Goal: Task Accomplishment & Management: Manage account settings

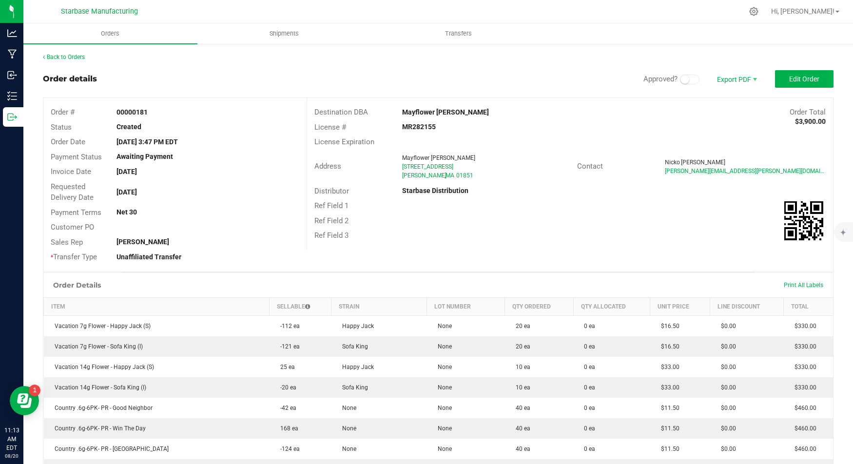
scroll to position [6, 0]
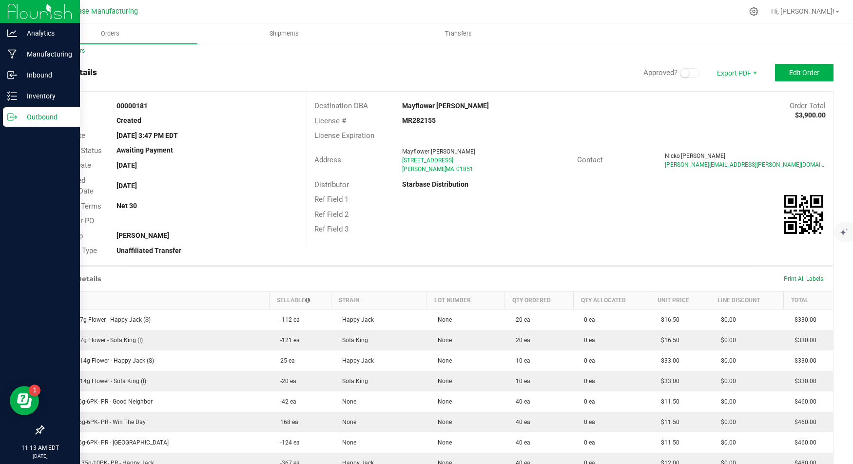
click at [8, 116] on icon at bounding box center [12, 117] width 10 height 10
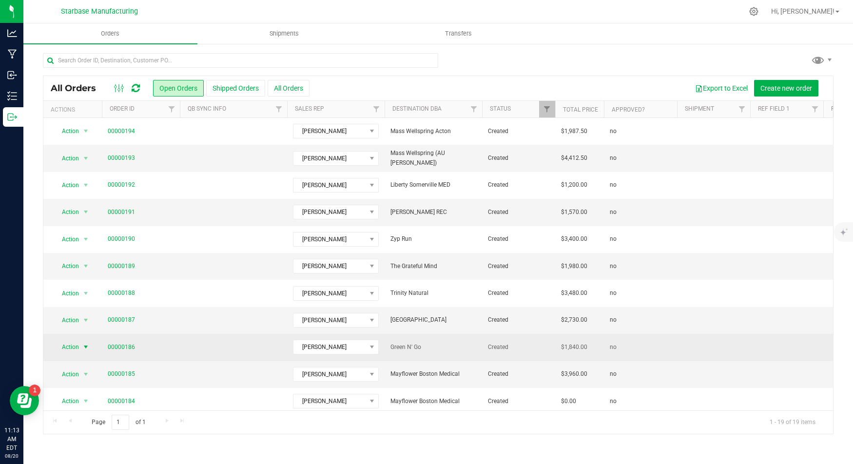
click at [68, 345] on span "Action" at bounding box center [66, 347] width 26 height 14
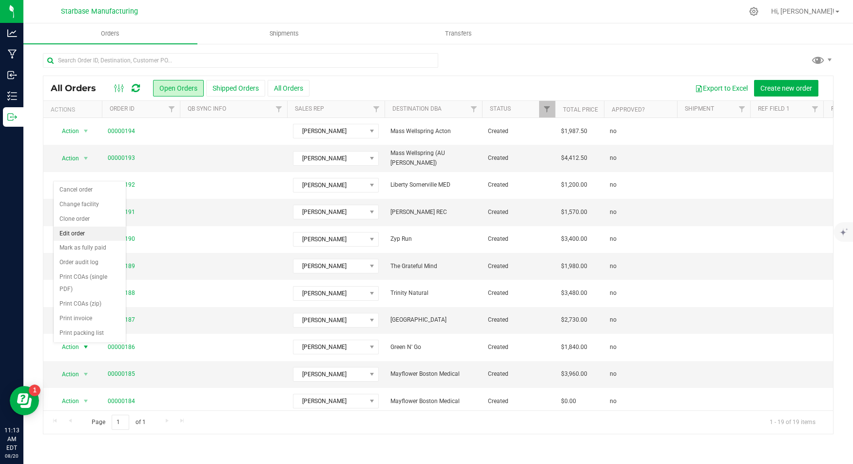
click at [93, 230] on li "Edit order" at bounding box center [90, 234] width 72 height 15
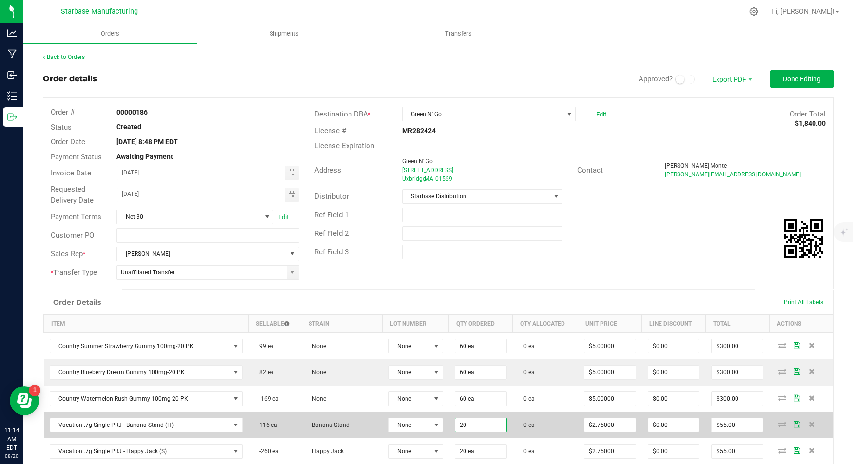
click at [455, 419] on input "20" at bounding box center [480, 425] width 51 height 14
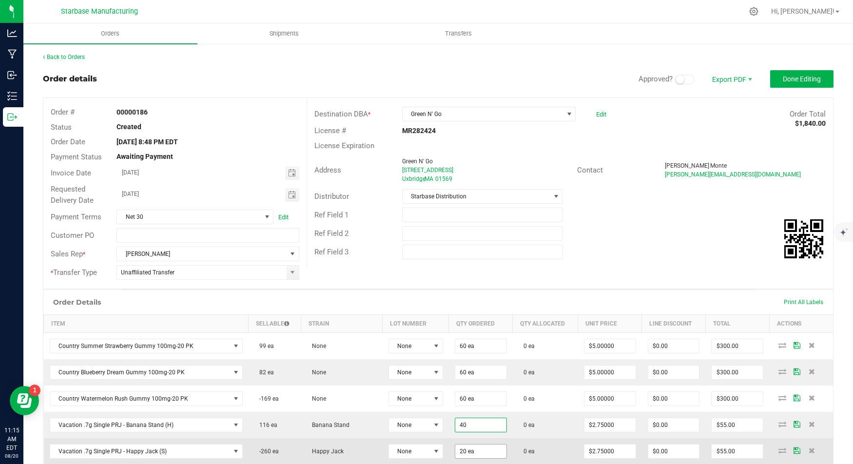
type input "40 ea"
type input "$110.00"
click at [455, 445] on input "20" at bounding box center [480, 452] width 51 height 14
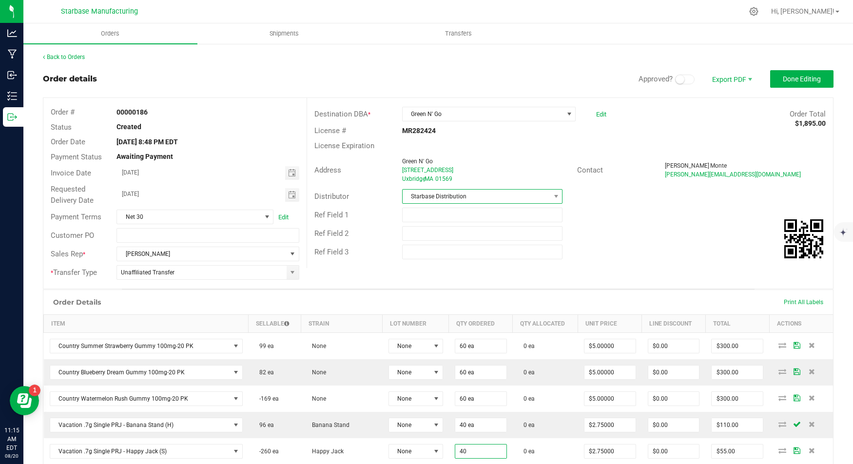
type input "40 ea"
type input "$110.00"
click at [493, 201] on span "Starbase Distribution" at bounding box center [477, 197] width 148 height 14
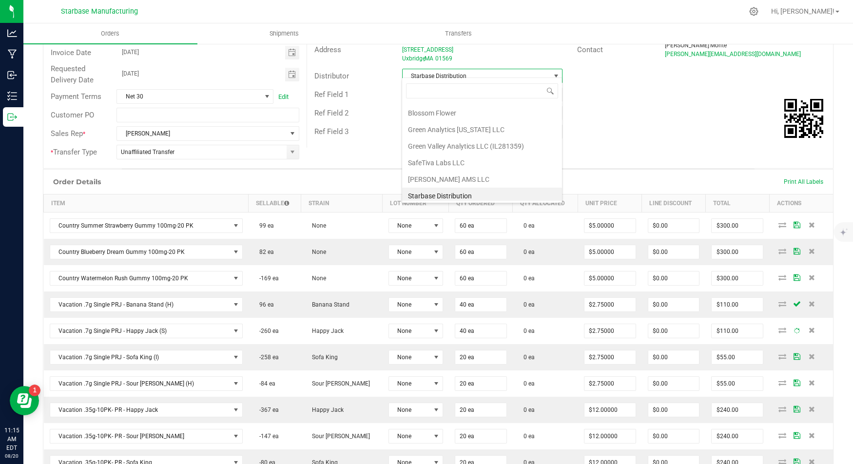
scroll to position [128, 0]
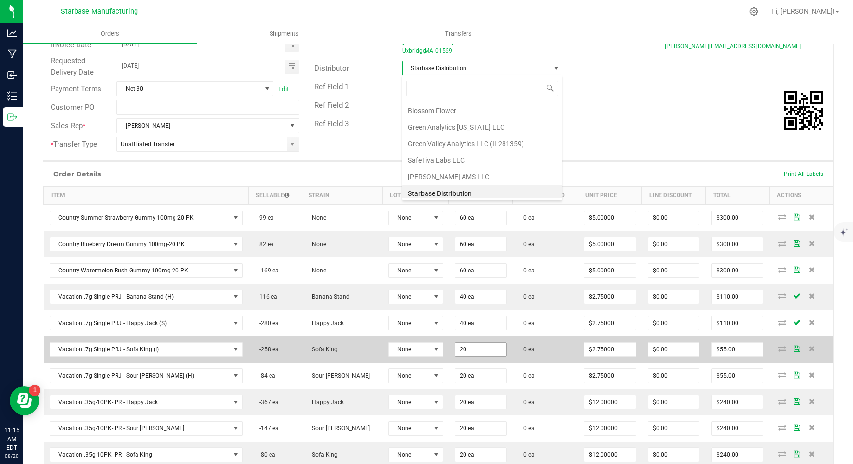
click at [456, 345] on input "20" at bounding box center [480, 350] width 51 height 14
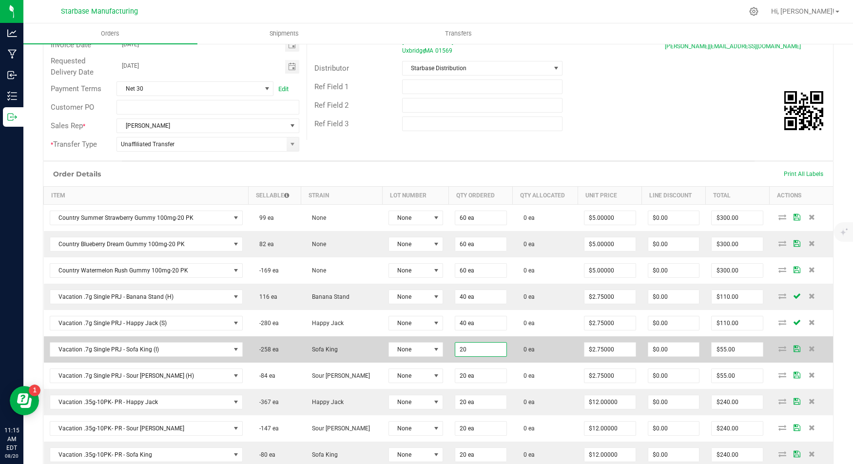
click at [456, 345] on input "20" at bounding box center [480, 350] width 51 height 14
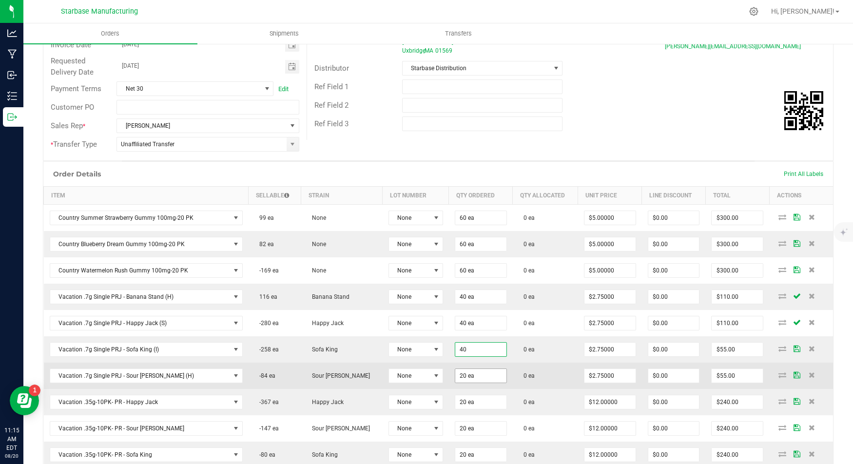
type input "40 ea"
type input "$110.00"
click at [455, 375] on input "20" at bounding box center [480, 376] width 51 height 14
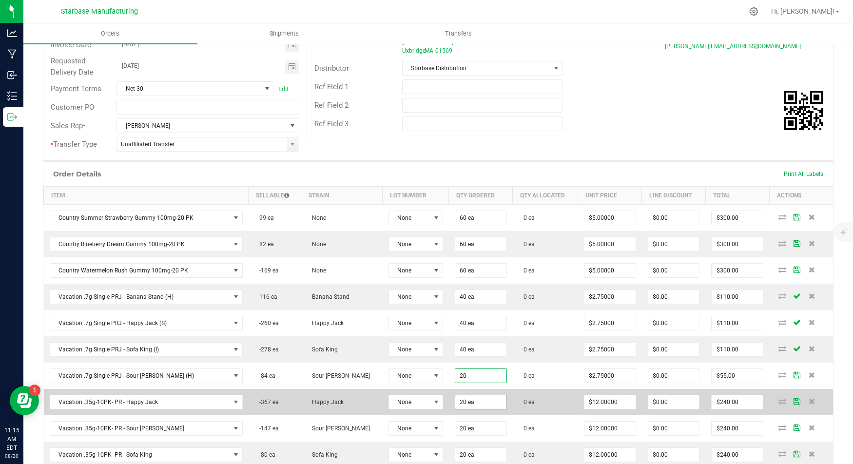
type input "20 ea"
click at [458, 395] on input "20" at bounding box center [480, 402] width 51 height 14
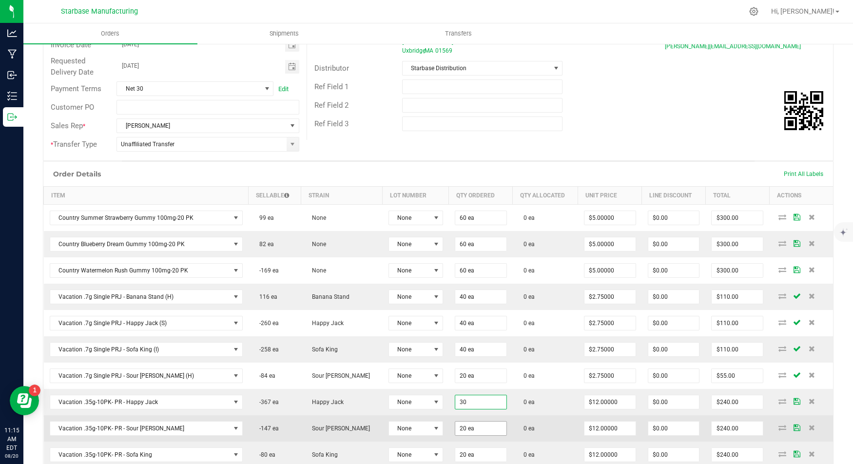
type input "30 ea"
type input "$360.00"
click at [455, 427] on input "20" at bounding box center [480, 429] width 51 height 14
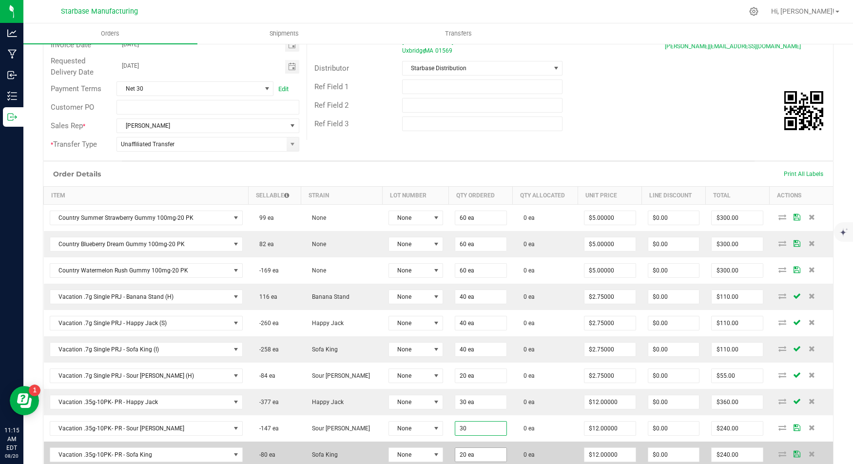
type input "30 ea"
type input "$360.00"
click at [455, 449] on input "20" at bounding box center [480, 455] width 51 height 14
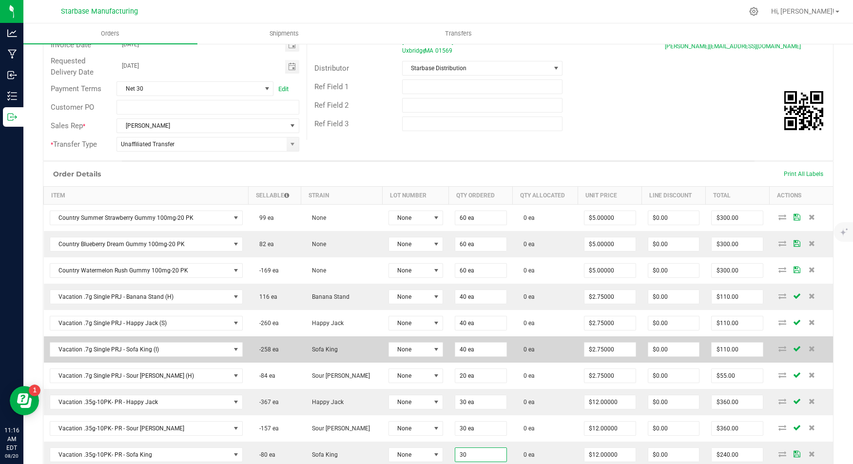
type input "30 ea"
type input "$360.00"
click at [543, 348] on td "0 ea" at bounding box center [545, 349] width 65 height 26
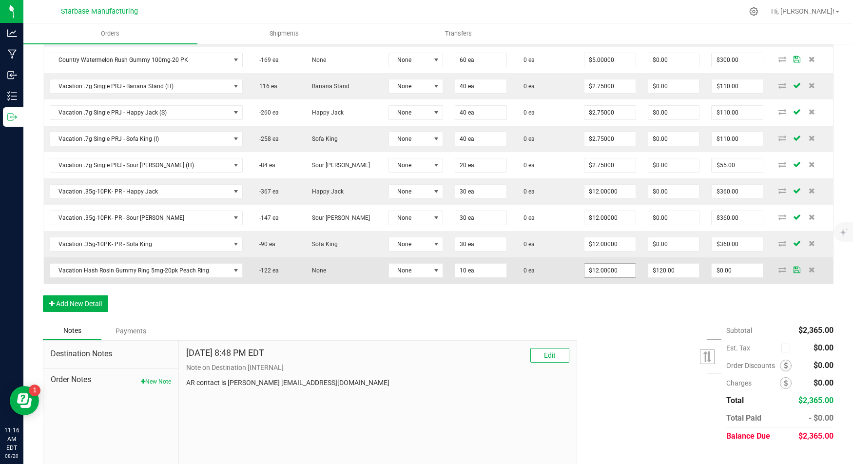
scroll to position [343, 0]
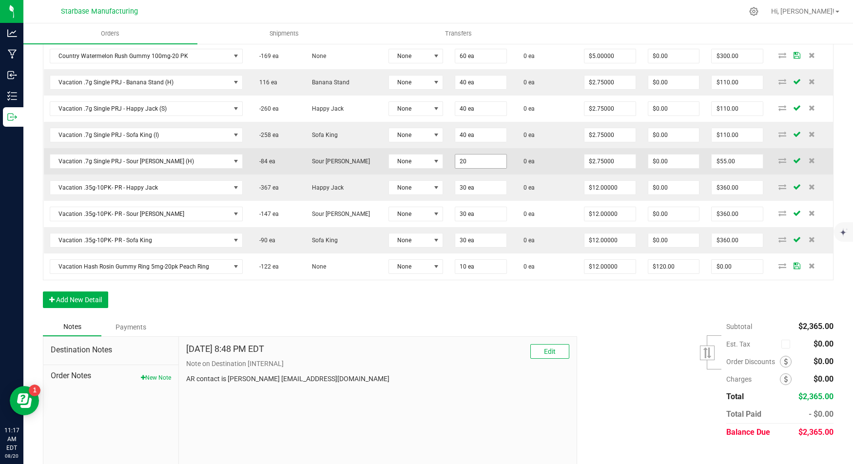
click at [457, 158] on input "20" at bounding box center [480, 162] width 51 height 14
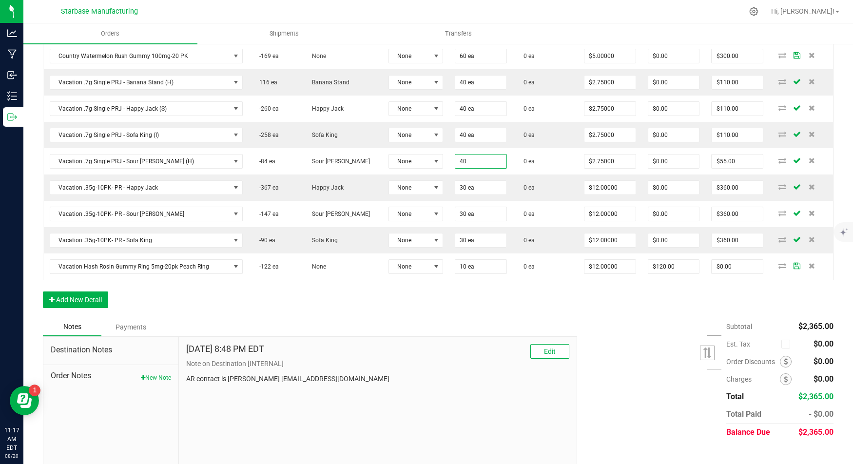
type input "40 ea"
type input "$110.00"
click at [449, 300] on div "Order Details Print All Labels Item Sellable Strain Lot Number Qty Ordered Qty …" at bounding box center [438, 132] width 791 height 371
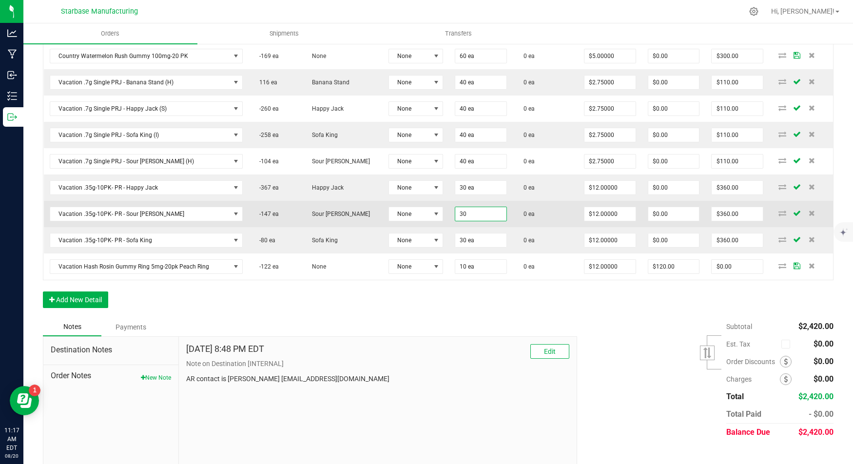
click at [455, 208] on input "30" at bounding box center [480, 214] width 51 height 14
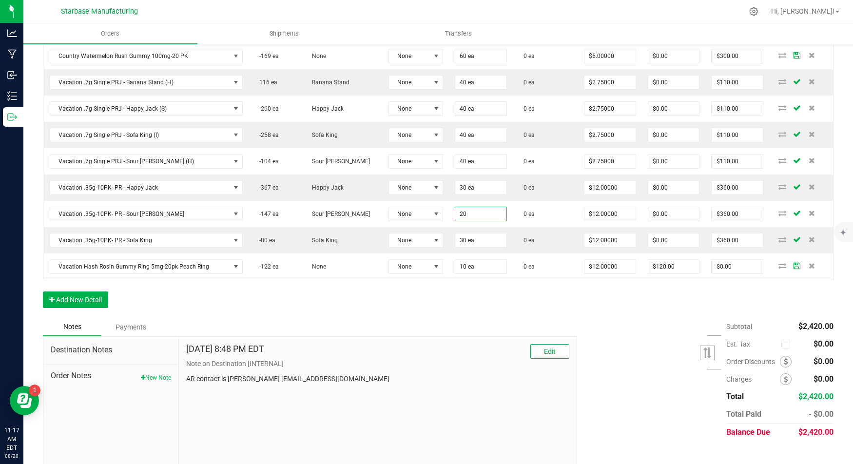
type input "20 ea"
type input "$240.00"
click at [419, 318] on div "Notes Payments" at bounding box center [306, 327] width 527 height 19
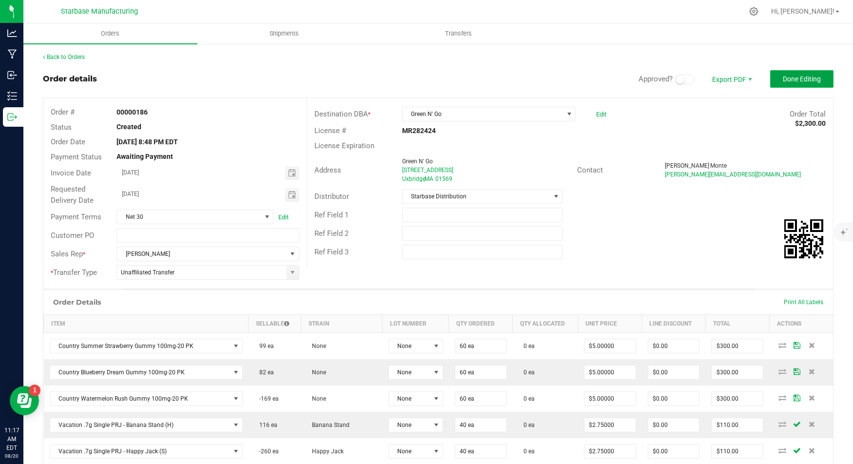
click at [791, 85] on button "Done Editing" at bounding box center [801, 79] width 63 height 18
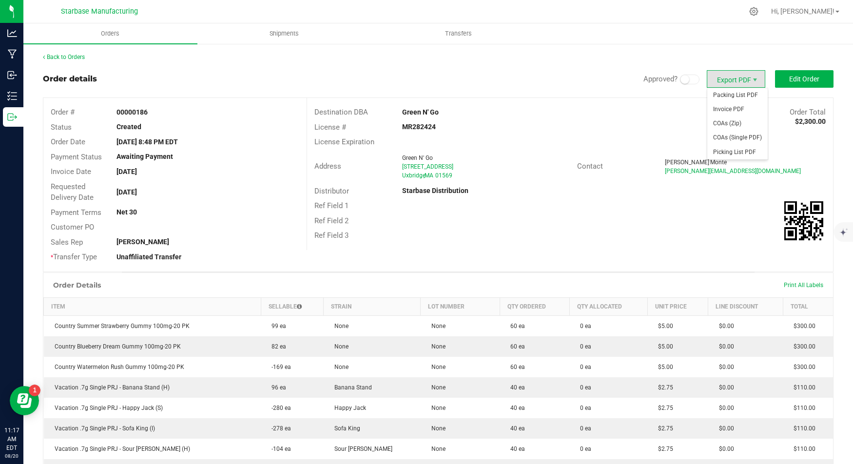
click at [739, 74] on span "Export PDF" at bounding box center [736, 79] width 59 height 18
click at [736, 107] on span "Invoice PDF" at bounding box center [738, 109] width 60 height 14
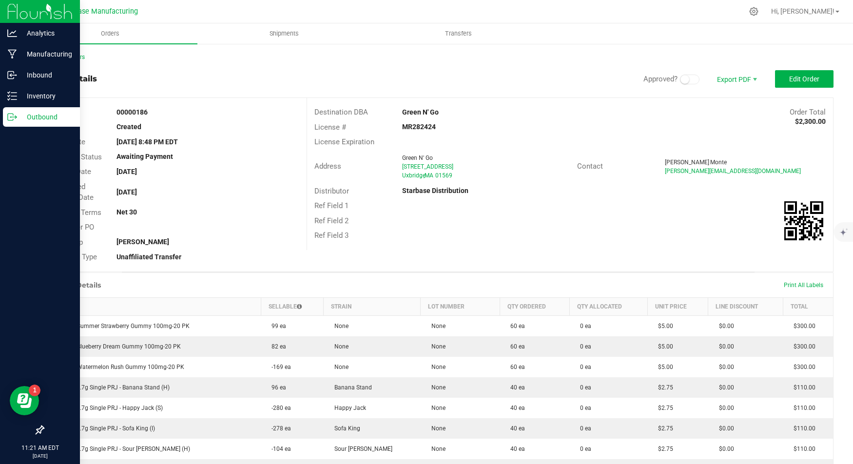
click at [14, 117] on icon at bounding box center [12, 117] width 10 height 10
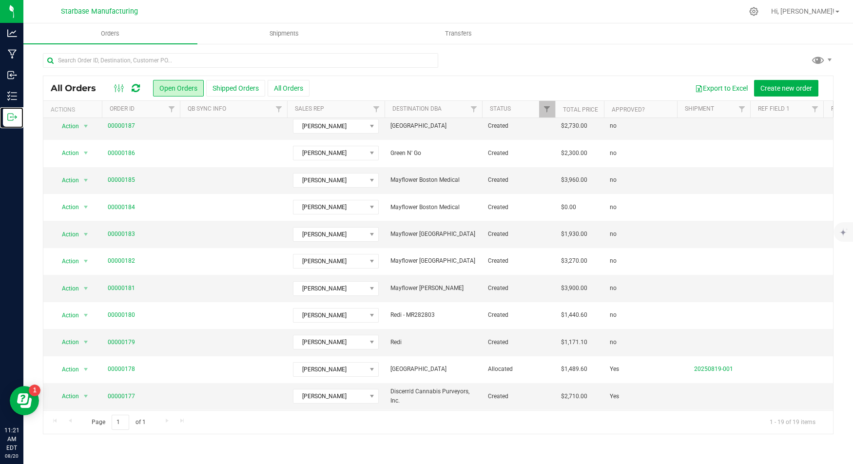
scroll to position [192, 0]
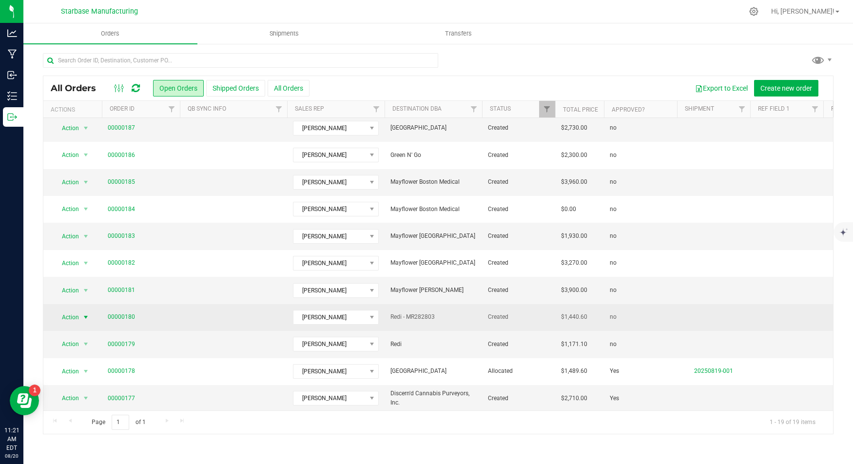
click at [73, 314] on span "Action" at bounding box center [66, 318] width 26 height 14
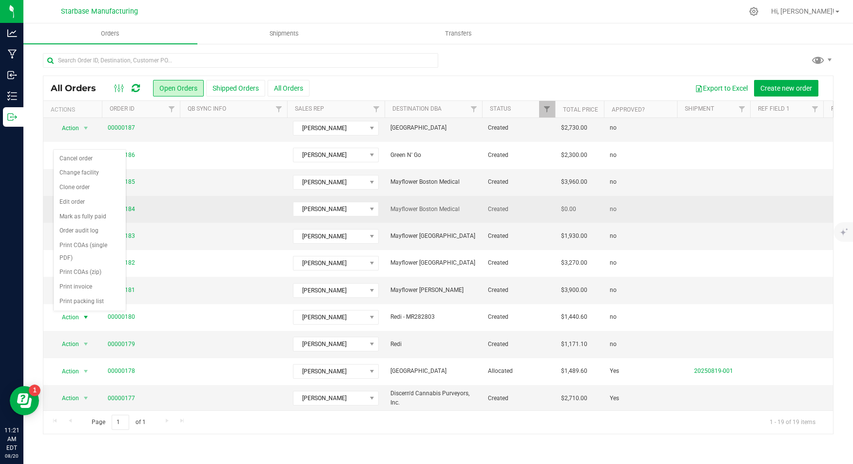
click at [612, 212] on td "no" at bounding box center [640, 209] width 73 height 27
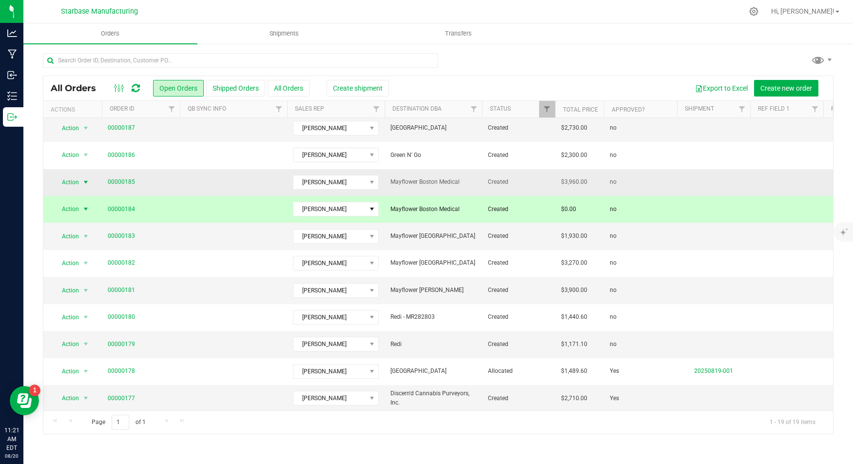
click at [85, 181] on span "select" at bounding box center [86, 182] width 8 height 8
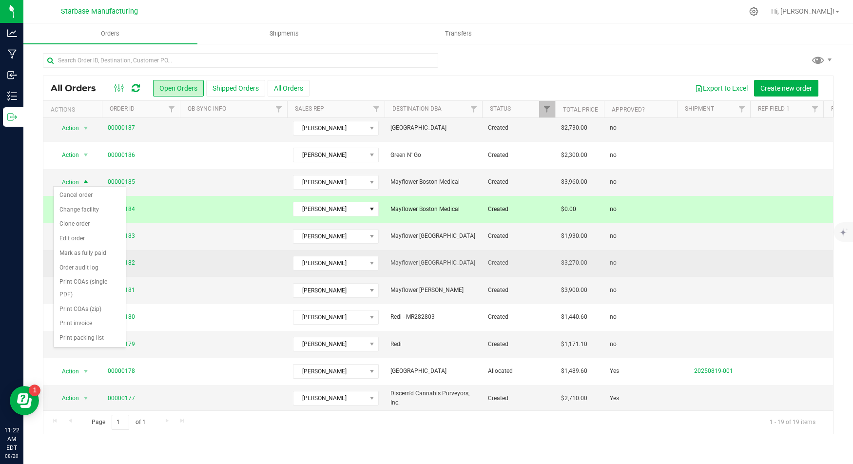
click at [189, 258] on td at bounding box center [233, 263] width 107 height 27
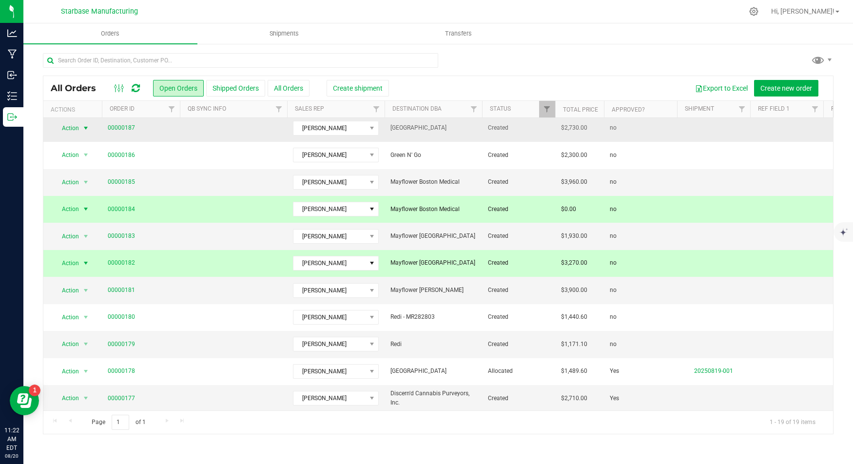
click at [78, 123] on span "Action" at bounding box center [66, 128] width 26 height 14
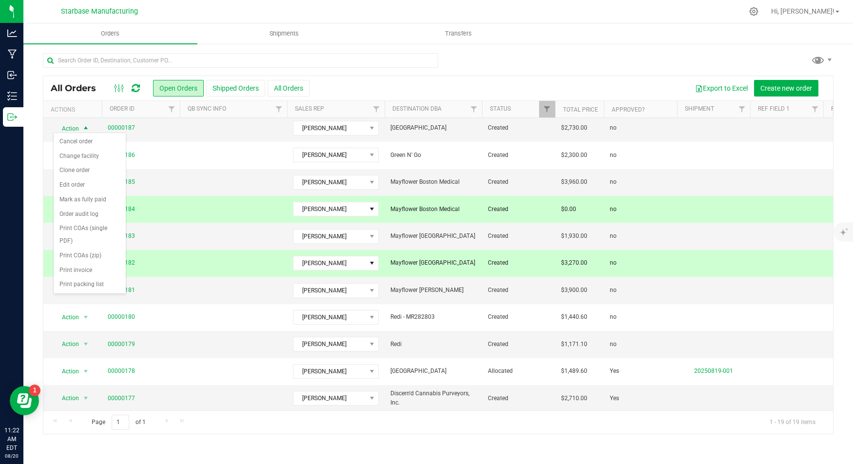
click at [202, 218] on td at bounding box center [233, 209] width 107 height 27
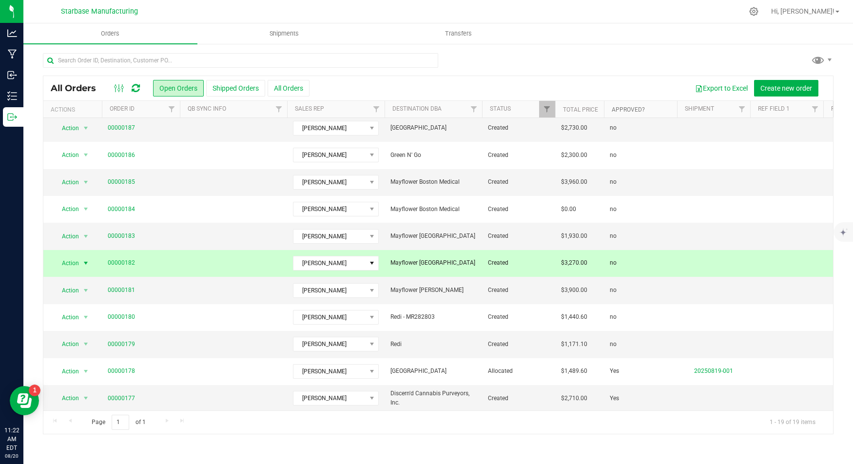
click at [629, 108] on link "Approved?" at bounding box center [628, 109] width 33 height 7
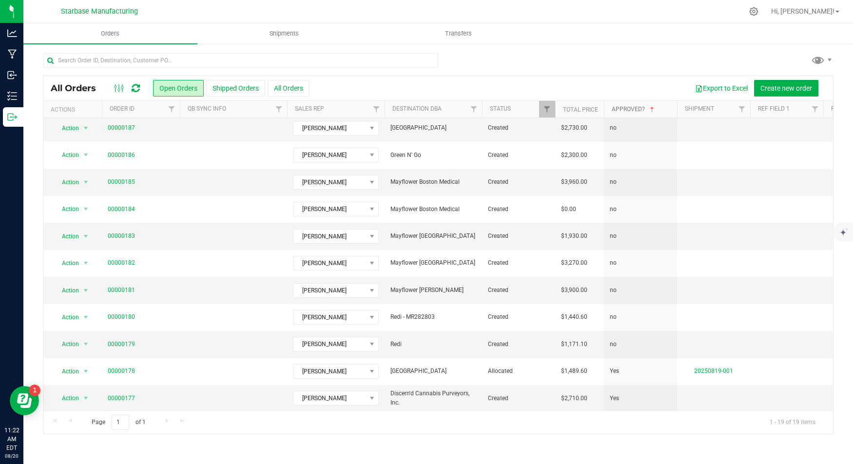
scroll to position [0, 0]
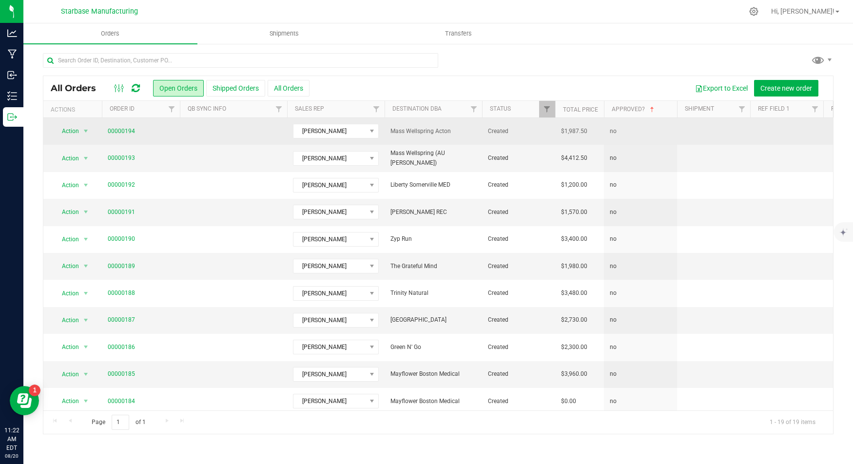
click at [617, 129] on td "no" at bounding box center [640, 131] width 73 height 27
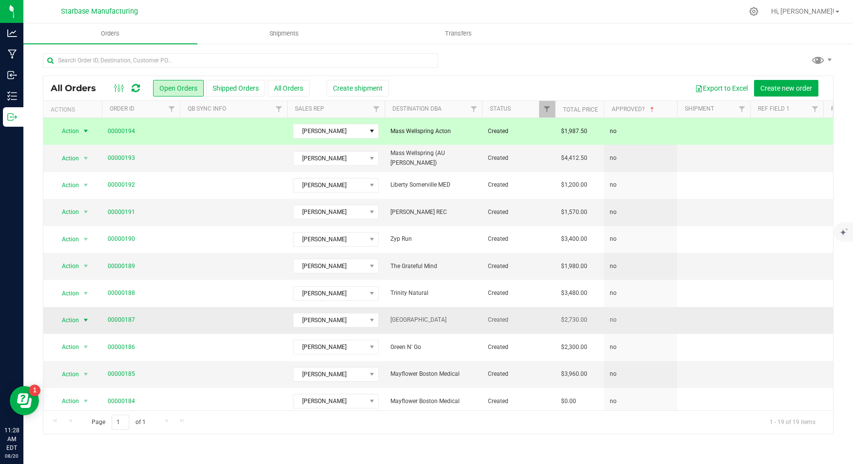
click at [69, 317] on span "Action" at bounding box center [66, 321] width 26 height 14
click at [94, 207] on li "Edit order" at bounding box center [90, 207] width 72 height 15
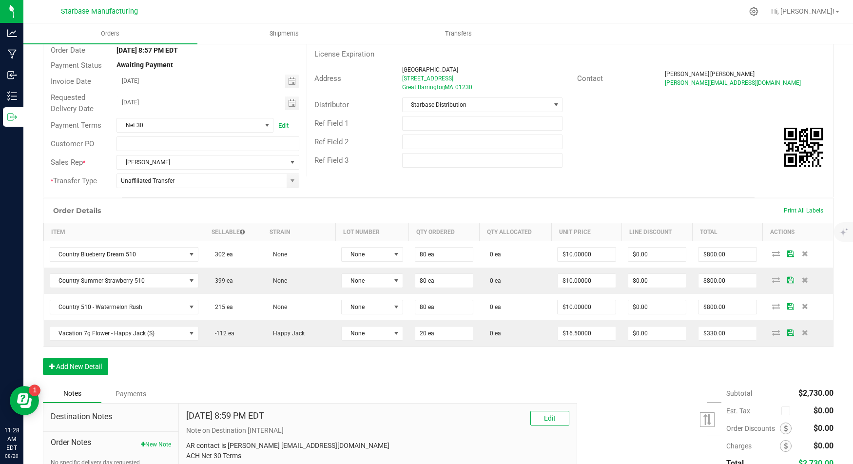
scroll to position [105, 0]
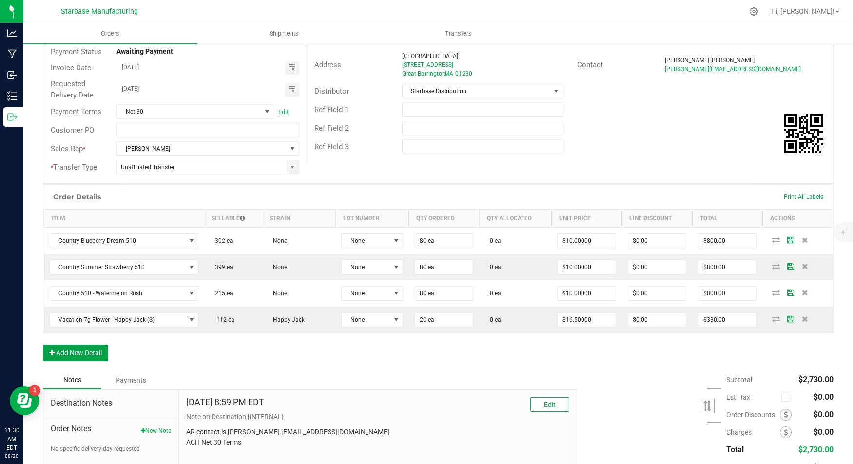
click at [77, 350] on button "Add New Detail" at bounding box center [75, 353] width 65 height 17
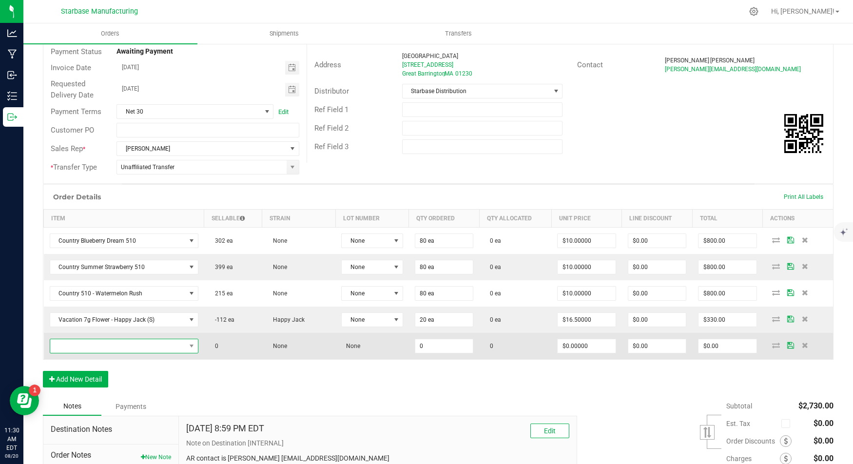
click at [82, 340] on span "NO DATA FOUND" at bounding box center [118, 346] width 136 height 14
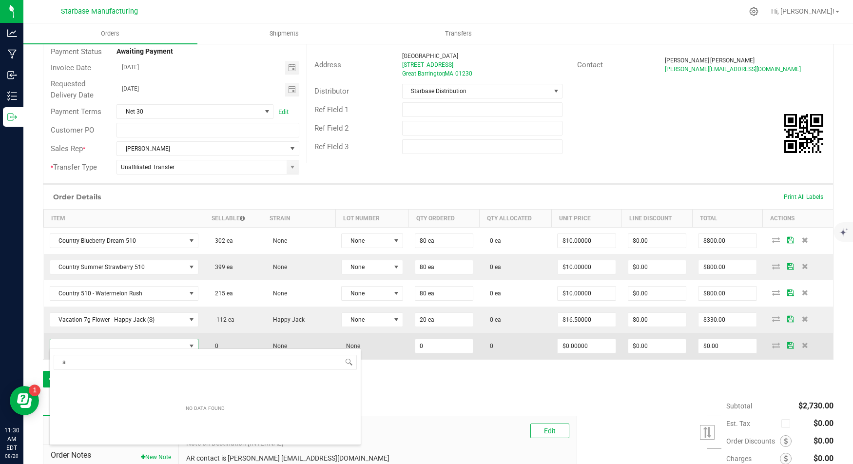
scroll to position [0, 0]
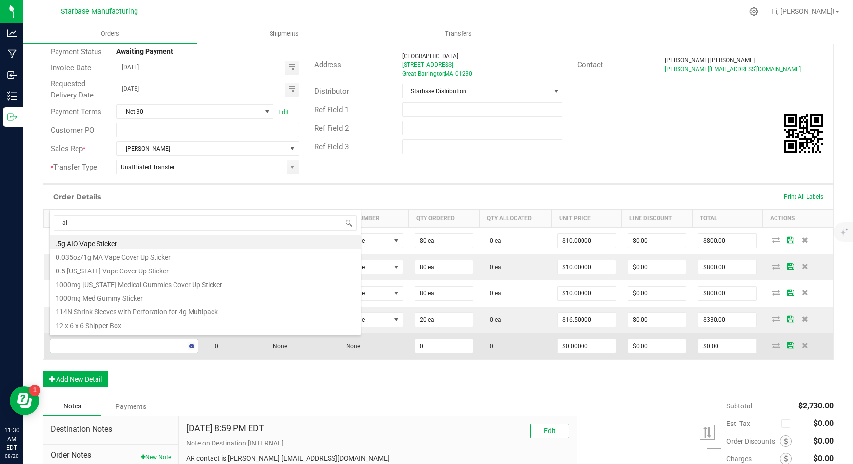
type input "aio"
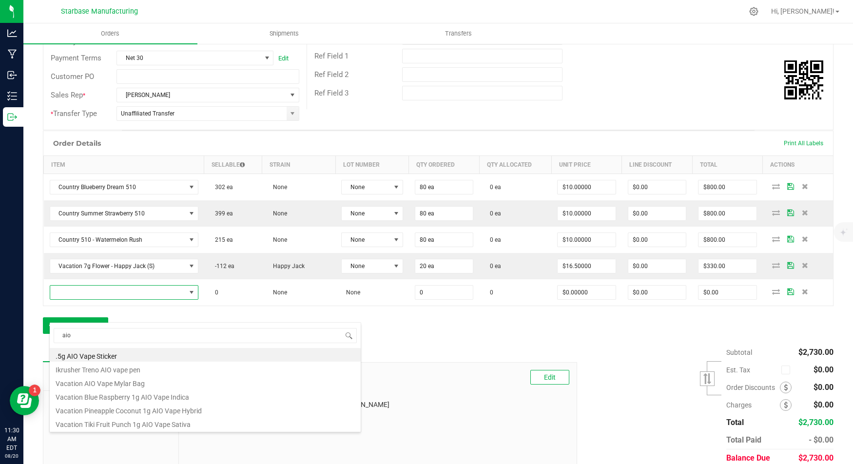
scroll to position [183, 0]
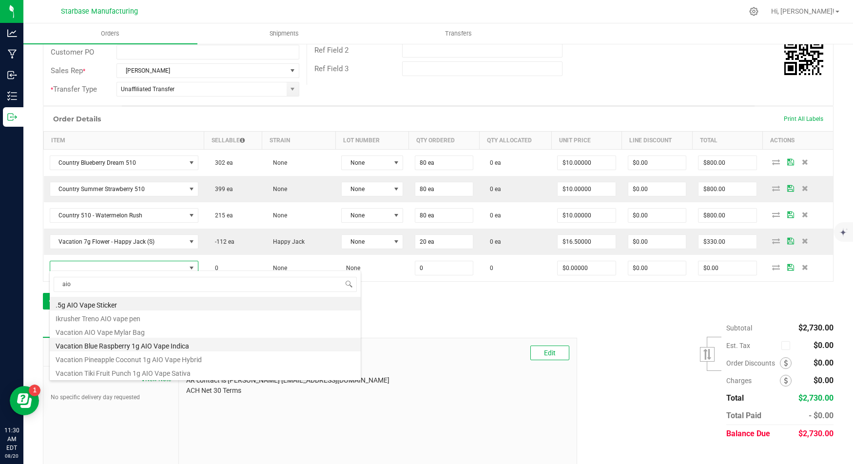
click at [237, 346] on li "Vacation Blue Raspberry 1g AIO Vape Indica" at bounding box center [205, 345] width 311 height 14
type input "0 ea"
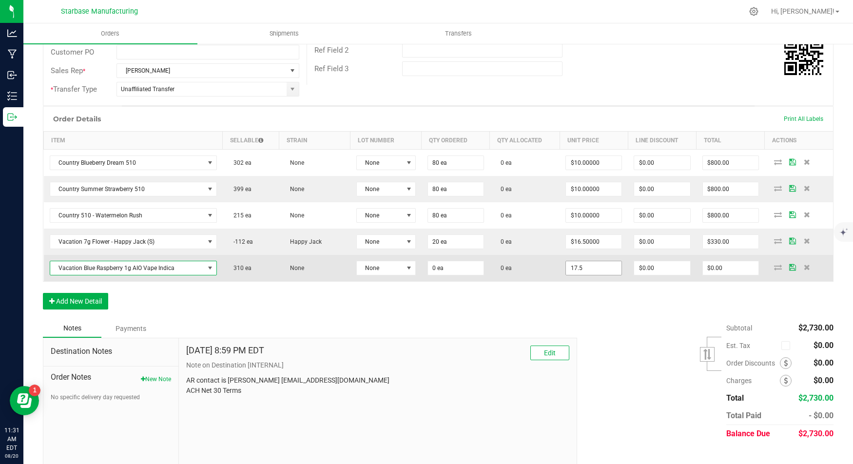
click at [581, 261] on input "17.5" at bounding box center [594, 268] width 56 height 14
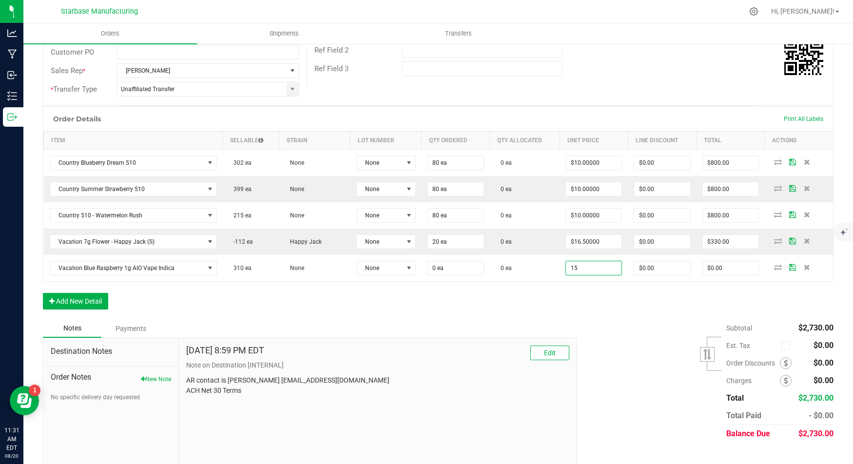
type input "$15.00000"
click at [507, 293] on div "Order Details Print All Labels Item Sellable Strain Lot Number Qty Ordered Qty …" at bounding box center [438, 212] width 791 height 213
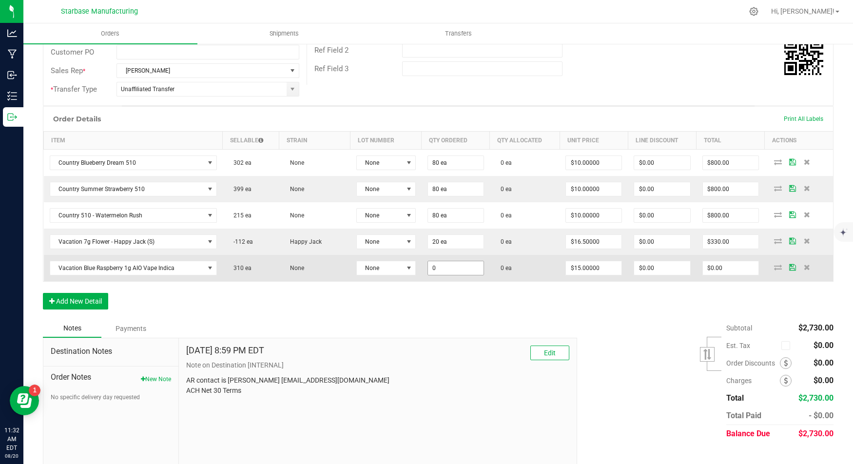
click at [444, 263] on input "0" at bounding box center [456, 268] width 56 height 14
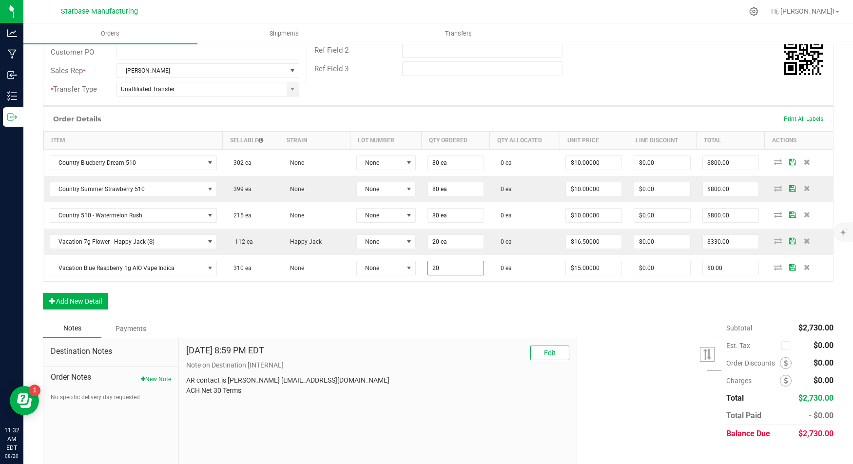
type input "20 ea"
type input "$300.00"
click at [390, 304] on div "Order Details Print All Labels Item Sellable Strain Lot Number Qty Ordered Qty …" at bounding box center [438, 212] width 791 height 213
click at [96, 298] on button "Add New Detail" at bounding box center [75, 301] width 65 height 17
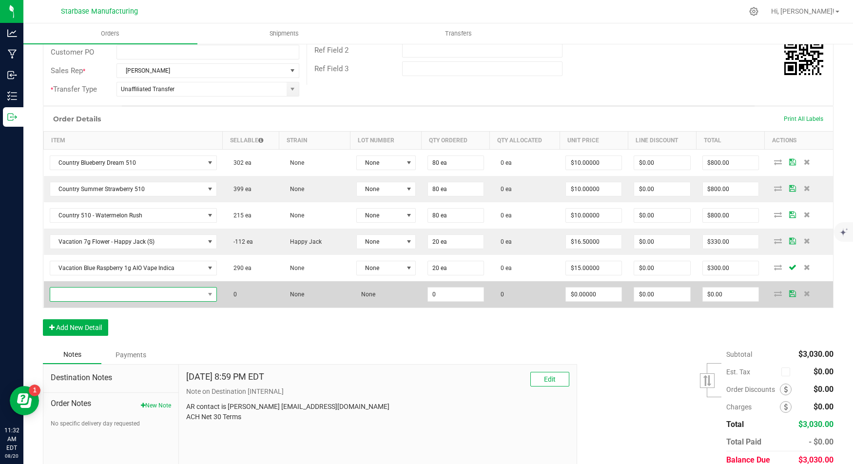
click at [97, 292] on span "NO DATA FOUND" at bounding box center [127, 295] width 154 height 14
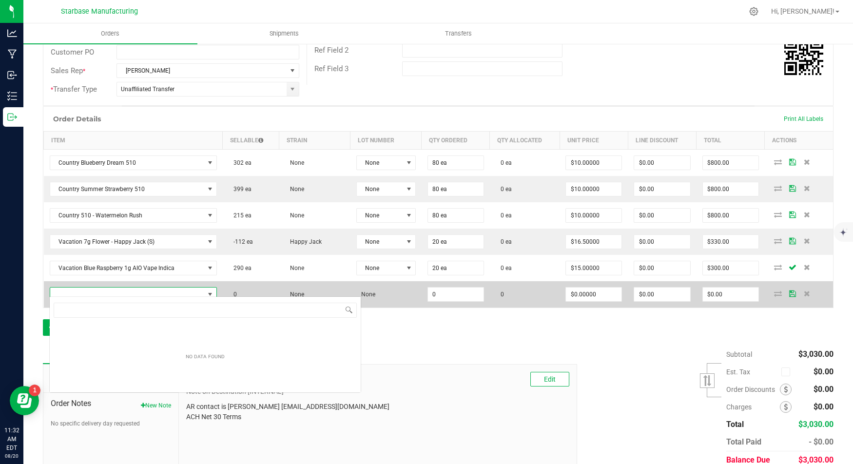
scroll to position [14, 165]
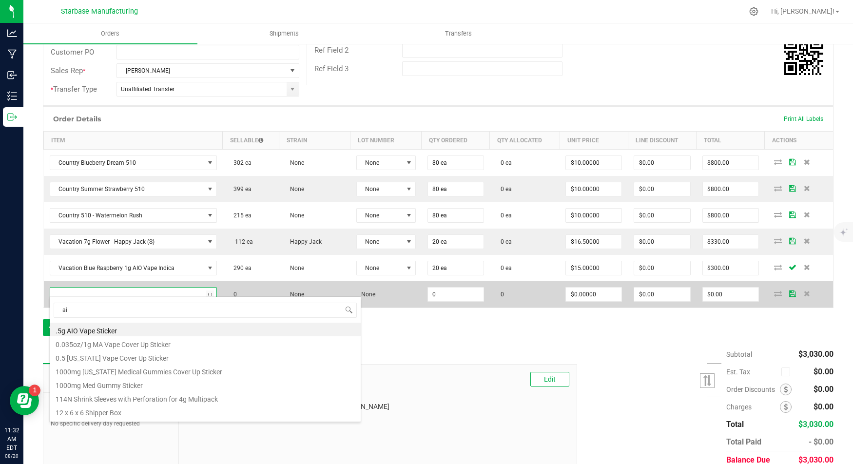
type input "aio"
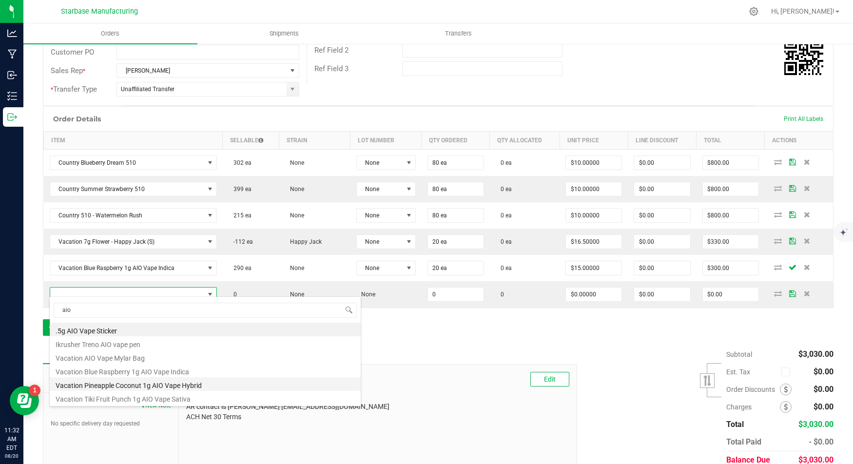
click at [139, 386] on li "Vacation Pineapple Coconut 1g AIO Vape Hybrid" at bounding box center [205, 384] width 311 height 14
type input "0 ea"
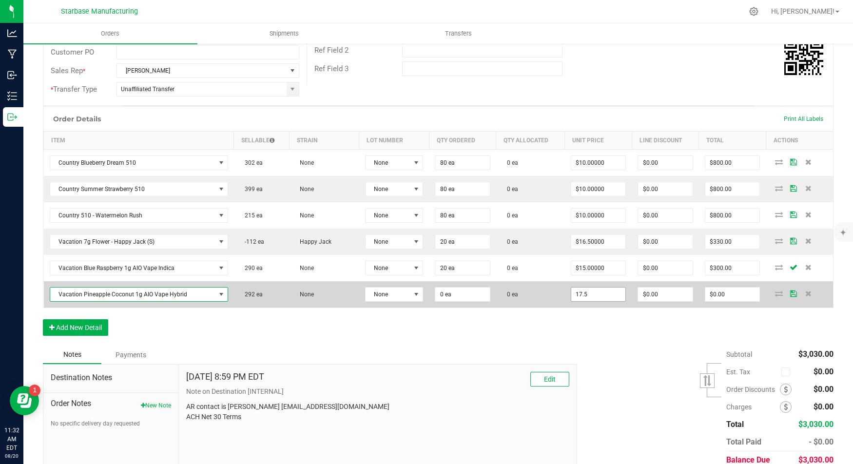
click at [587, 289] on input "17.5" at bounding box center [599, 295] width 55 height 14
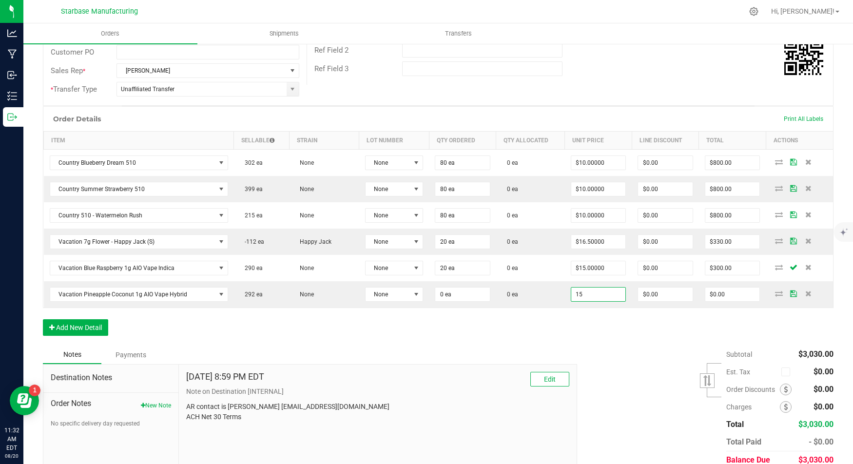
type input "$15.00000"
click at [532, 324] on div "Order Details Print All Labels Item Sellable Strain Lot Number Qty Ordered Qty …" at bounding box center [438, 225] width 791 height 239
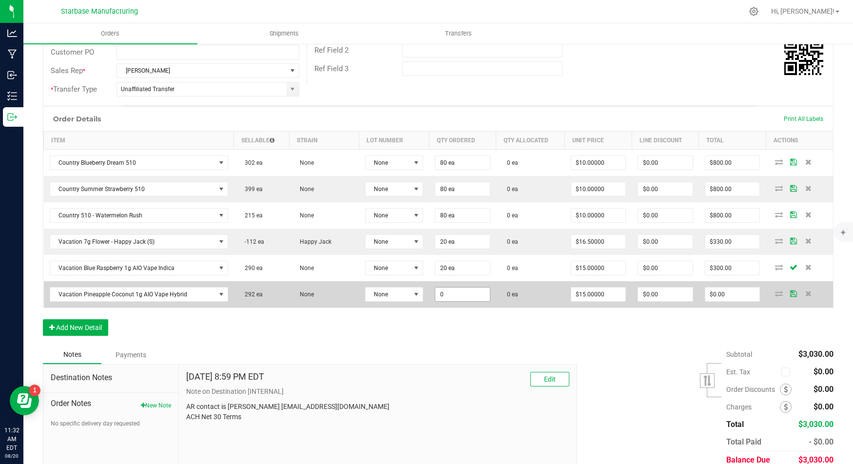
click at [468, 288] on input "0" at bounding box center [462, 295] width 55 height 14
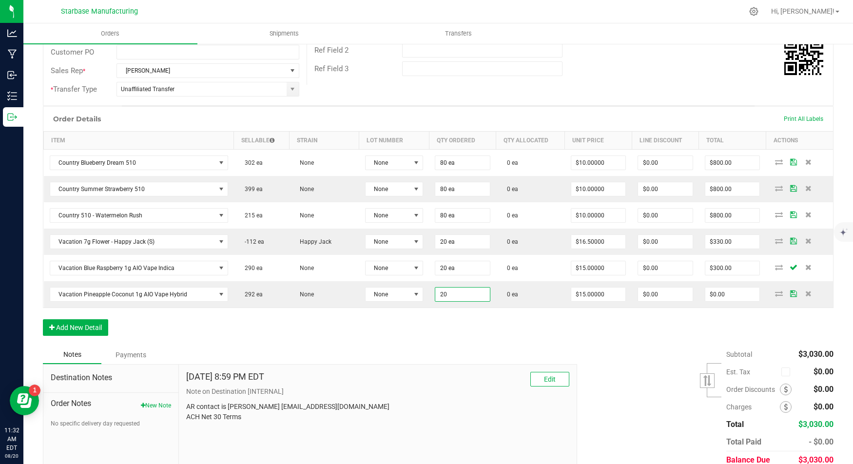
type input "20 ea"
type input "$300.00"
click at [411, 346] on div "Notes Payments" at bounding box center [306, 355] width 527 height 19
click at [86, 321] on button "Add New Detail" at bounding box center [75, 327] width 65 height 17
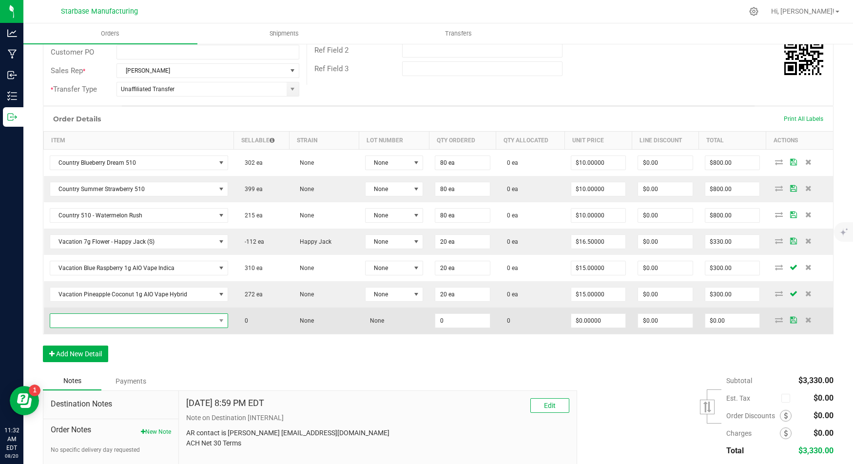
click at [86, 316] on span "NO DATA FOUND" at bounding box center [132, 321] width 165 height 14
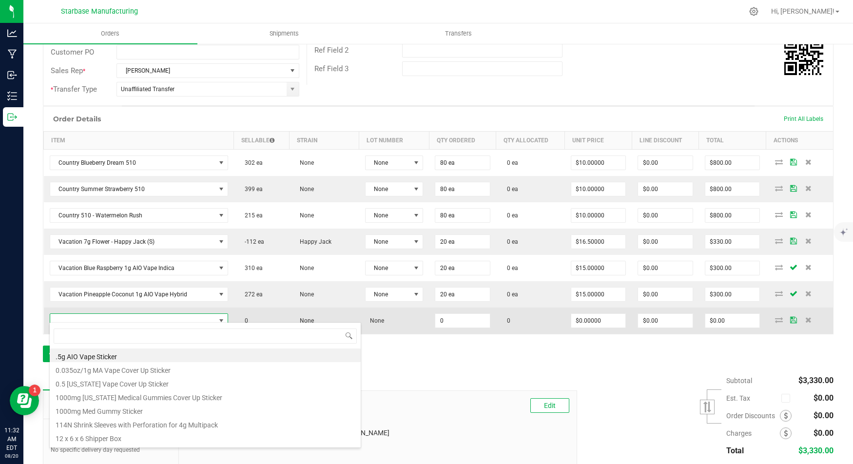
scroll to position [14, 176]
type input "aio"
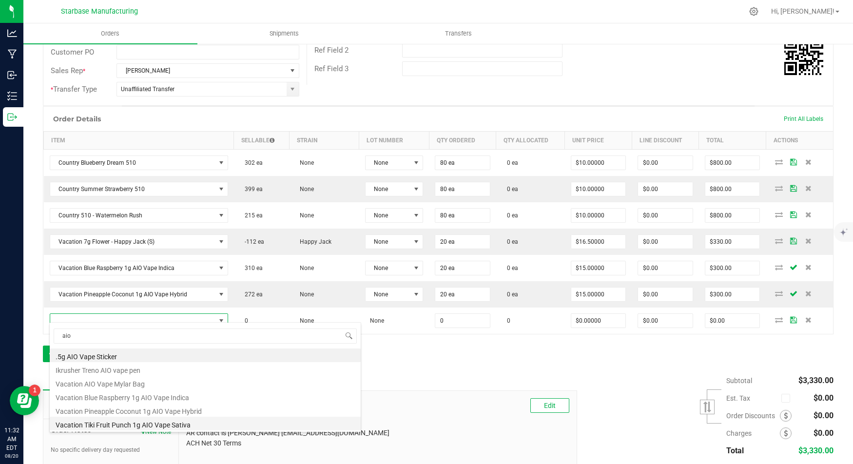
click at [172, 423] on li "Vacation Tiki Fruit Punch 1g AIO Vape Sativa" at bounding box center [205, 424] width 311 height 14
type input "0 ea"
type input "$17.50000"
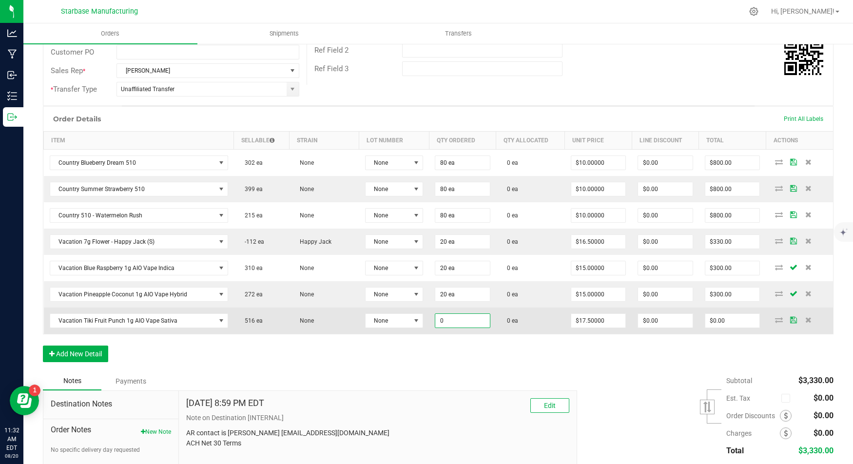
click at [448, 320] on input "0" at bounding box center [462, 321] width 55 height 14
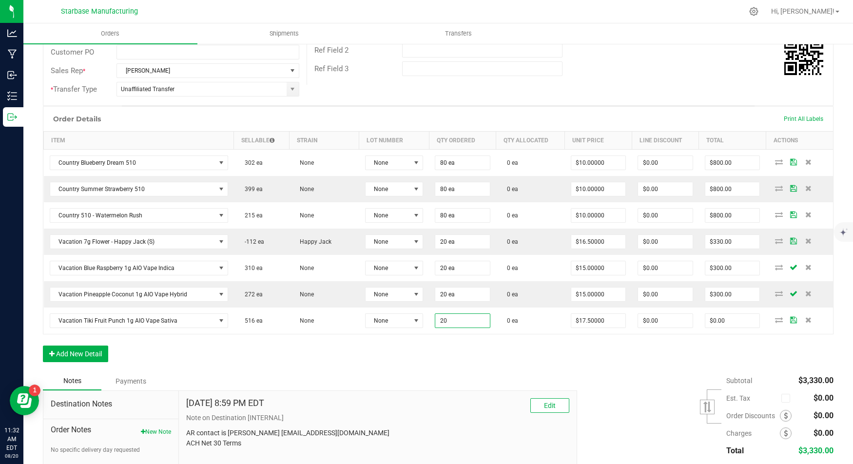
type input "20 ea"
type input "$350.00"
click at [408, 346] on div "Order Details Print All Labels Item Sellable Strain Lot Number Qty Ordered Qty …" at bounding box center [438, 239] width 791 height 266
click at [593, 316] on input "17.5" at bounding box center [599, 321] width 55 height 14
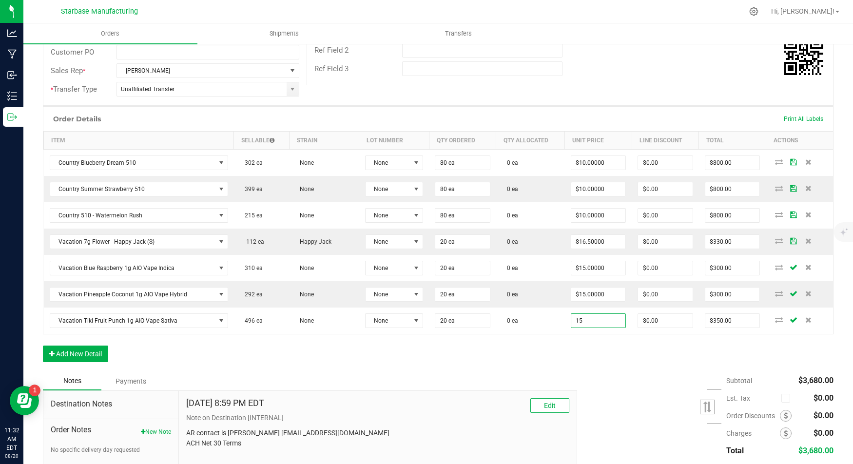
type input "$15.00000"
type input "$300.00"
click at [524, 349] on div "Order Details Print All Labels Item Sellable Strain Lot Number Qty Ordered Qty …" at bounding box center [438, 239] width 791 height 266
click at [58, 352] on button "Add New Detail" at bounding box center [75, 354] width 65 height 17
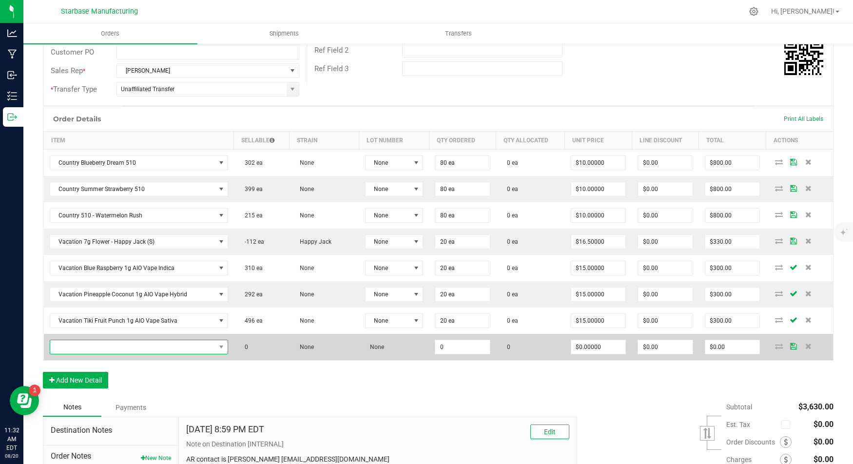
click at [74, 343] on span "NO DATA FOUND" at bounding box center [132, 347] width 165 height 14
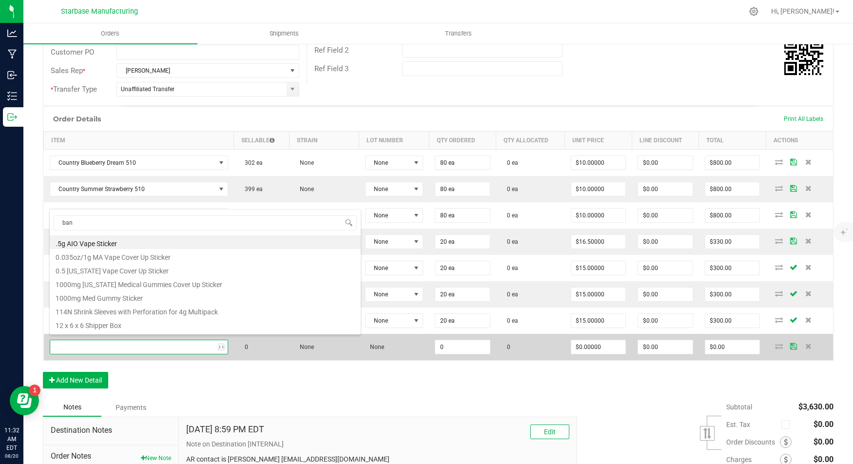
type input "bana"
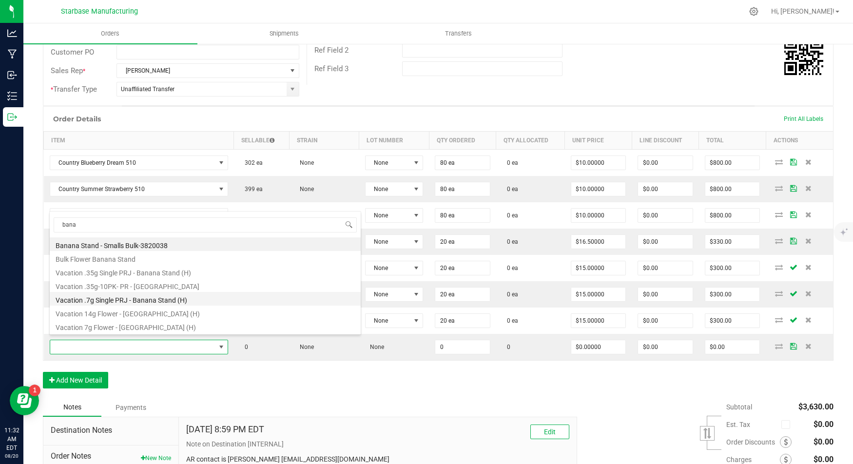
click at [115, 299] on li "Vacation .7g Single PRJ - Banana Stand (H)" at bounding box center [205, 299] width 311 height 14
type input "0 ea"
type input "$3.00000"
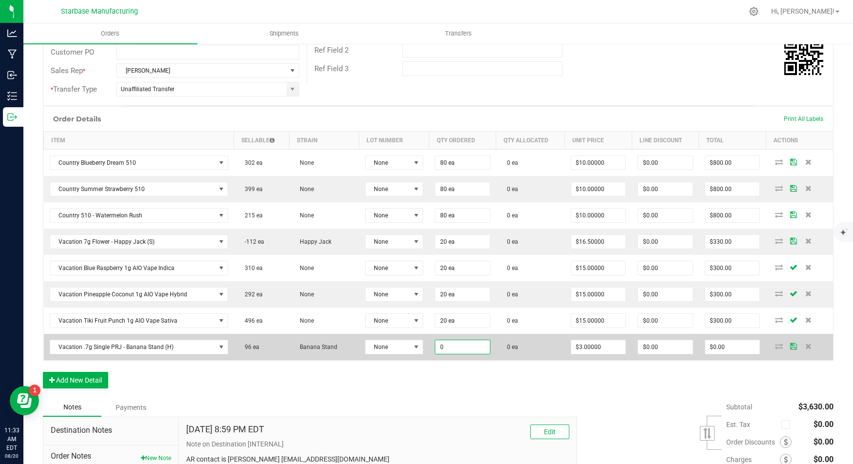
click at [447, 342] on input "0" at bounding box center [462, 347] width 55 height 14
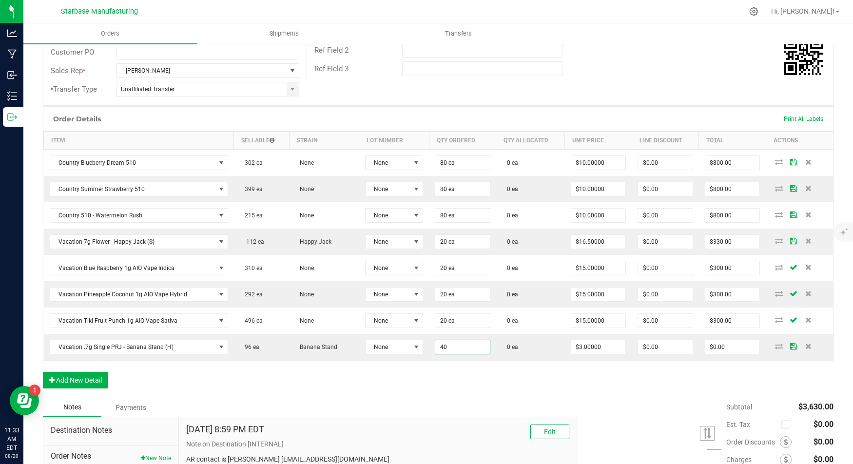
type input "40 ea"
type input "$120.00"
click at [458, 372] on div "Order Details Print All Labels Item Sellable Strain Lot Number Qty Ordered Qty …" at bounding box center [438, 252] width 791 height 292
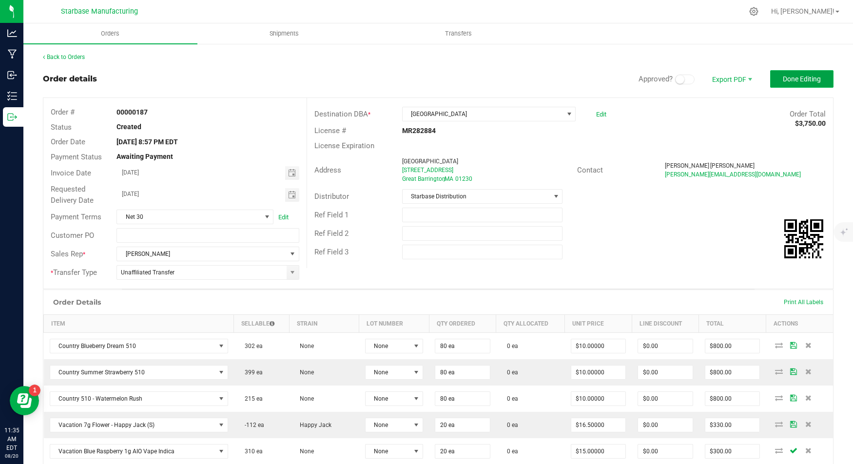
click at [792, 77] on span "Done Editing" at bounding box center [802, 79] width 38 height 8
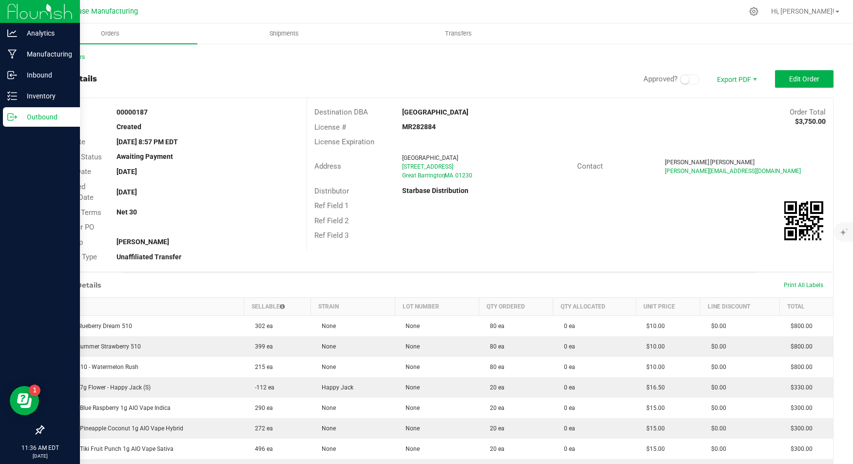
click at [13, 112] on icon at bounding box center [12, 117] width 10 height 10
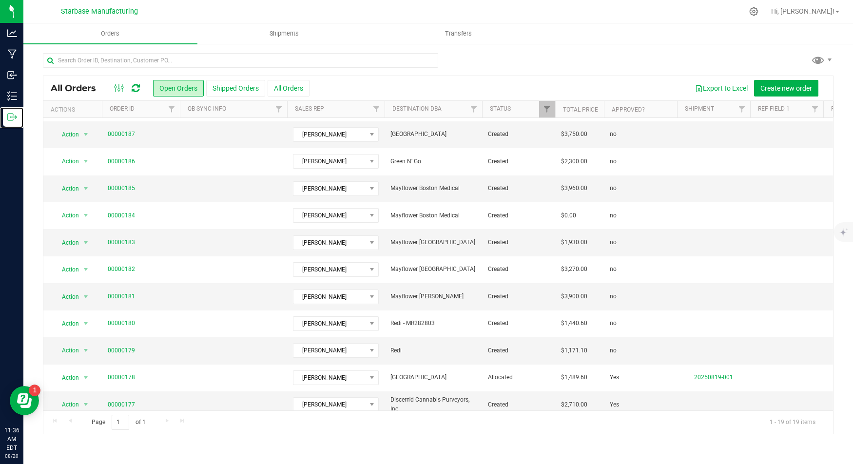
scroll to position [216, 0]
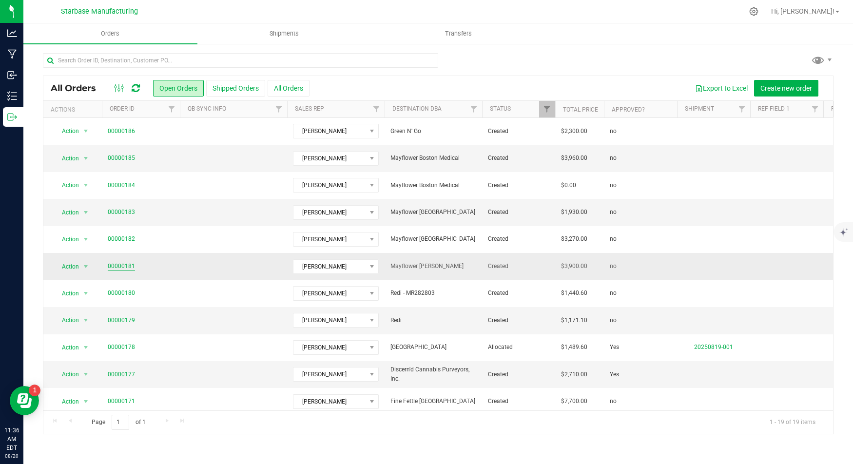
click at [127, 262] on link "00000181" at bounding box center [121, 266] width 27 height 9
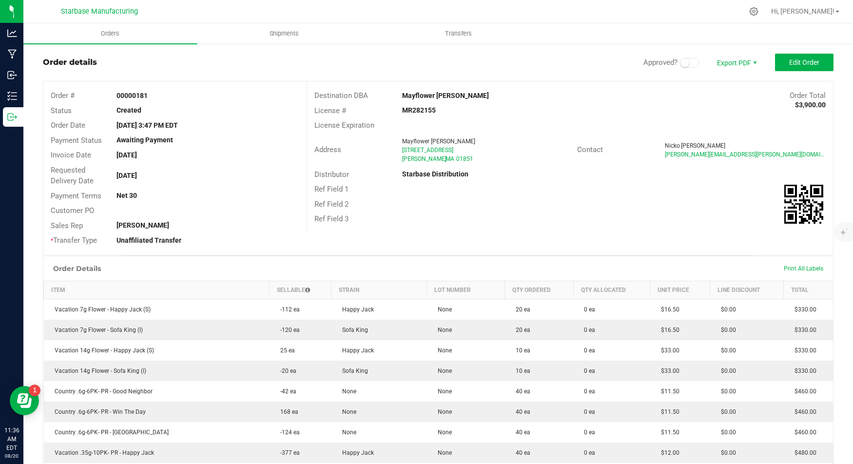
scroll to position [20, 0]
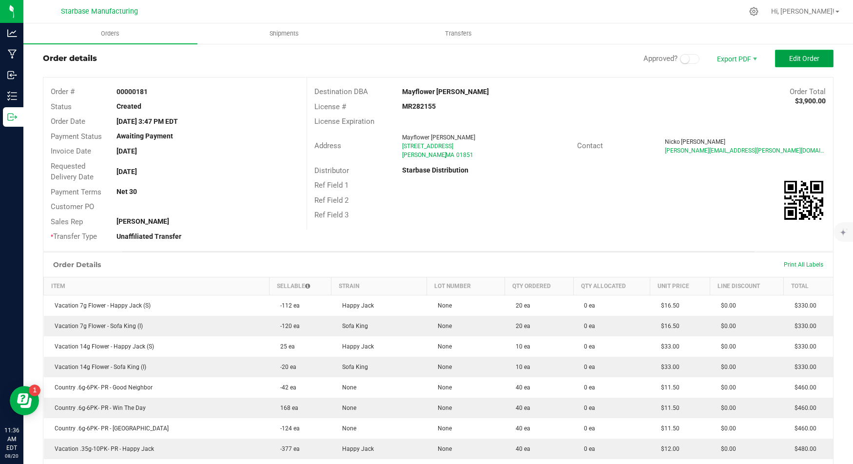
click at [800, 60] on span "Edit Order" at bounding box center [805, 59] width 30 height 8
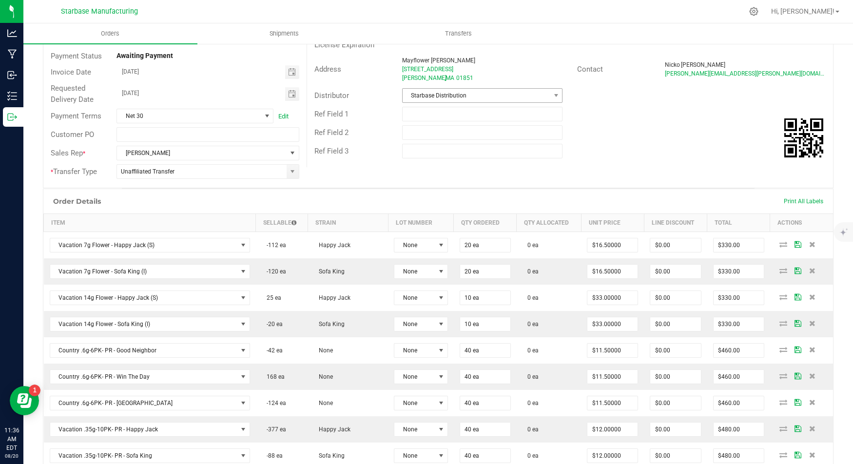
scroll to position [104, 0]
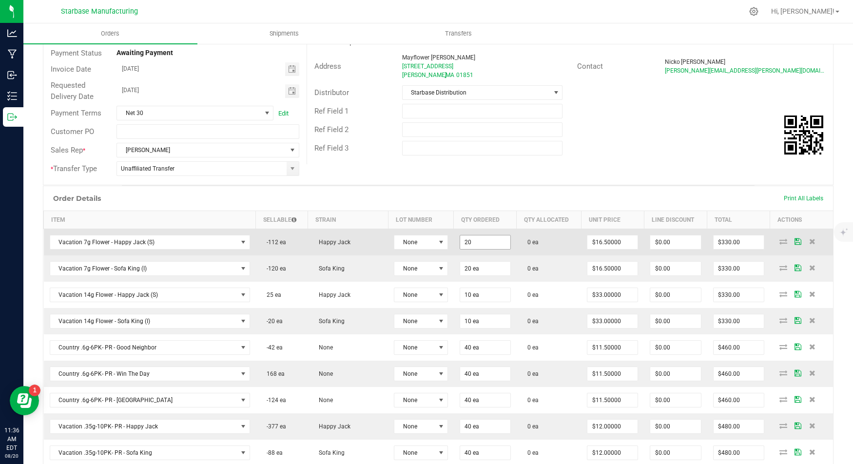
click at [460, 239] on input "20" at bounding box center [485, 243] width 50 height 14
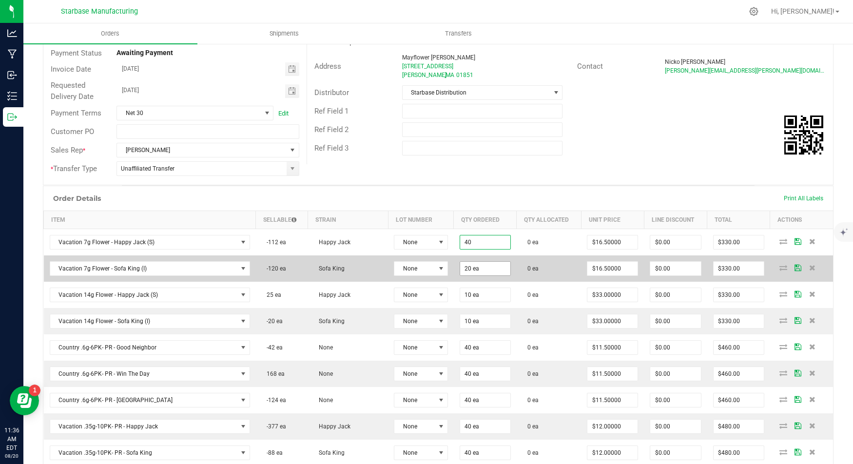
type input "40 ea"
type input "$660.00"
click at [460, 263] on input "20" at bounding box center [485, 269] width 50 height 14
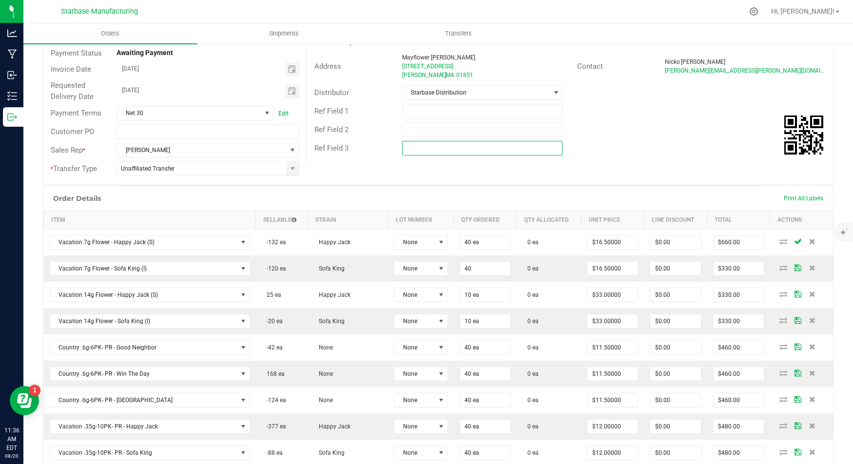
type input "40 ea"
type input "$660.00"
click at [498, 153] on input "text" at bounding box center [482, 148] width 161 height 15
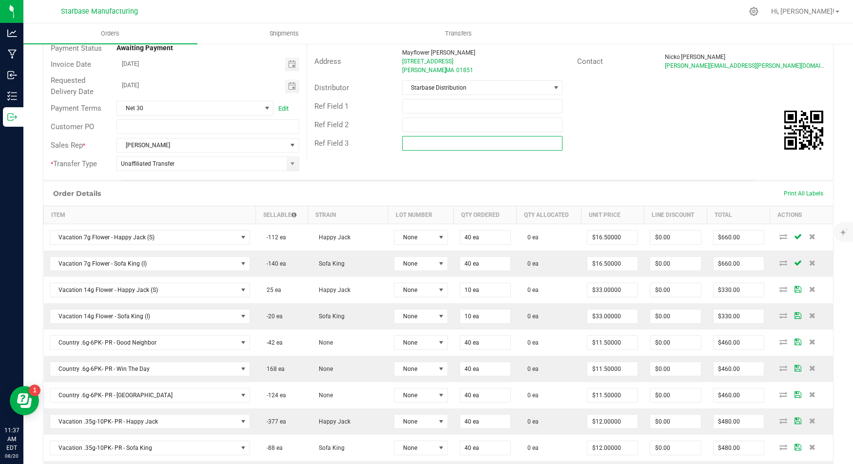
scroll to position [0, 0]
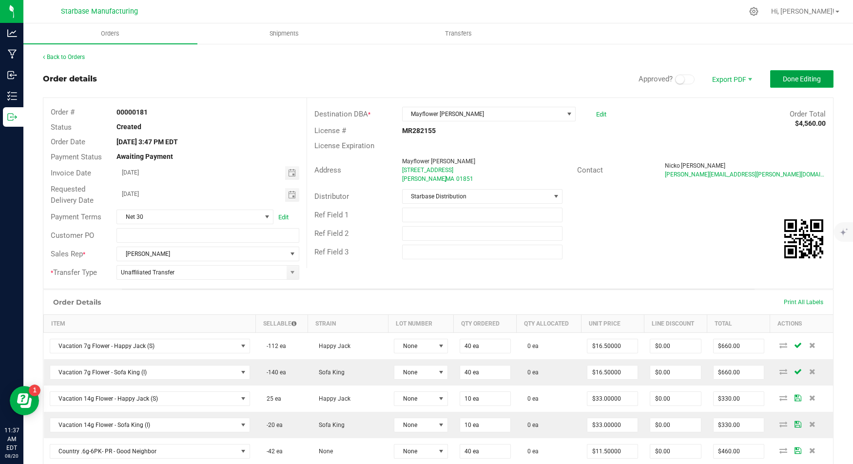
click at [785, 82] on span "Done Editing" at bounding box center [802, 79] width 38 height 8
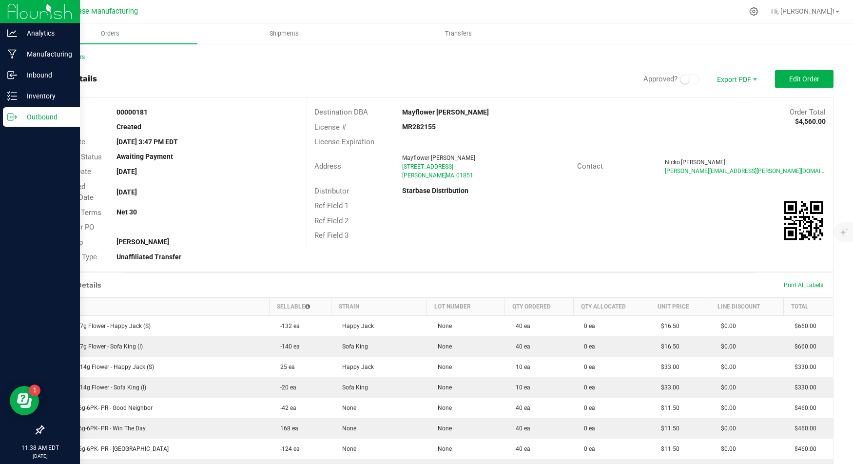
click at [13, 119] on icon at bounding box center [10, 117] width 5 height 7
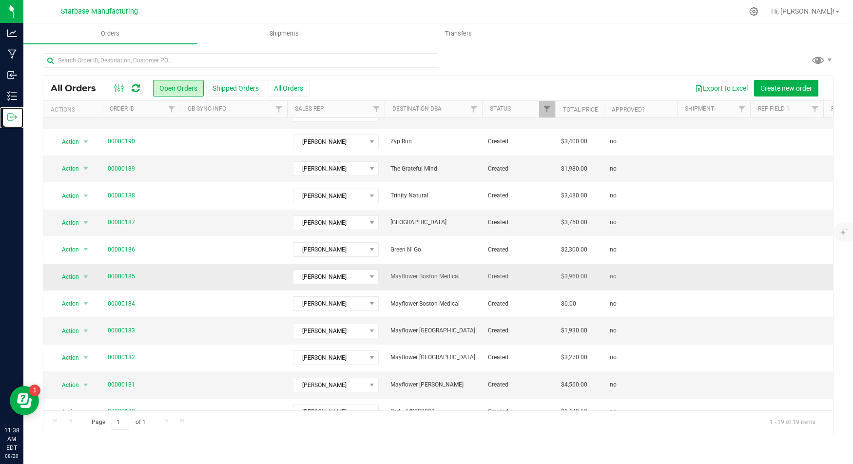
scroll to position [100, 0]
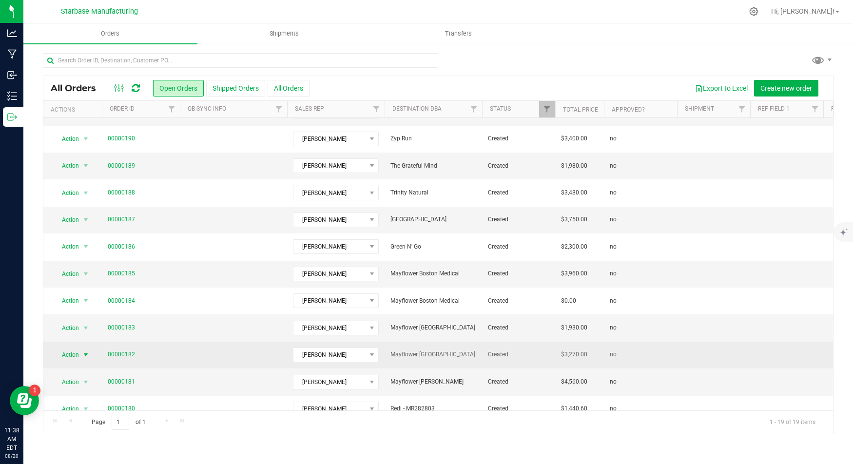
click at [71, 350] on span "Action" at bounding box center [66, 355] width 26 height 14
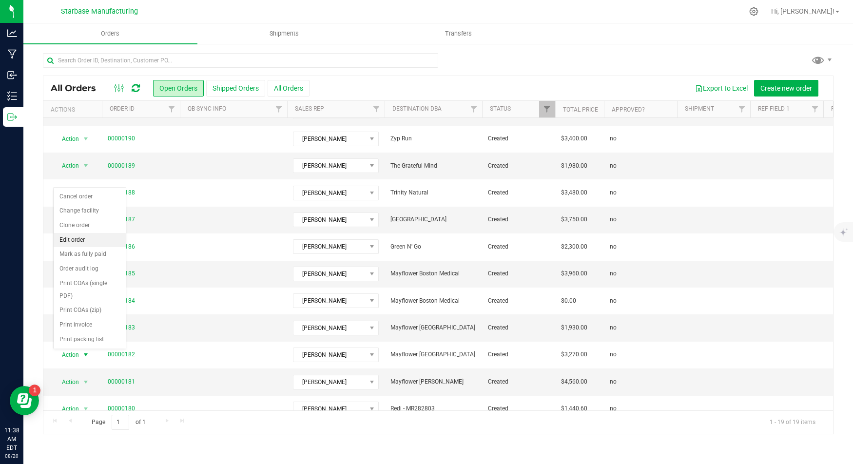
click at [84, 241] on li "Edit order" at bounding box center [90, 240] width 72 height 15
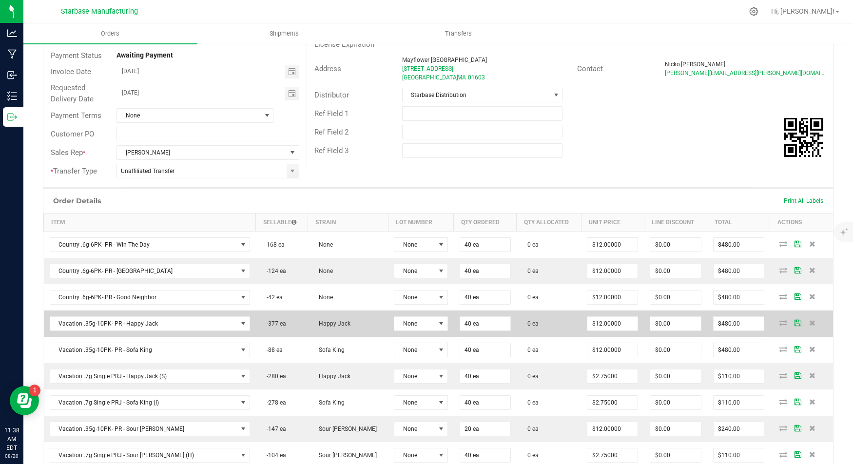
scroll to position [100, 0]
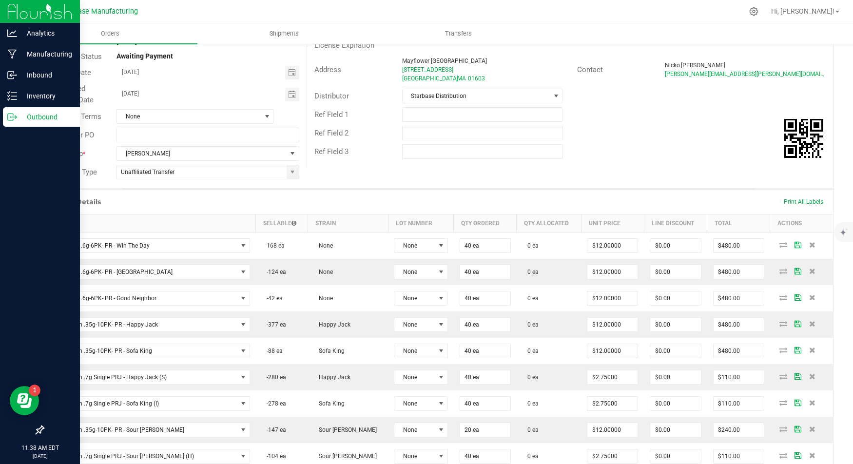
click at [13, 121] on icon at bounding box center [12, 117] width 10 height 10
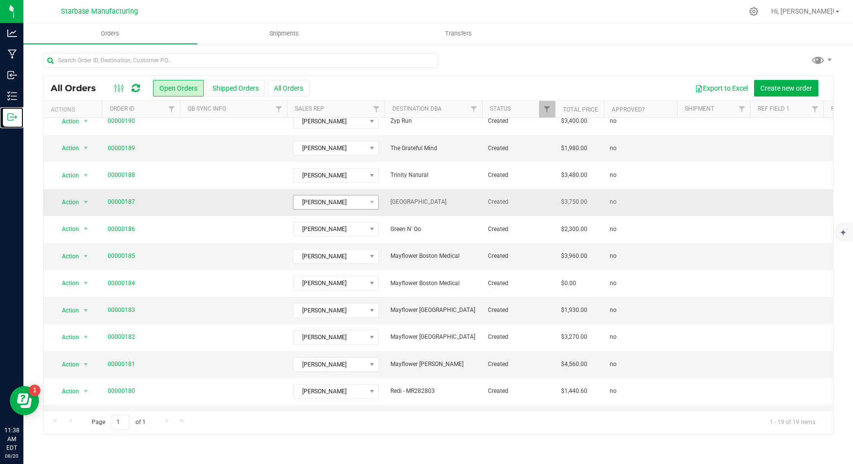
scroll to position [119, 0]
click at [71, 302] on span "Action" at bounding box center [66, 309] width 26 height 14
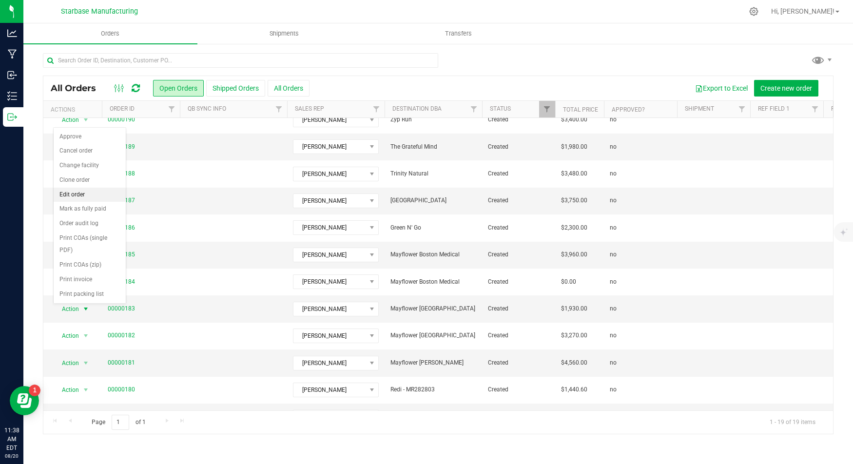
click at [88, 190] on li "Edit order" at bounding box center [90, 195] width 72 height 15
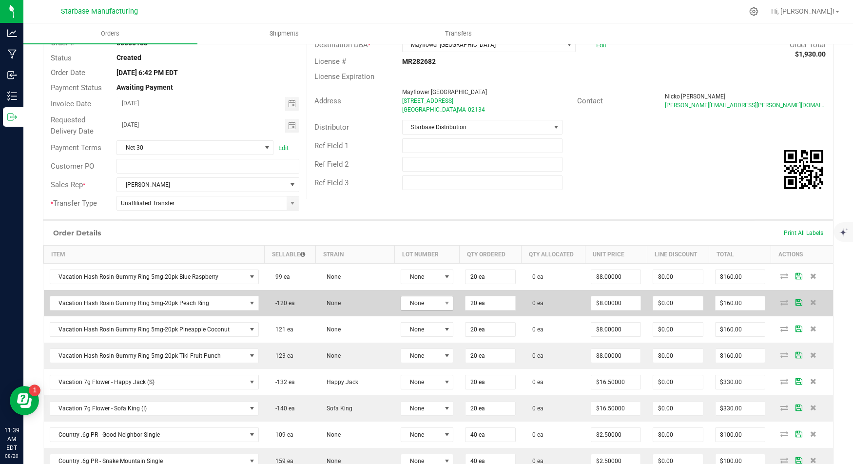
scroll to position [74, 0]
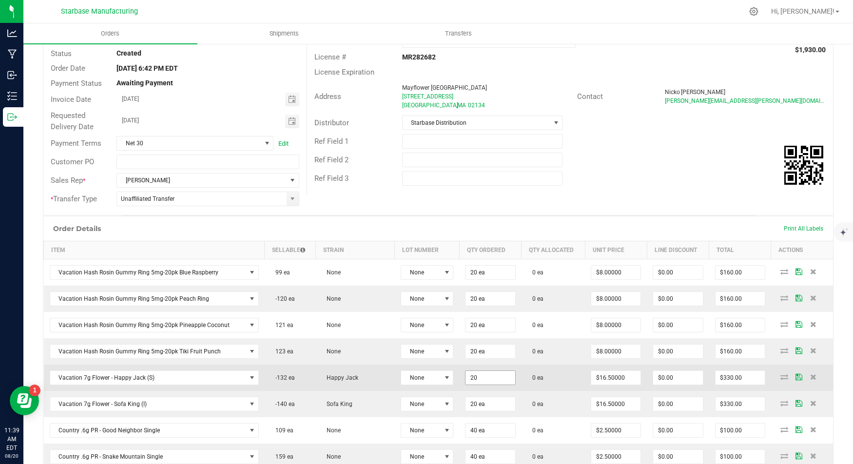
click at [466, 374] on input "20" at bounding box center [490, 378] width 49 height 14
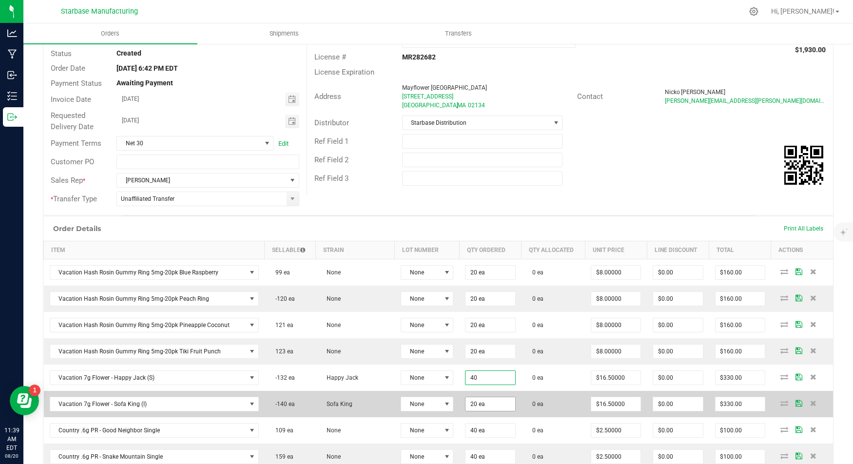
type input "40 ea"
type input "$660.00"
click at [475, 398] on input "20" at bounding box center [490, 404] width 49 height 14
type input "40 ea"
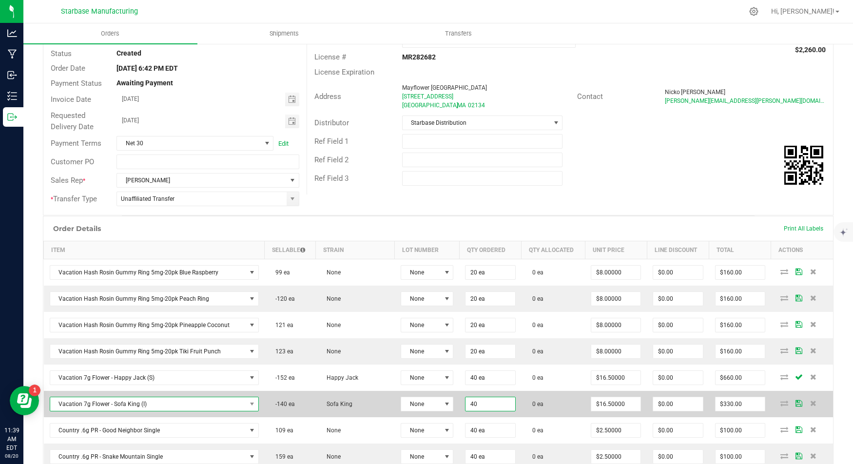
type input "$660.00"
click at [240, 397] on span "Vacation 7g Flower - Sofa King (I)" at bounding box center [148, 404] width 196 height 14
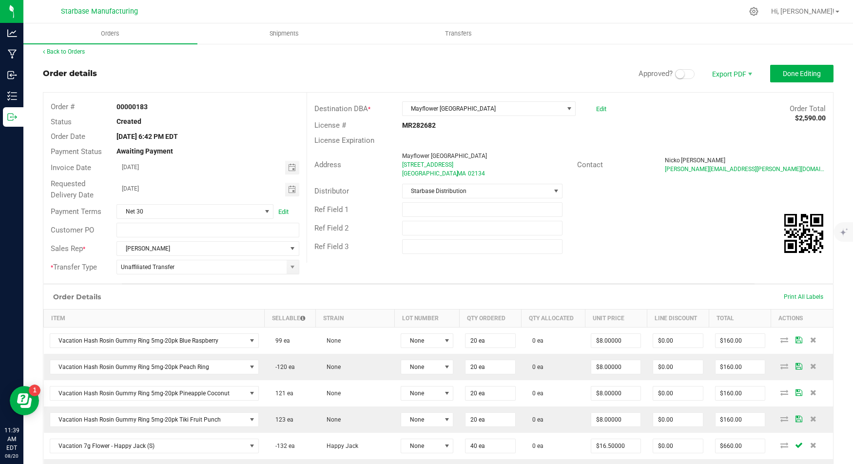
scroll to position [0, 0]
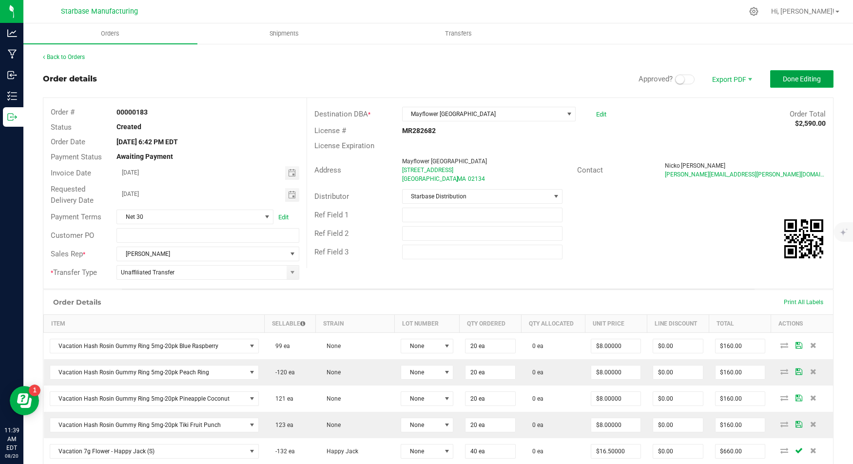
click at [790, 83] on button "Done Editing" at bounding box center [801, 79] width 63 height 18
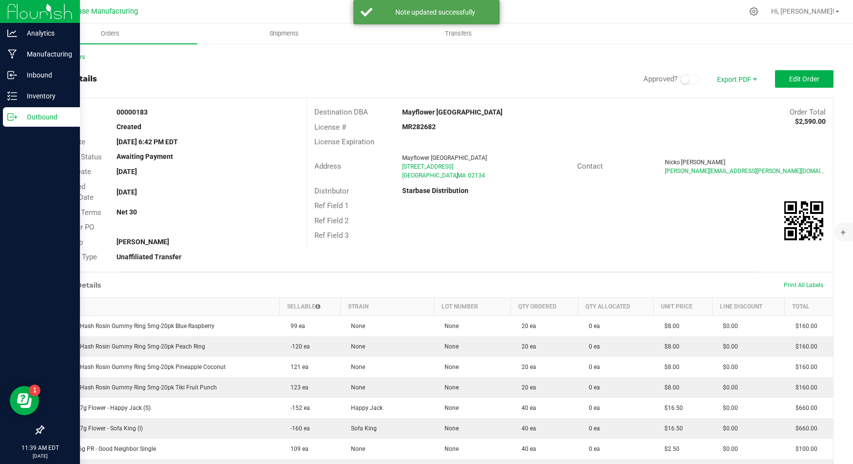
click at [16, 119] on icon at bounding box center [12, 117] width 10 height 10
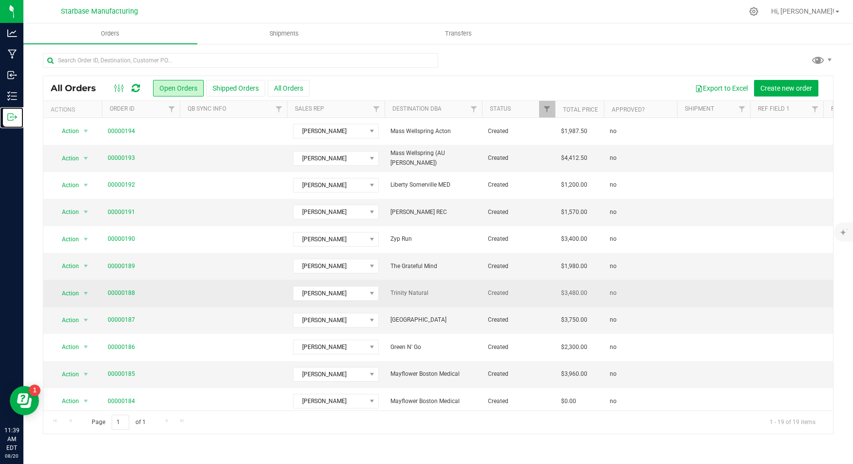
scroll to position [8, 0]
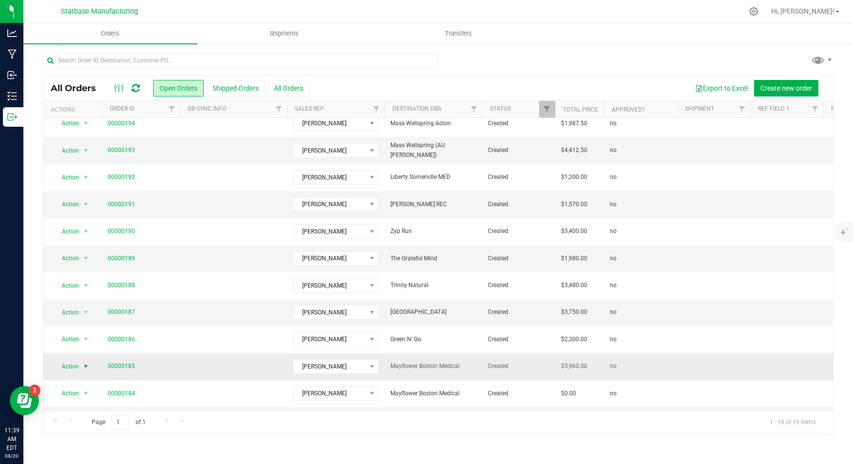
click at [72, 360] on span "Action" at bounding box center [66, 367] width 26 height 14
click at [93, 251] on li "Edit order" at bounding box center [90, 253] width 72 height 15
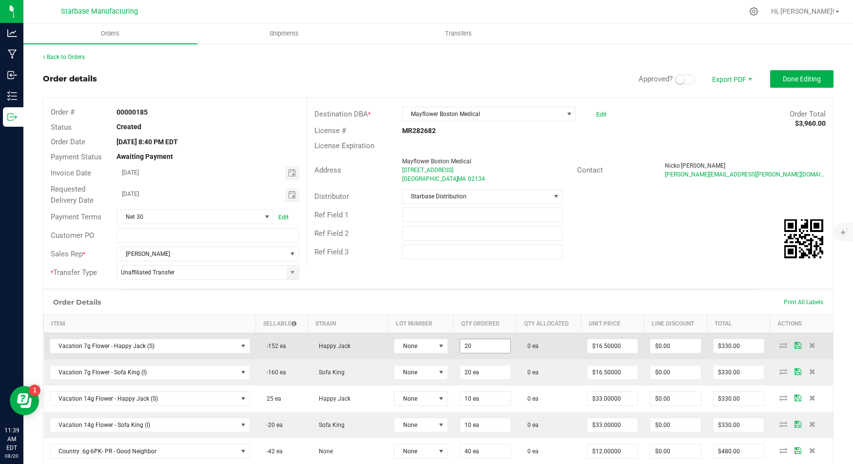
click at [468, 342] on input "20" at bounding box center [485, 346] width 50 height 14
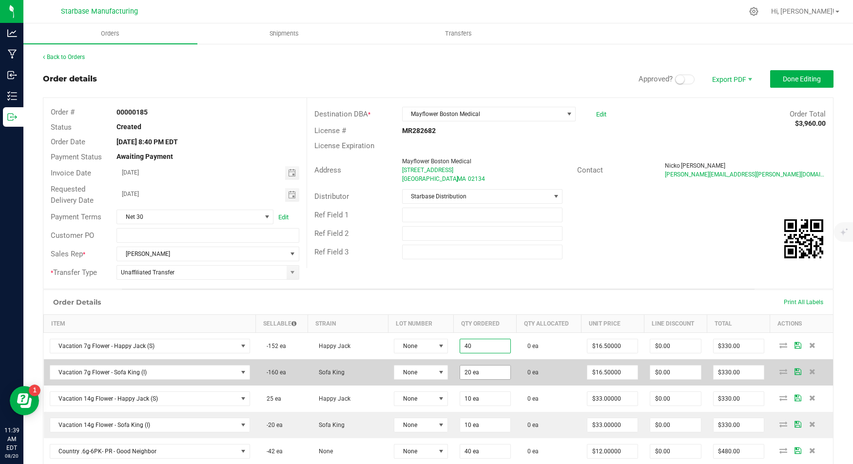
type input "40 ea"
type input "$660.00"
click at [460, 366] on input "20" at bounding box center [485, 373] width 50 height 14
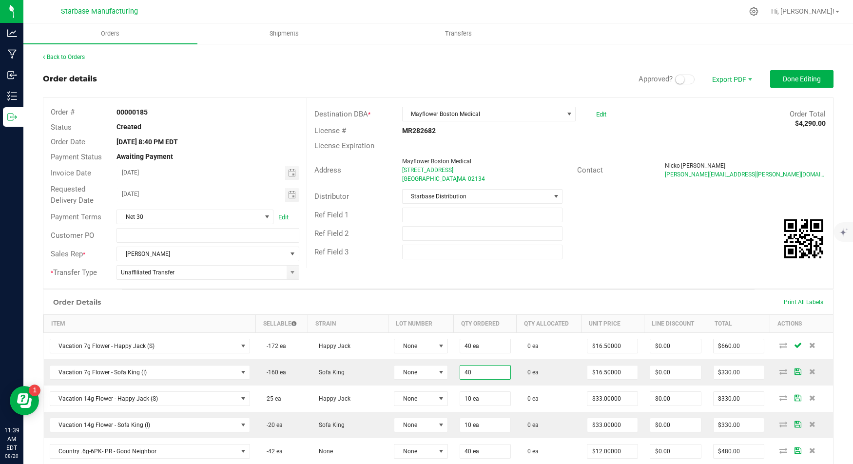
type input "40 ea"
type input "$660.00"
click at [541, 243] on div "Ref Field 3" at bounding box center [570, 252] width 526 height 19
click at [791, 80] on span "Done Editing" at bounding box center [802, 79] width 38 height 8
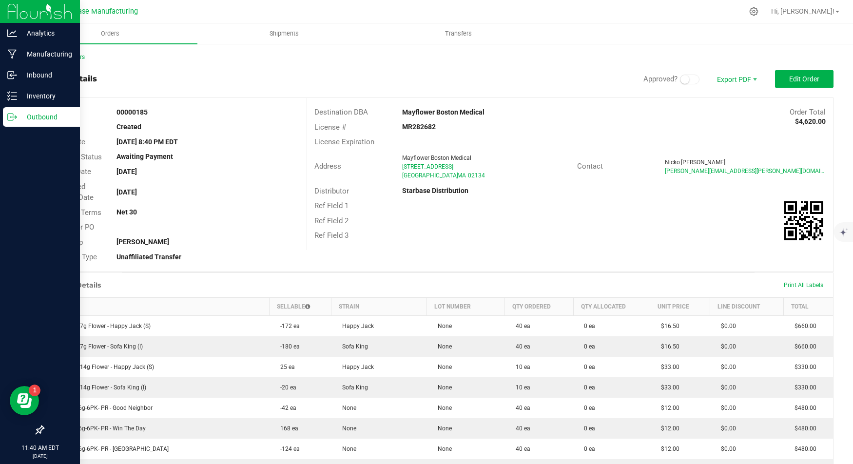
click at [17, 117] on p "Outbound" at bounding box center [46, 117] width 59 height 12
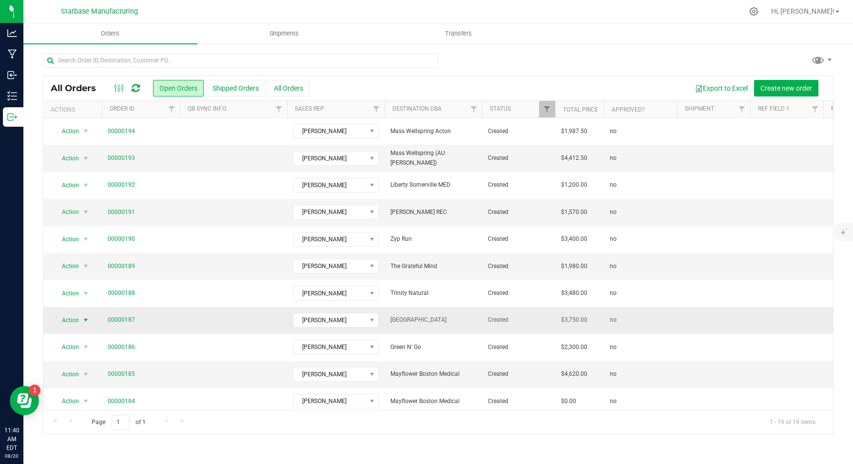
click at [77, 321] on span "Action" at bounding box center [66, 321] width 26 height 14
click at [81, 205] on li "Edit order" at bounding box center [90, 207] width 72 height 15
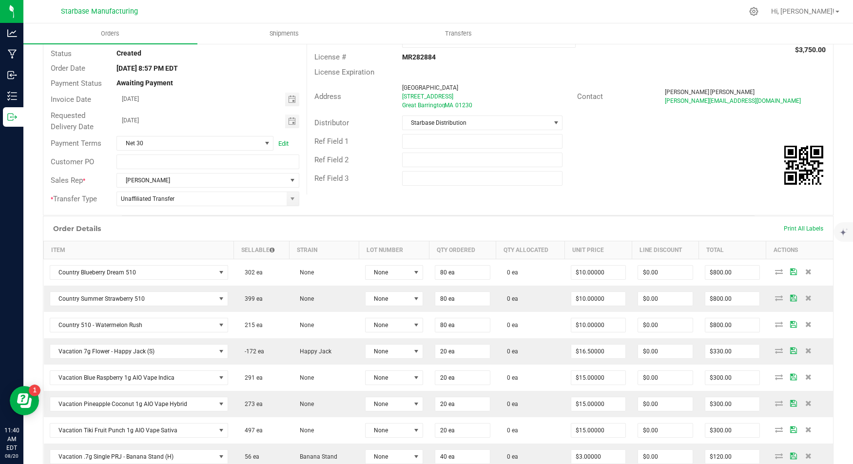
scroll to position [88, 0]
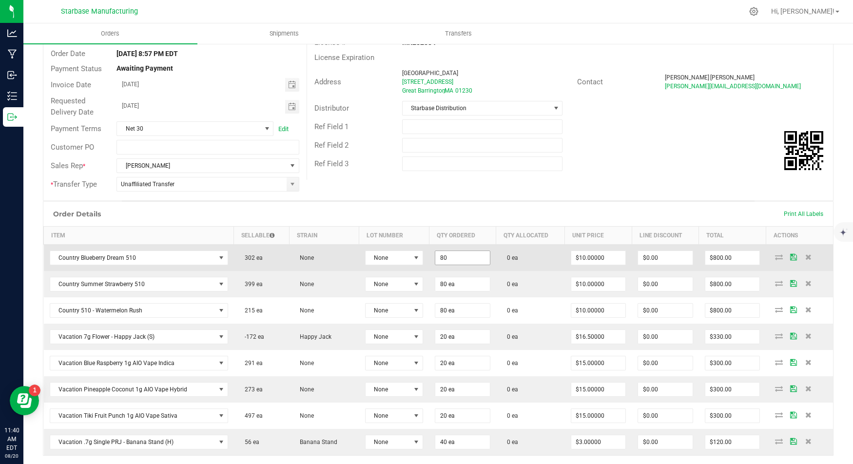
click at [441, 254] on input "80" at bounding box center [462, 258] width 55 height 14
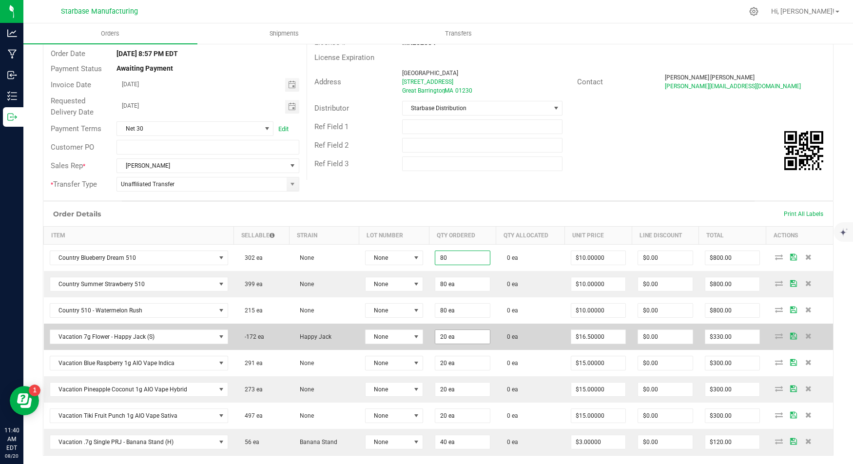
type input "80 ea"
click at [452, 335] on input "20" at bounding box center [462, 337] width 55 height 14
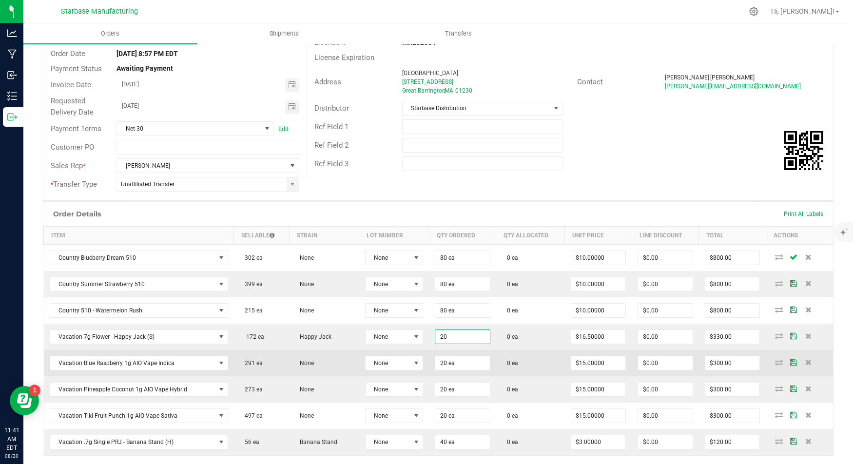
type input "20 ea"
click at [425, 353] on td "None" at bounding box center [394, 363] width 70 height 26
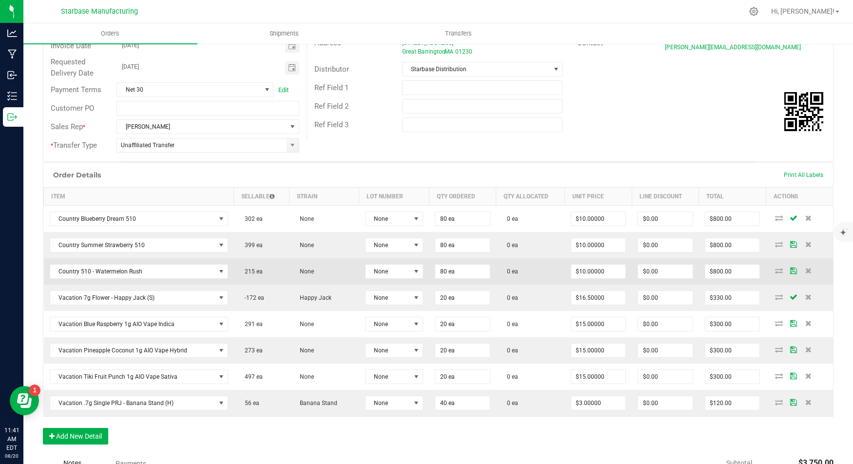
scroll to position [130, 0]
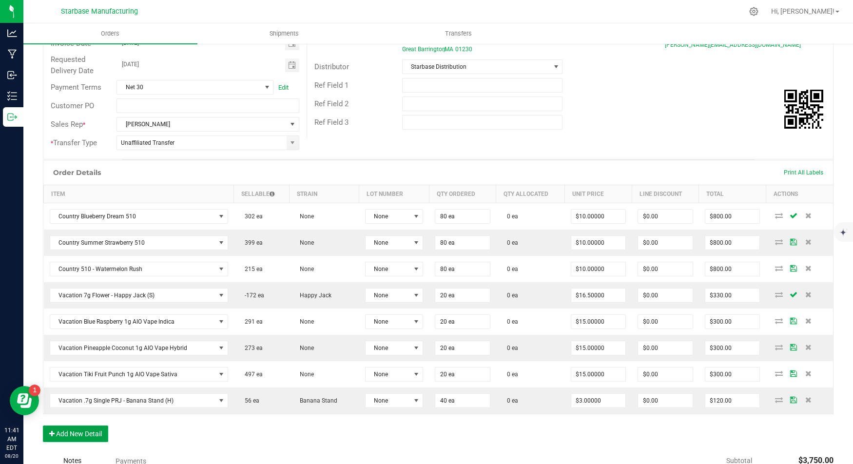
click at [86, 426] on button "Add New Detail" at bounding box center [75, 434] width 65 height 17
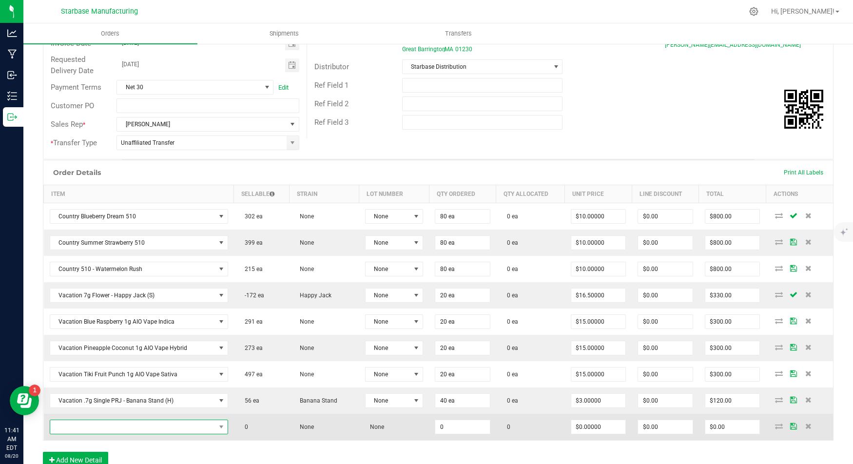
click at [105, 421] on span "NO DATA FOUND" at bounding box center [132, 427] width 165 height 14
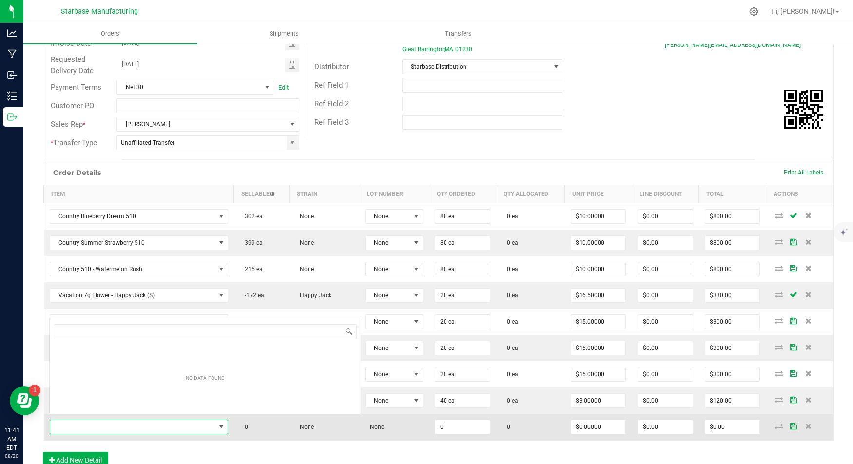
scroll to position [14, 176]
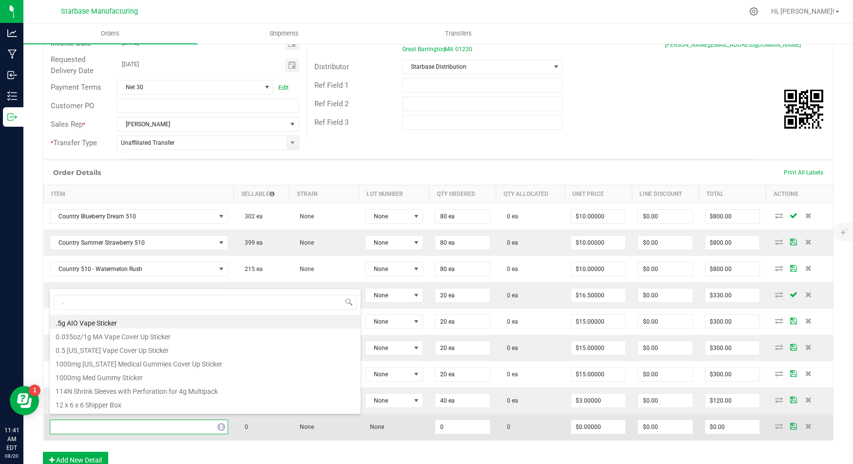
type input ".7"
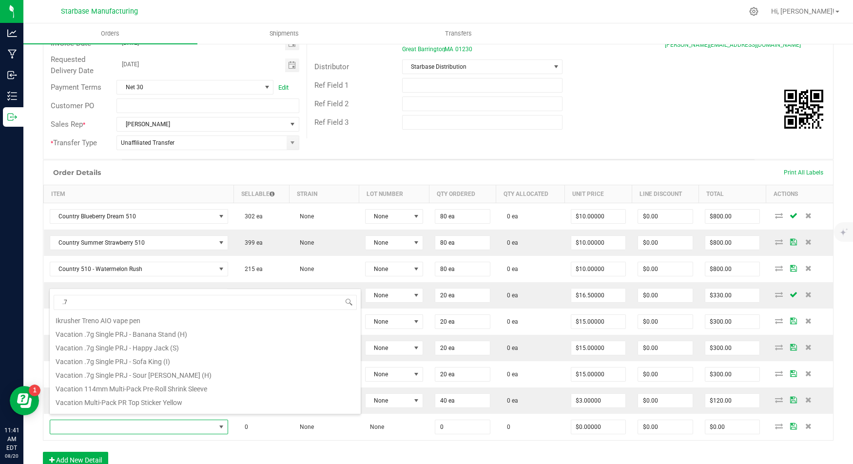
scroll to position [127, 0]
click at [126, 347] on li "Vacation .7g Single PRJ - Happy Jack (S)" at bounding box center [205, 345] width 311 height 14
type input "0 ea"
type input "$3.00000"
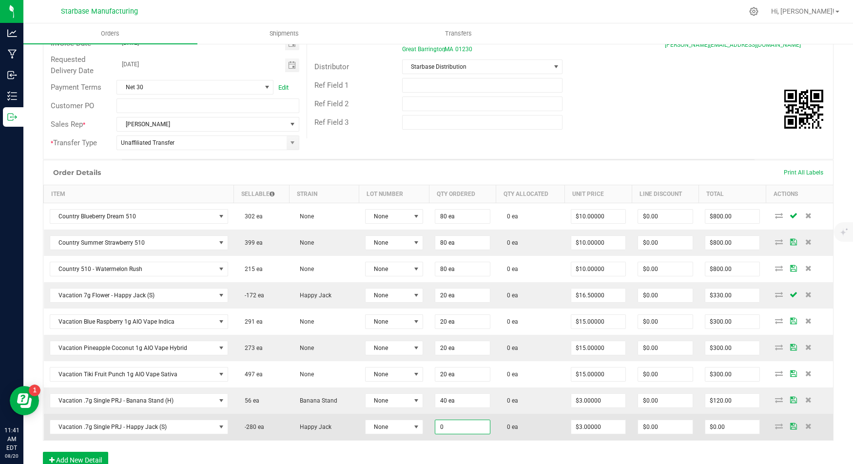
click at [445, 420] on input "0" at bounding box center [462, 427] width 55 height 14
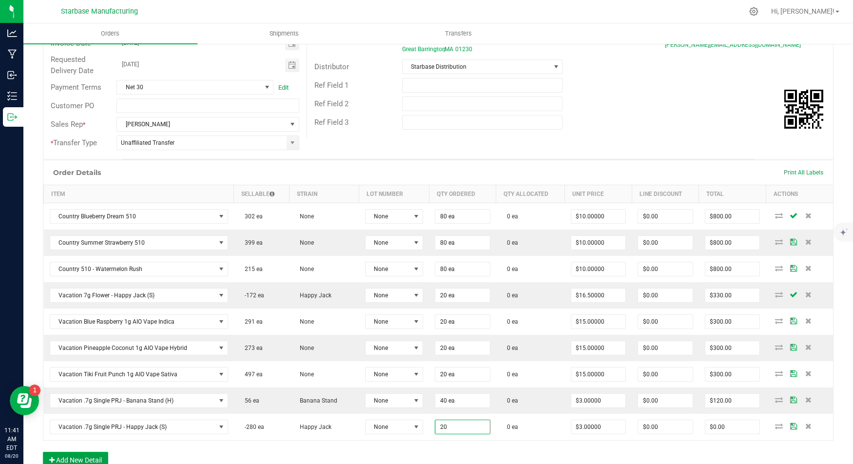
type input "20 ea"
type input "$60.00"
click at [84, 452] on button "Add New Detail" at bounding box center [75, 460] width 65 height 17
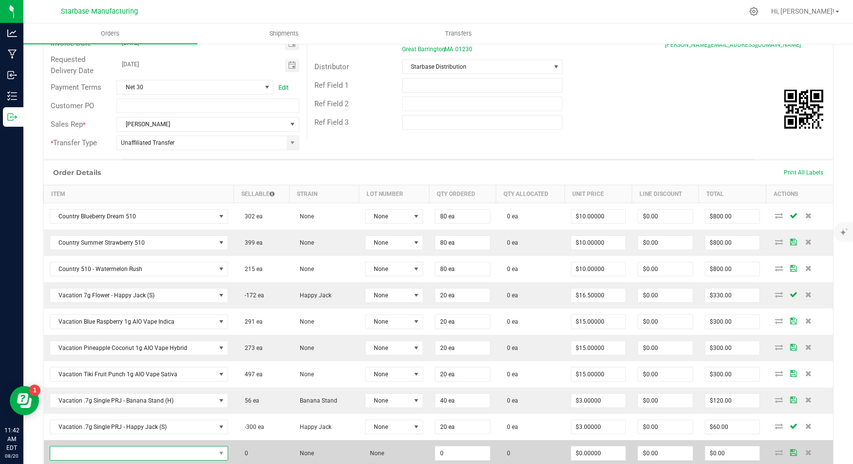
click at [81, 447] on span "NO DATA FOUND" at bounding box center [132, 454] width 165 height 14
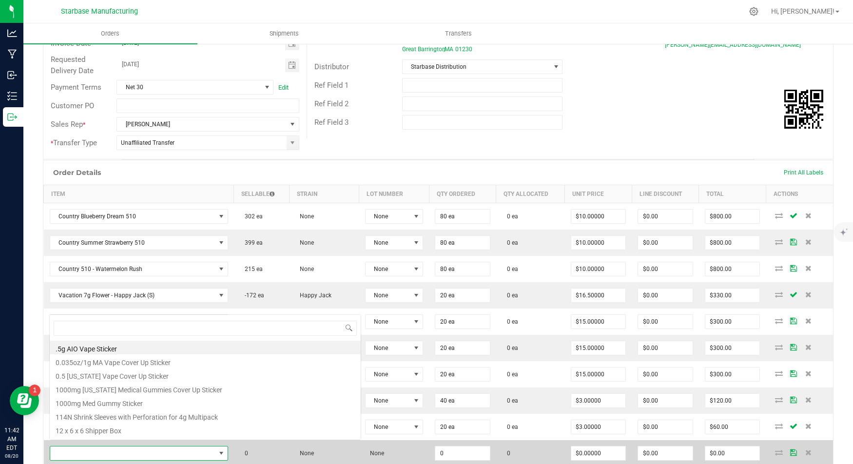
scroll to position [14, 176]
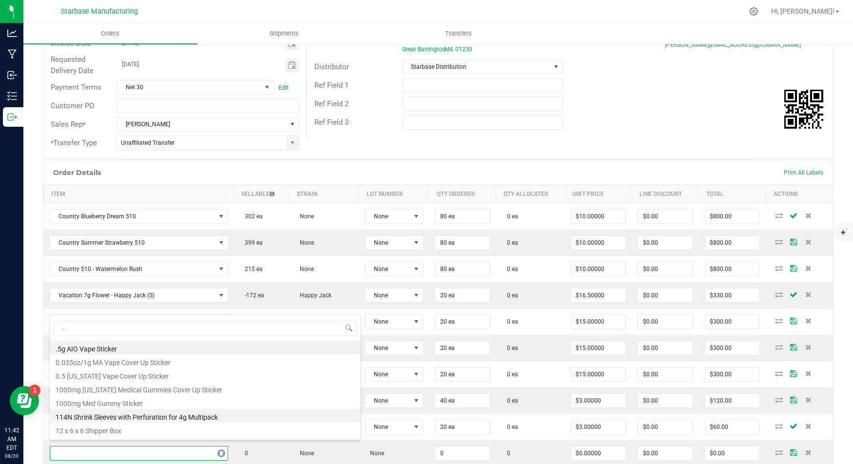
type input ".7"
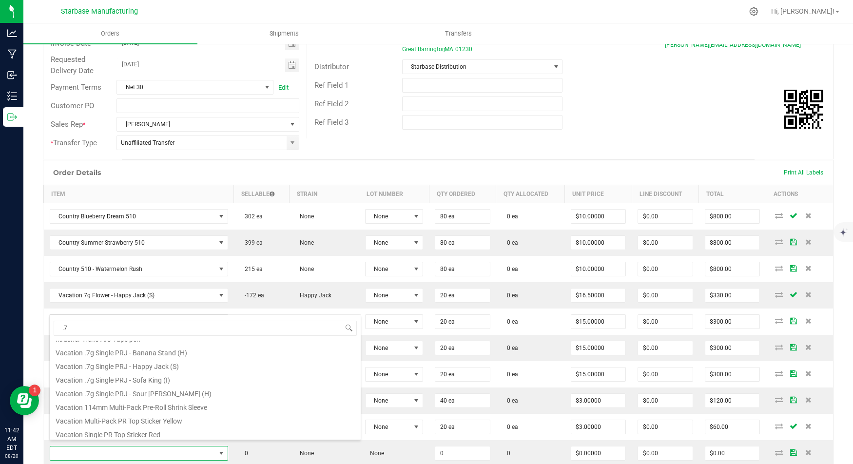
scroll to position [133, 0]
click at [178, 377] on li "Vacation .7g Single PRJ - Sofa King (I)" at bounding box center [205, 379] width 311 height 14
type input "0 ea"
type input "$3.00000"
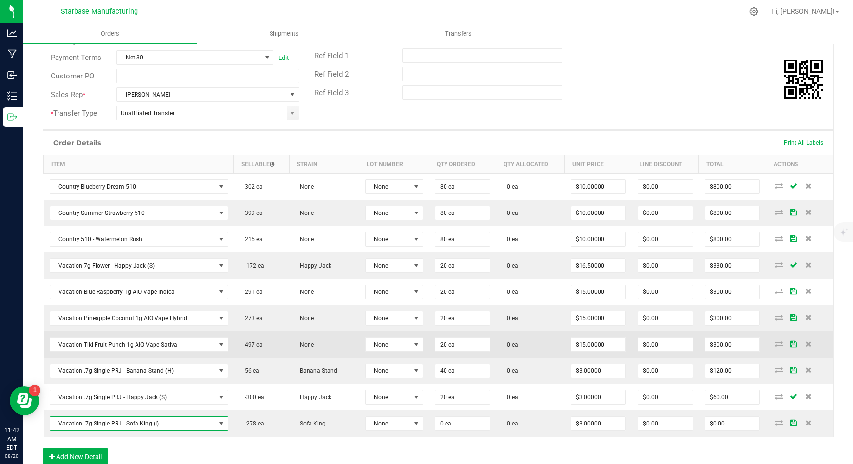
scroll to position [164, 0]
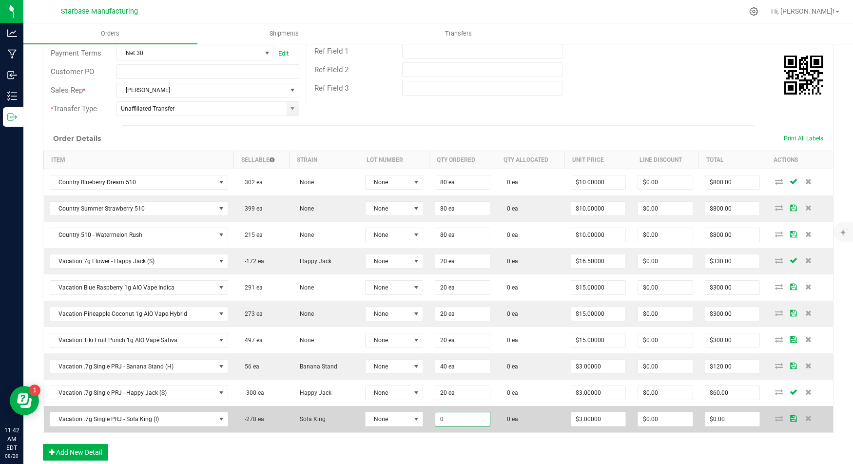
click at [450, 416] on input "0" at bounding box center [462, 420] width 55 height 14
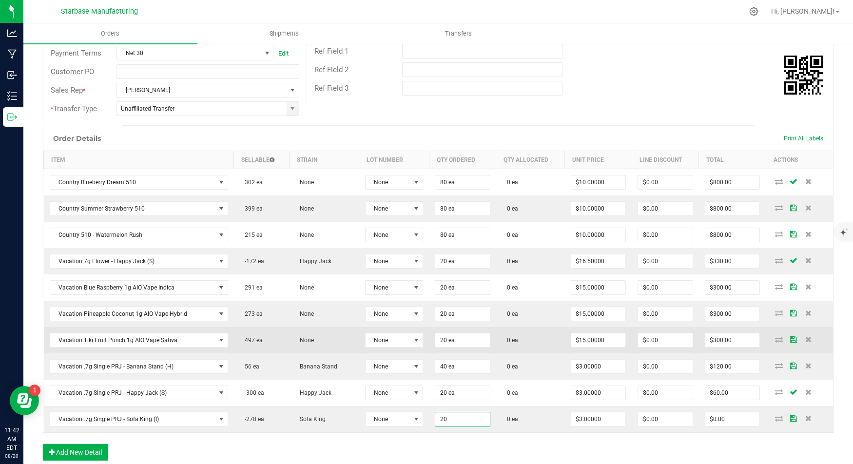
type input "20 ea"
type input "$60.00"
click at [303, 331] on td "None" at bounding box center [324, 340] width 70 height 26
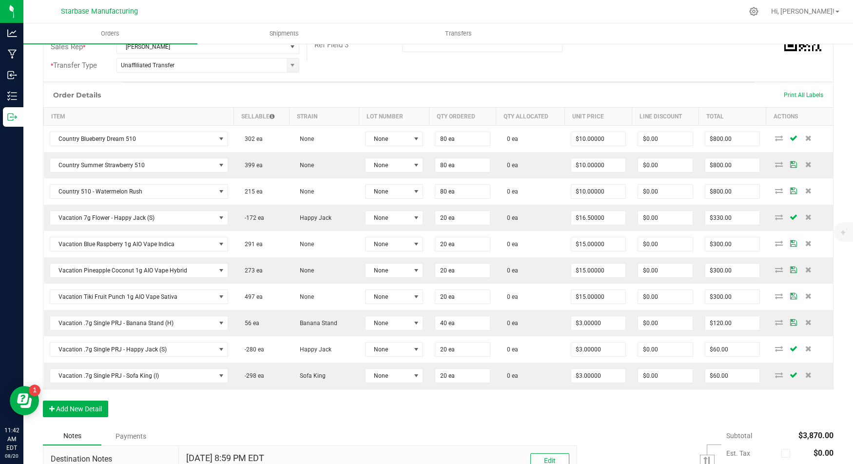
scroll to position [212, 0]
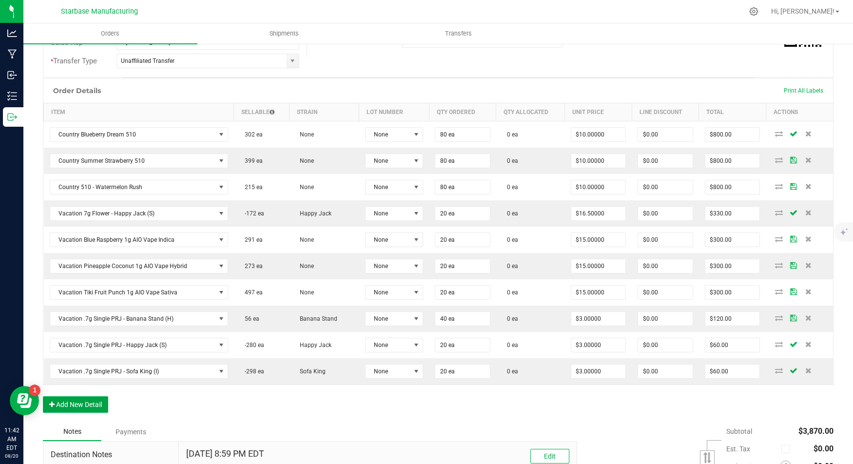
click at [69, 396] on button "Add New Detail" at bounding box center [75, 404] width 65 height 17
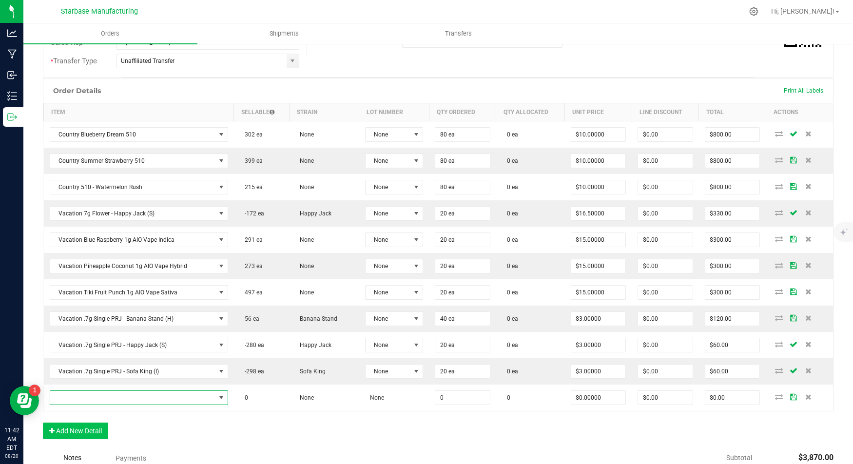
click at [69, 395] on span "NO DATA FOUND" at bounding box center [132, 398] width 165 height 14
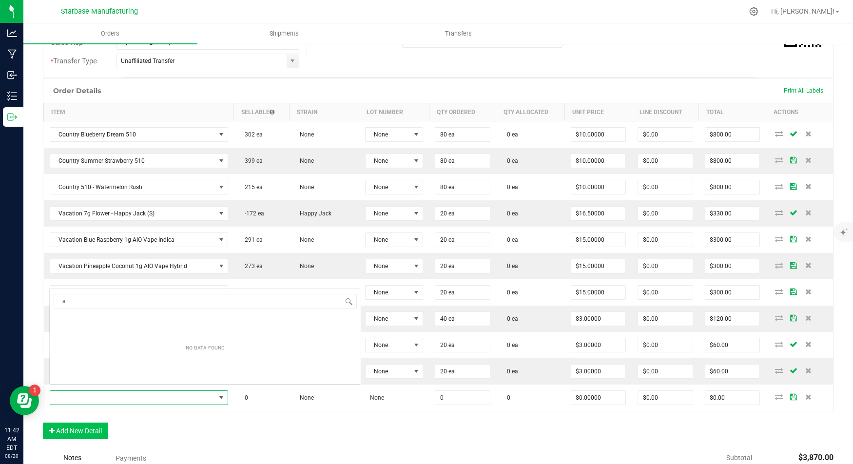
scroll to position [14, 176]
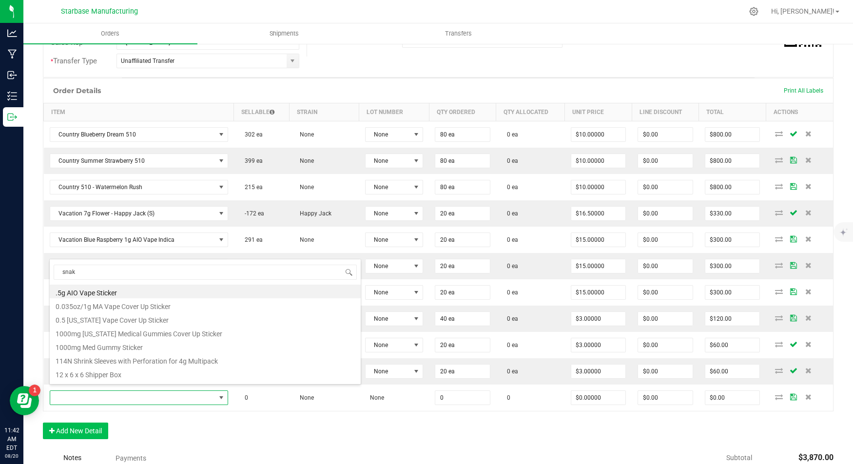
type input "sna"
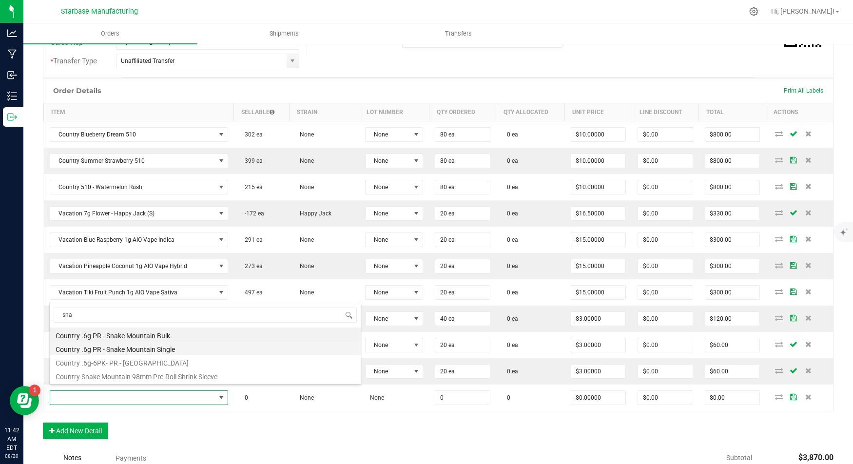
click at [119, 348] on li "Country .6g PR - Snake Mountain Single" at bounding box center [205, 348] width 311 height 14
type input "0 ea"
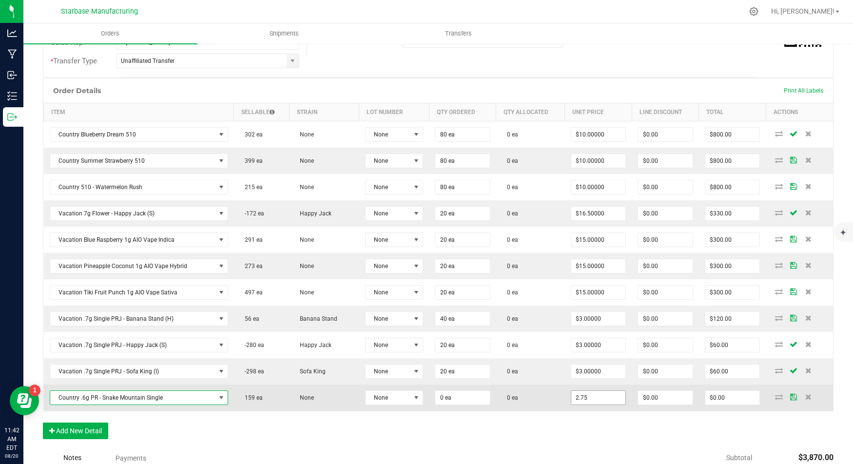
click at [599, 391] on input "2.75" at bounding box center [599, 398] width 55 height 14
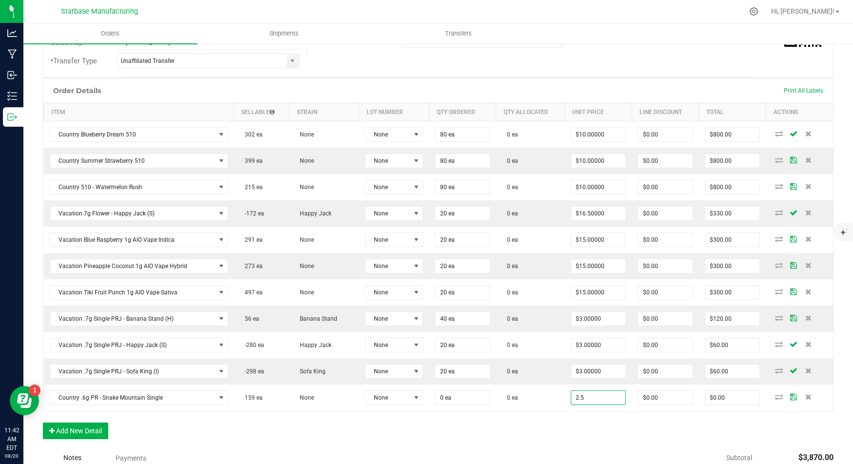
type input "$2.50000"
click at [528, 423] on div "Order Details Print All Labels Item Sellable Strain Lot Number Qty Ordered Qty …" at bounding box center [438, 263] width 791 height 371
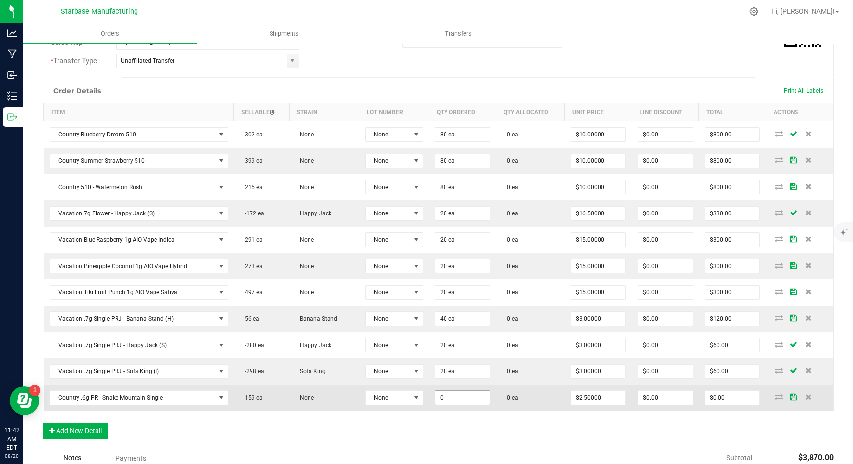
click at [445, 391] on input "0" at bounding box center [462, 398] width 55 height 14
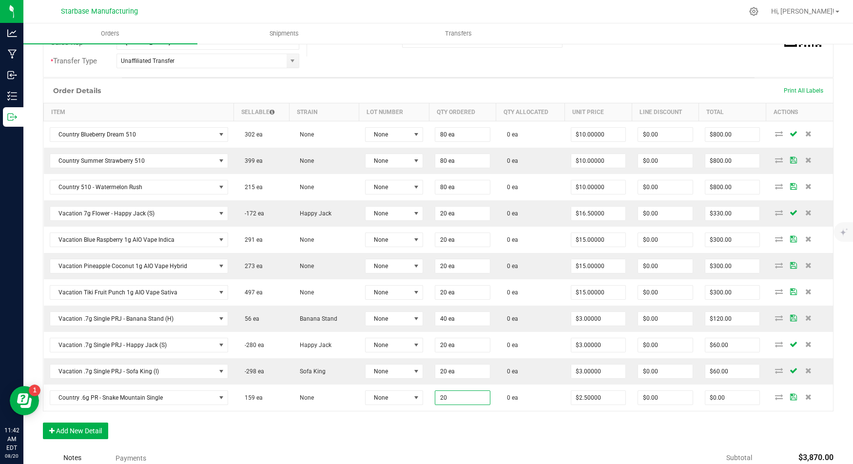
type input "20 ea"
type input "$50.00"
click at [370, 425] on div "Order Details Print All Labels Item Sellable Strain Lot Number Qty Ordered Qty …" at bounding box center [438, 263] width 791 height 371
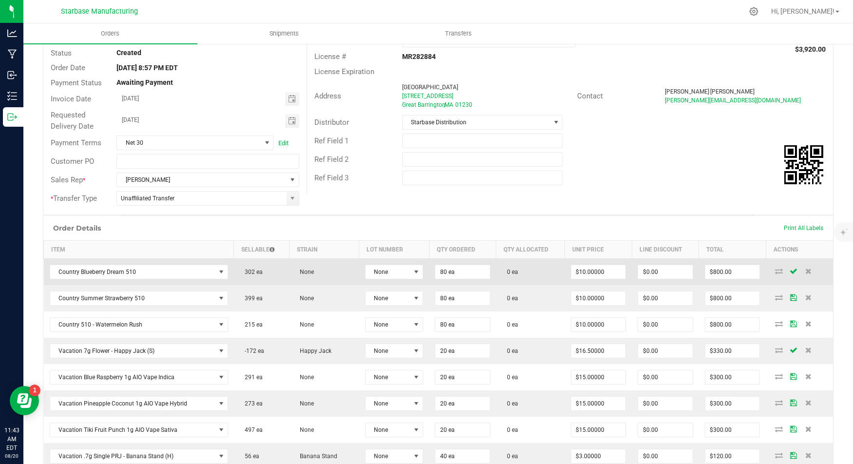
scroll to position [0, 0]
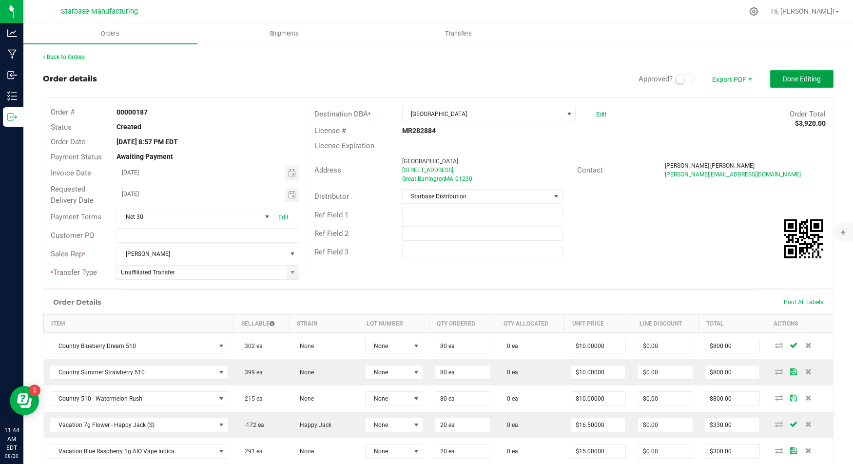
click at [792, 82] on span "Done Editing" at bounding box center [802, 79] width 38 height 8
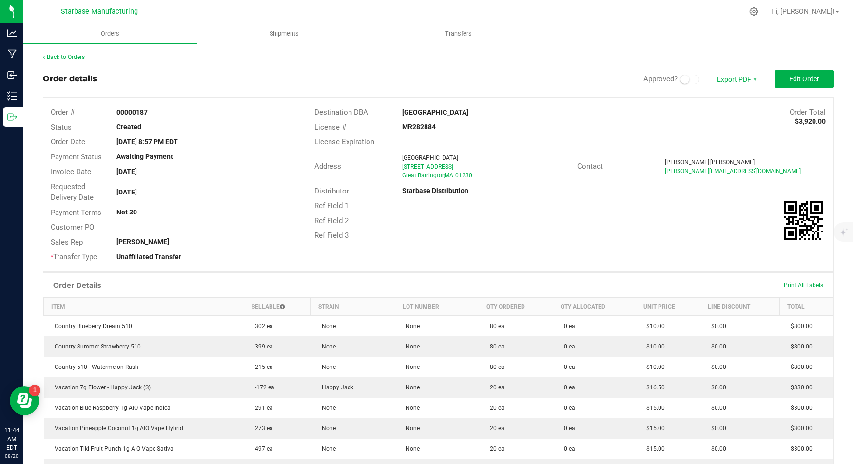
scroll to position [0, 0]
click at [794, 75] on span "Edit Order" at bounding box center [805, 79] width 30 height 8
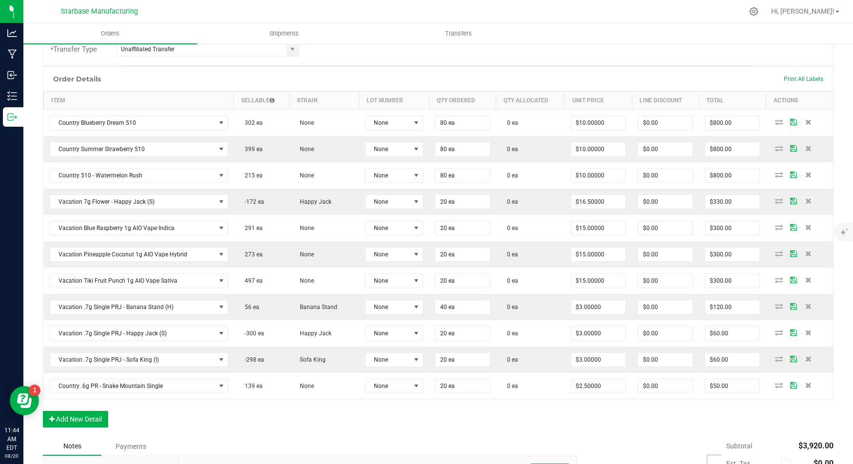
scroll to position [226, 0]
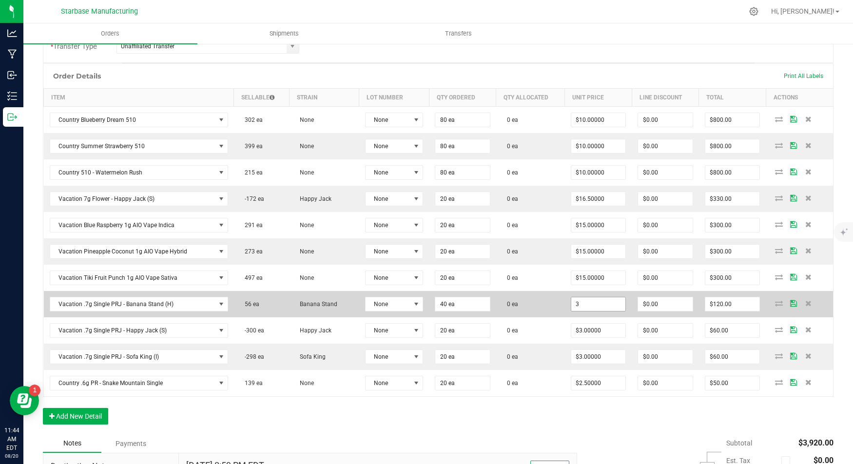
click at [596, 299] on input "3" at bounding box center [599, 304] width 55 height 14
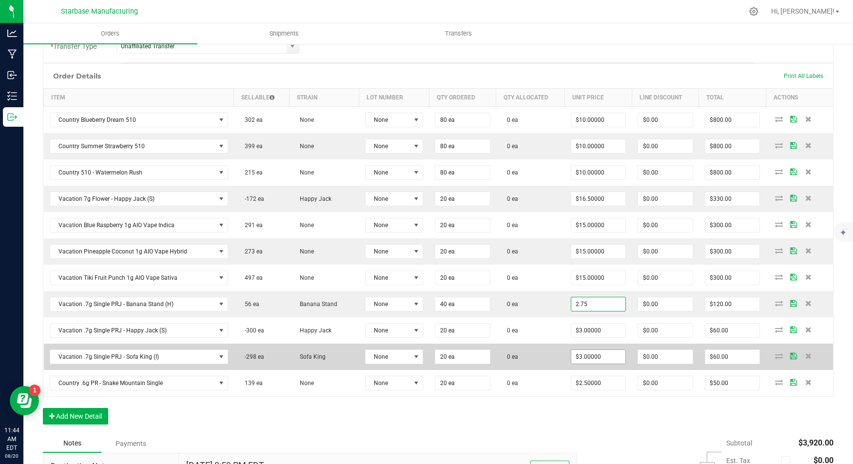
type input "$2.75000"
type input "$110.00"
click at [584, 355] on input "3" at bounding box center [599, 357] width 55 height 14
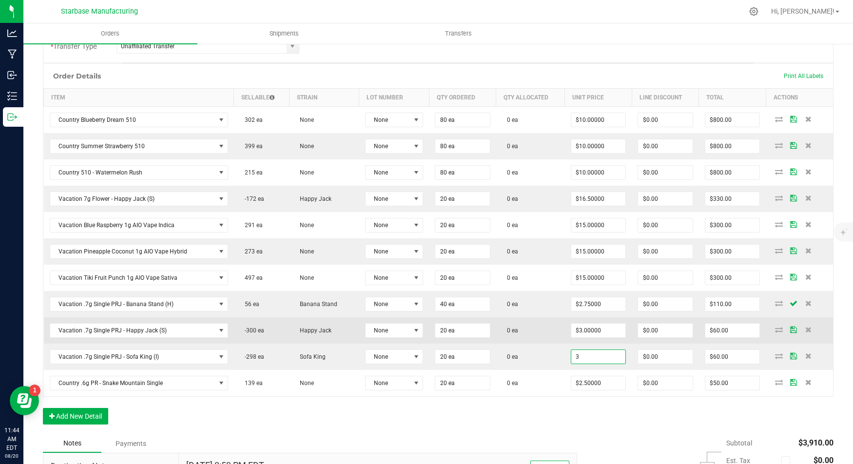
type input "$3.00000"
click at [581, 332] on td "$3.00000" at bounding box center [598, 330] width 67 height 26
click at [581, 324] on input "3" at bounding box center [599, 331] width 55 height 14
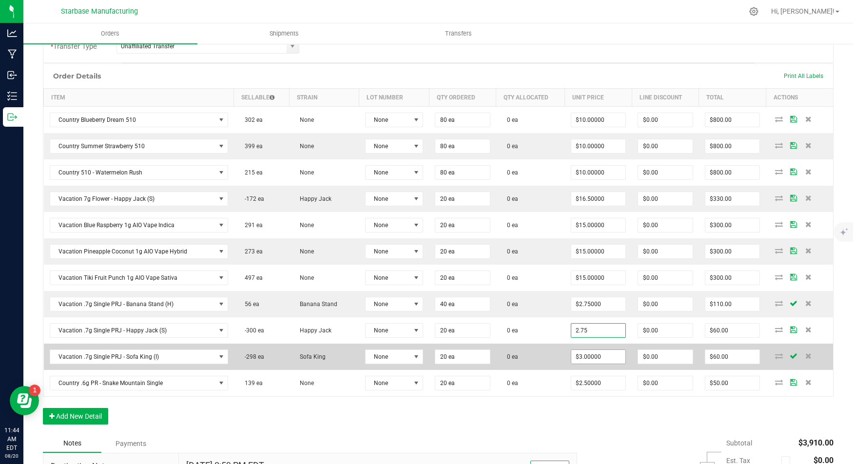
type input "$2.75000"
type input "$55.00"
click at [587, 350] on input "3" at bounding box center [599, 357] width 55 height 14
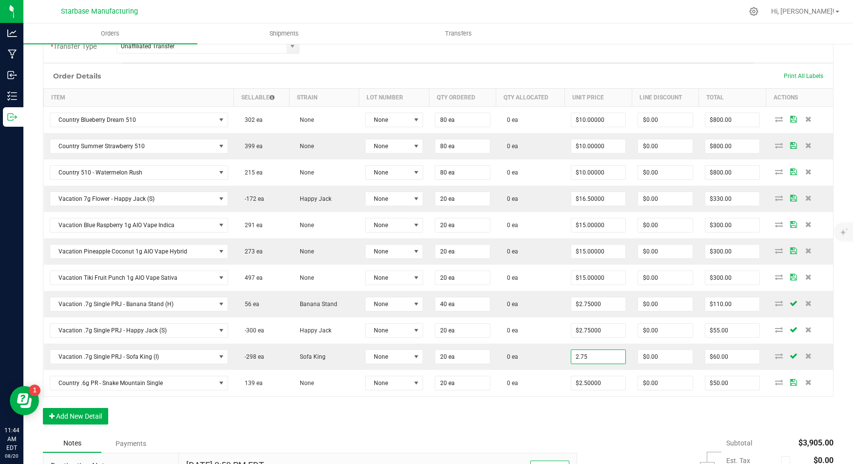
type input "$2.75000"
type input "$55.00"
click at [572, 414] on div "Order Details Print All Labels Item Sellable Strain Lot Number Qty Ordered Qty …" at bounding box center [438, 248] width 791 height 371
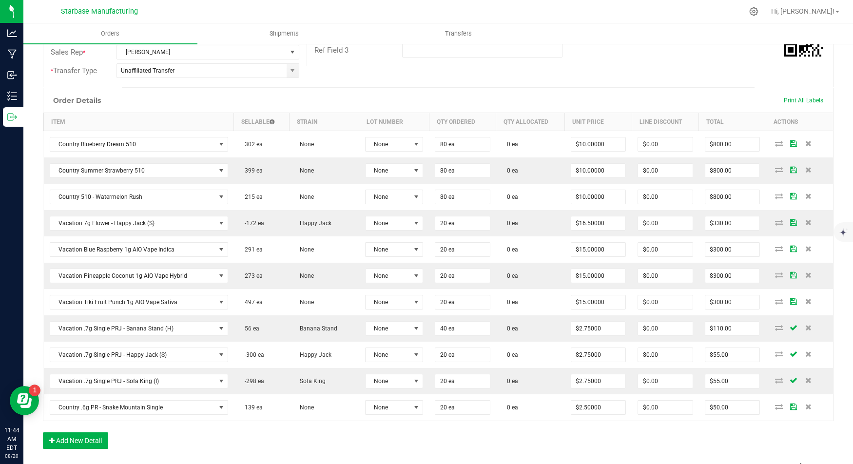
scroll to position [0, 0]
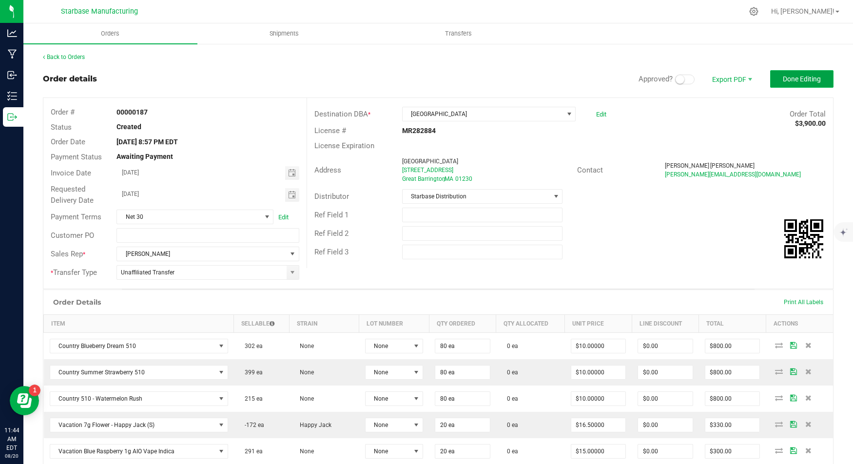
click at [791, 78] on span "Done Editing" at bounding box center [802, 79] width 38 height 8
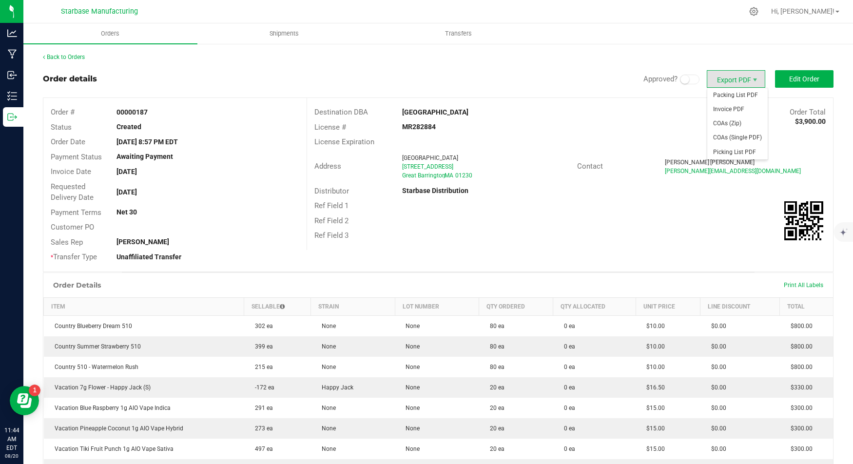
click at [733, 79] on span "Export PDF" at bounding box center [736, 79] width 59 height 18
click at [742, 110] on span "Invoice PDF" at bounding box center [738, 109] width 60 height 14
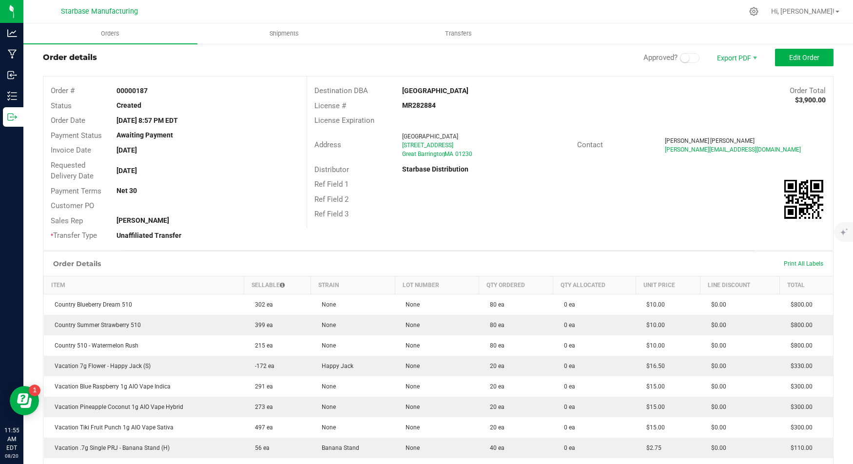
scroll to position [22, 0]
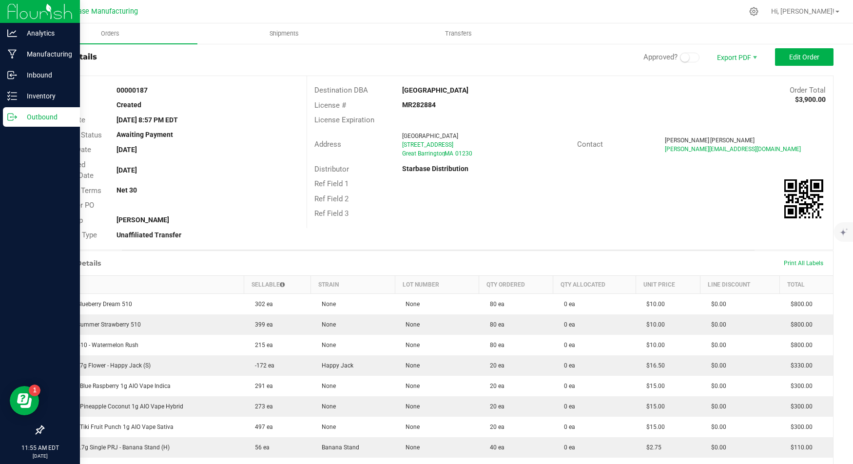
click at [10, 115] on icon at bounding box center [12, 117] width 10 height 10
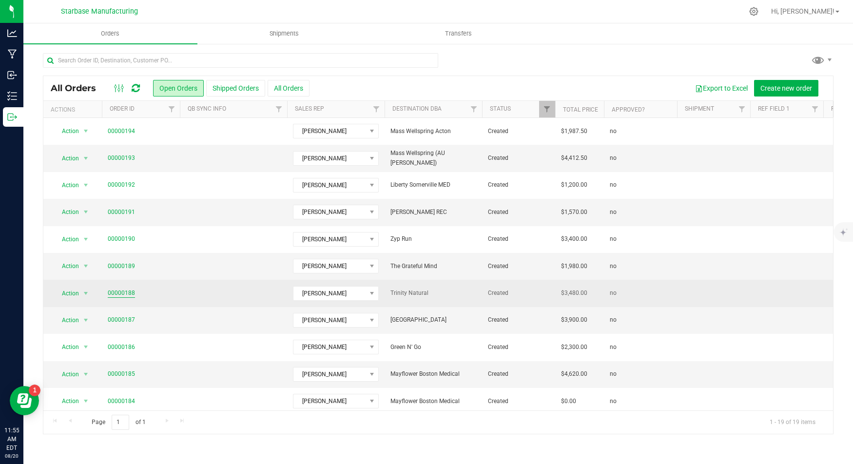
click at [121, 292] on link "00000188" at bounding box center [121, 293] width 27 height 9
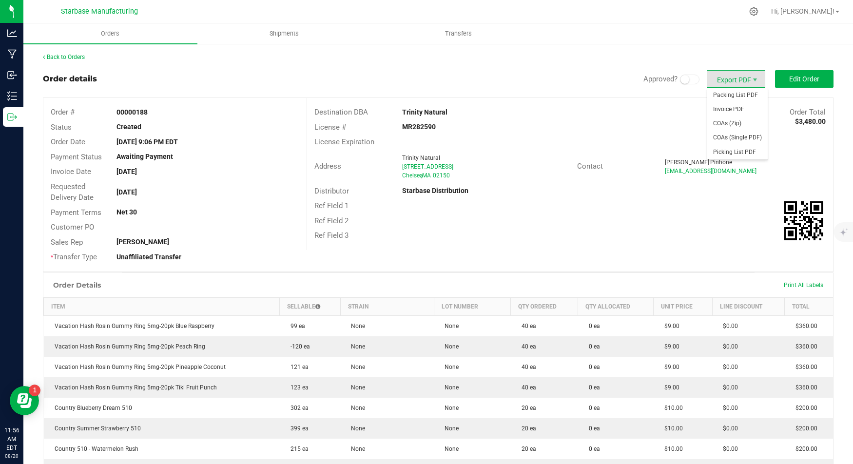
click at [742, 79] on span "Export PDF" at bounding box center [736, 79] width 59 height 18
click at [737, 108] on span "Invoice PDF" at bounding box center [738, 109] width 60 height 14
click at [793, 74] on button "Edit Order" at bounding box center [804, 79] width 59 height 18
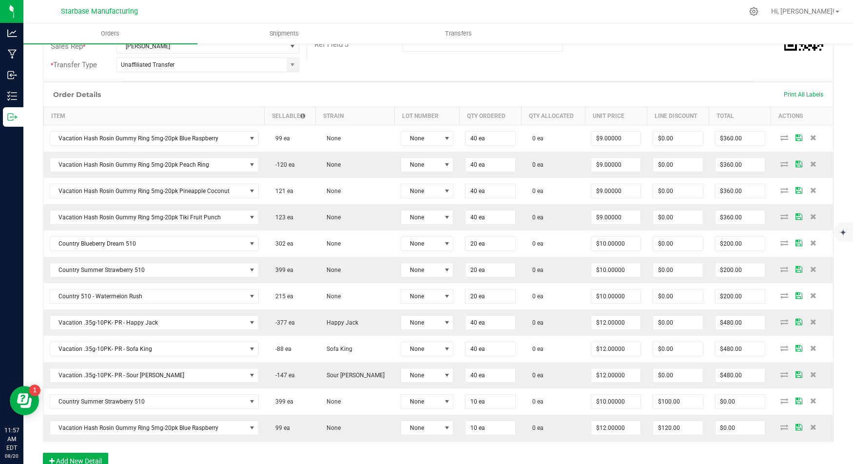
scroll to position [276, 0]
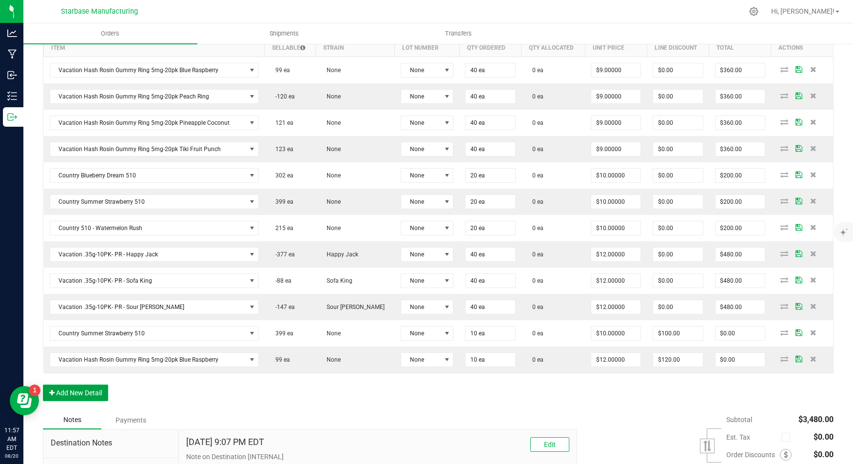
click at [80, 385] on button "Add New Detail" at bounding box center [75, 393] width 65 height 17
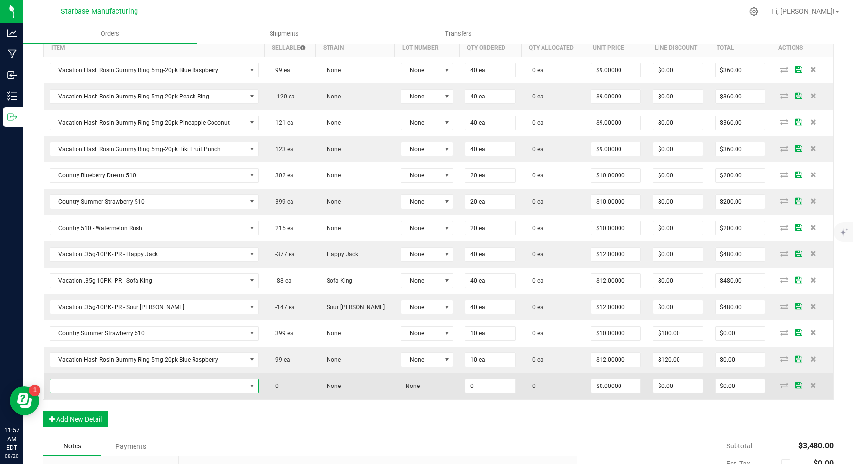
click at [82, 380] on span "NO DATA FOUND" at bounding box center [148, 386] width 196 height 14
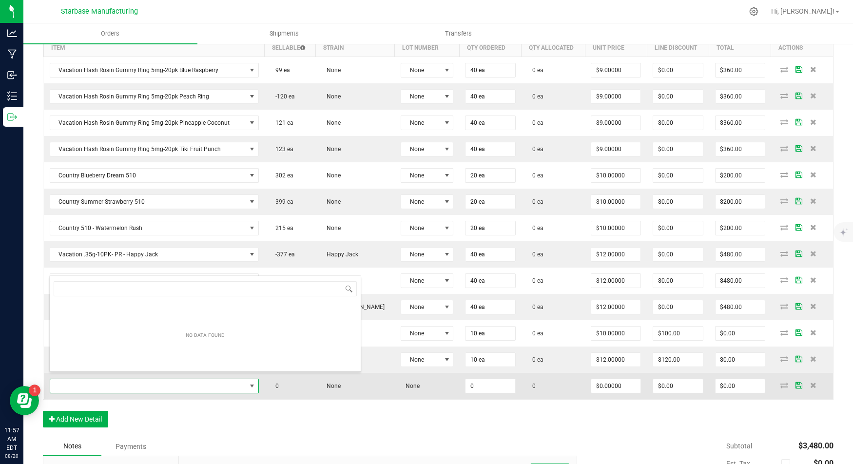
scroll to position [14, 210]
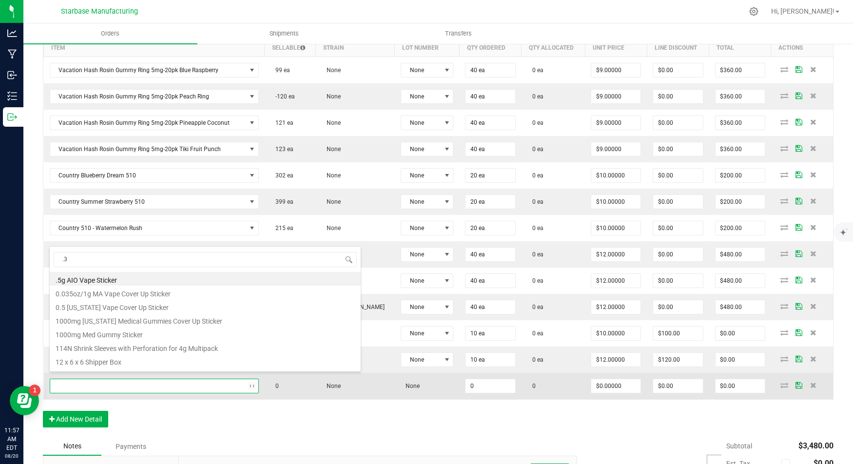
type input ".35"
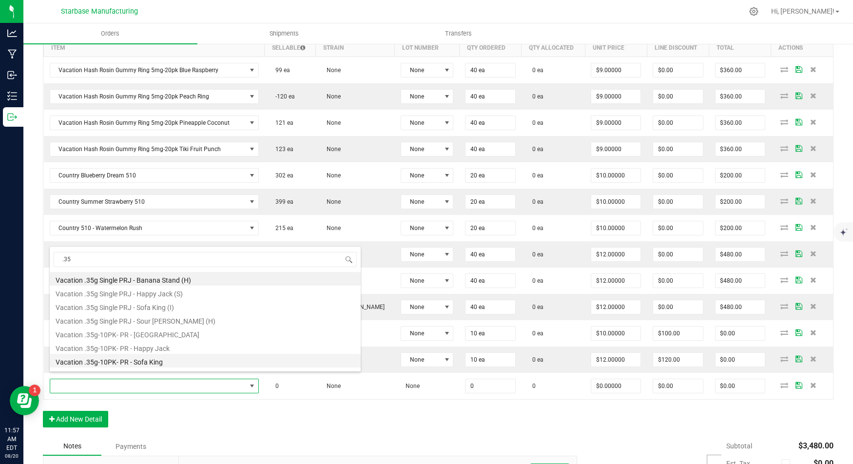
click at [119, 360] on li "Vacation .35g-10PK- PR - Sofa King" at bounding box center [205, 361] width 311 height 14
type input "0 ea"
type input "$12.50000"
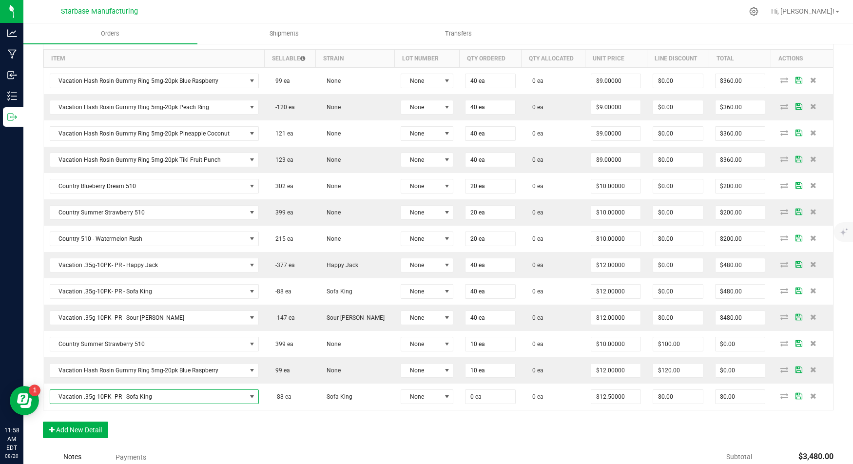
scroll to position [261, 0]
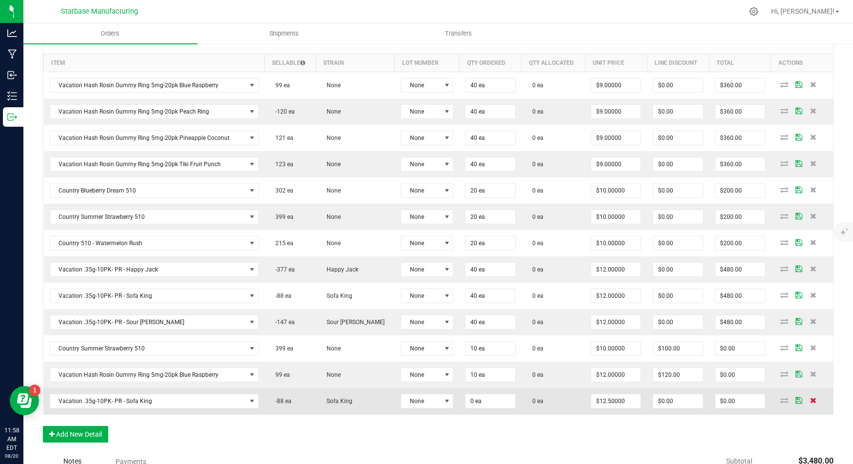
click at [810, 397] on icon at bounding box center [813, 400] width 6 height 6
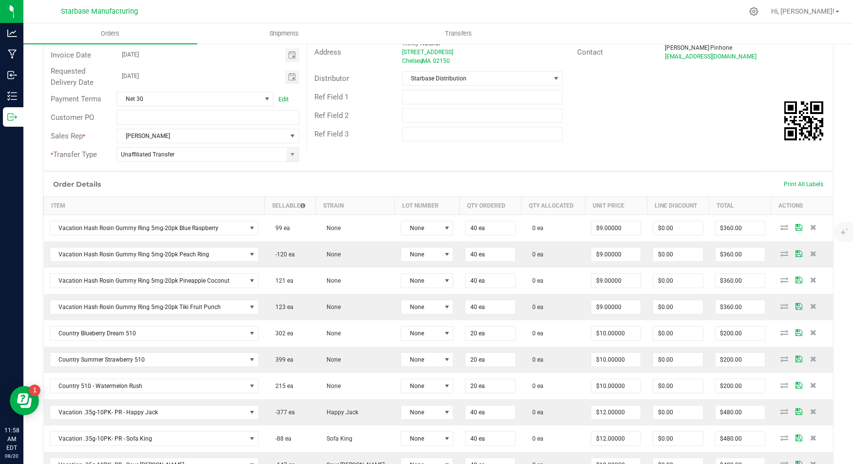
scroll to position [120, 0]
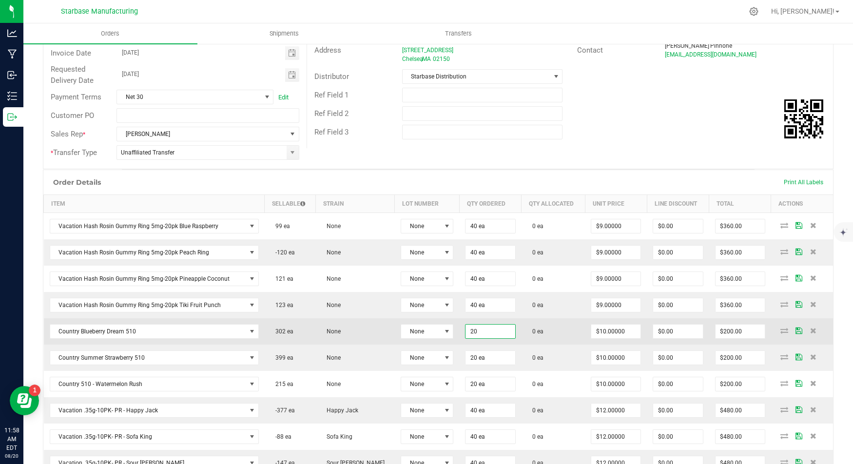
click at [467, 325] on input "20" at bounding box center [490, 332] width 49 height 14
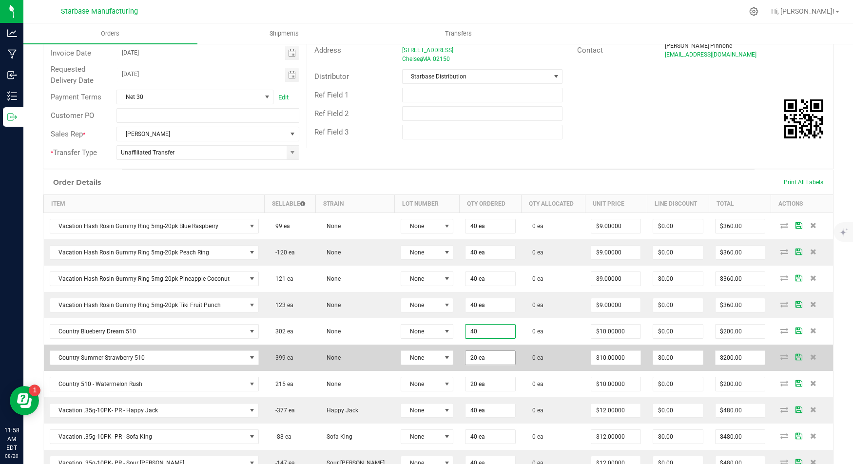
type input "40 ea"
type input "$400.00"
click at [466, 357] on input "20" at bounding box center [490, 358] width 49 height 14
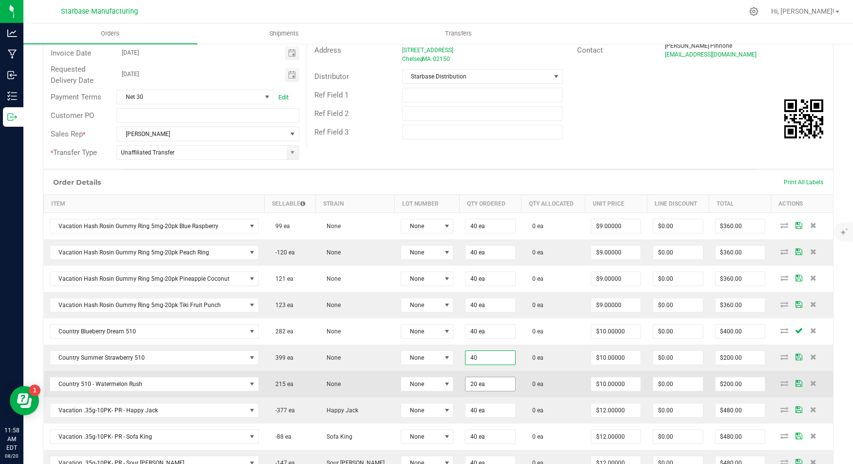
type input "40 ea"
type input "$400.00"
click at [467, 377] on input "20" at bounding box center [490, 384] width 49 height 14
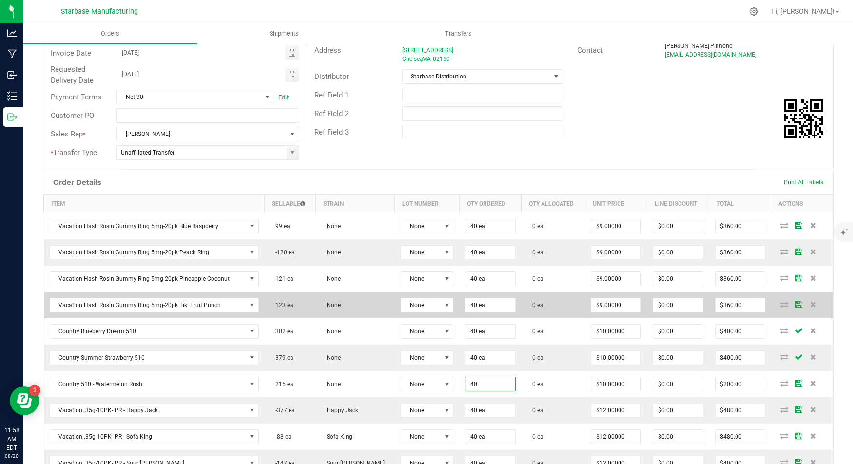
type input "40 ea"
type input "$400.00"
click at [541, 311] on td "0 ea" at bounding box center [553, 305] width 63 height 26
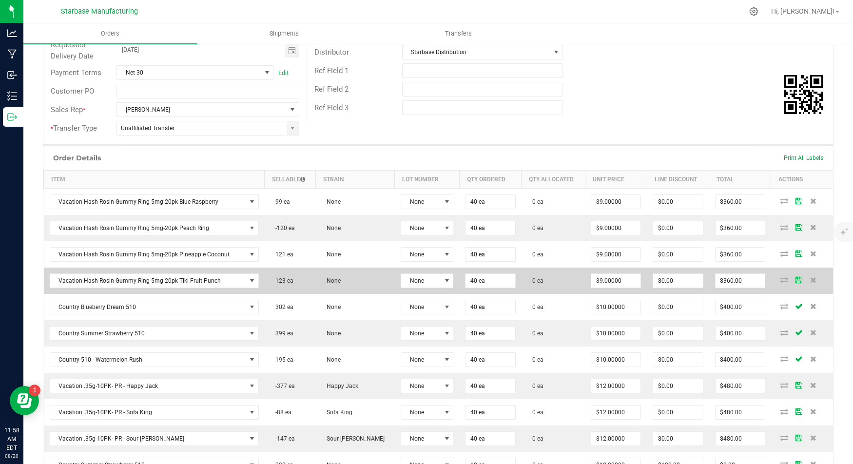
scroll to position [0, 0]
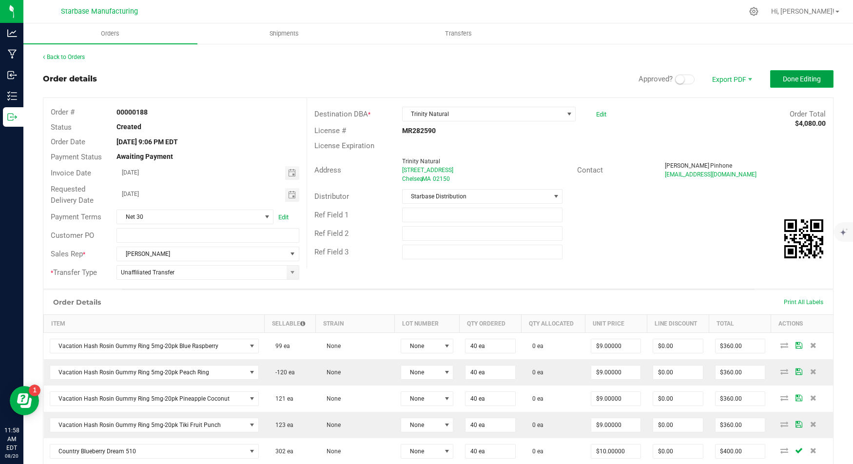
click at [787, 82] on span "Done Editing" at bounding box center [802, 79] width 38 height 8
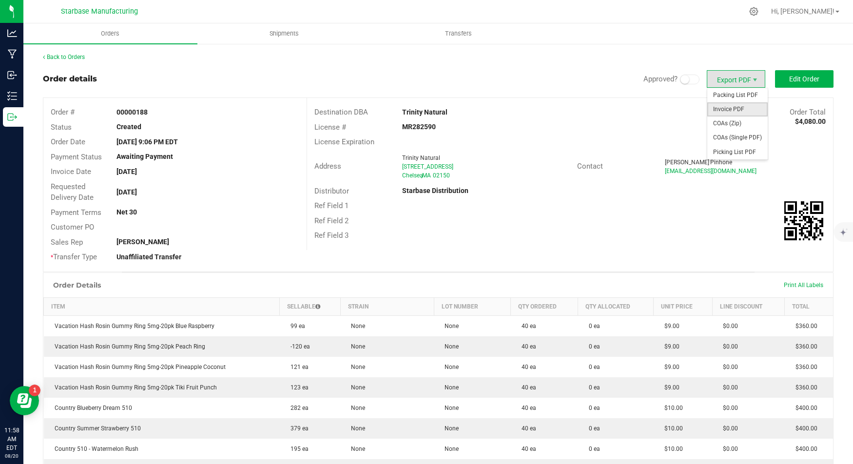
click at [732, 110] on span "Invoice PDF" at bounding box center [738, 109] width 60 height 14
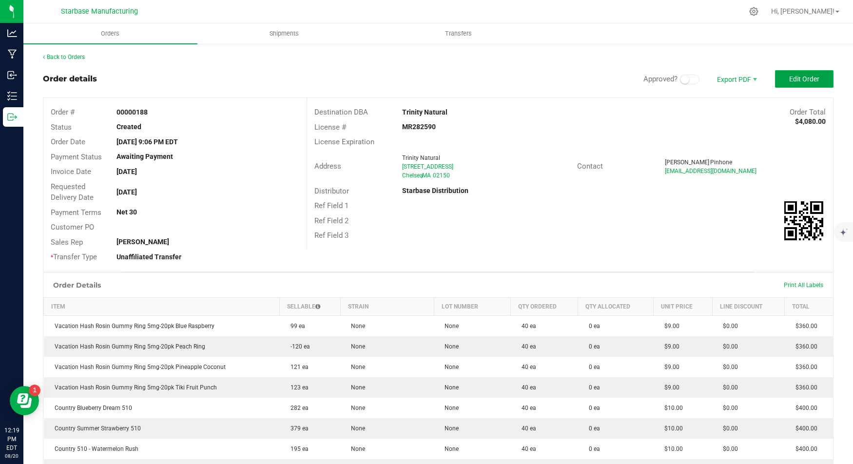
click at [794, 85] on button "Edit Order" at bounding box center [804, 79] width 59 height 18
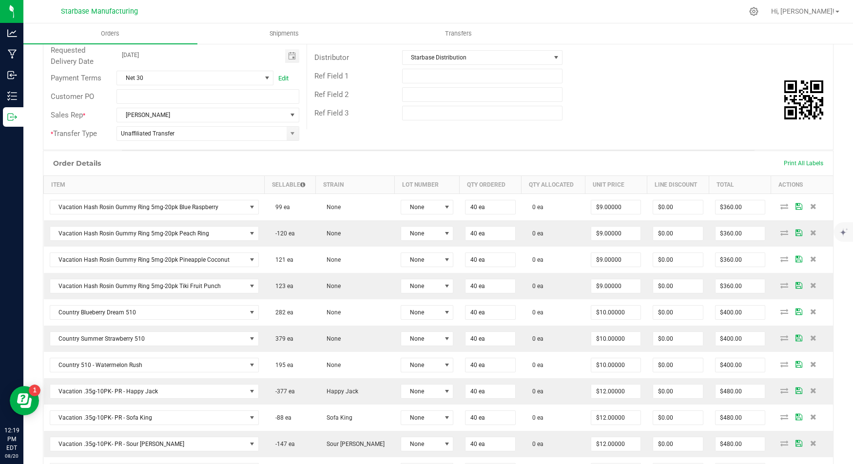
scroll to position [147, 0]
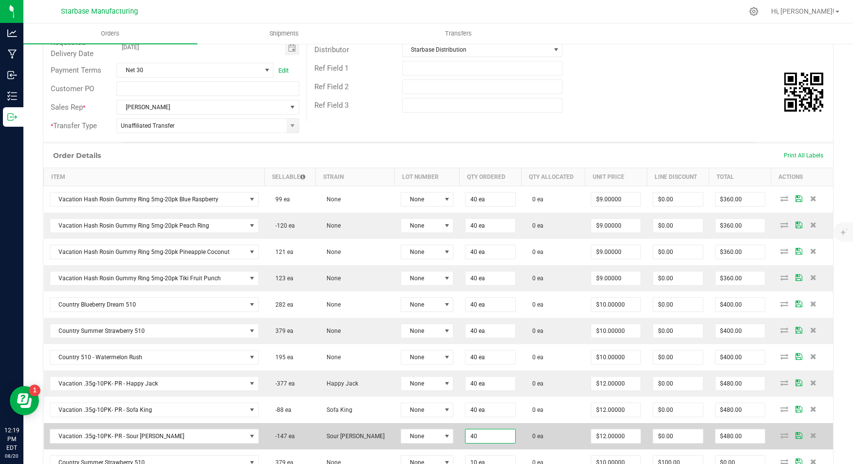
click at [474, 430] on input "40" at bounding box center [490, 437] width 49 height 14
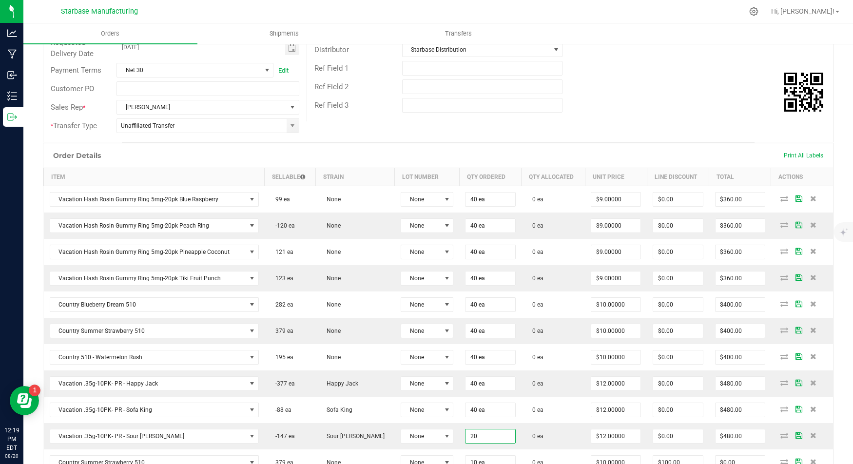
type input "20 ea"
type input "$240.00"
click at [649, 84] on div "Ref Field 2" at bounding box center [570, 87] width 526 height 19
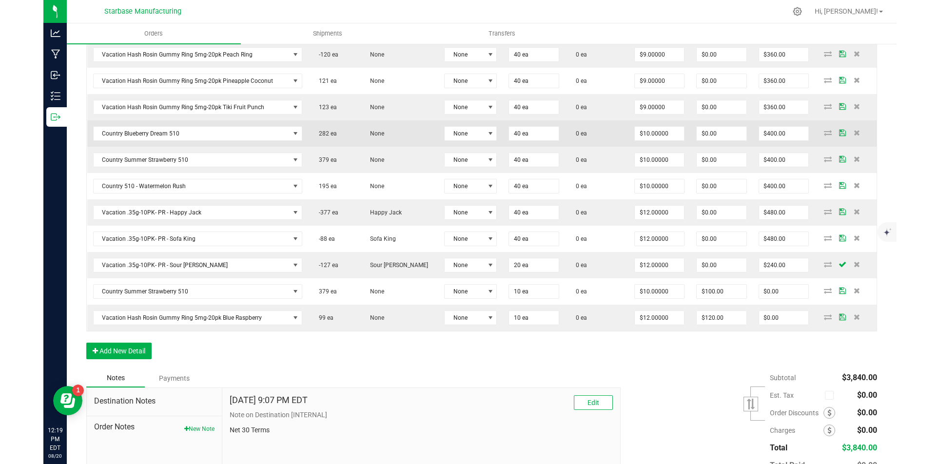
scroll to position [0, 0]
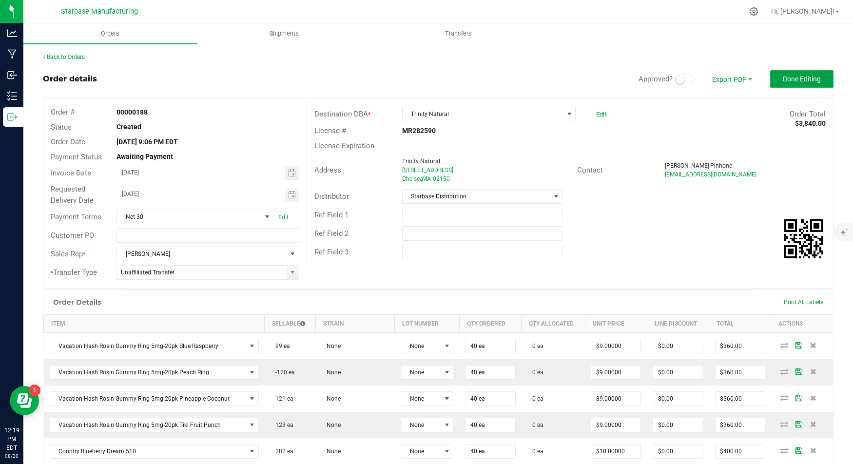
click at [790, 80] on span "Done Editing" at bounding box center [802, 79] width 38 height 8
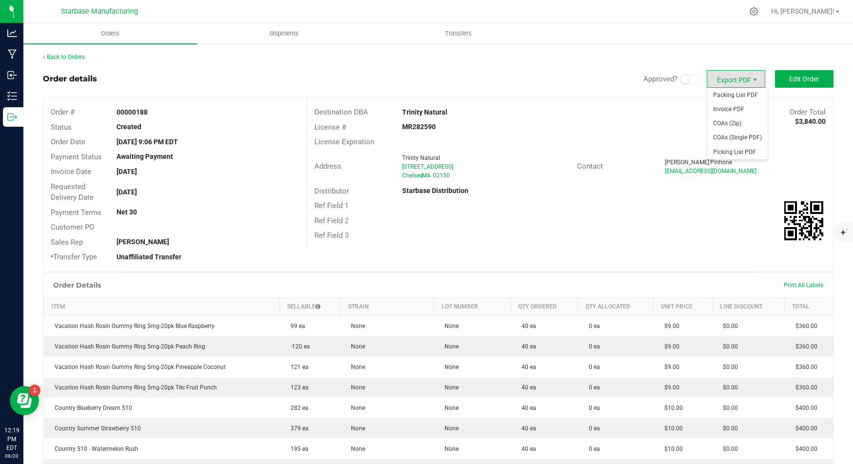
click at [744, 79] on span "Export PDF" at bounding box center [736, 79] width 59 height 18
click at [751, 110] on span "Invoice PDF" at bounding box center [738, 109] width 60 height 14
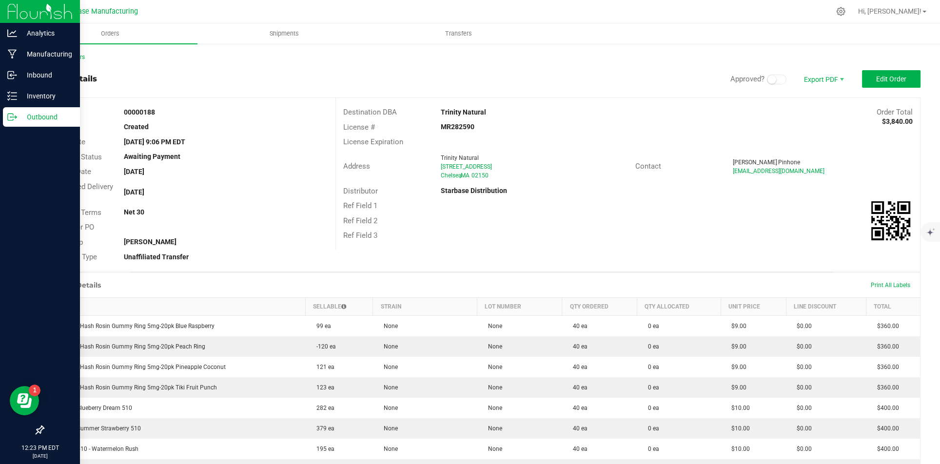
click at [14, 111] on div "Outbound" at bounding box center [41, 117] width 77 height 20
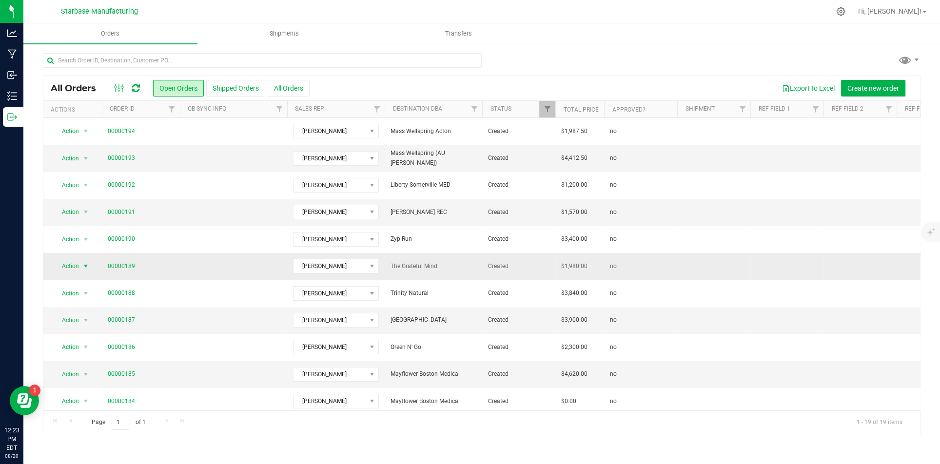
click at [71, 268] on span "Action" at bounding box center [66, 266] width 26 height 14
click at [179, 266] on td "00000189" at bounding box center [141, 266] width 78 height 27
click at [69, 264] on span "Action" at bounding box center [66, 266] width 26 height 14
click at [79, 336] on li "Edit order" at bounding box center [90, 338] width 72 height 15
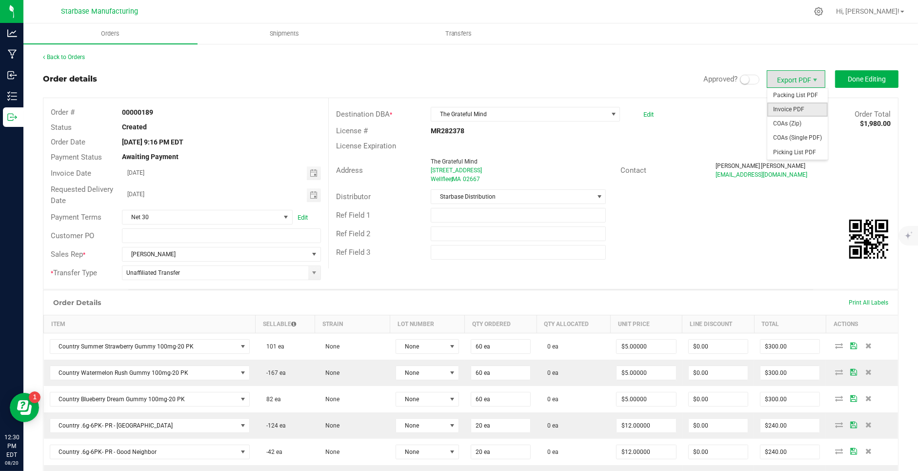
click at [800, 112] on span "Invoice PDF" at bounding box center [797, 109] width 60 height 14
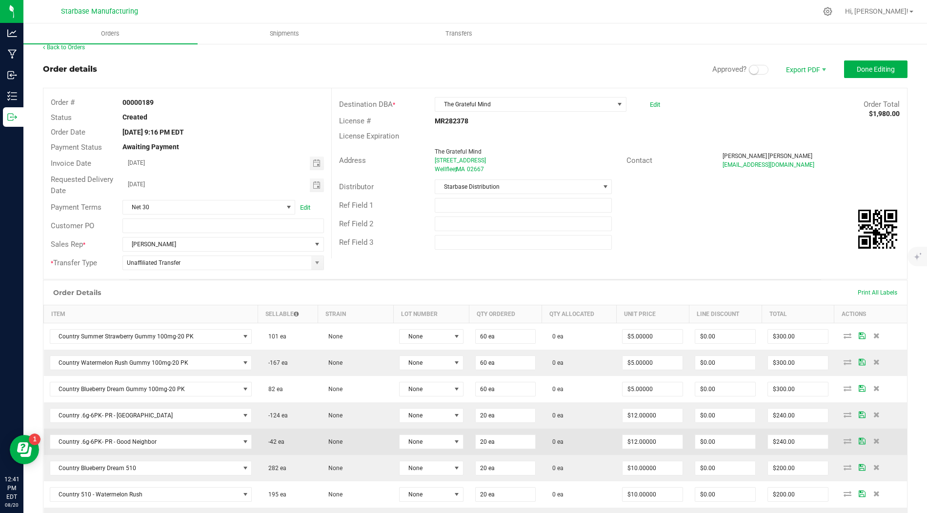
scroll to position [7, 0]
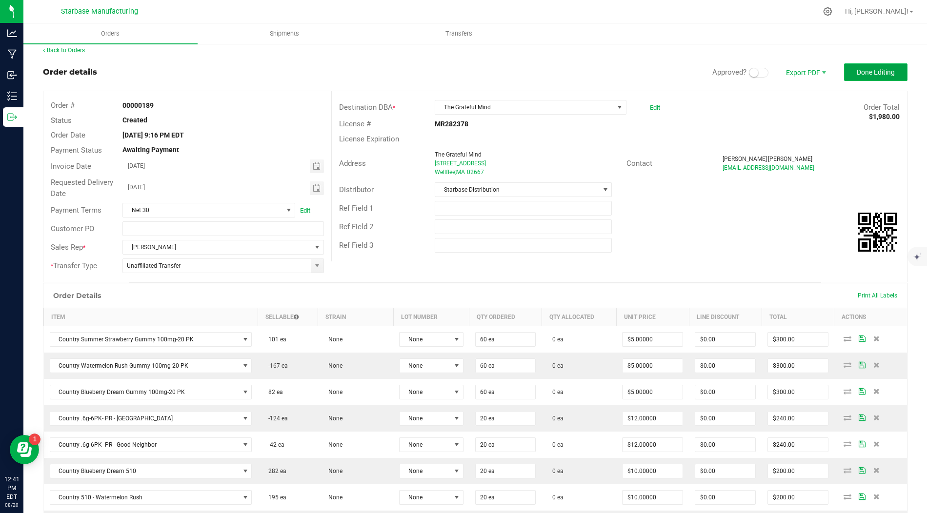
click at [853, 71] on span "Done Editing" at bounding box center [875, 72] width 38 height 8
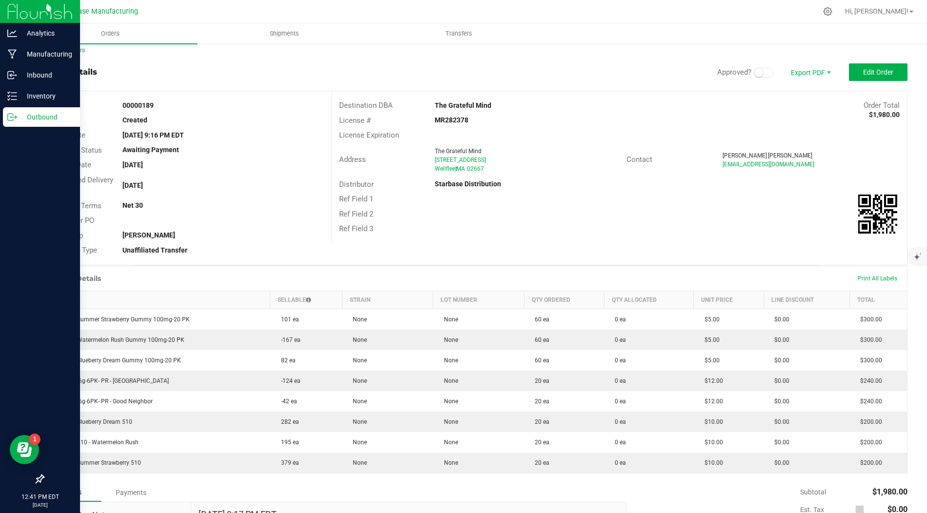
click at [6, 115] on div "Outbound" at bounding box center [41, 117] width 77 height 20
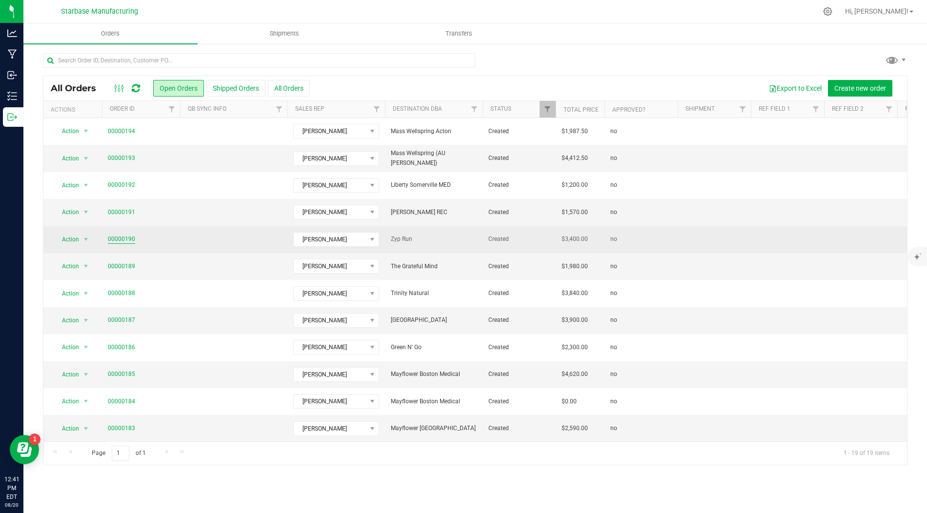
click at [122, 238] on link "00000190" at bounding box center [121, 239] width 27 height 9
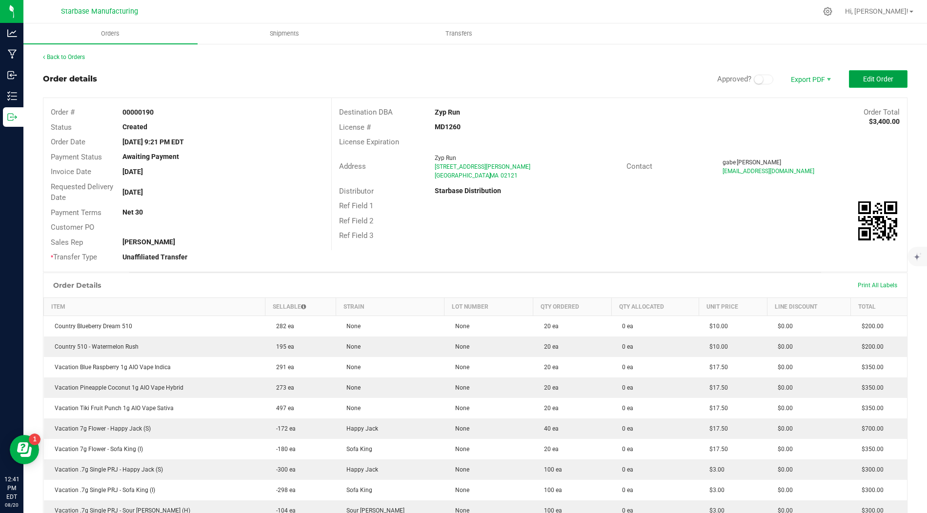
click at [853, 73] on button "Edit Order" at bounding box center [878, 79] width 59 height 18
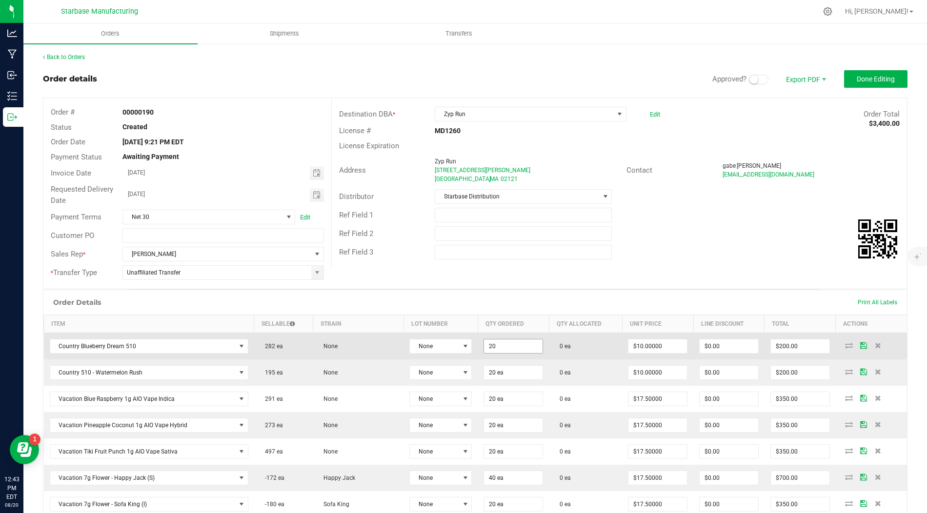
click at [484, 342] on input "20" at bounding box center [513, 346] width 59 height 14
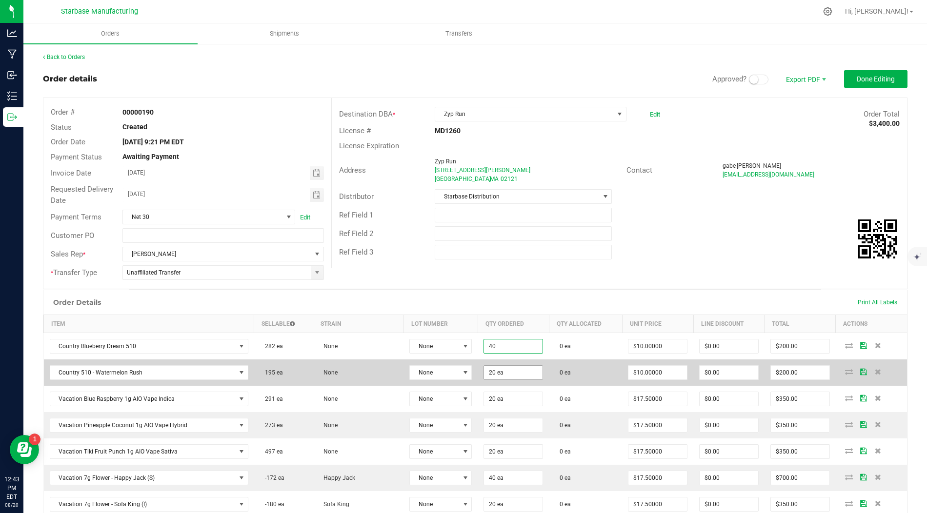
type input "40 ea"
type input "$400.00"
click at [484, 366] on input "20" at bounding box center [513, 373] width 59 height 14
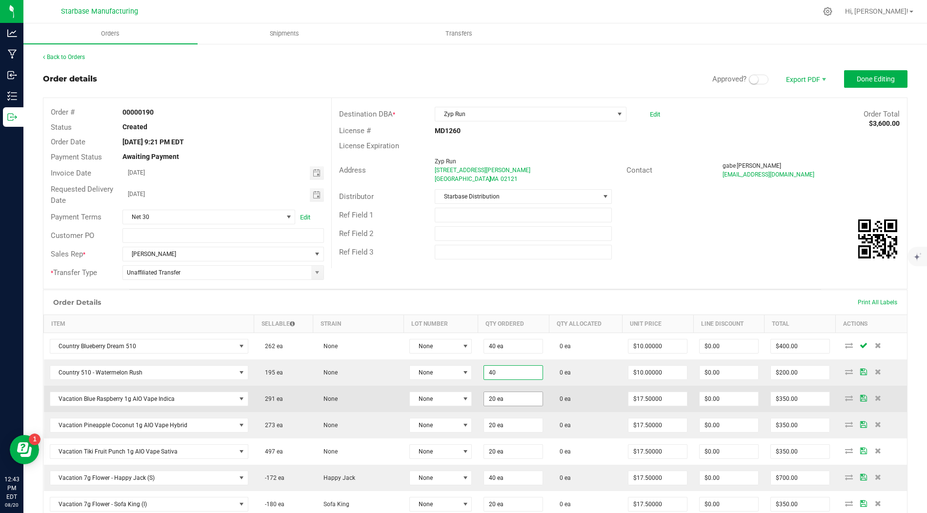
type input "40 ea"
type input "$400.00"
click at [484, 394] on input "20" at bounding box center [513, 399] width 59 height 14
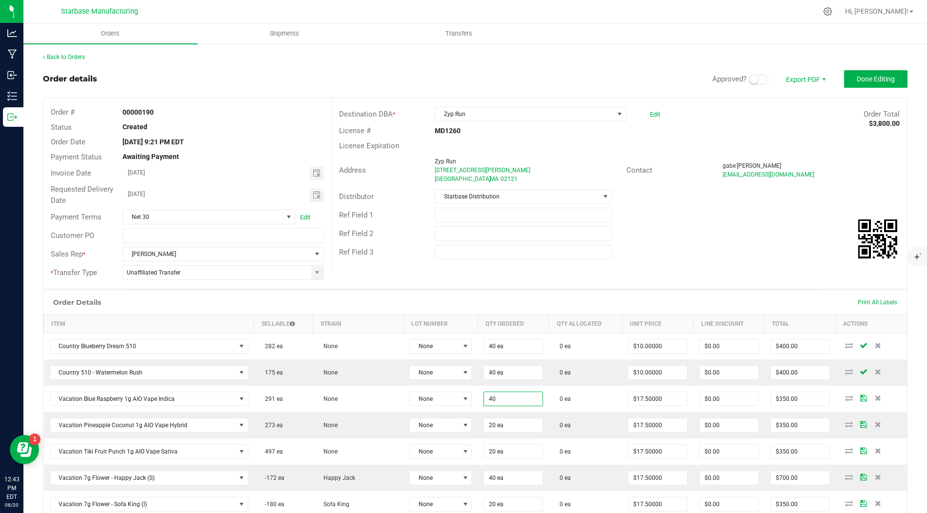
type input "40 ea"
type input "$700.00"
click at [483, 274] on div "Order # 00000190 Status Created Order Date Aug 19, 2025 9:21 PM EDT Payment Sta…" at bounding box center [474, 193] width 863 height 191
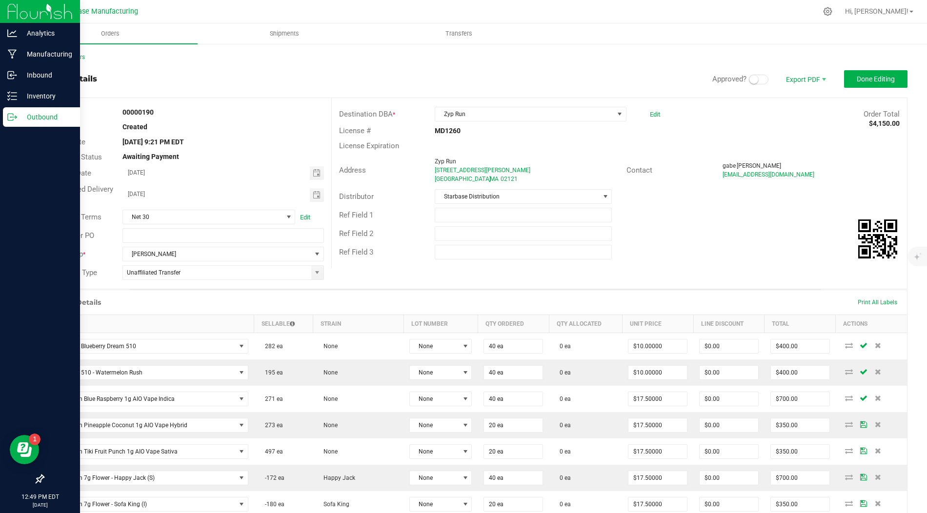
click at [11, 114] on icon at bounding box center [10, 117] width 5 height 7
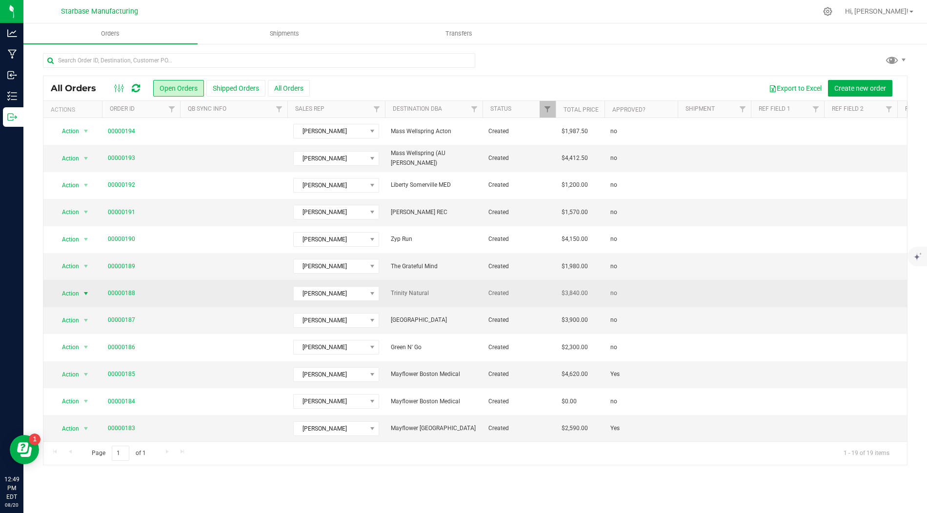
click at [74, 289] on span "Action" at bounding box center [66, 294] width 26 height 14
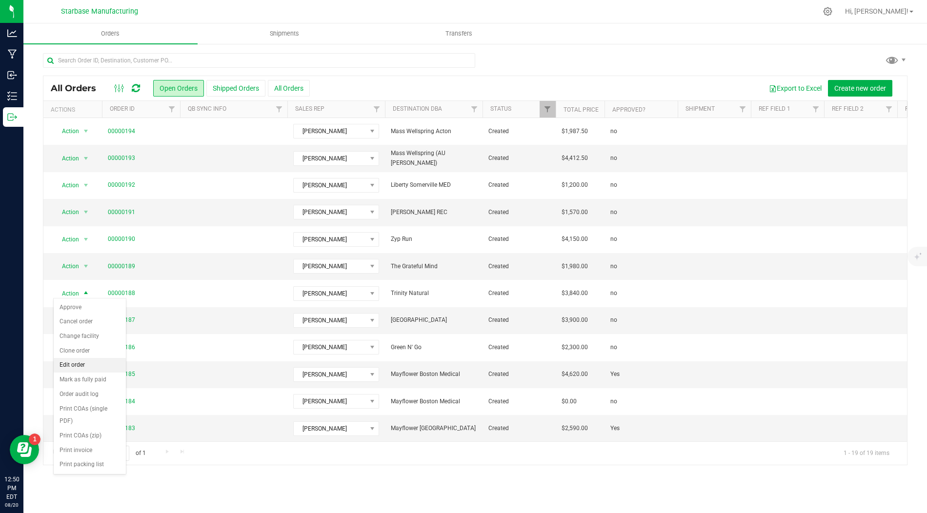
click at [76, 358] on li "Edit order" at bounding box center [90, 365] width 72 height 15
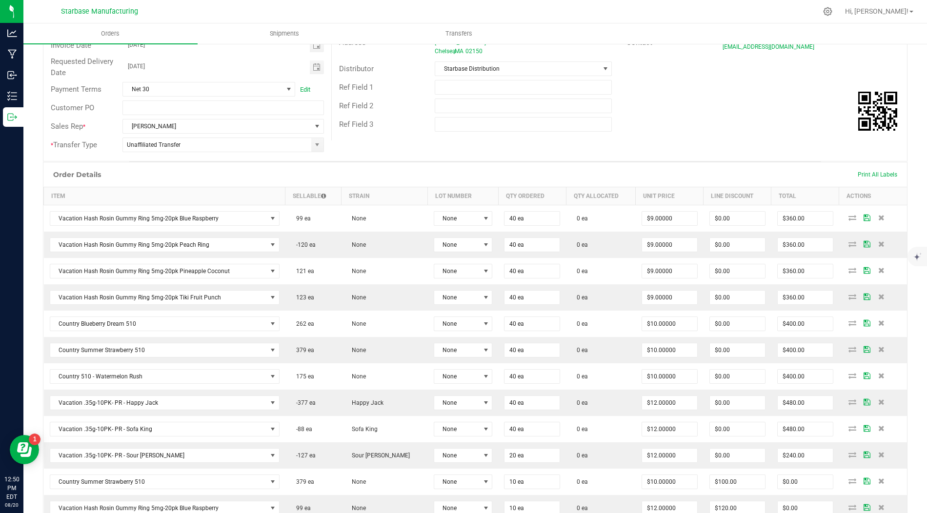
scroll to position [325, 0]
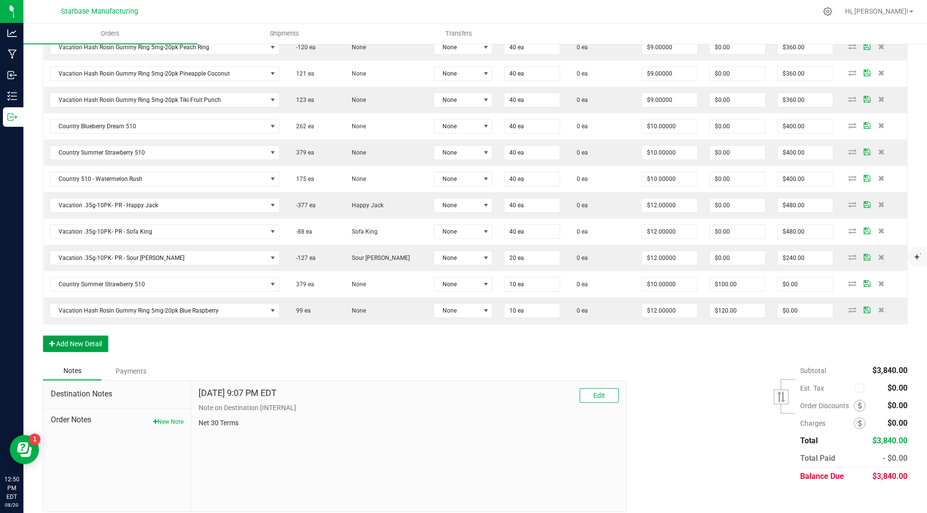
click at [71, 336] on button "Add New Detail" at bounding box center [75, 344] width 65 height 17
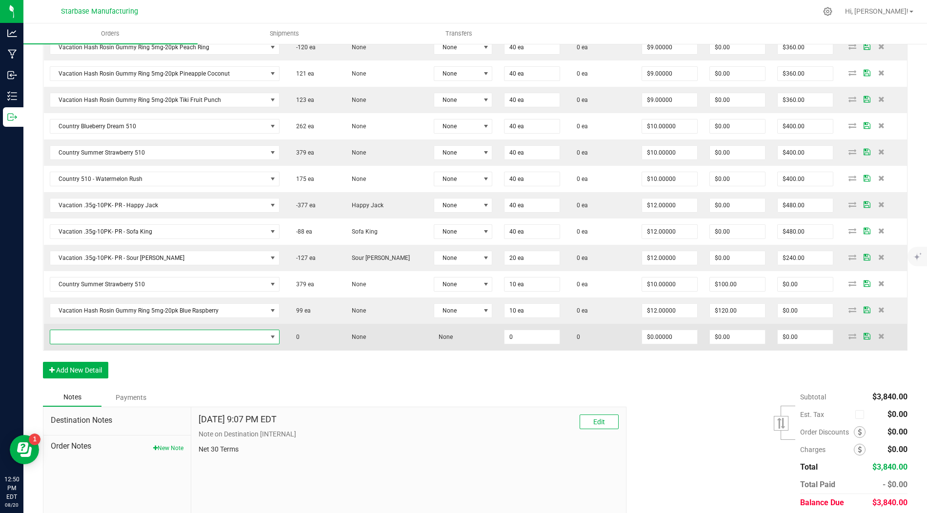
click at [73, 330] on span "NO DATA FOUND" at bounding box center [158, 337] width 217 height 14
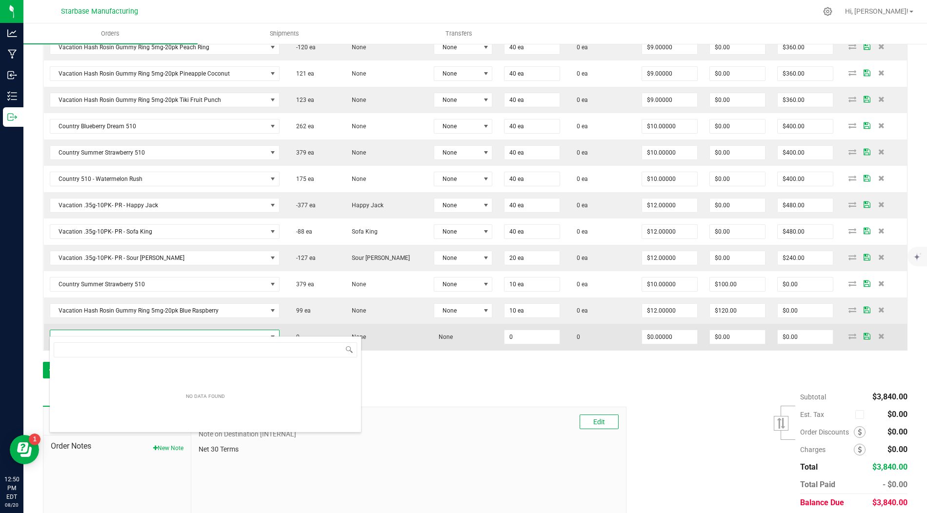
scroll to position [14, 230]
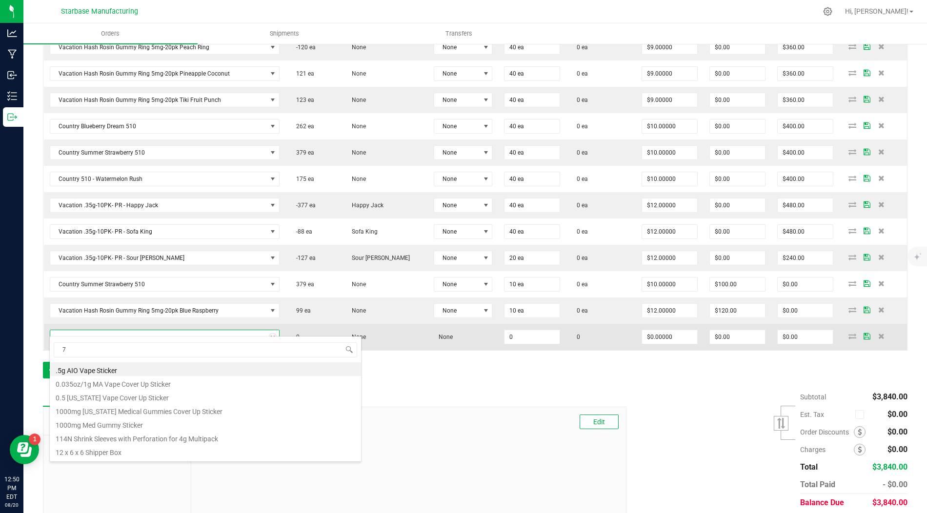
type input "7g"
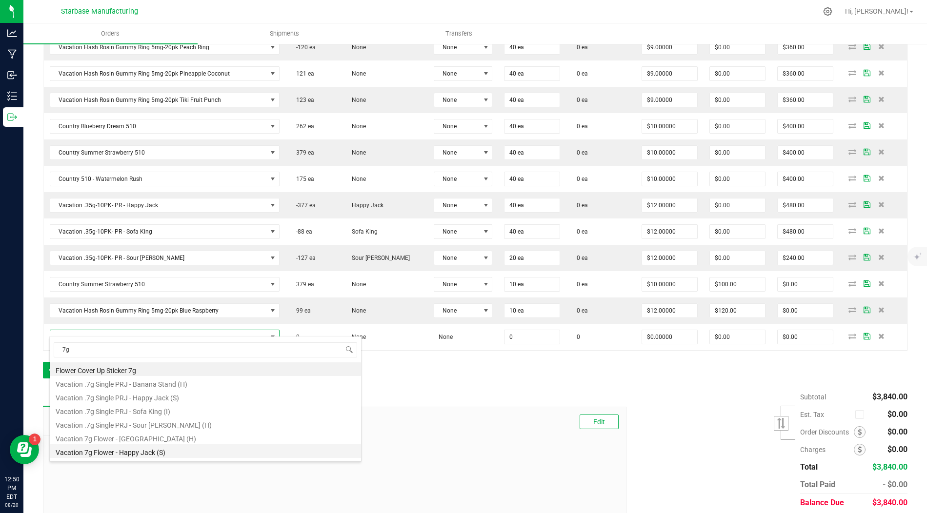
click at [123, 451] on li "Vacation 7g Flower - Happy Jack (S)" at bounding box center [205, 451] width 311 height 14
type input "0 ea"
type input "$17.50000"
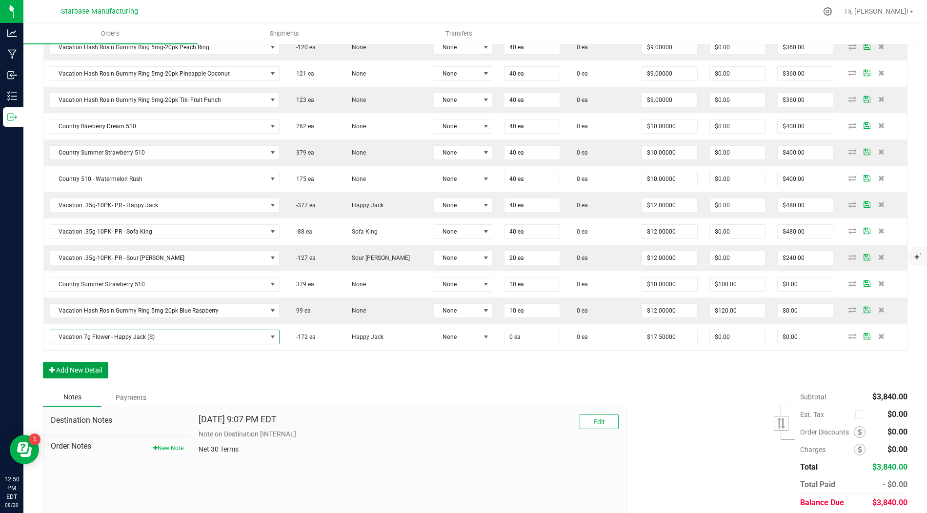
click at [93, 362] on button "Add New Detail" at bounding box center [75, 370] width 65 height 17
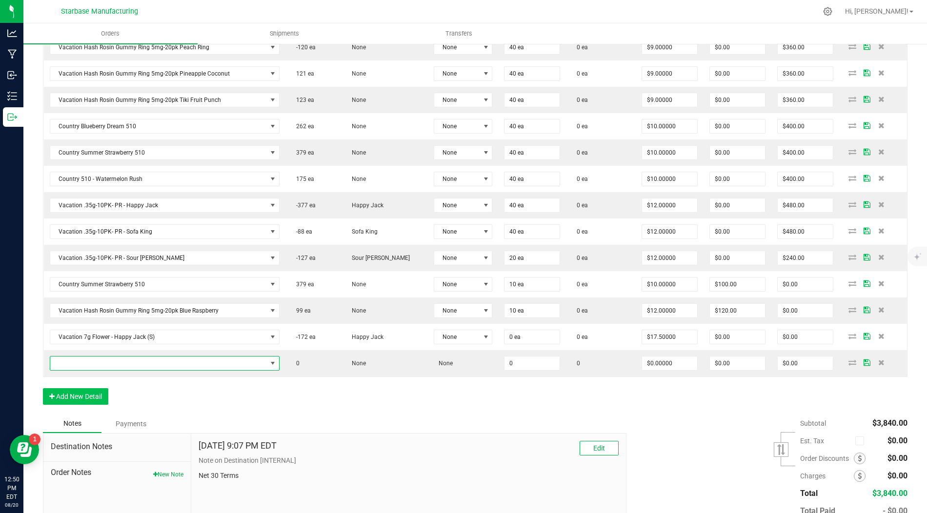
click at [93, 362] on span "NO DATA FOUND" at bounding box center [165, 363] width 230 height 15
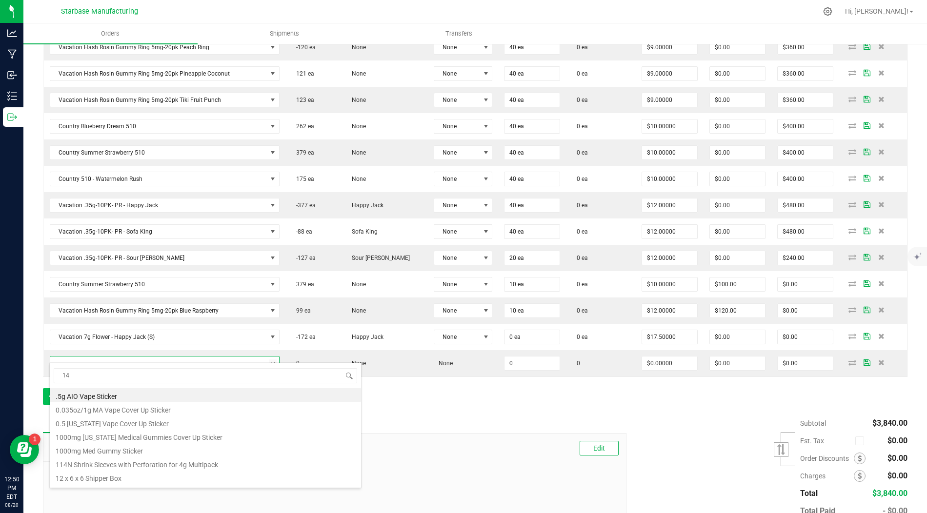
type input "14g"
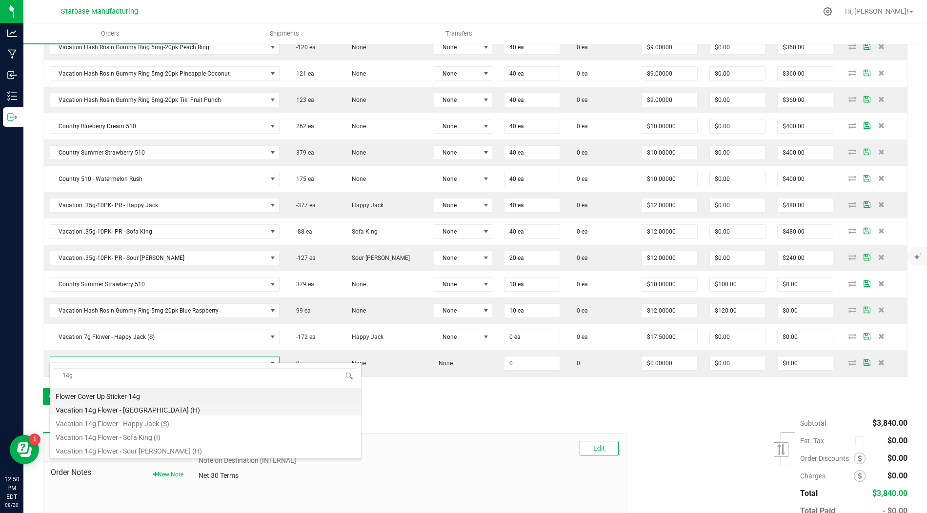
click at [129, 409] on li "Vacation 14g Flower - Banana Stand (H)" at bounding box center [205, 409] width 311 height 14
type input "0 ea"
type input "$35.00000"
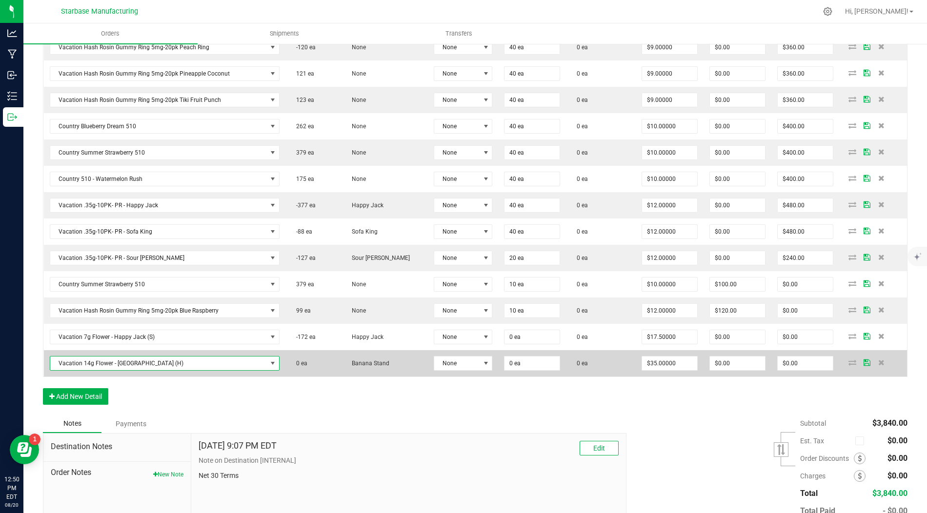
click at [128, 357] on span "Vacation 14g Flower - Banana Stand (H)" at bounding box center [158, 363] width 217 height 14
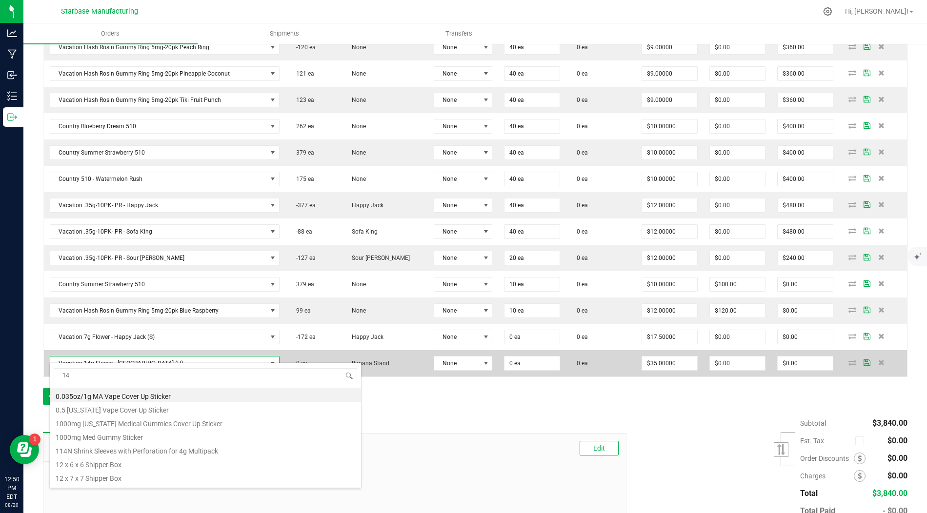
type input "14g"
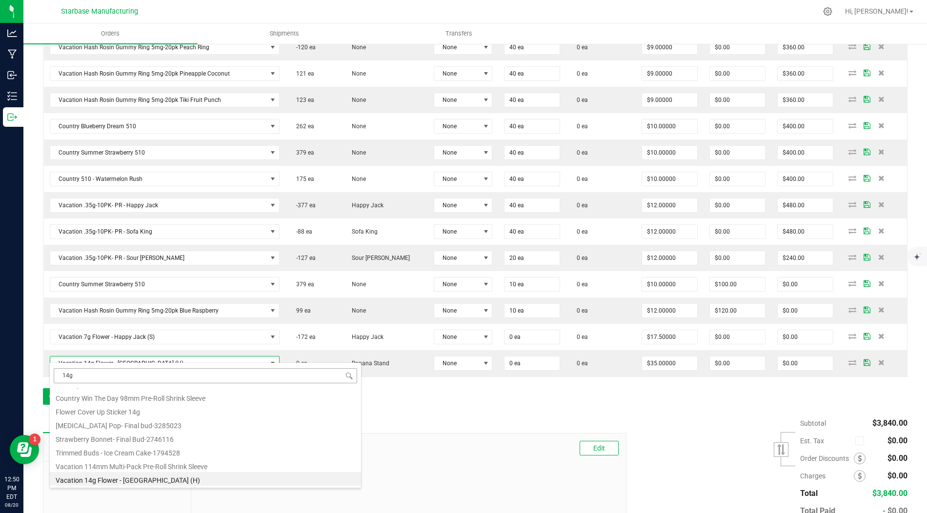
scroll to position [0, 0]
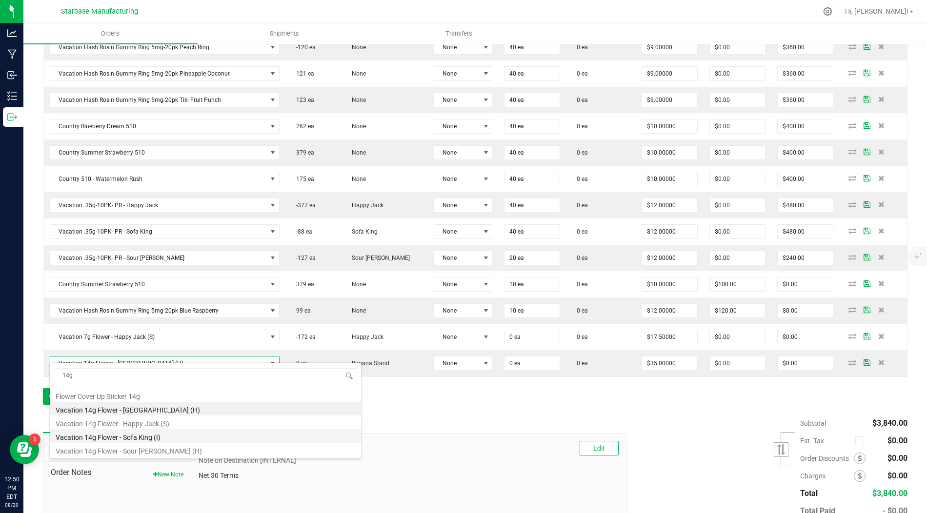
click at [165, 438] on li "Vacation 14g Flower - Sofa King (I)" at bounding box center [205, 436] width 311 height 14
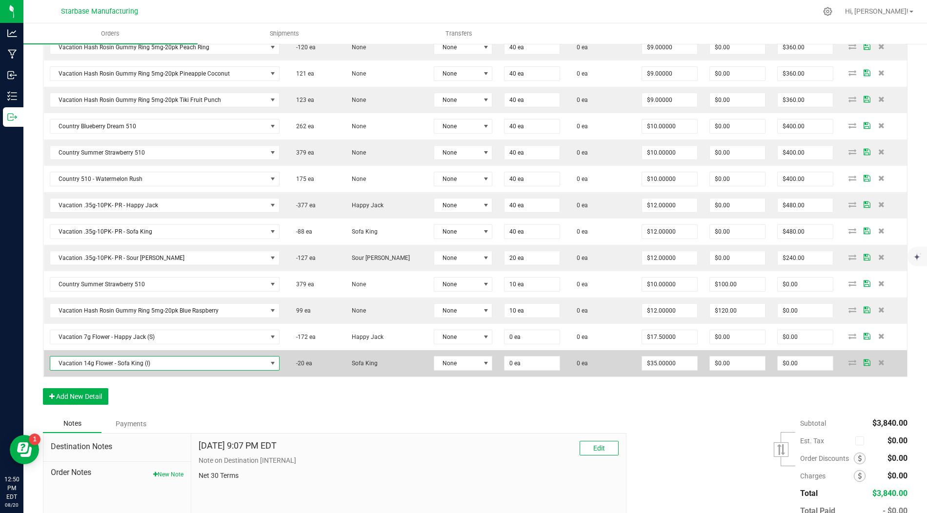
click at [136, 356] on span "Vacation 14g Flower - Sofa King (I)" at bounding box center [158, 363] width 217 height 14
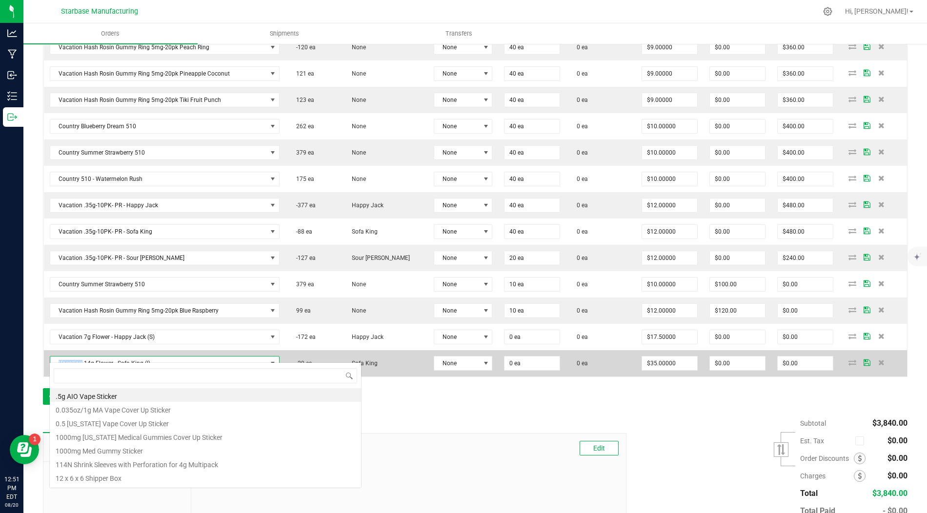
click at [136, 356] on span "Vacation 14g Flower - Sofa King (I)" at bounding box center [158, 363] width 217 height 14
type input "happ"
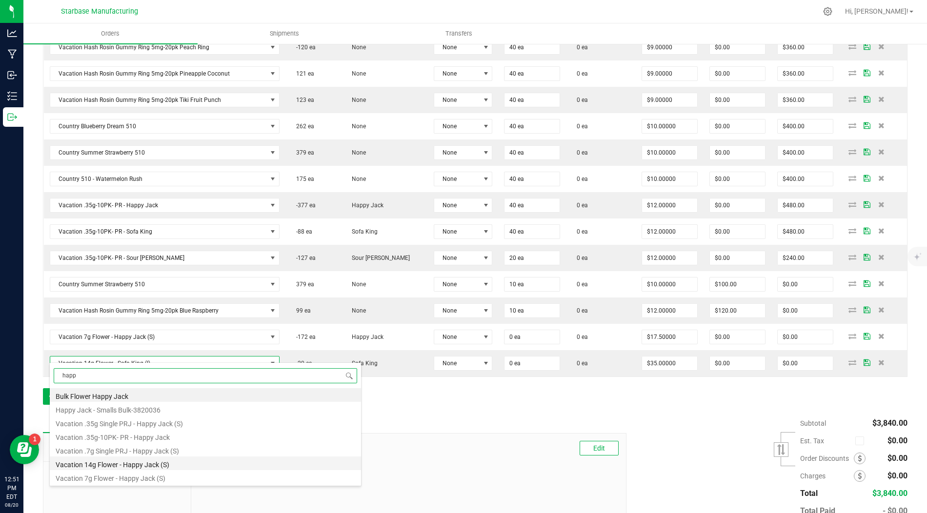
click at [136, 464] on li "Vacation 14g Flower - Happy Jack (S)" at bounding box center [205, 463] width 311 height 14
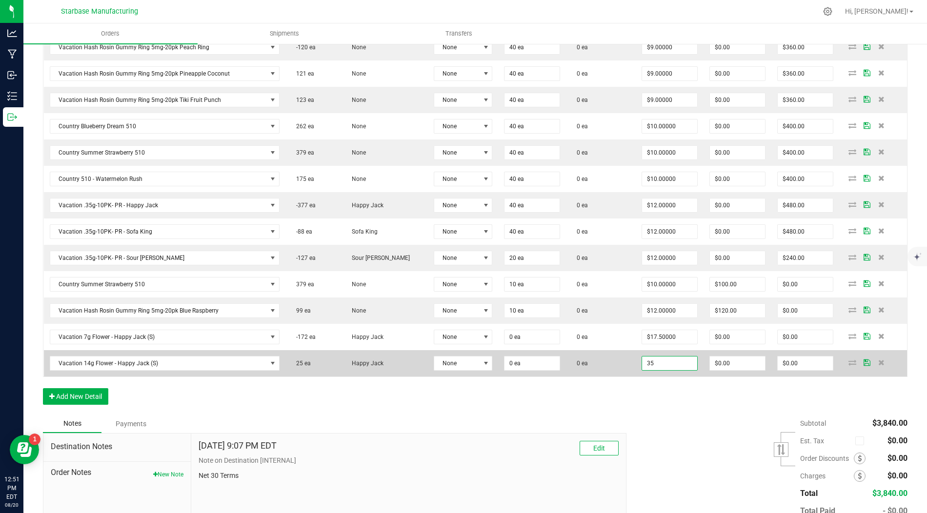
click at [652, 356] on input "35" at bounding box center [669, 363] width 55 height 14
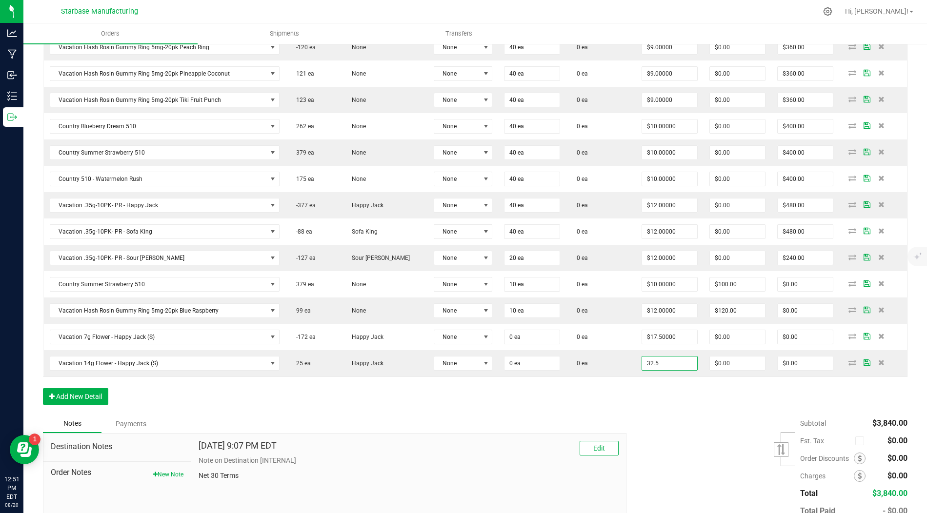
type input "$32.50000"
click at [622, 382] on div "Order Details Print All Labels Item Sellable Strain Lot Number Qty Ordered Qty …" at bounding box center [475, 189] width 864 height 450
click at [79, 388] on button "Add New Detail" at bounding box center [75, 396] width 65 height 17
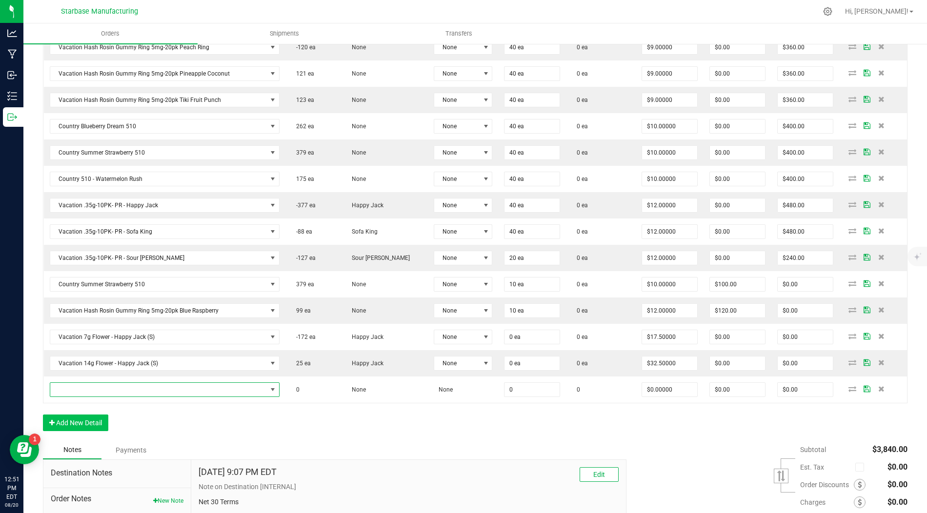
click at [79, 383] on span "NO DATA FOUND" at bounding box center [158, 390] width 217 height 14
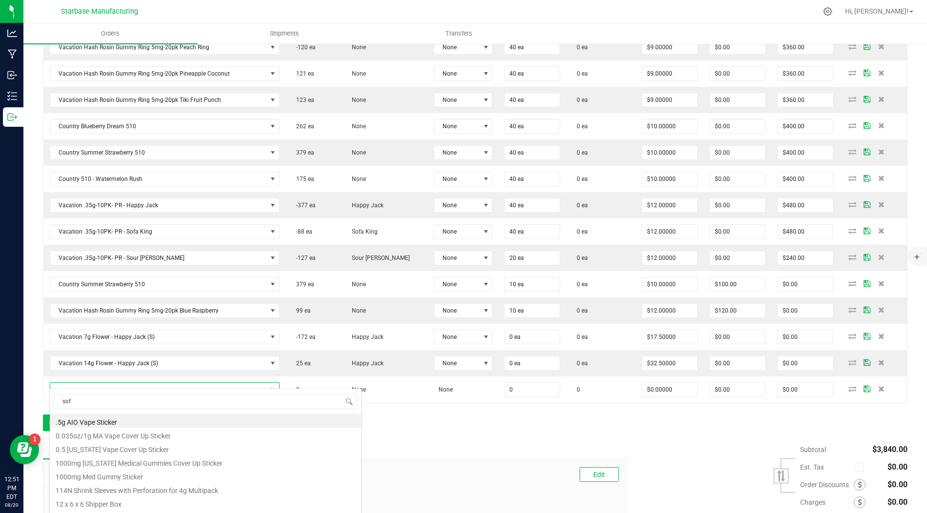
type input "sofa"
click at [128, 464] on li "Vacation 14g Flower - Sofa King (I)" at bounding box center [205, 489] width 311 height 14
type input "0 ea"
type input "$35.00000"
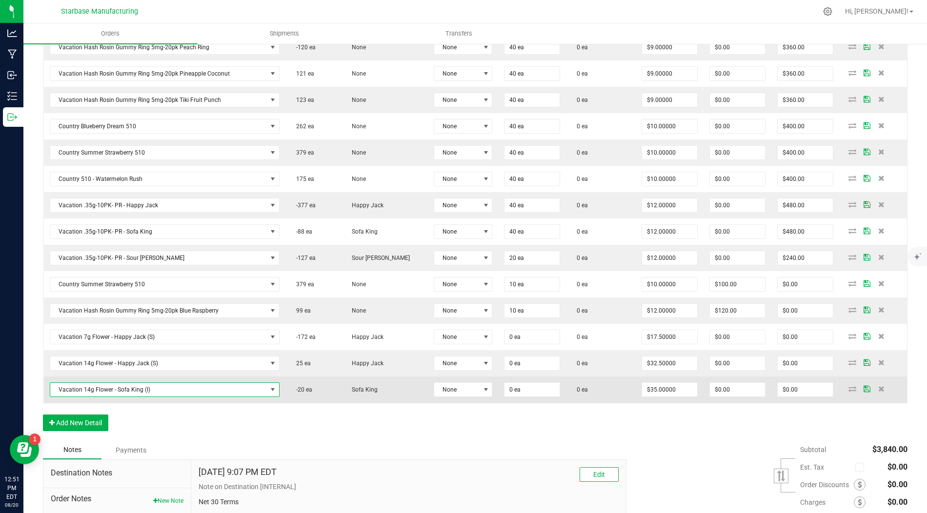
click at [104, 383] on span "Vacation 14g Flower - Sofa King (I)" at bounding box center [158, 390] width 217 height 14
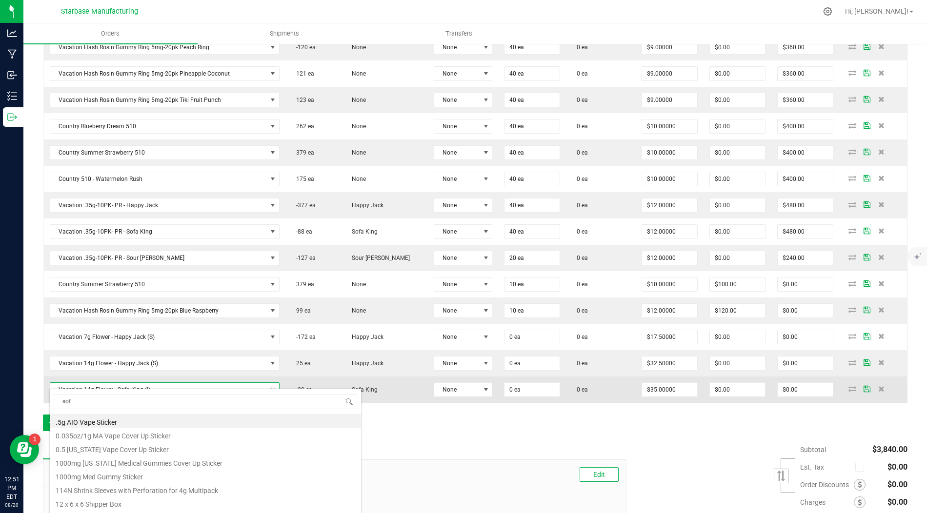
type input "sofa"
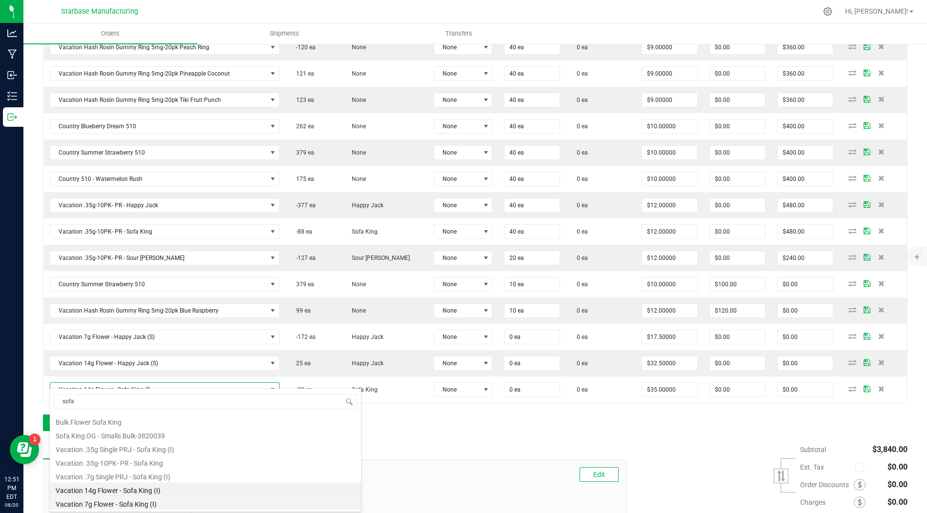
click at [150, 464] on li "Vacation 7g Flower - Sofa King (I)" at bounding box center [205, 503] width 311 height 14
type input "$17.50000"
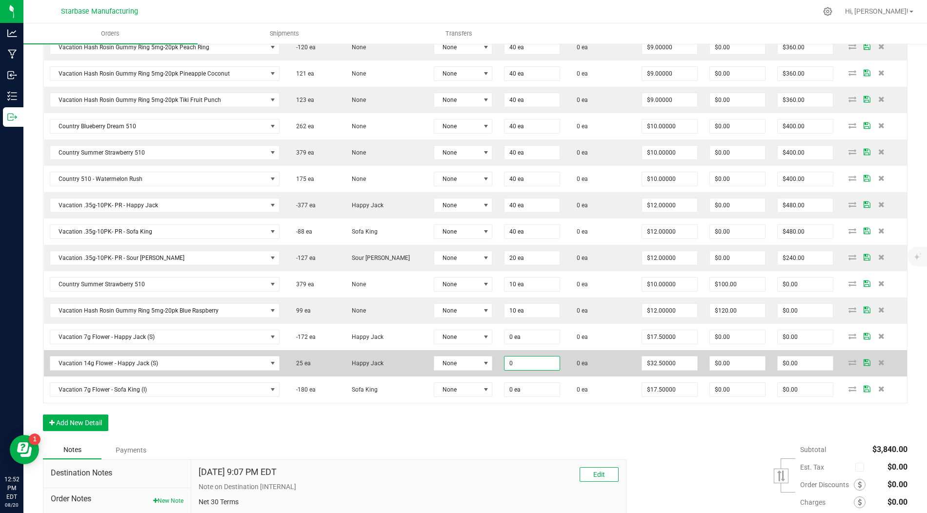
click at [505, 356] on input "0" at bounding box center [531, 363] width 55 height 14
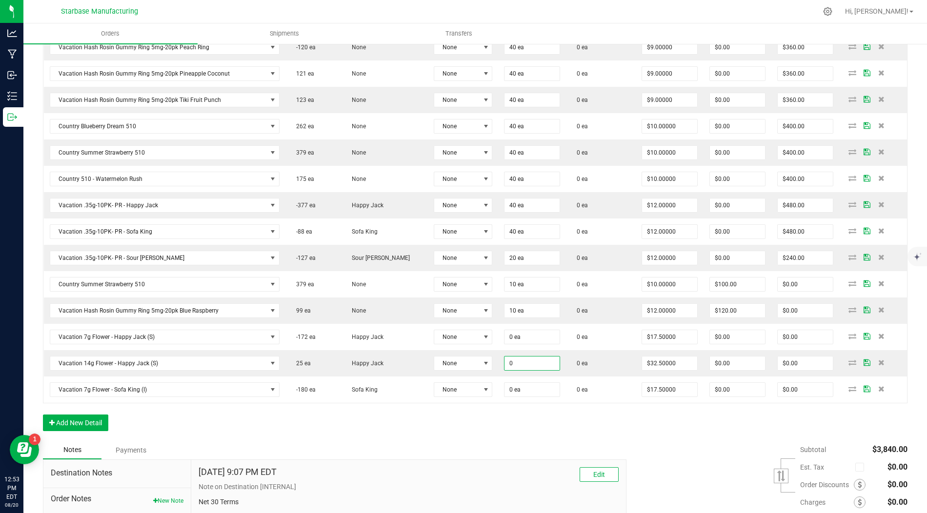
type input "0 ea"
click at [515, 406] on div "Order Details Print All Labels Item Sellable Strain Lot Number Qty Ordered Qty …" at bounding box center [475, 202] width 864 height 476
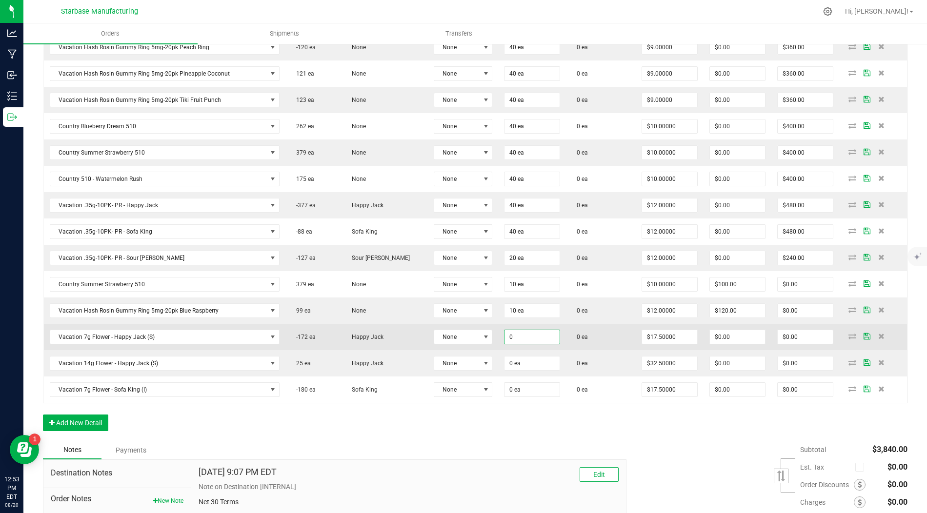
click at [504, 331] on input "0" at bounding box center [531, 337] width 55 height 14
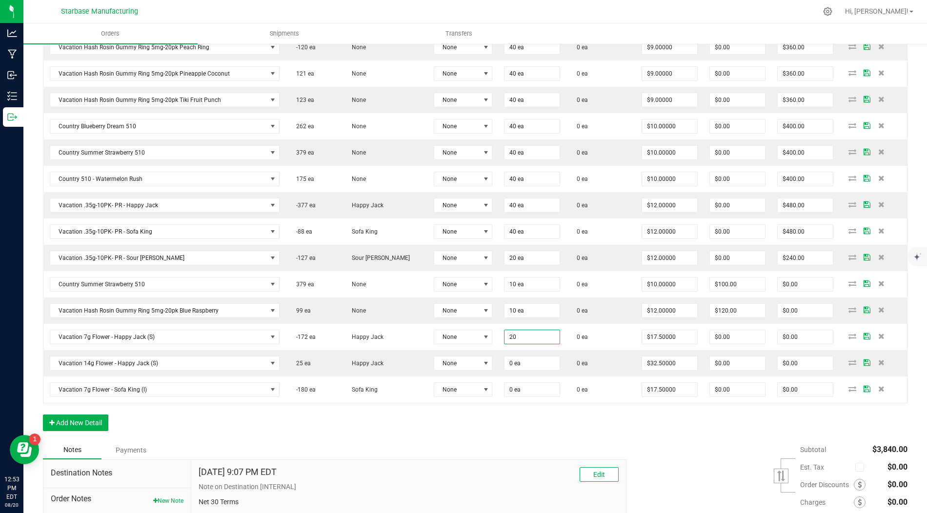
type input "20 ea"
type input "$350.00"
click at [568, 415] on div "Order Details Print All Labels Item Sellable Strain Lot Number Qty Ordered Qty …" at bounding box center [475, 202] width 864 height 476
click at [654, 330] on input "17.5" at bounding box center [669, 337] width 55 height 14
type input "$16.50000"
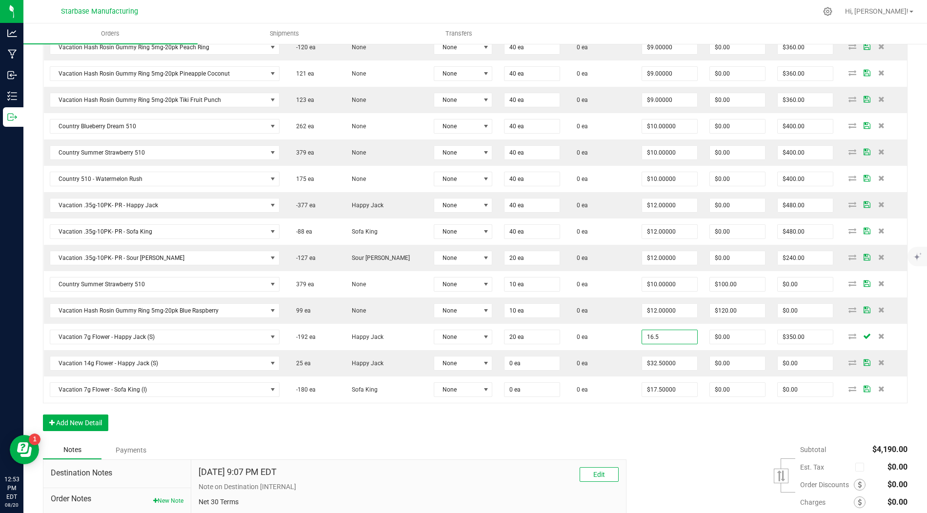
type input "$330.00"
click at [598, 421] on div "Order Details Print All Labels Item Sellable Strain Lot Number Qty Ordered Qty …" at bounding box center [475, 202] width 864 height 476
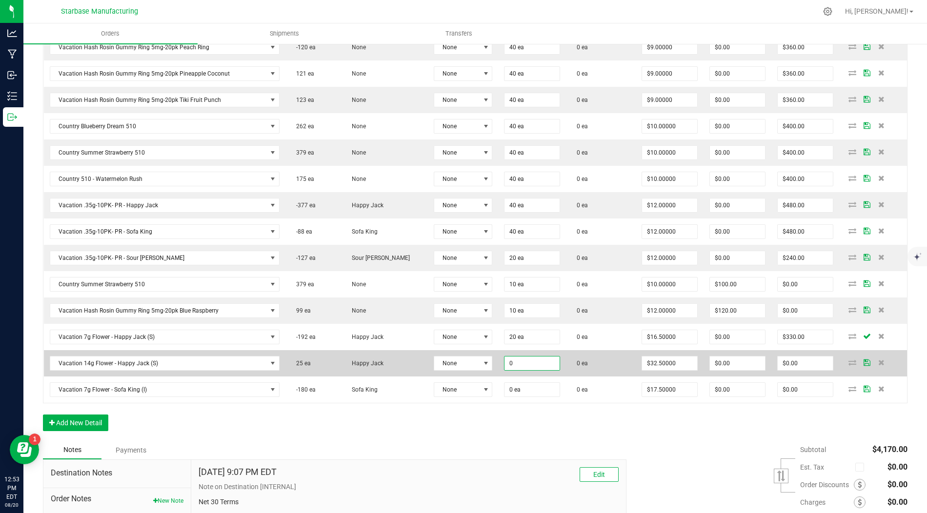
click at [530, 359] on input "0" at bounding box center [531, 363] width 55 height 14
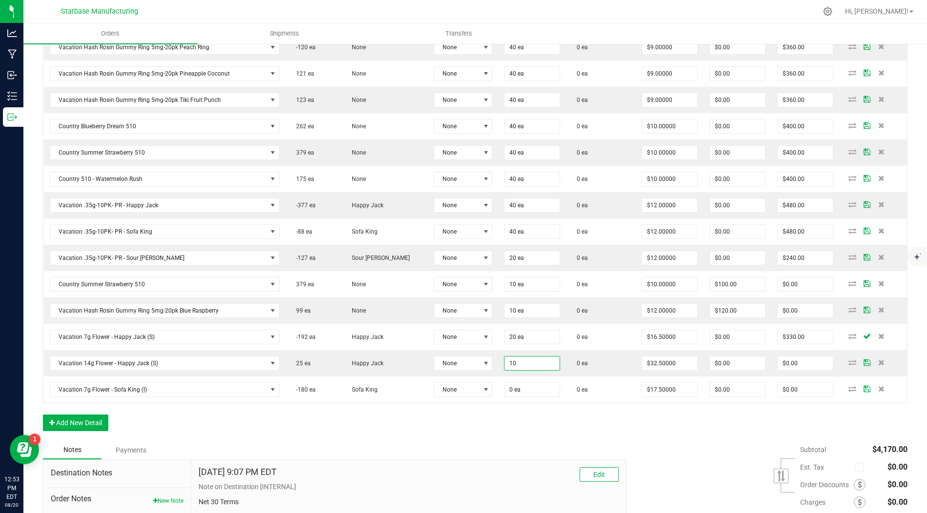
type input "10 ea"
type input "$325.00"
click at [485, 441] on div "Notes Payments" at bounding box center [331, 450] width 576 height 19
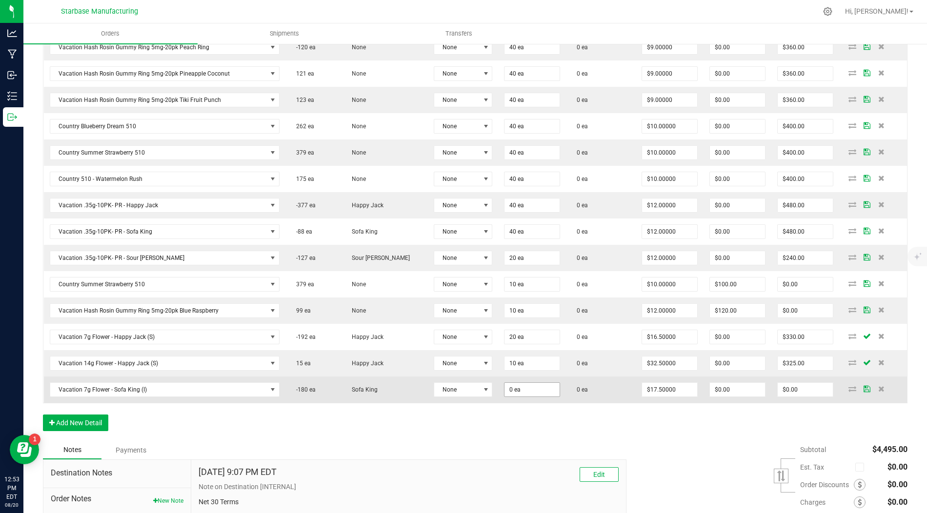
click at [515, 383] on input "0 ea" at bounding box center [531, 390] width 55 height 14
click at [509, 383] on input "0" at bounding box center [531, 390] width 55 height 14
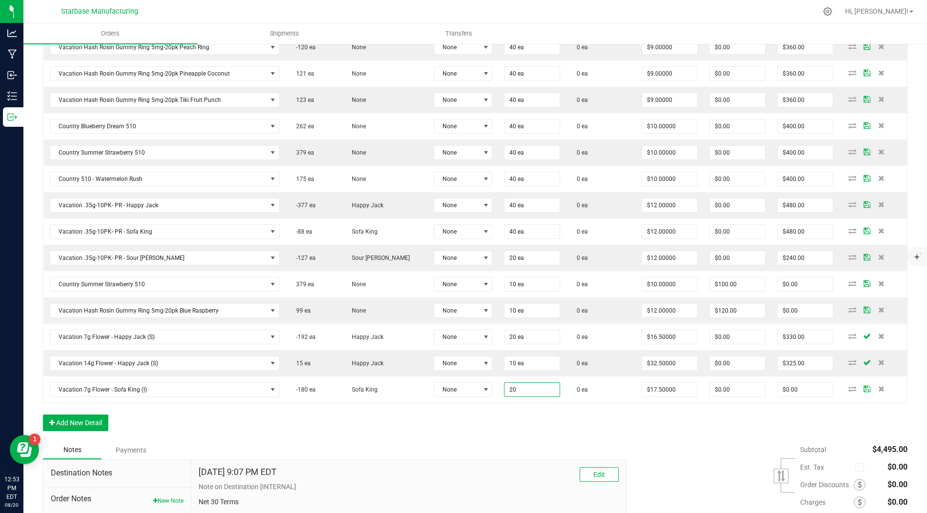
type input "20 ea"
type input "$350.00"
click at [476, 441] on div "Notes Payments" at bounding box center [331, 450] width 576 height 19
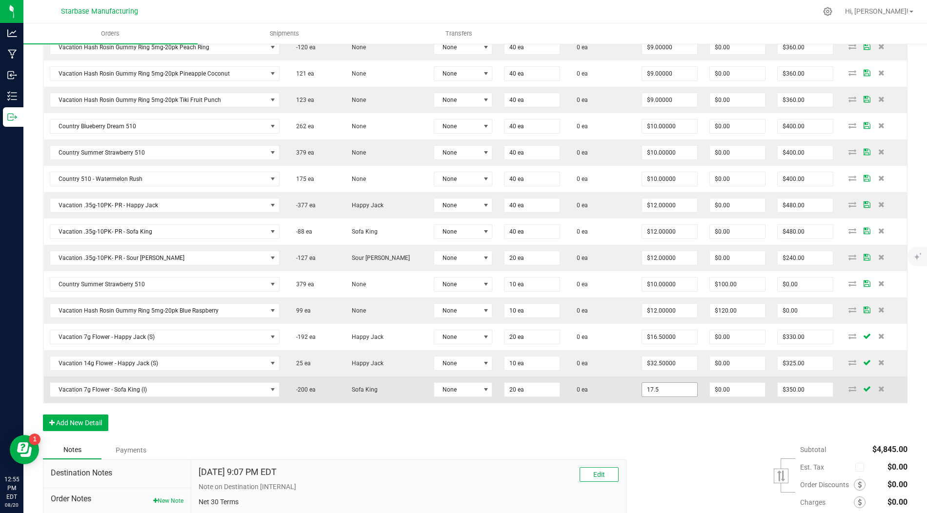
click at [650, 383] on input "17.5" at bounding box center [669, 390] width 55 height 14
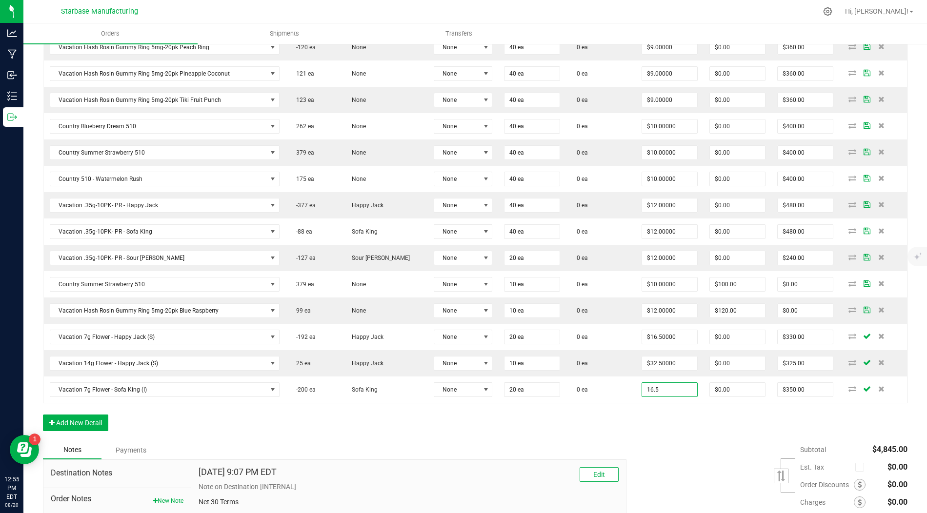
type input "$16.50000"
type input "$330.00"
click at [518, 441] on div "Notes Payments" at bounding box center [331, 450] width 576 height 19
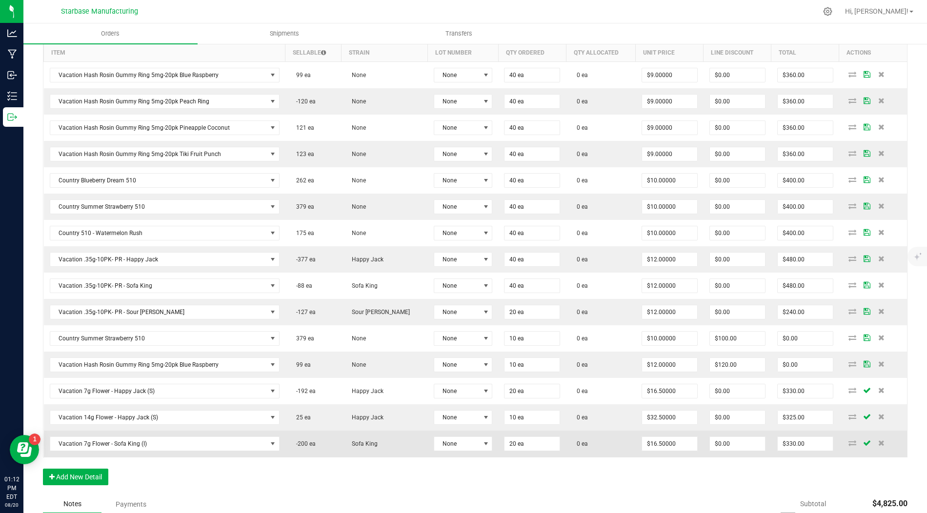
scroll to position [273, 0]
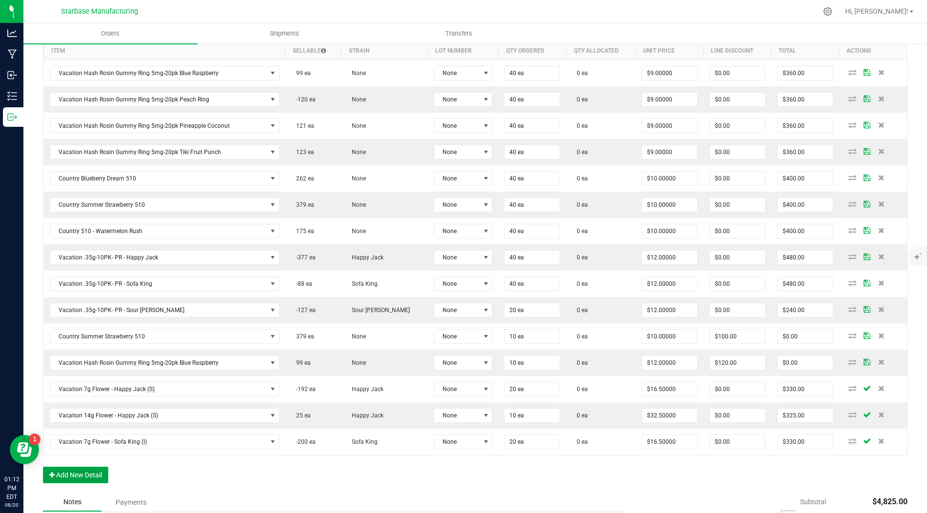
click at [67, 464] on button "Add New Detail" at bounding box center [75, 475] width 65 height 17
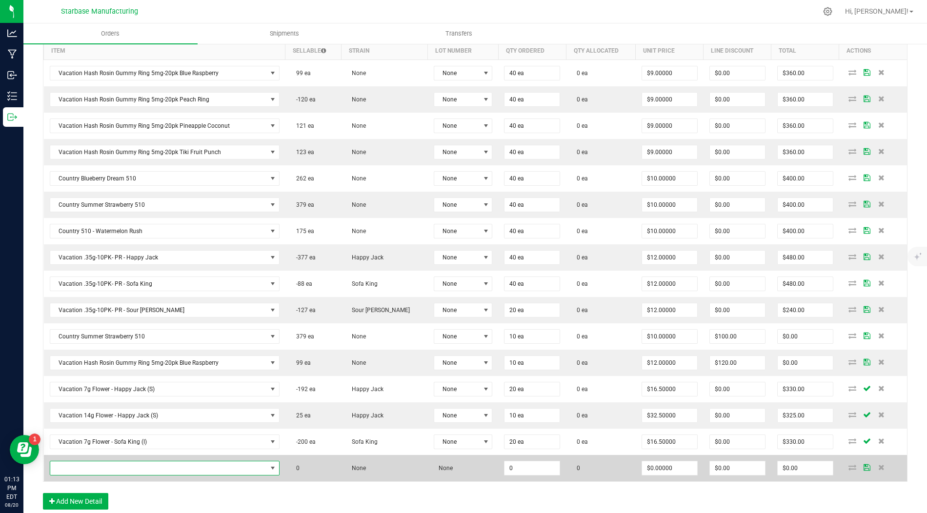
click at [57, 461] on span "NO DATA FOUND" at bounding box center [158, 468] width 217 height 14
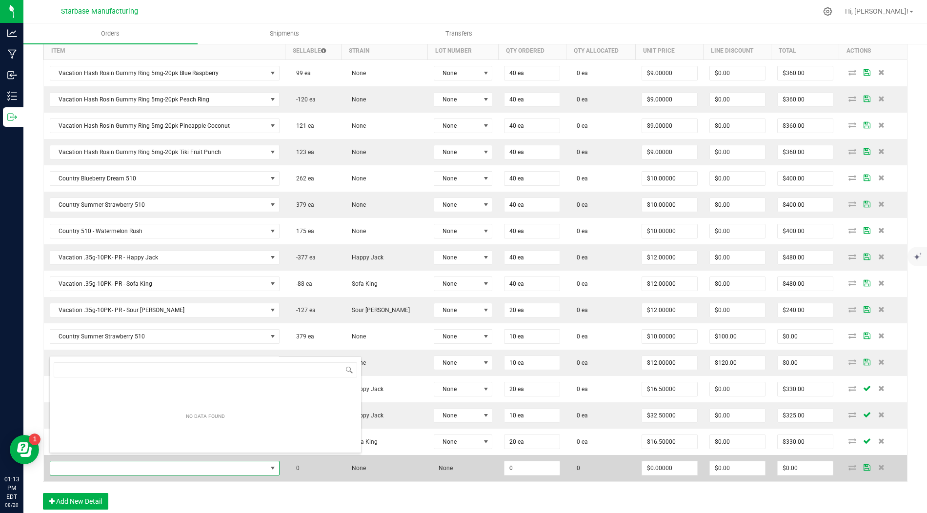
scroll to position [14, 230]
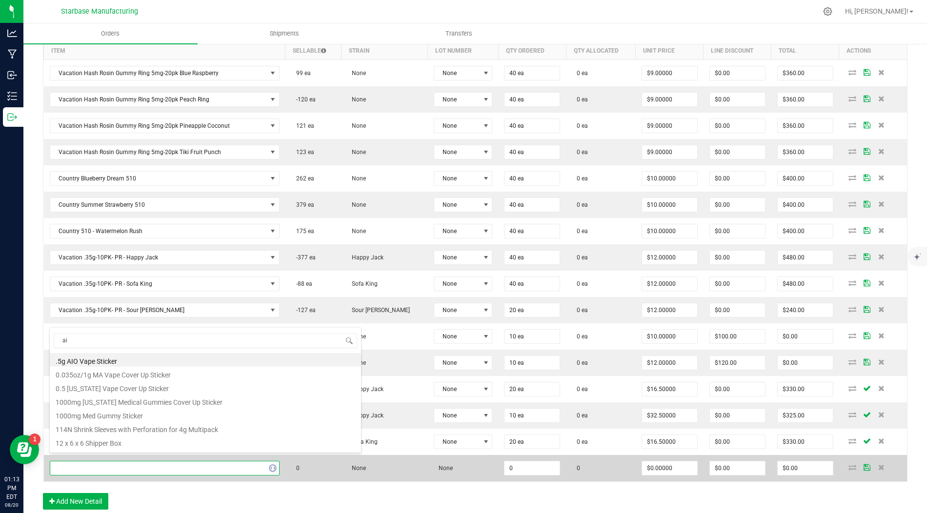
type input "aio"
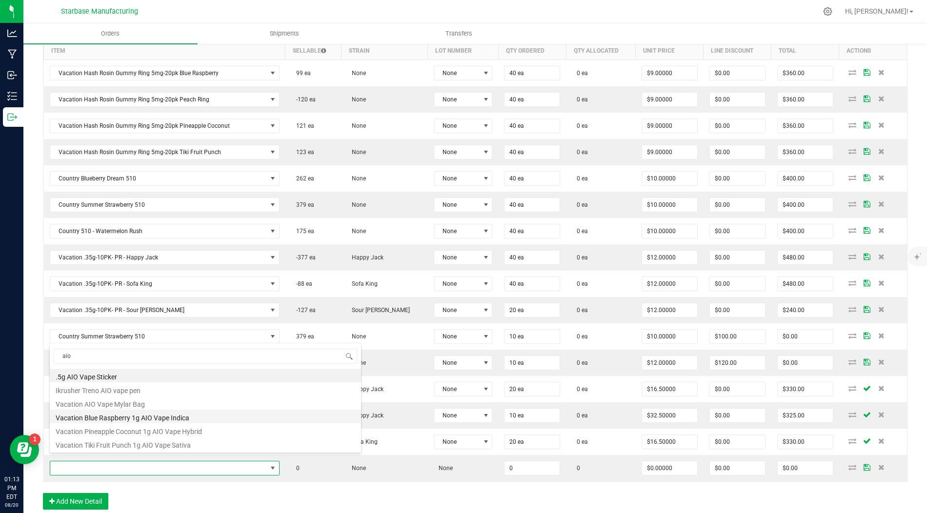
click at [111, 415] on li "Vacation Blue Raspberry 1g AIO Vape Indica" at bounding box center [205, 417] width 311 height 14
type input "0 ea"
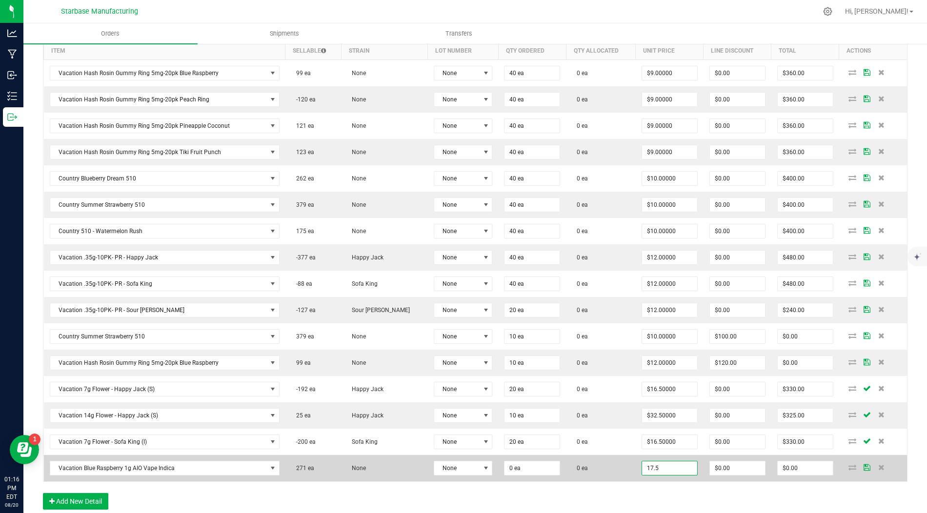
click at [652, 461] on input "17.5" at bounding box center [669, 468] width 55 height 14
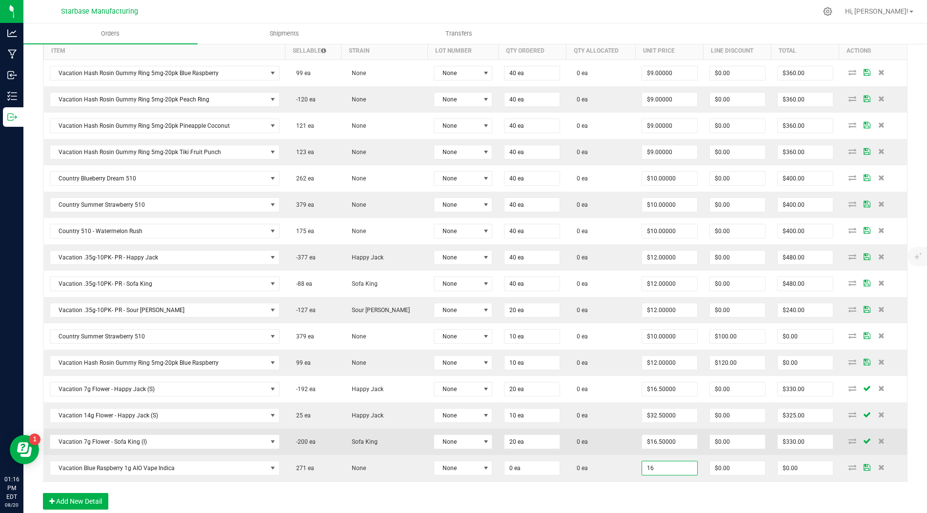
type input "$16.00000"
click at [612, 435] on td "0 ea" at bounding box center [600, 442] width 69 height 26
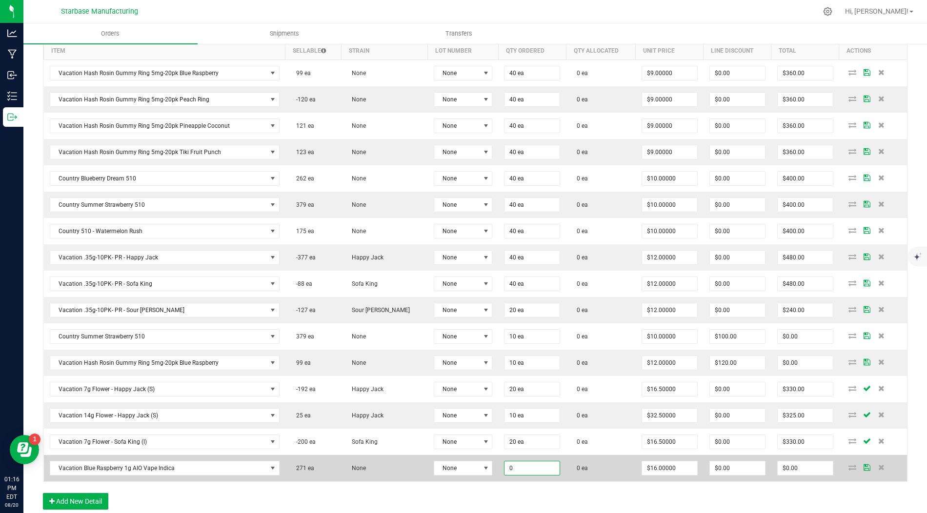
click at [517, 461] on input "0" at bounding box center [531, 468] width 55 height 14
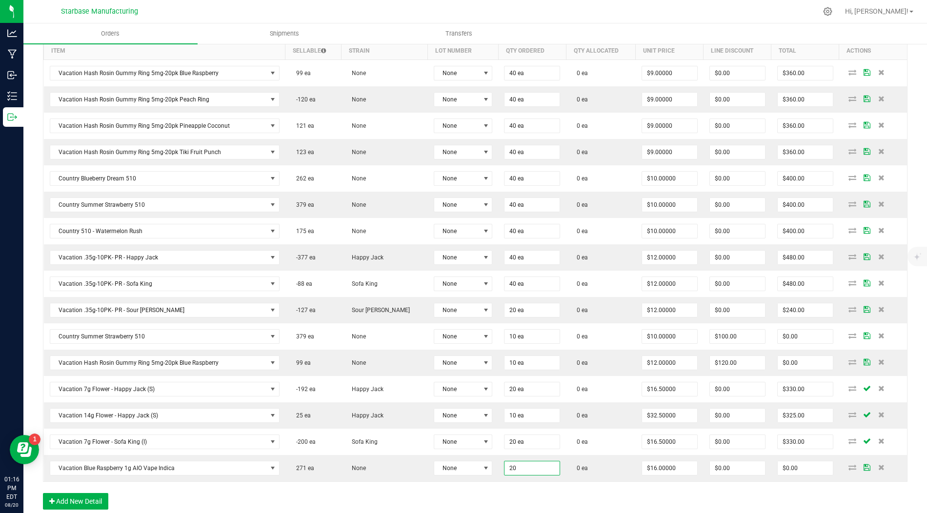
type input "20 ea"
type input "$320.00"
click at [516, 464] on div "Order Details Print All Labels Item Sellable Strain Lot Number Qty Ordered Qty …" at bounding box center [475, 268] width 864 height 503
click at [90, 464] on div "Order Details Print All Labels Item Sellable Strain Lot Number Qty Ordered Qty …" at bounding box center [475, 268] width 864 height 503
click at [83, 464] on button "Add New Detail" at bounding box center [75, 501] width 65 height 17
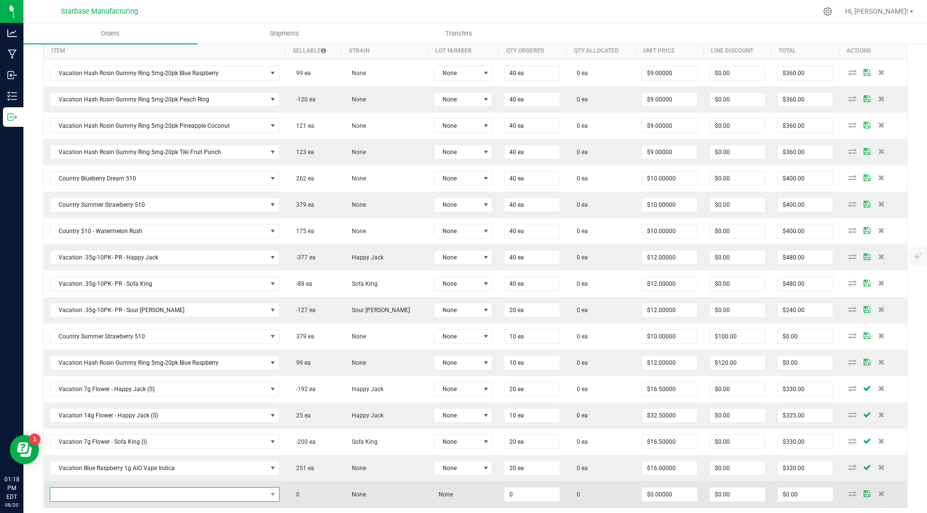
click at [88, 464] on span "NO DATA FOUND" at bounding box center [158, 495] width 217 height 14
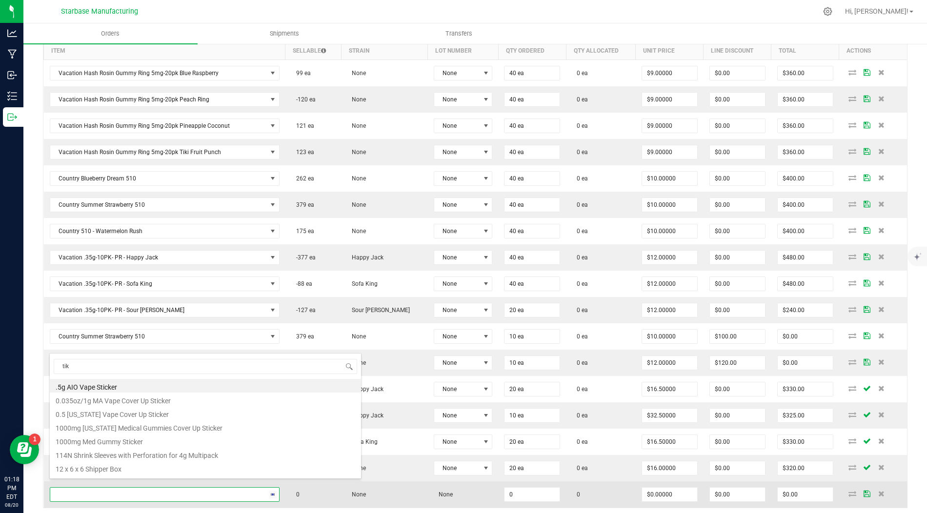
type input "tiki"
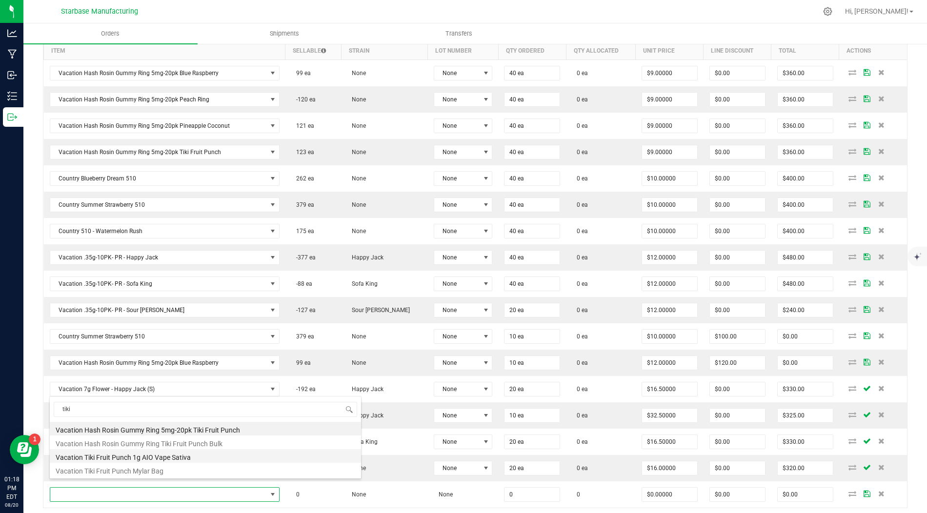
click at [113, 455] on li "Vacation Tiki Fruit Punch 1g AIO Vape Sativa" at bounding box center [205, 456] width 311 height 14
type input "0 ea"
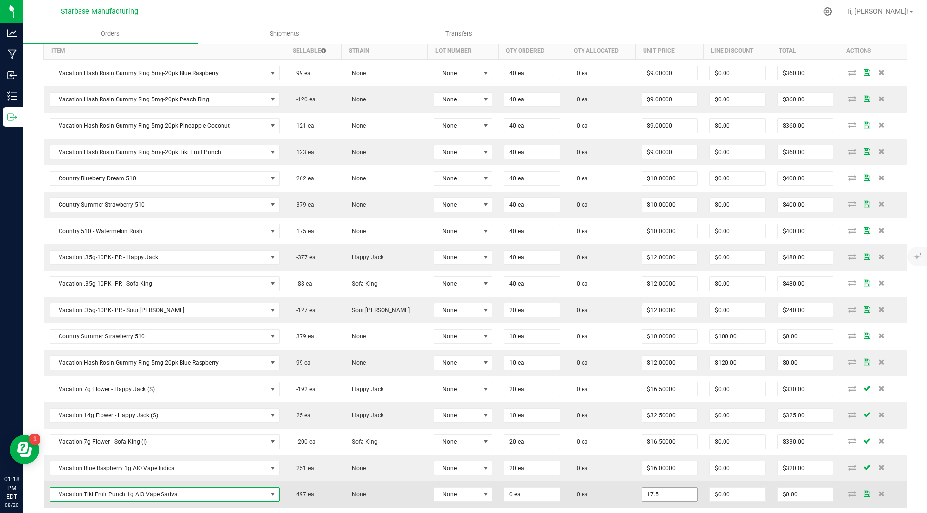
click at [644, 464] on input "17.5" at bounding box center [669, 495] width 55 height 14
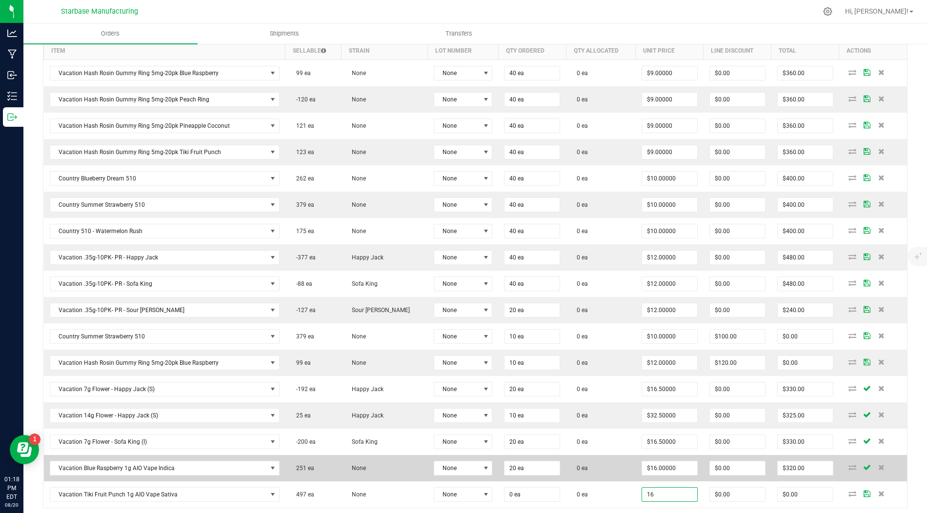
type input "$16.00000"
click at [609, 463] on td "0 ea" at bounding box center [600, 468] width 69 height 26
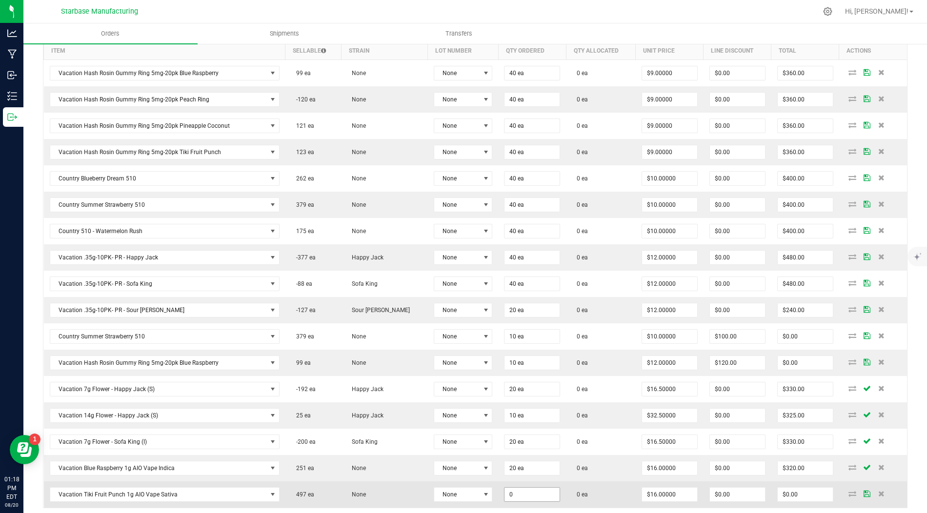
click at [518, 464] on input "0" at bounding box center [531, 495] width 55 height 14
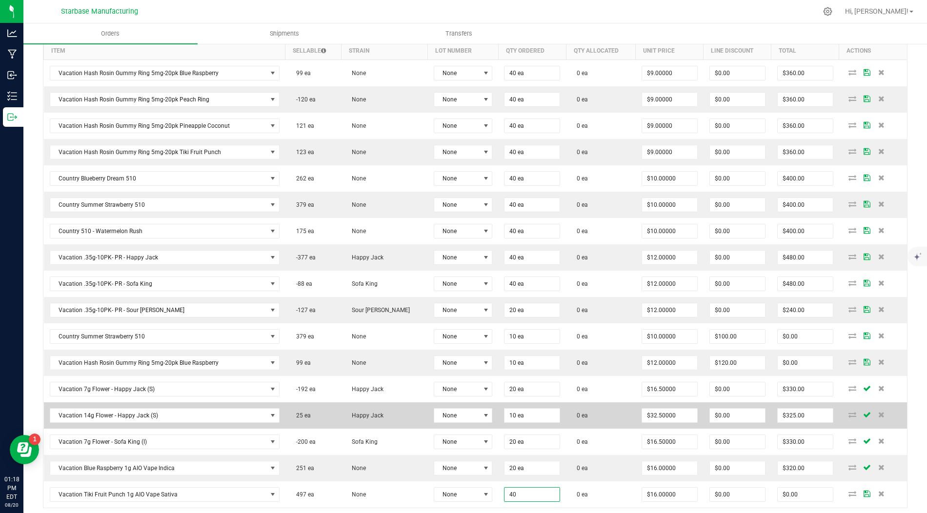
type input "40 ea"
type input "$640.00"
click at [554, 417] on td "10 ea" at bounding box center [532, 415] width 68 height 26
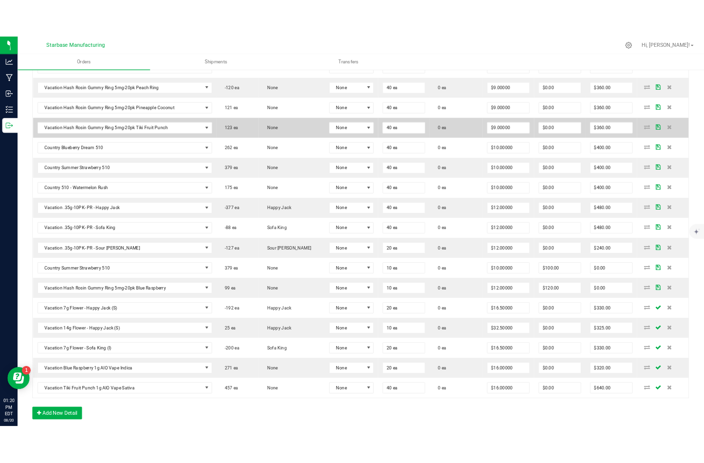
scroll to position [0, 0]
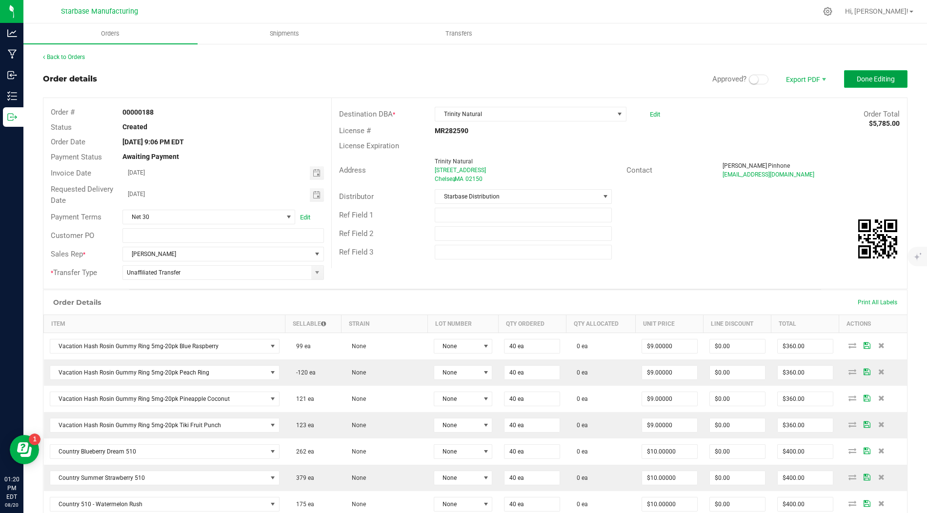
click at [853, 81] on button "Done Editing" at bounding box center [875, 79] width 63 height 18
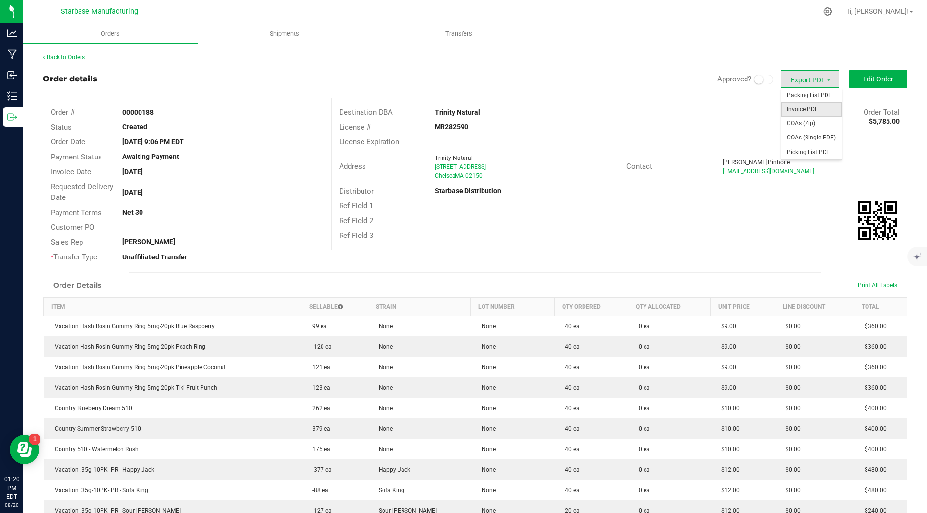
click at [807, 110] on span "Invoice PDF" at bounding box center [811, 109] width 60 height 14
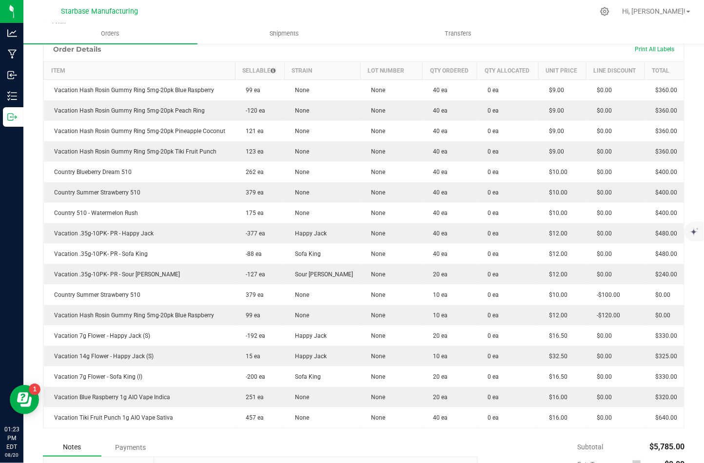
scroll to position [283, 0]
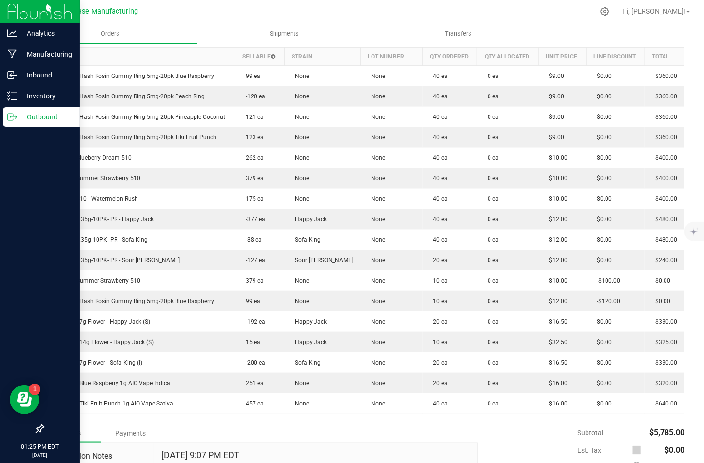
click at [17, 120] on p "Outbound" at bounding box center [46, 117] width 59 height 12
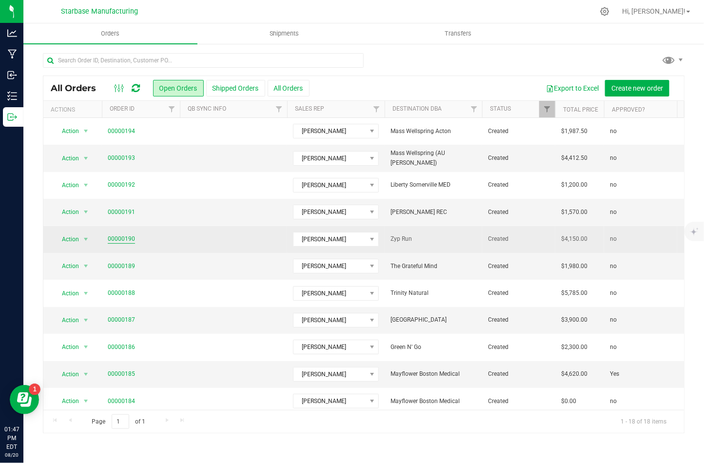
click at [116, 237] on link "00000190" at bounding box center [121, 239] width 27 height 9
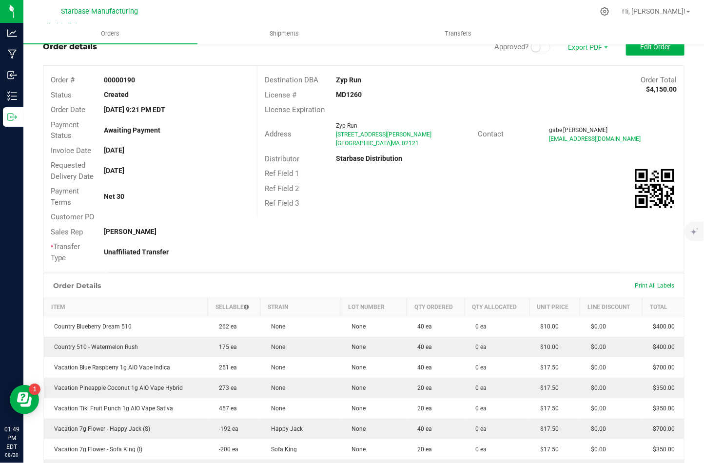
scroll to position [15, 0]
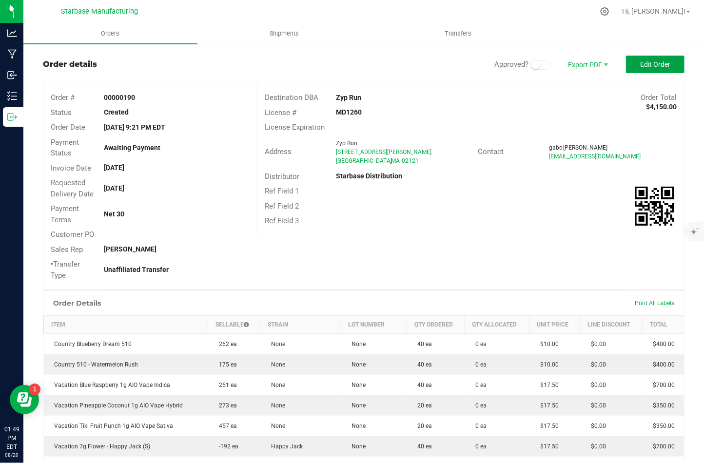
click at [658, 60] on span "Edit Order" at bounding box center [655, 64] width 30 height 8
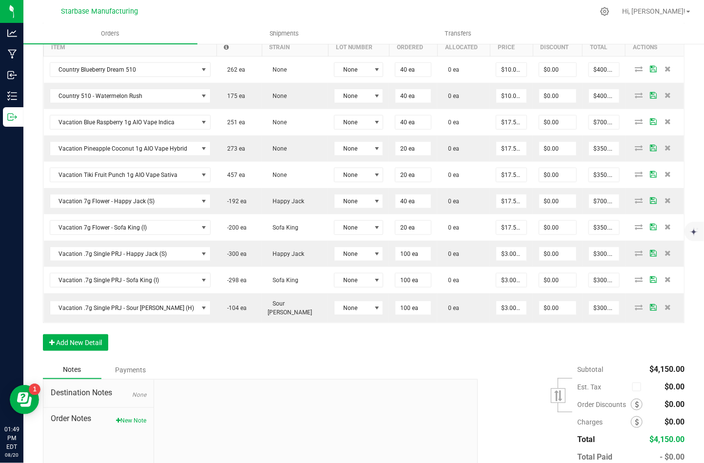
scroll to position [311, 0]
click at [85, 335] on button "Add New Detail" at bounding box center [75, 342] width 65 height 17
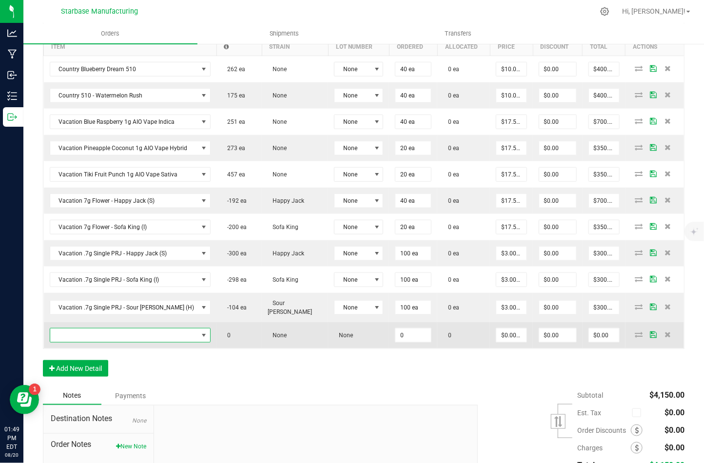
click at [84, 329] on span "NO DATA FOUND" at bounding box center [124, 336] width 148 height 14
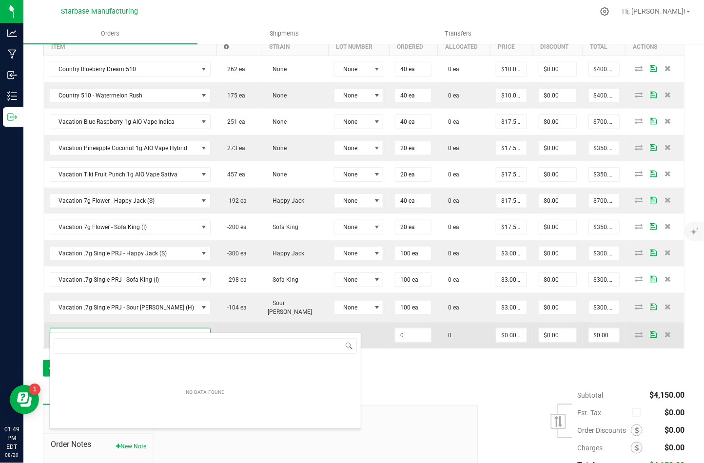
scroll to position [14, 150]
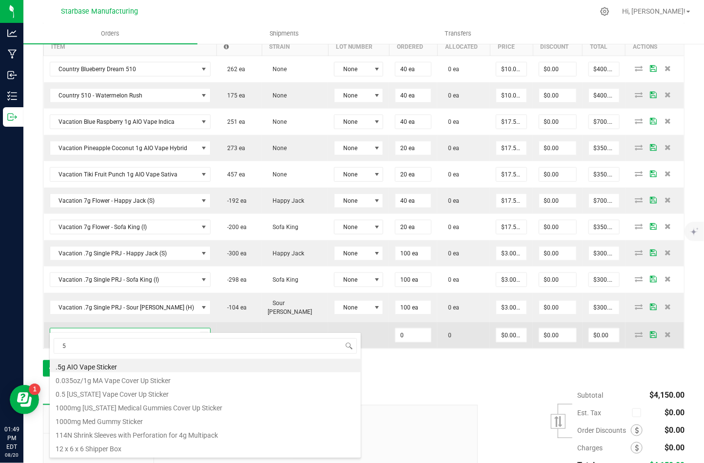
type input "51"
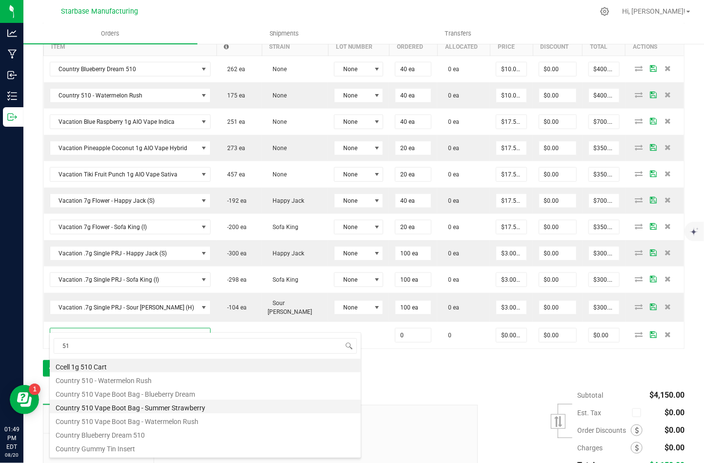
click at [167, 408] on li "Country 510 Vape Boot Bag - Summer Strawberry" at bounding box center [205, 407] width 311 height 14
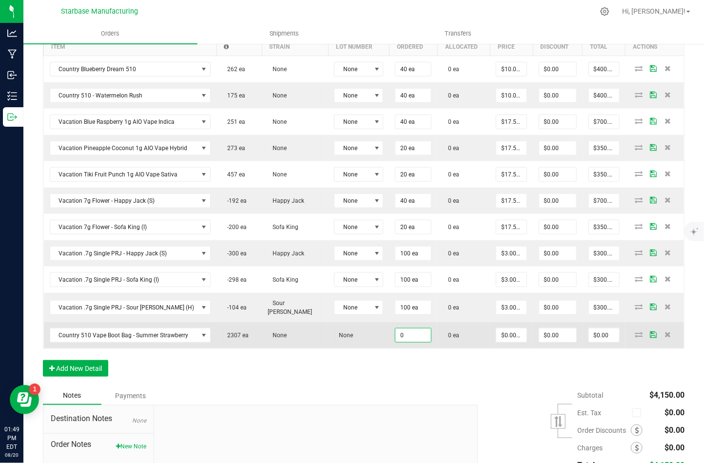
click at [395, 332] on input "0" at bounding box center [413, 336] width 36 height 14
type input "0 ea"
click at [134, 329] on span "Country 510 Vape Boot Bag - Summer Strawberry" at bounding box center [124, 336] width 148 height 14
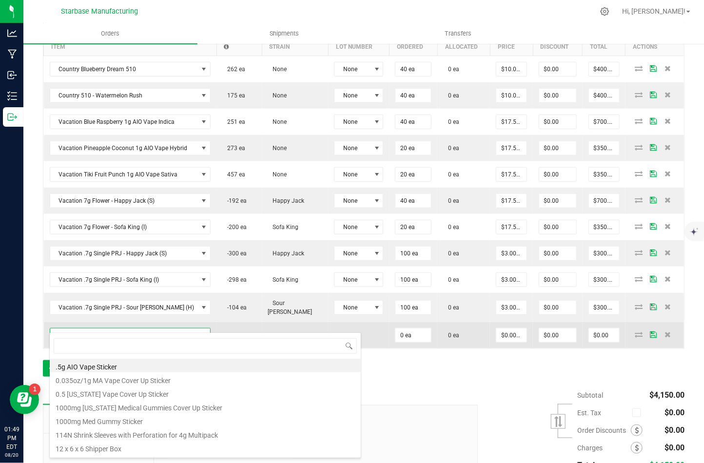
scroll to position [14, 152]
type input "510"
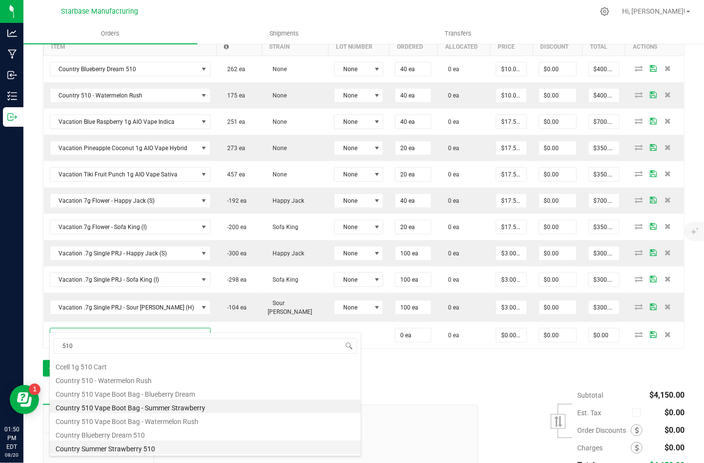
click at [172, 448] on li "Country Summer Strawberry 510" at bounding box center [205, 448] width 311 height 14
type input "$10.00000"
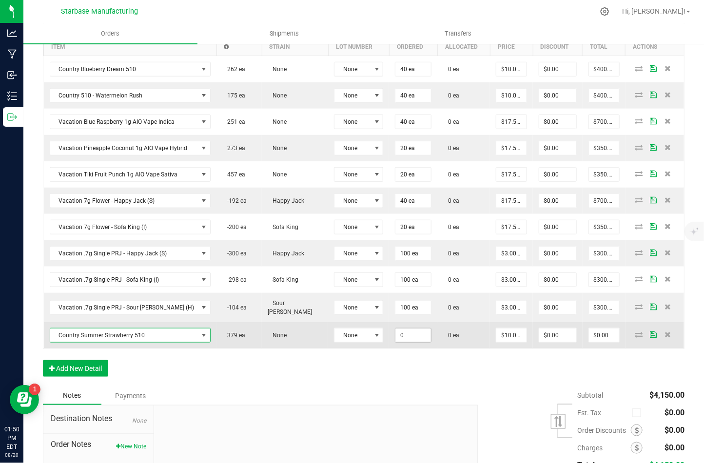
click at [395, 329] on input "0" at bounding box center [413, 336] width 36 height 14
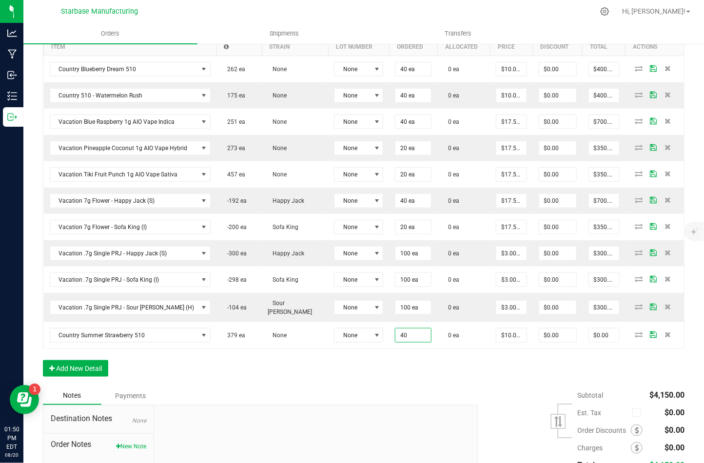
type input "40 ea"
type input "$400.00"
click at [363, 388] on div "Notes Payments" at bounding box center [257, 396] width 428 height 19
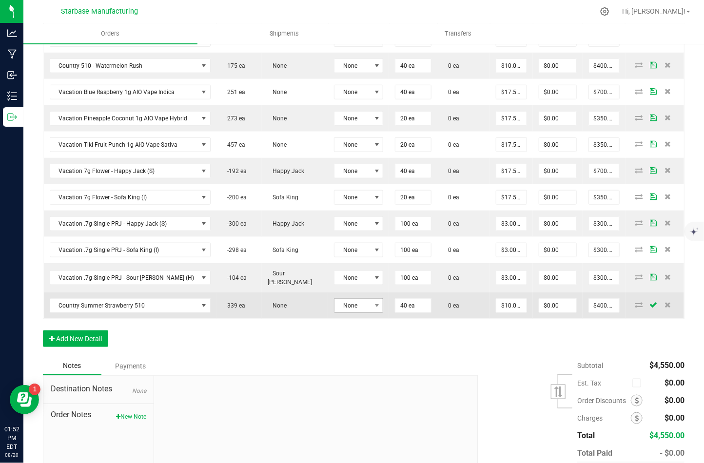
scroll to position [339, 0]
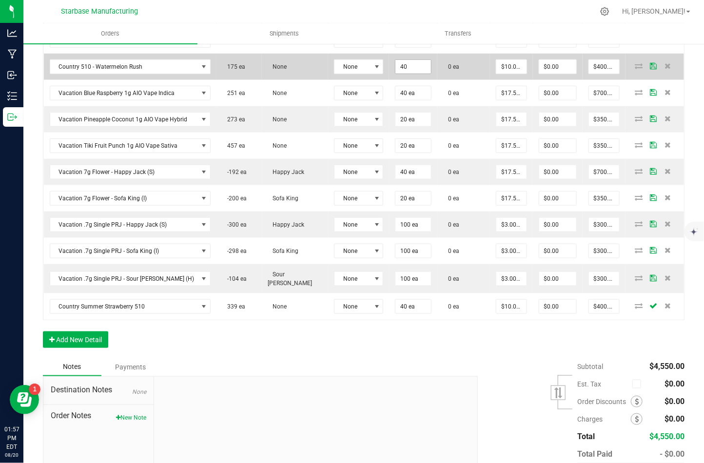
click at [401, 68] on input "40" at bounding box center [413, 67] width 36 height 14
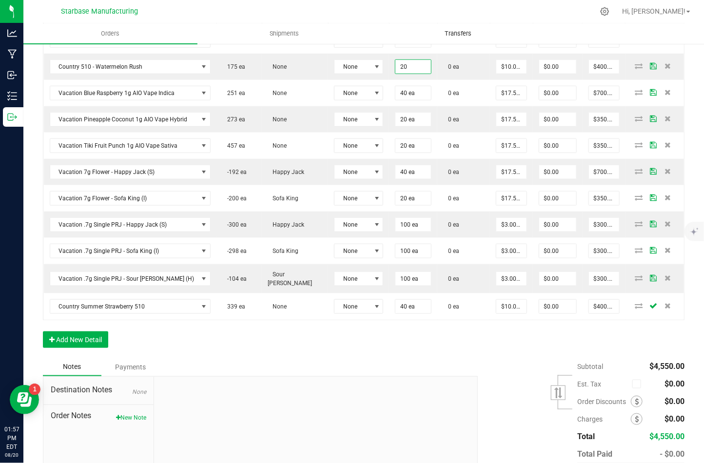
type input "20 ea"
type input "$200.00"
click at [454, 40] on uib-tab-heading "Transfers" at bounding box center [458, 34] width 173 height 20
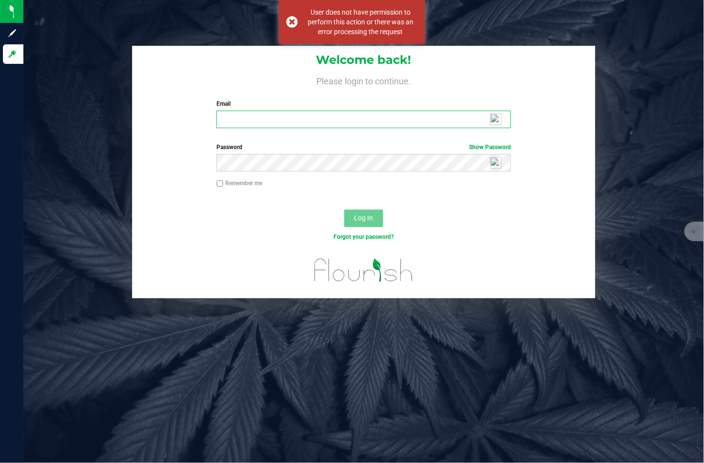
type input "dominic@thestarbase.com"
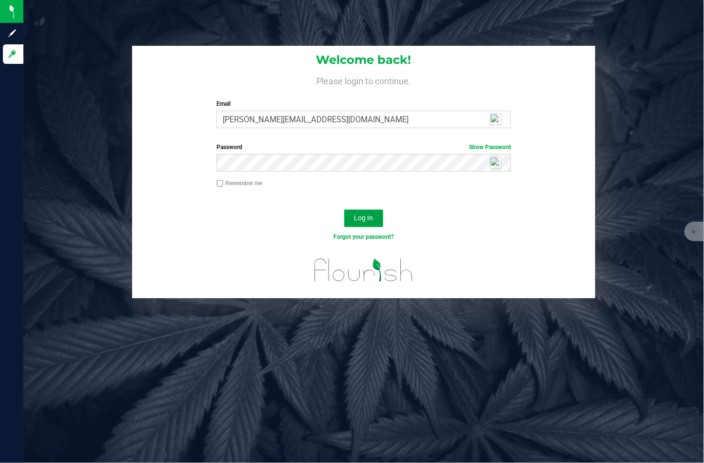
click at [364, 216] on span "Log In" at bounding box center [363, 218] width 19 height 8
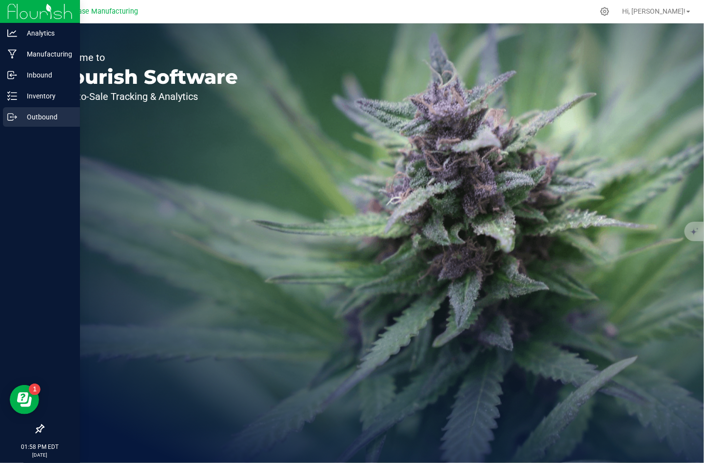
click at [21, 118] on p "Outbound" at bounding box center [46, 117] width 59 height 12
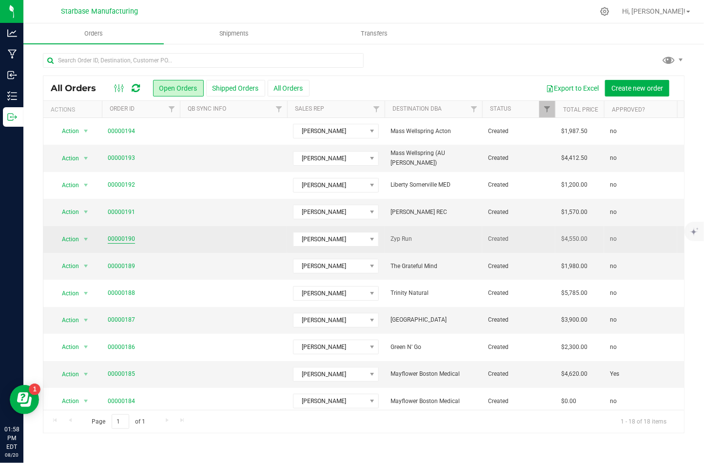
click at [115, 235] on link "00000190" at bounding box center [121, 239] width 27 height 9
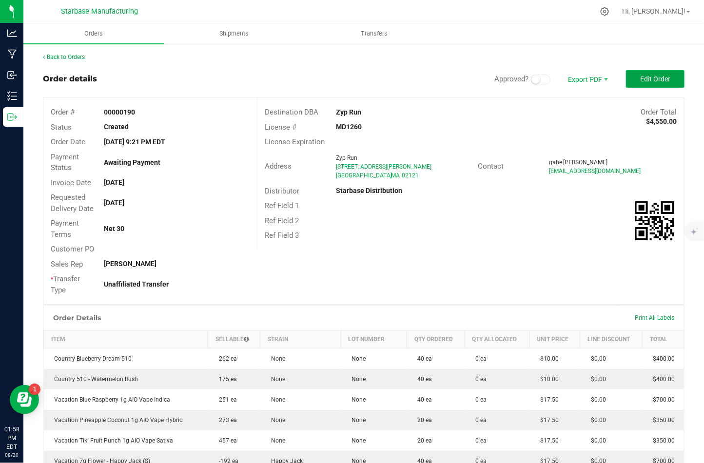
click at [650, 84] on button "Edit Order" at bounding box center [655, 79] width 59 height 18
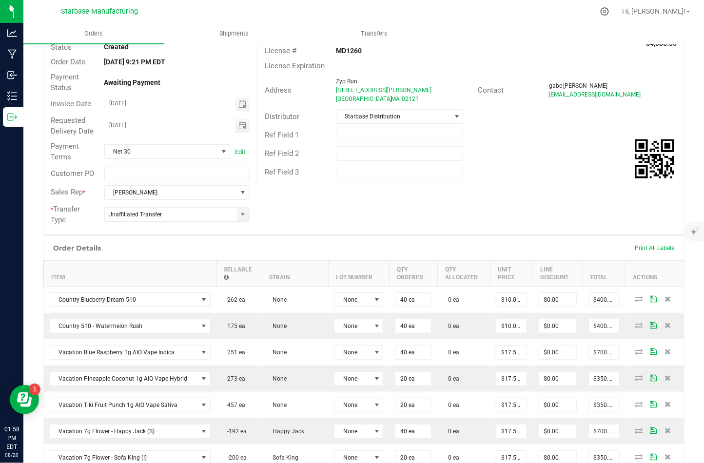
scroll to position [106, 0]
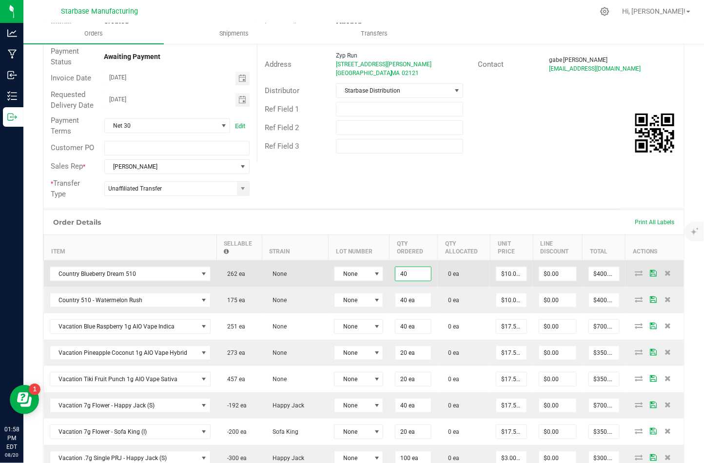
click at [395, 273] on input "40" at bounding box center [413, 274] width 36 height 14
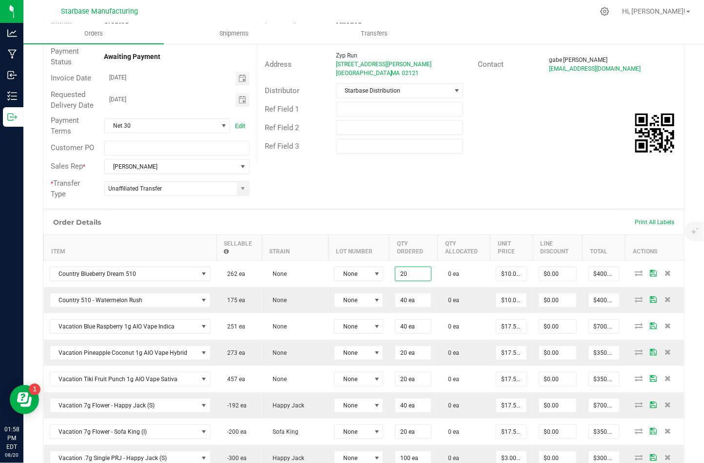
type input "20 ea"
type input "$200.00"
click at [397, 177] on div "Order # 00000190 Status Created Order Date Aug 19, 2025 9:21 PM EDT Payment Sta…" at bounding box center [363, 100] width 641 height 217
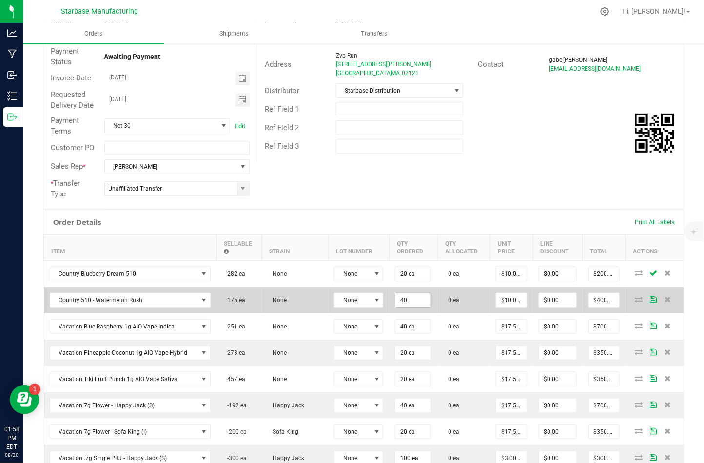
click at [395, 297] on input "40" at bounding box center [413, 301] width 36 height 14
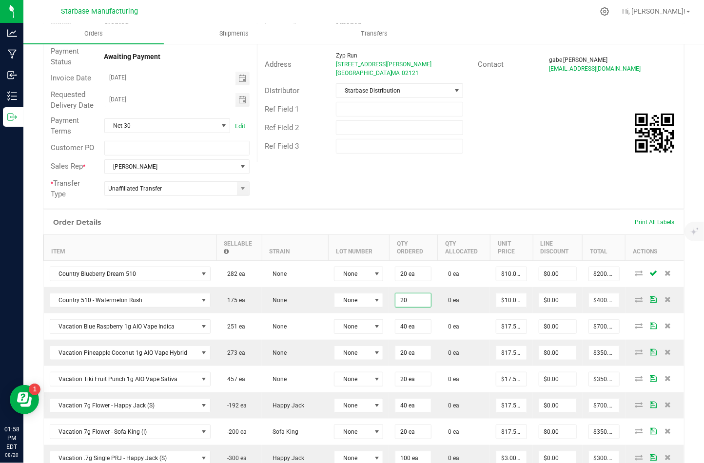
type input "20 ea"
type input "$200.00"
click at [358, 211] on div "Order Details Print All Labels" at bounding box center [363, 222] width 641 height 24
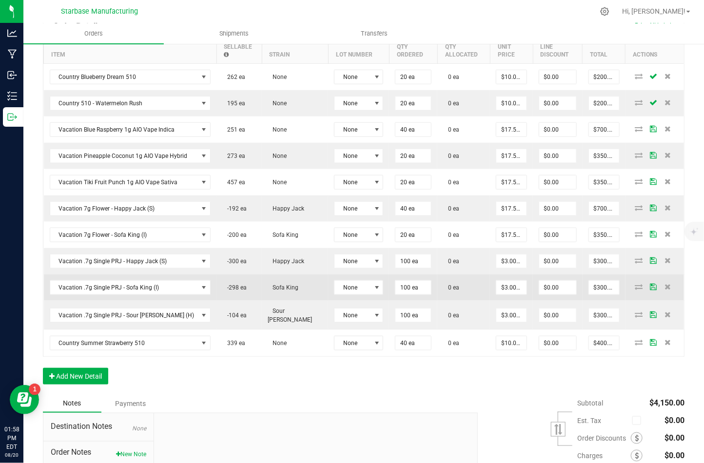
scroll to position [306, 0]
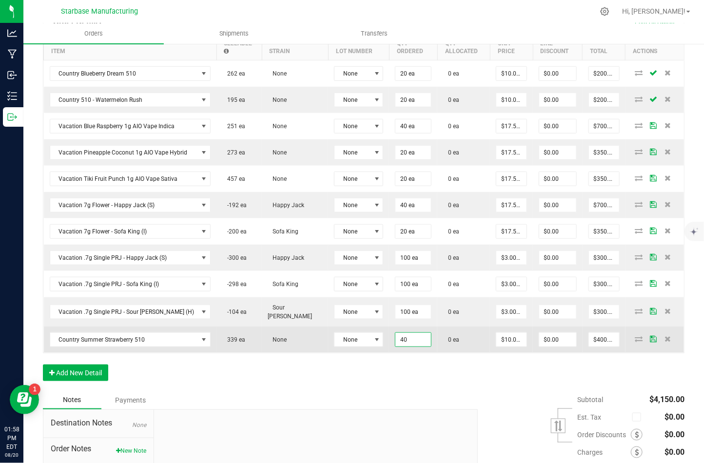
click at [395, 333] on input "40" at bounding box center [413, 340] width 36 height 14
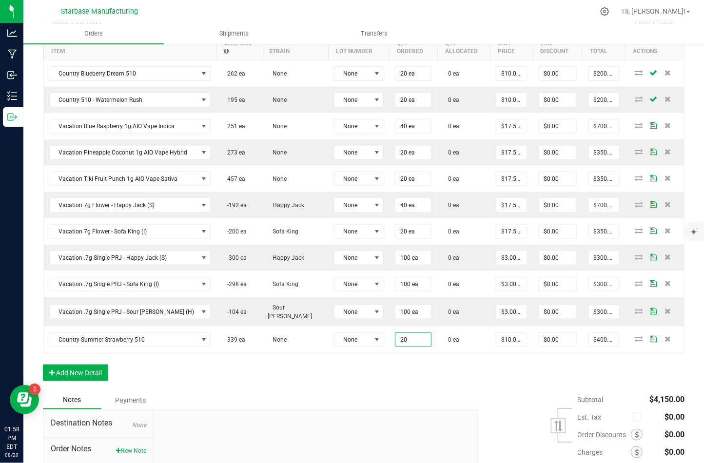
type input "20 ea"
type input "$200.00"
click at [363, 391] on div "Notes Payments" at bounding box center [257, 400] width 428 height 19
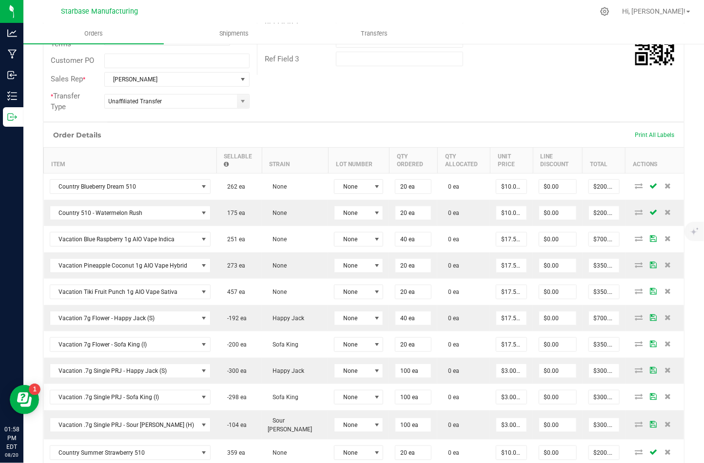
scroll to position [194, 0]
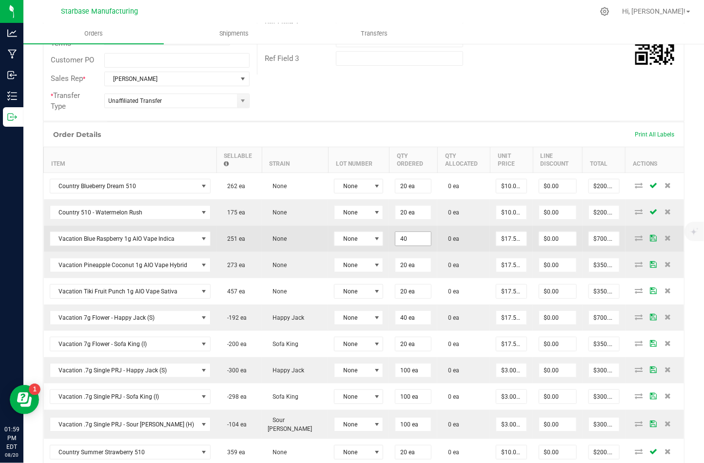
click at [395, 235] on input "40" at bounding box center [413, 239] width 36 height 14
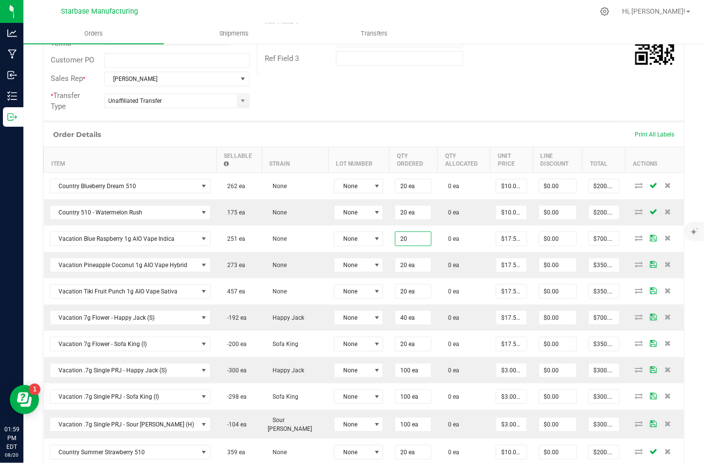
type input "20 ea"
type input "$350.00"
click at [481, 106] on div "Order # 00000190 Status Created Order Date Aug 19, 2025 9:21 PM EDT Payment Sta…" at bounding box center [363, 12] width 641 height 217
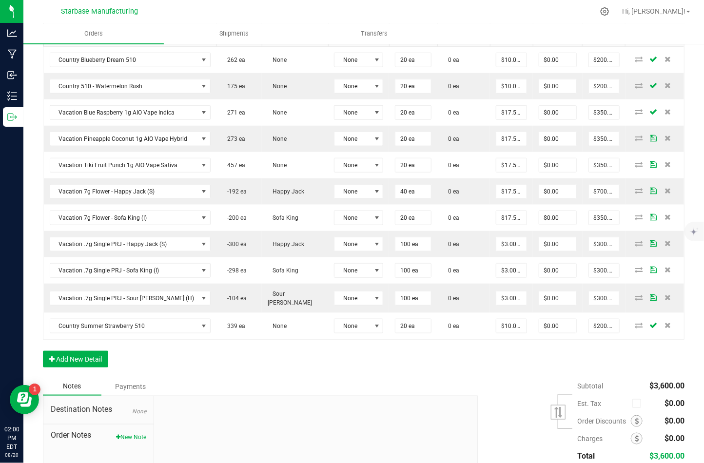
scroll to position [382, 0]
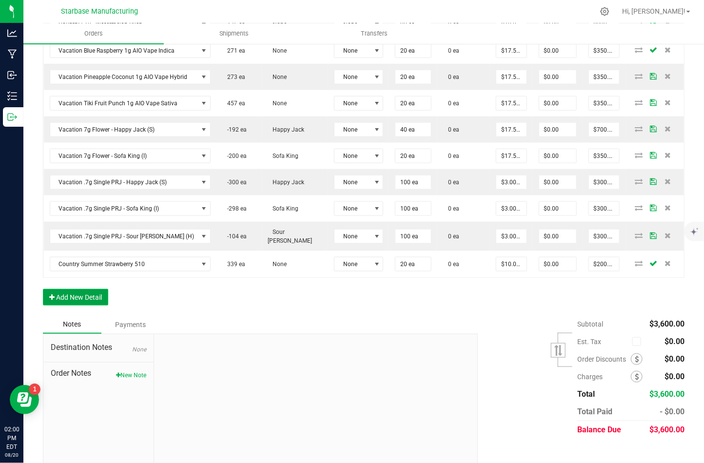
click at [61, 289] on button "Add New Detail" at bounding box center [75, 297] width 65 height 17
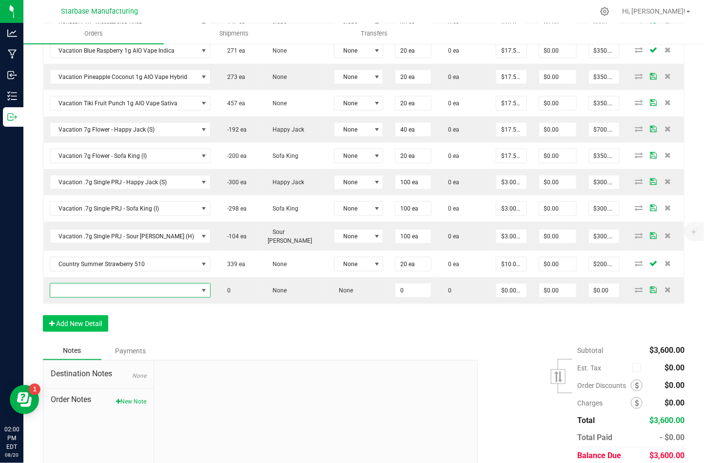
click at [61, 284] on span "NO DATA FOUND" at bounding box center [124, 291] width 148 height 14
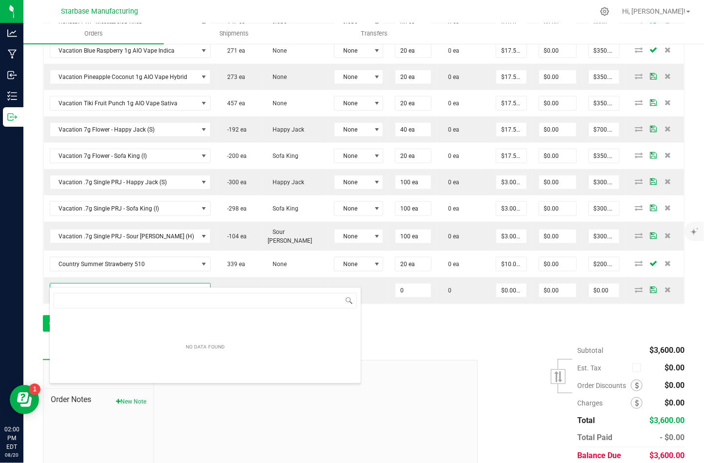
scroll to position [14, 150]
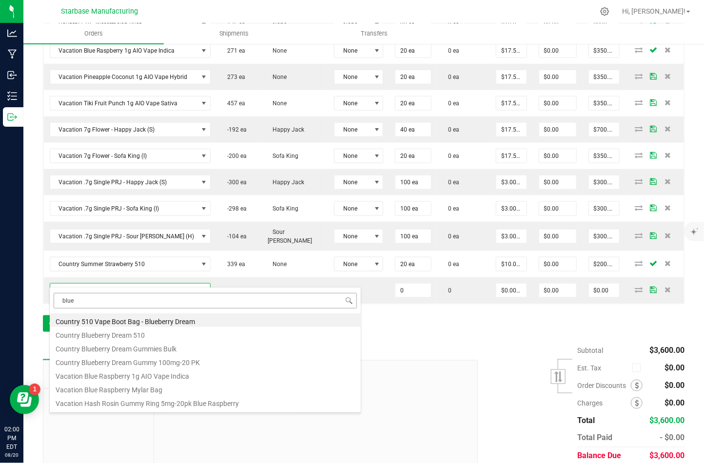
click at [124, 299] on input "blue" at bounding box center [205, 300] width 303 height 15
type input "rosin"
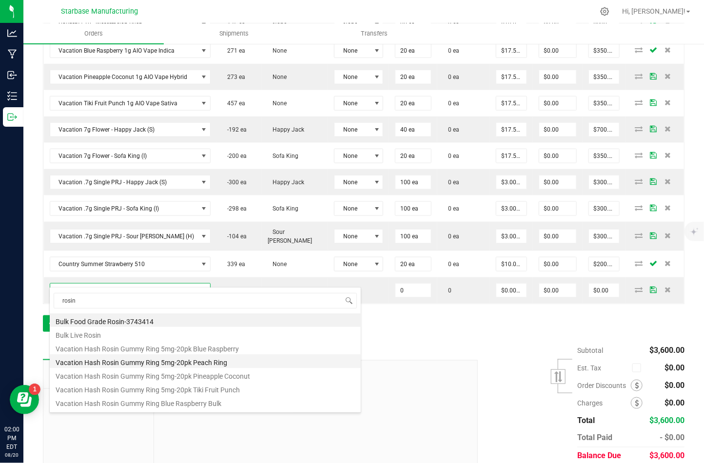
click at [140, 359] on li "Vacation Hash Rosin Gummy Ring 5mg-20pk Peach Ring" at bounding box center [205, 362] width 311 height 14
type input "0 ea"
type input "$12.00000"
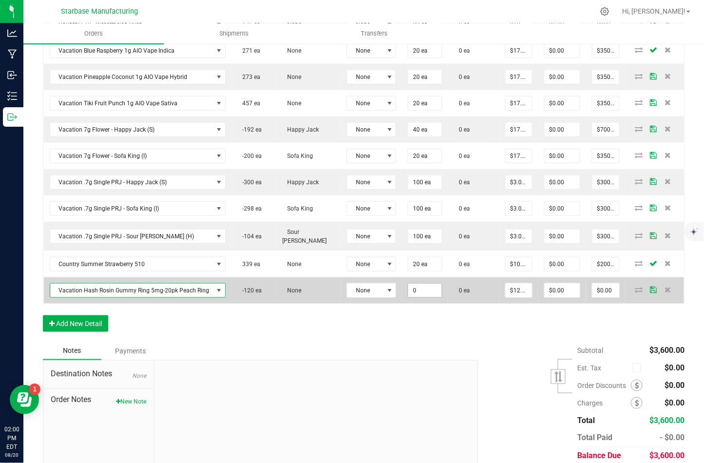
click at [412, 284] on input "0" at bounding box center [424, 291] width 33 height 14
type input "10 ea"
type input "12"
type input "$120.00"
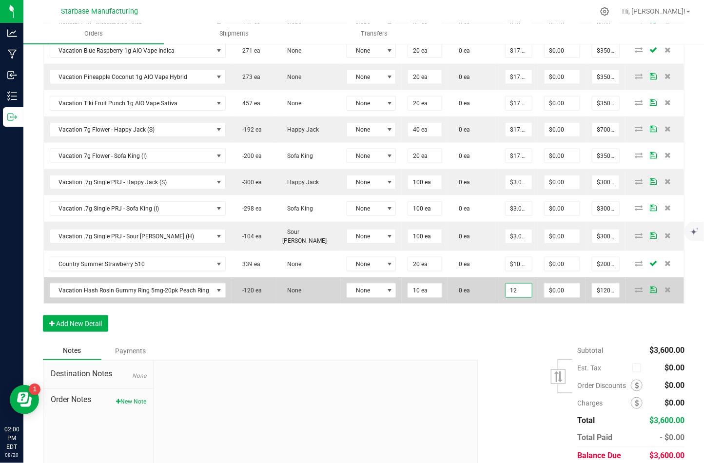
click at [513, 284] on input "12" at bounding box center [519, 291] width 27 height 14
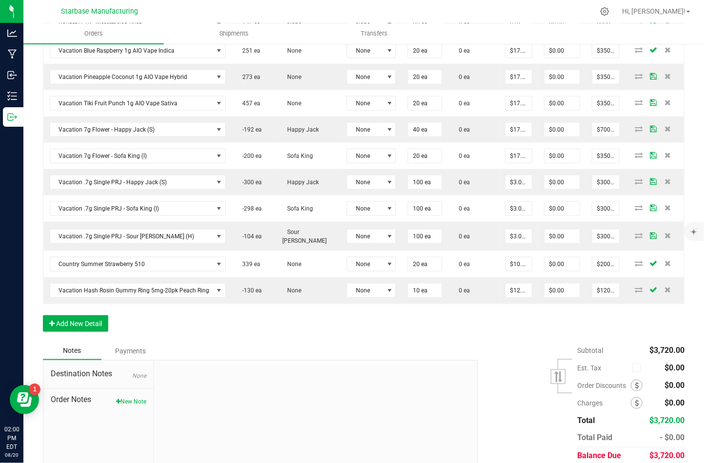
click at [458, 314] on div "Order Details Print All Labels Item Sellable Strain Lot Number Qty Ordered Qty …" at bounding box center [364, 138] width 642 height 408
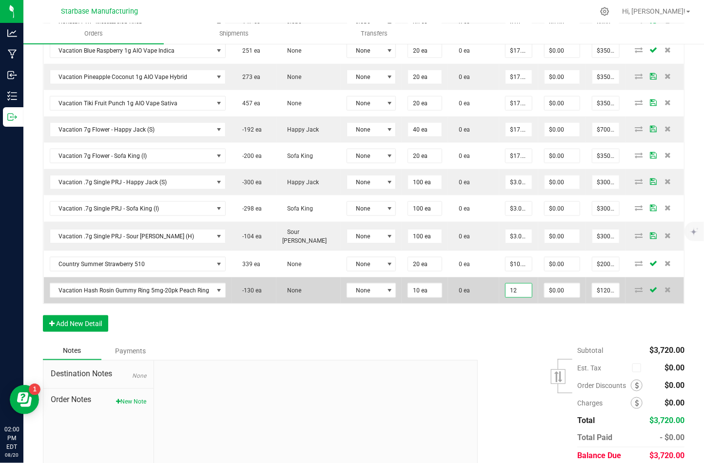
click at [517, 284] on input "12" at bounding box center [519, 291] width 27 height 14
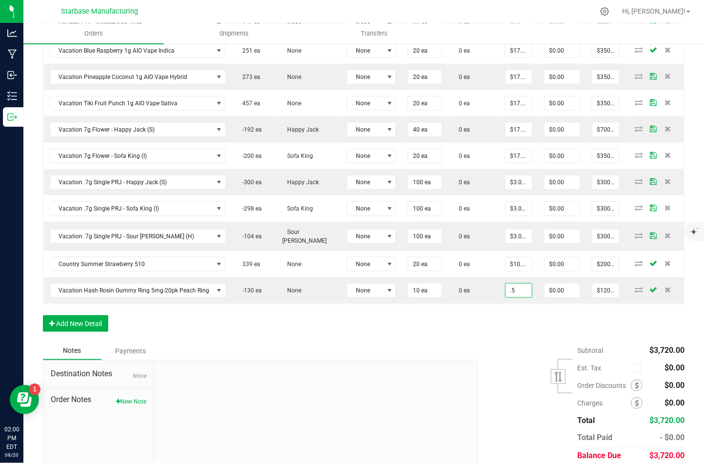
type input "$0.50000"
type input "$5.00"
click at [490, 342] on div "Subtotal $3,720.00 Est. Tax" at bounding box center [578, 403] width 214 height 123
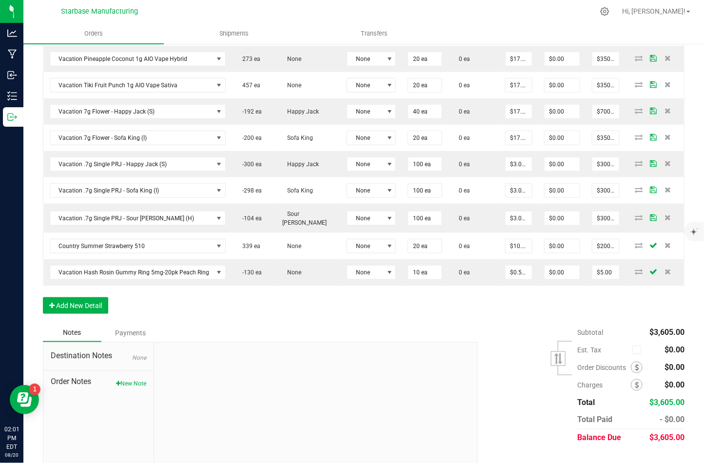
scroll to position [409, 0]
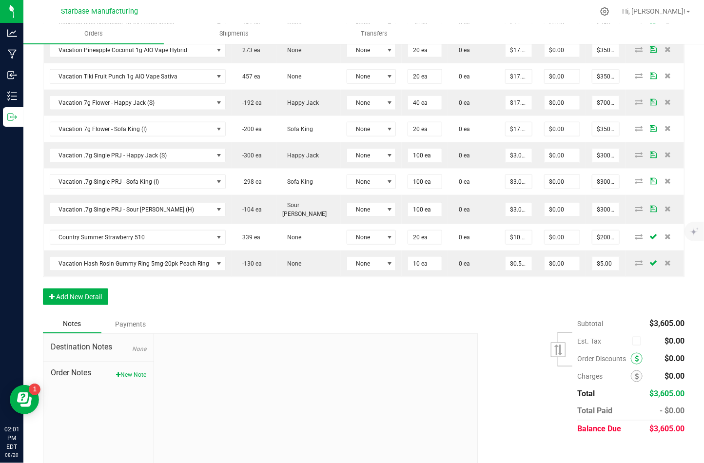
click at [632, 353] on span at bounding box center [637, 359] width 12 height 12
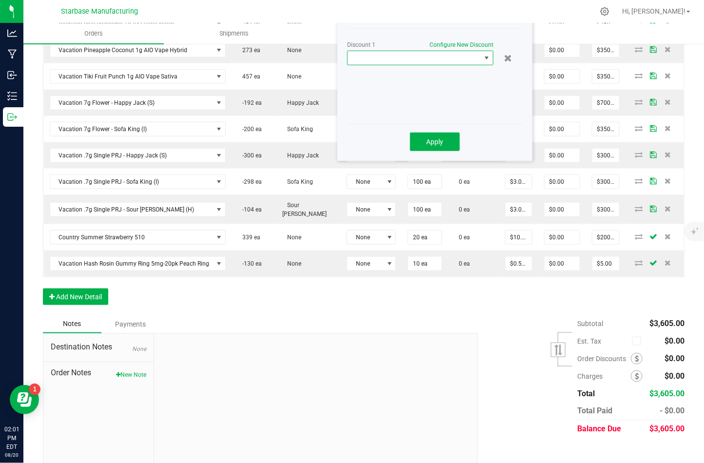
click at [425, 58] on span at bounding box center [414, 58] width 133 height 14
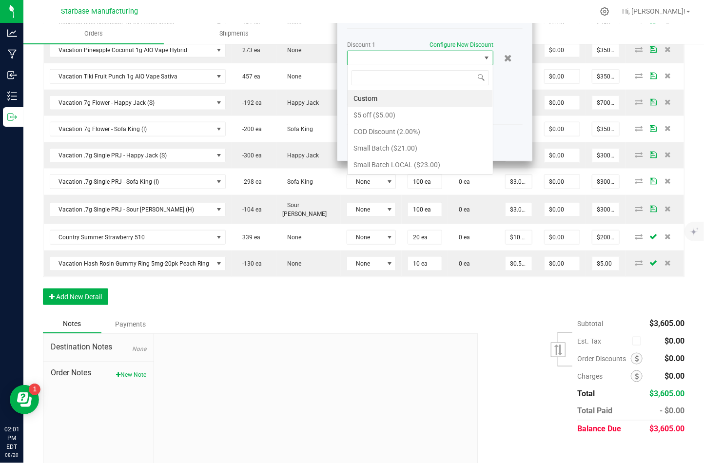
scroll to position [14, 146]
click at [406, 112] on li "$5 off ($5.00)" at bounding box center [420, 115] width 145 height 17
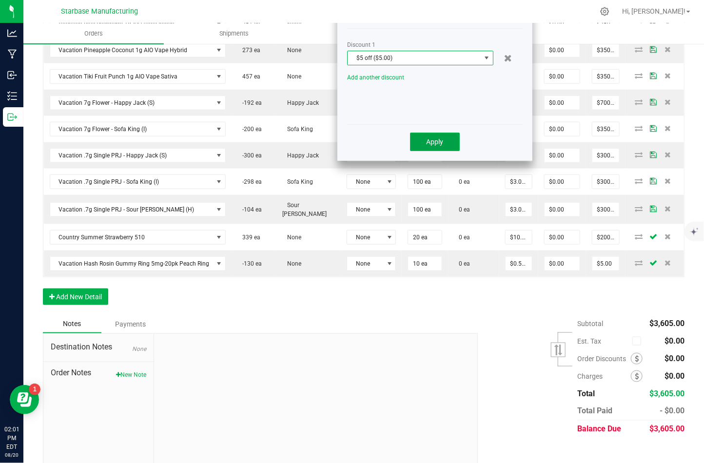
click at [435, 145] on button "Apply" at bounding box center [435, 142] width 50 height 19
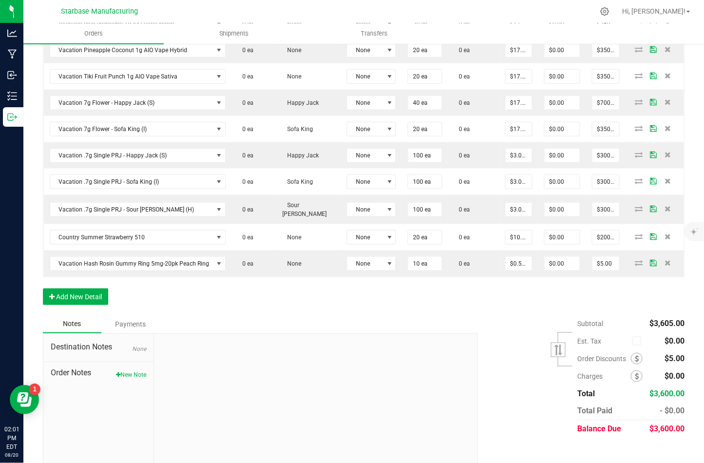
scroll to position [0, 0]
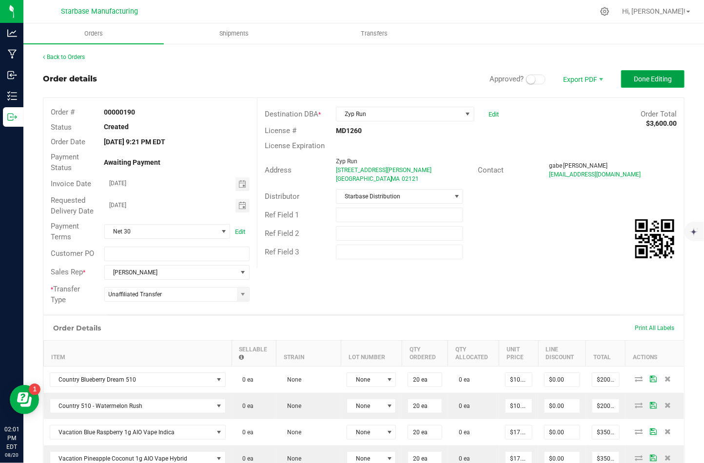
click at [658, 77] on span "Done Editing" at bounding box center [653, 79] width 38 height 8
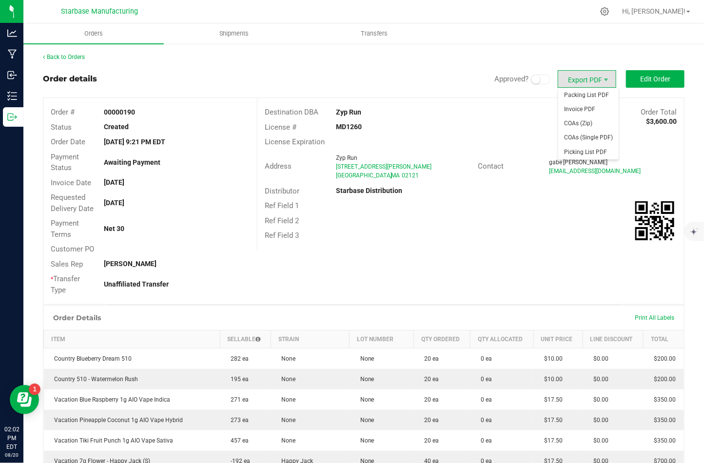
click at [592, 78] on span "Export PDF" at bounding box center [587, 79] width 59 height 18
click at [586, 106] on span "Invoice PDF" at bounding box center [588, 109] width 60 height 14
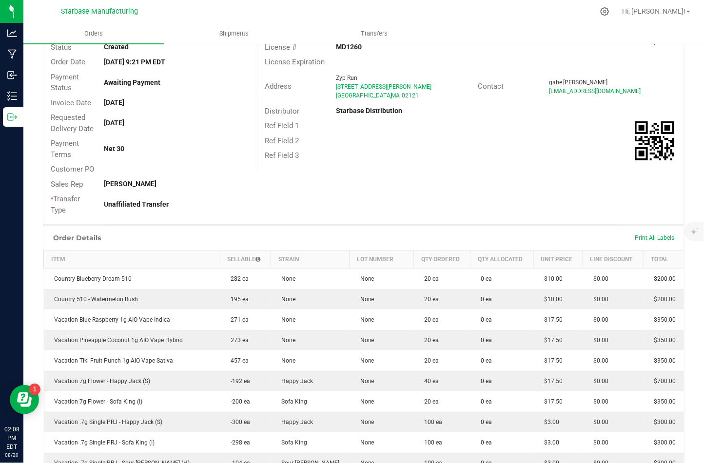
scroll to position [84, 0]
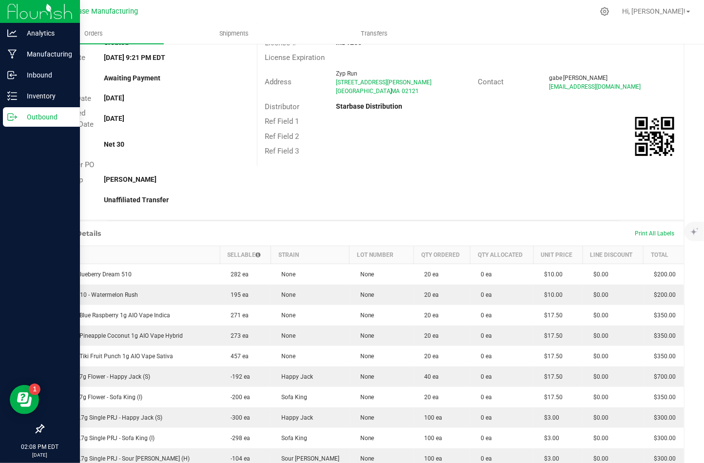
click at [13, 121] on icon at bounding box center [12, 117] width 10 height 10
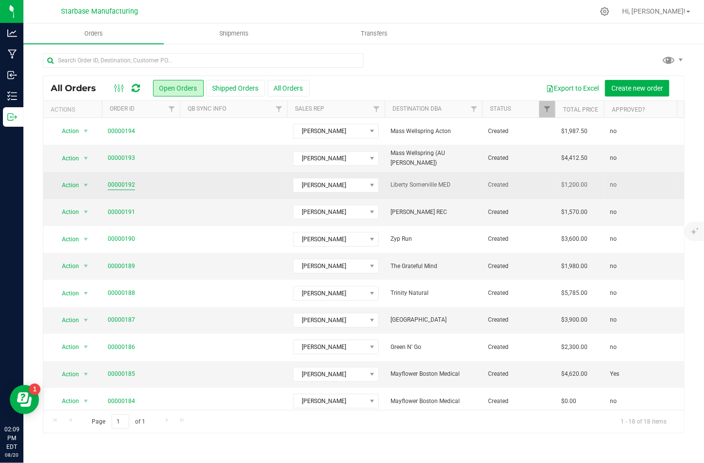
click at [115, 183] on link "00000192" at bounding box center [121, 184] width 27 height 9
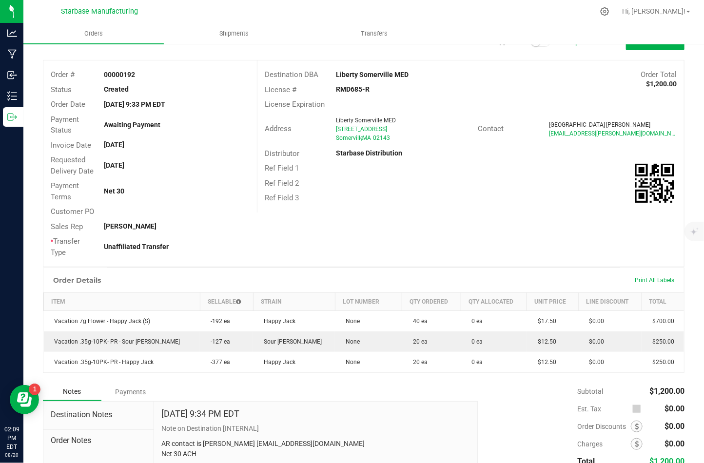
scroll to position [37, 0]
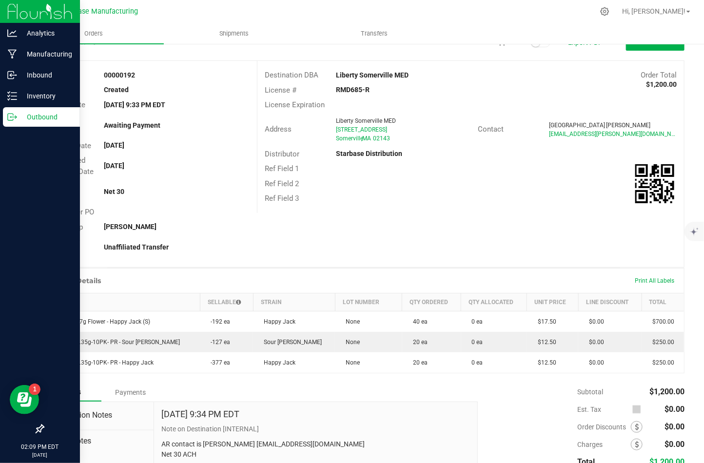
click at [11, 120] on icon at bounding box center [10, 117] width 5 height 7
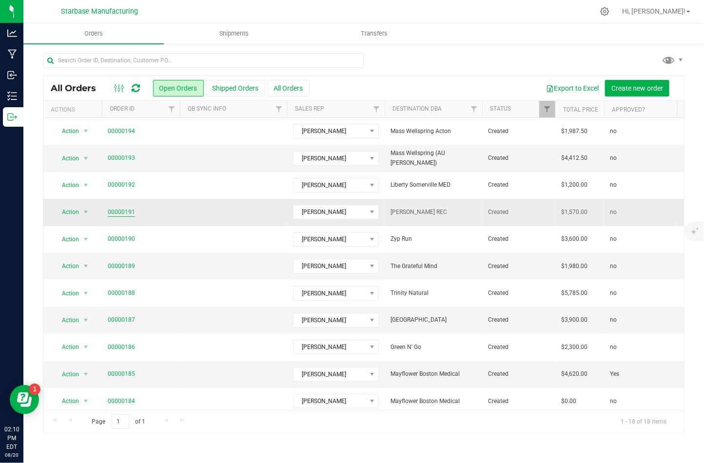
click at [118, 208] on link "00000191" at bounding box center [121, 212] width 27 height 9
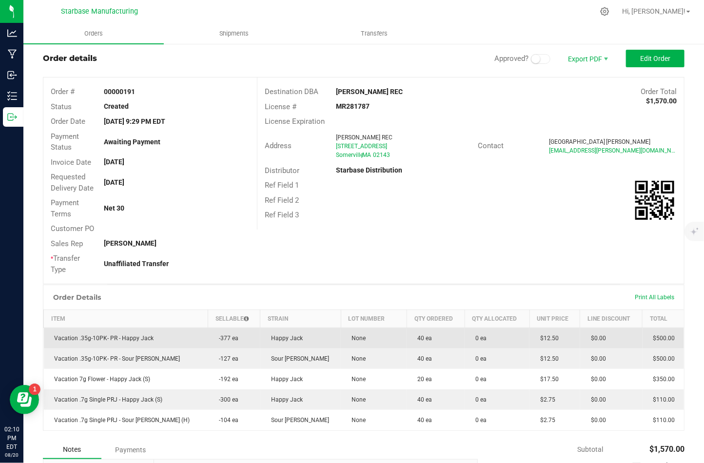
scroll to position [20, 0]
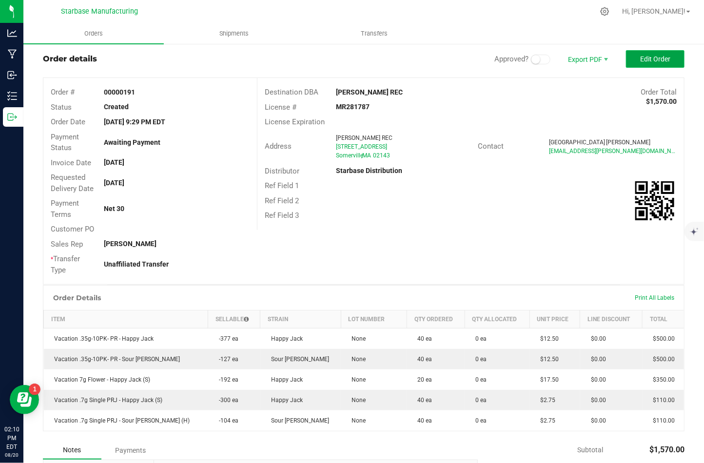
click at [643, 61] on span "Edit Order" at bounding box center [655, 59] width 30 height 8
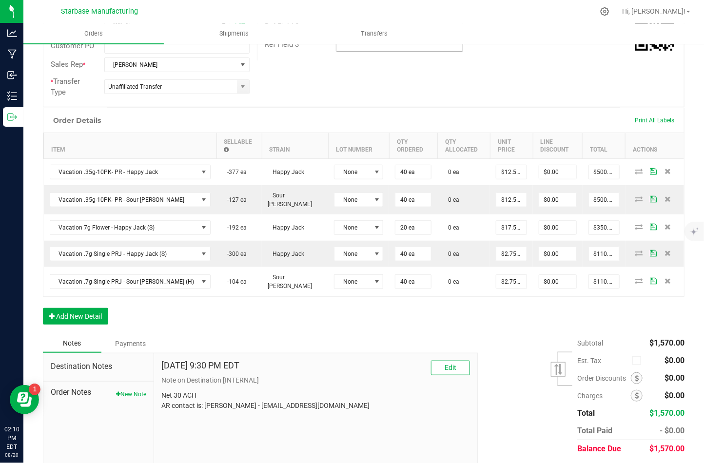
scroll to position [210, 0]
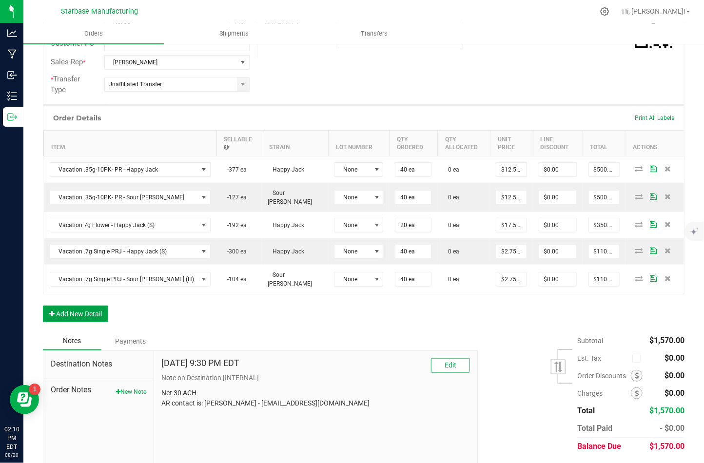
click at [82, 306] on button "Add New Detail" at bounding box center [75, 314] width 65 height 17
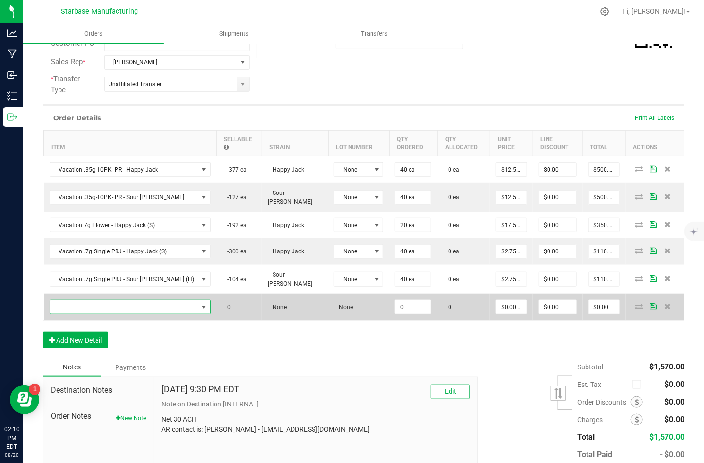
click at [82, 300] on span "NO DATA FOUND" at bounding box center [124, 307] width 148 height 14
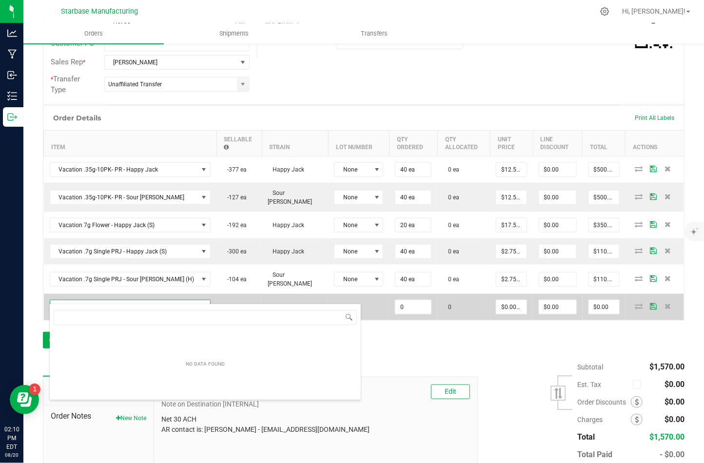
scroll to position [14, 131]
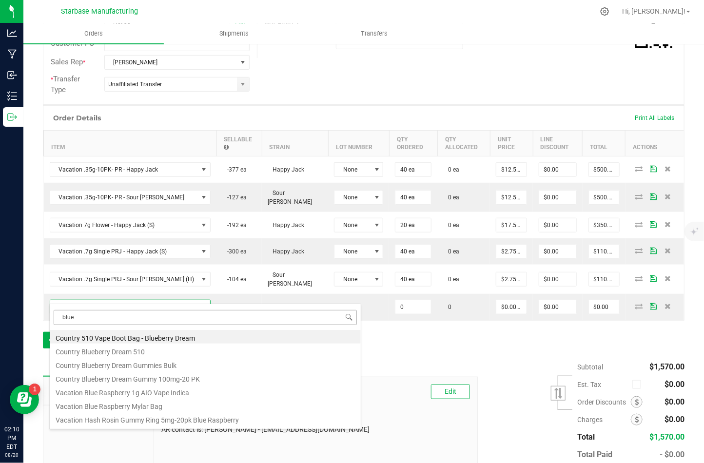
click at [92, 316] on input "blue" at bounding box center [205, 317] width 303 height 15
type input "tiki"
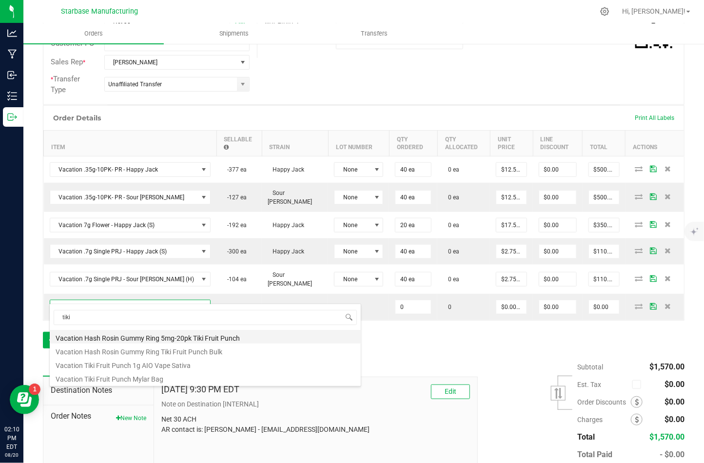
click at [86, 335] on li "Vacation Hash Rosin Gummy Ring 5mg-20pk Tiki Fruit Punch" at bounding box center [205, 337] width 311 height 14
type input "0 ea"
type input "$12.00000"
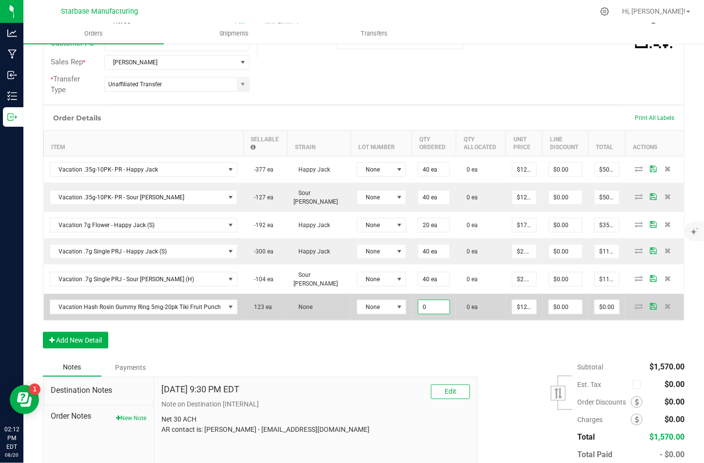
click at [425, 301] on input "0" at bounding box center [434, 307] width 32 height 14
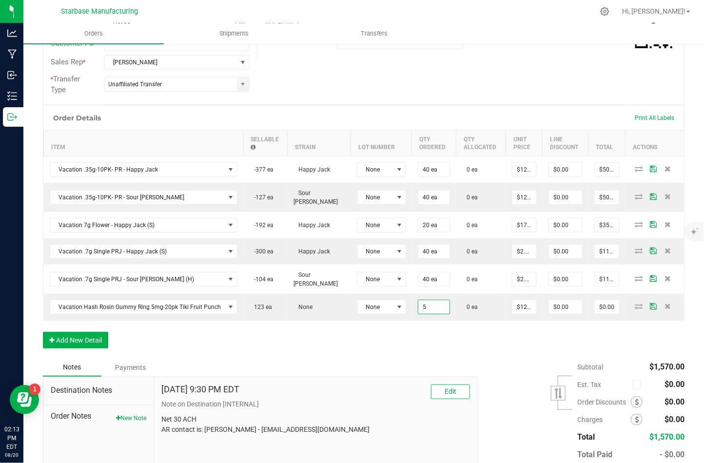
type input "5 ea"
type input "$60.00"
click at [474, 332] on div "Order Details Print All Labels Item Sellable Strain Lot Number Qty Ordered Qty …" at bounding box center [364, 231] width 642 height 253
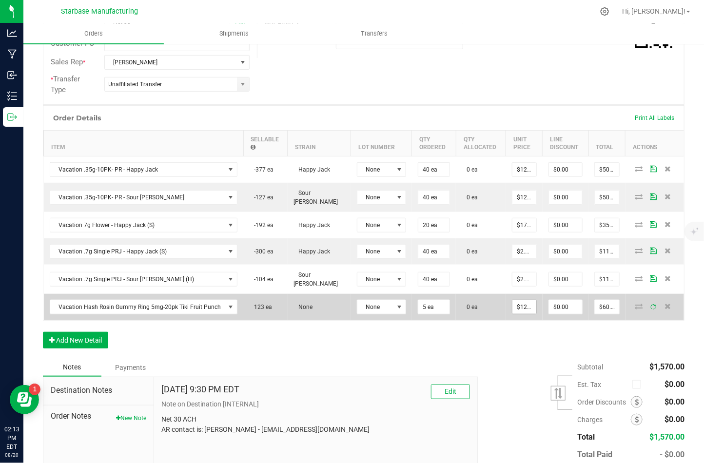
type input "12"
click at [517, 300] on input "12" at bounding box center [525, 307] width 24 height 14
click at [516, 300] on input "12" at bounding box center [525, 307] width 24 height 14
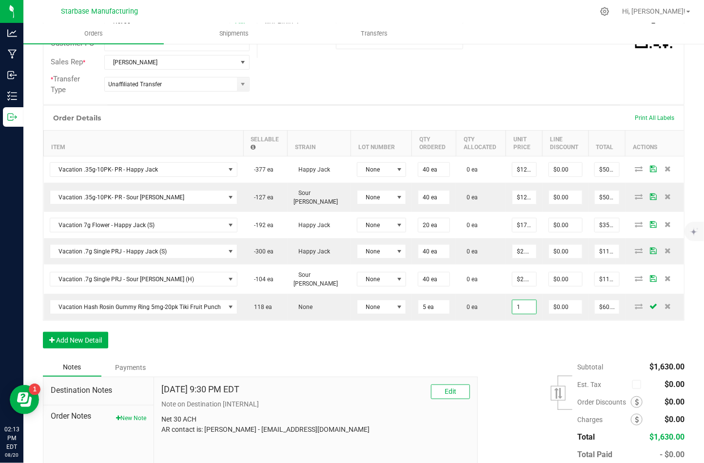
type input "$1.00000"
type input "$5.00"
click at [504, 321] on div "Order Details Print All Labels Item Sellable Strain Lot Number Qty Ordered Qty …" at bounding box center [364, 231] width 642 height 253
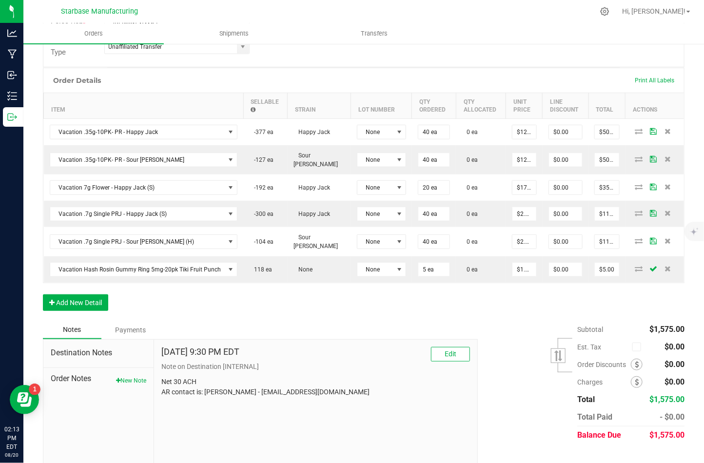
scroll to position [254, 0]
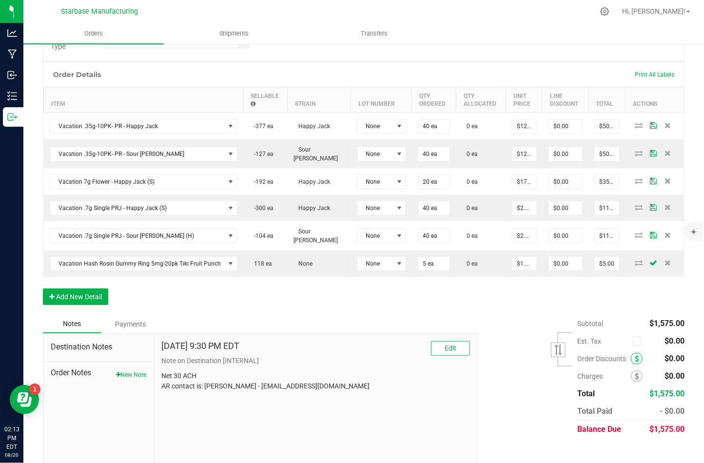
click at [637, 356] on icon at bounding box center [637, 359] width 4 height 7
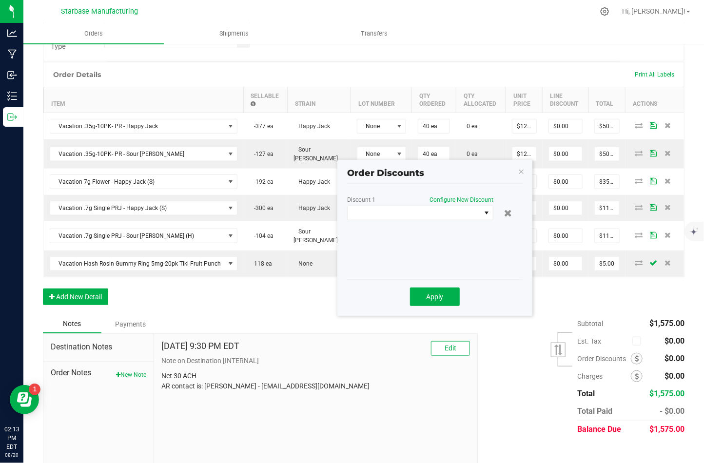
click at [418, 203] on div "Discount 1 Configure New Discount" at bounding box center [420, 201] width 146 height 9
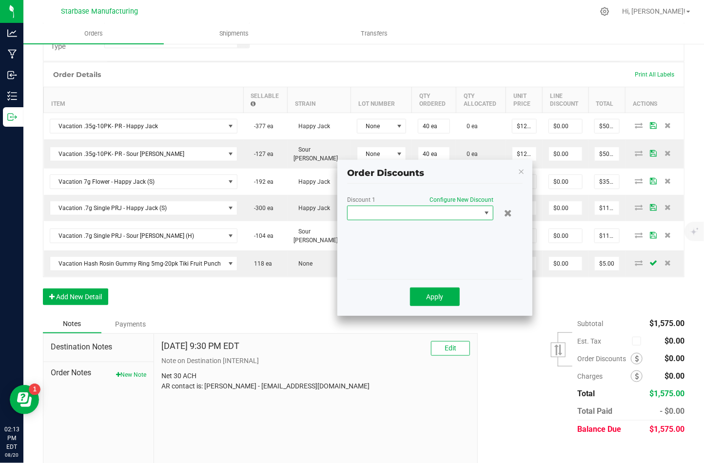
click at [413, 212] on span at bounding box center [414, 213] width 133 height 14
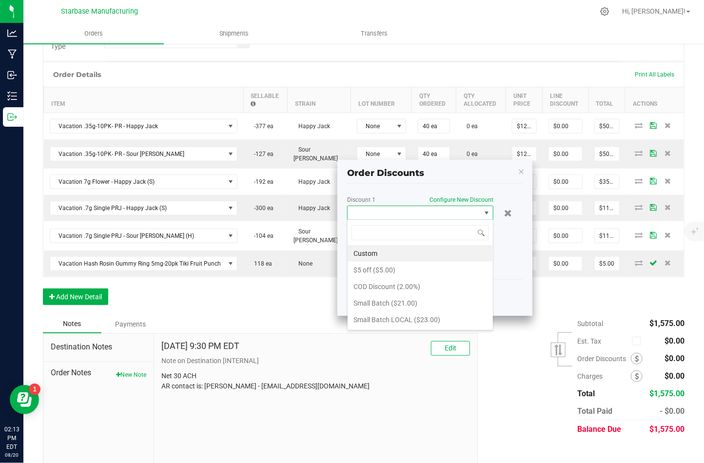
scroll to position [14, 146]
click at [398, 264] on li "$5 off ($5.00)" at bounding box center [420, 270] width 145 height 17
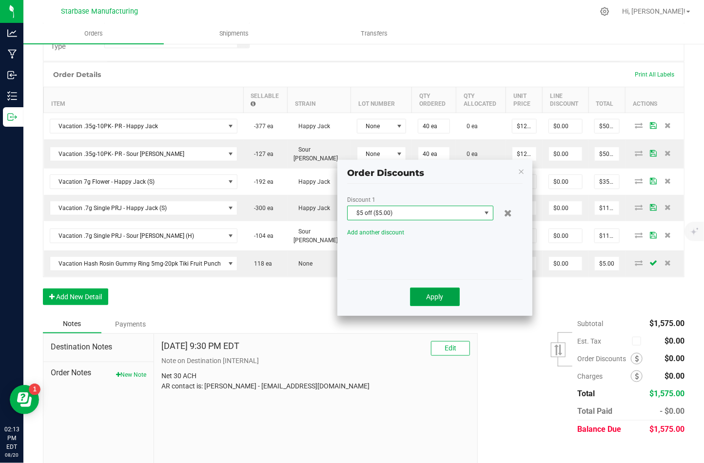
click at [440, 298] on span "Apply" at bounding box center [435, 297] width 17 height 8
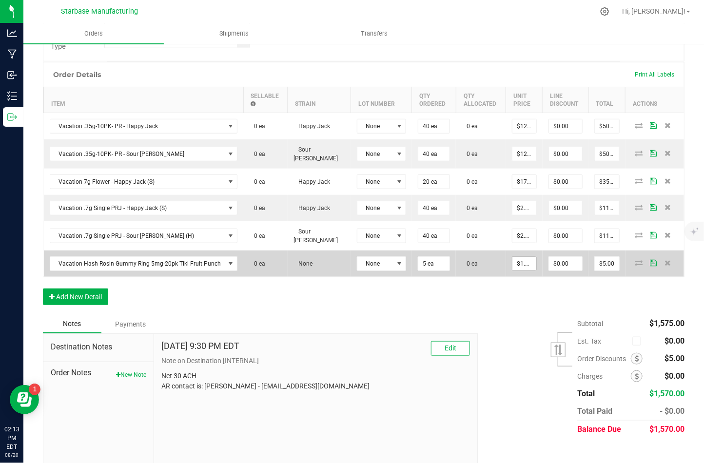
scroll to position [0, 0]
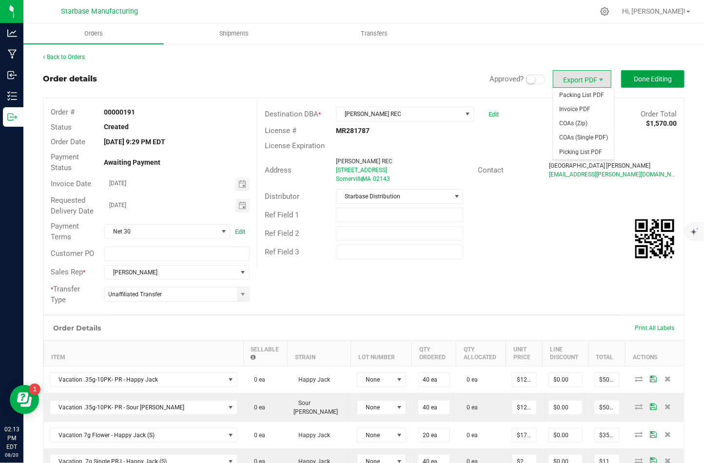
click at [634, 81] on span "Done Editing" at bounding box center [653, 79] width 38 height 8
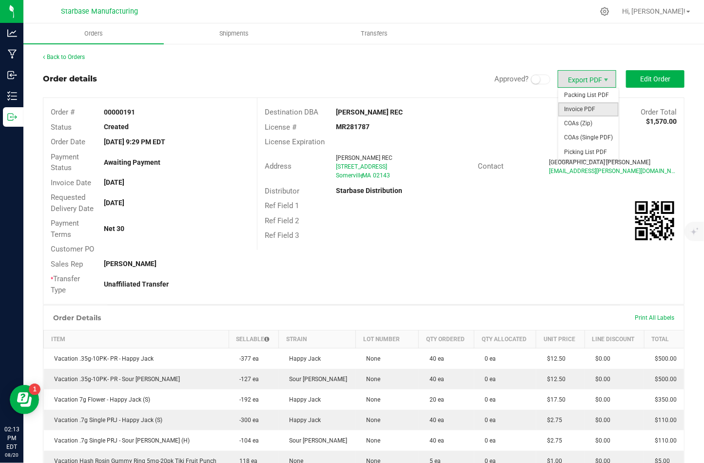
click at [589, 110] on span "Invoice PDF" at bounding box center [588, 109] width 60 height 14
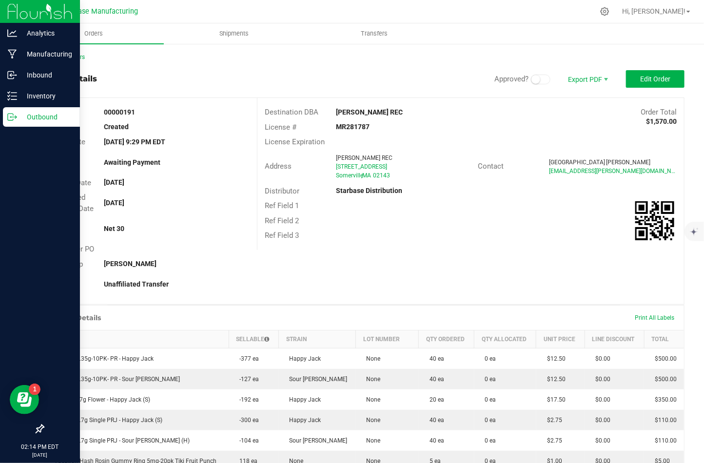
click at [8, 119] on icon at bounding box center [12, 117] width 10 height 10
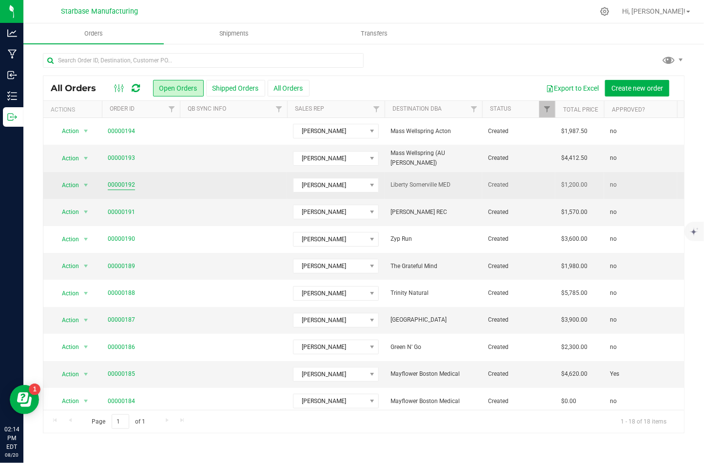
click at [120, 182] on link "00000192" at bounding box center [121, 184] width 27 height 9
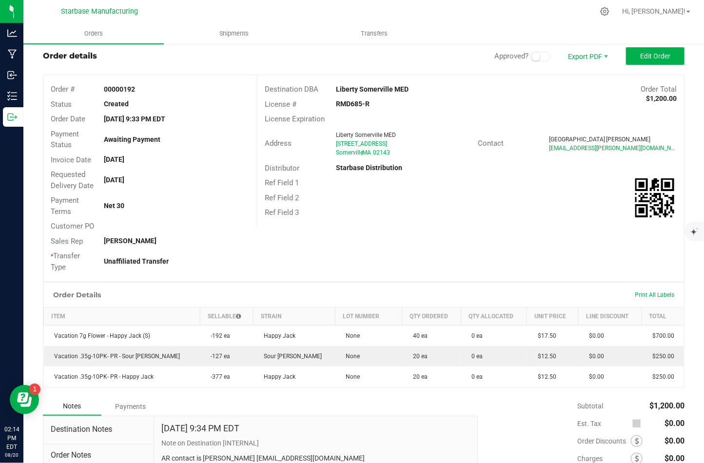
scroll to position [9, 0]
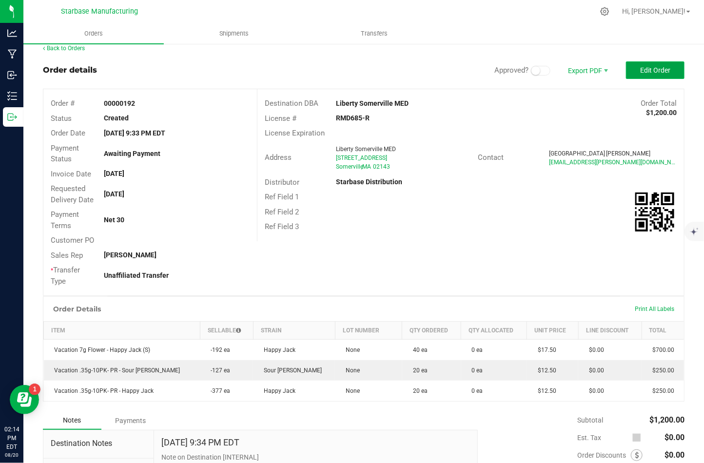
click at [656, 71] on span "Edit Order" at bounding box center [655, 70] width 30 height 8
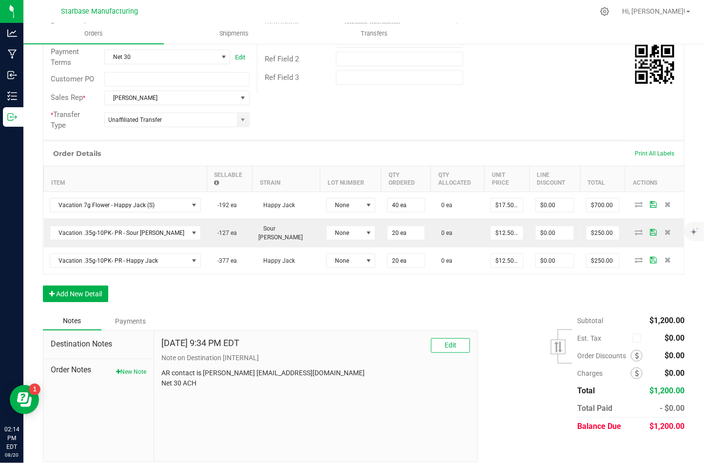
scroll to position [176, 0]
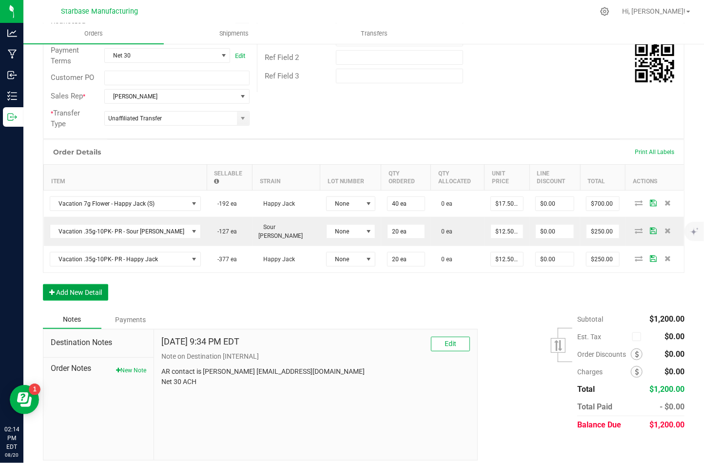
click at [59, 284] on button "Add New Detail" at bounding box center [75, 292] width 65 height 17
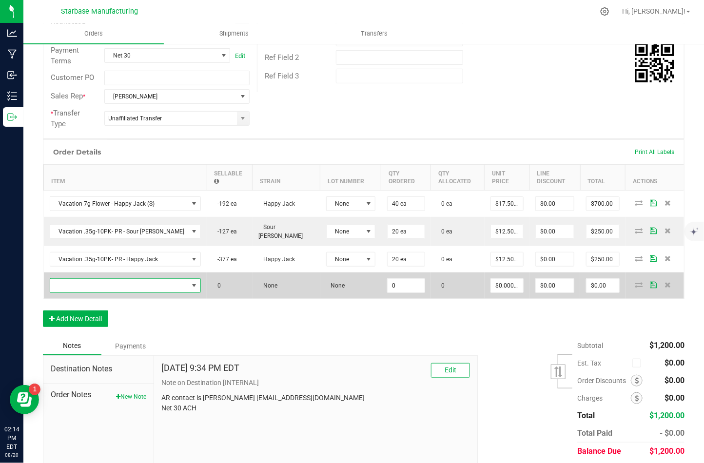
click at [62, 282] on span "NO DATA FOUND" at bounding box center [119, 286] width 138 height 14
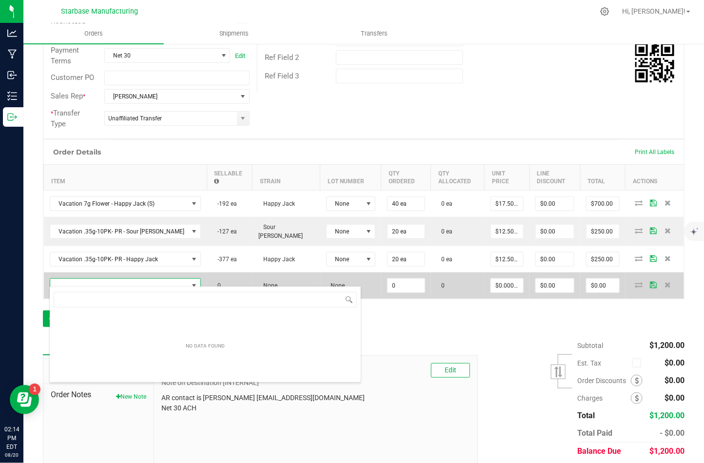
scroll to position [14, 122]
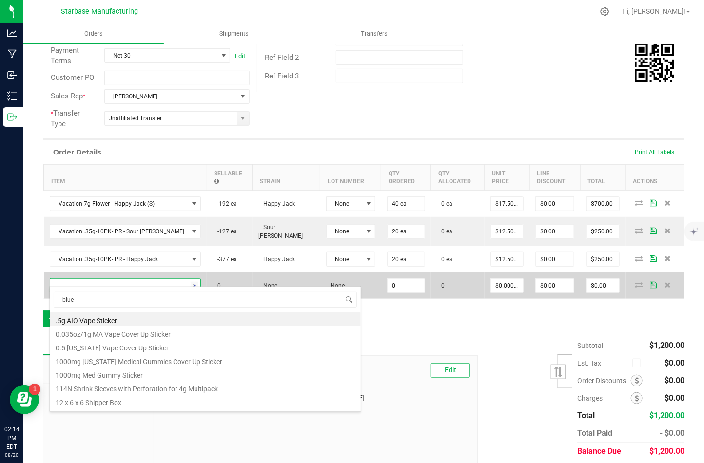
type input "blue"
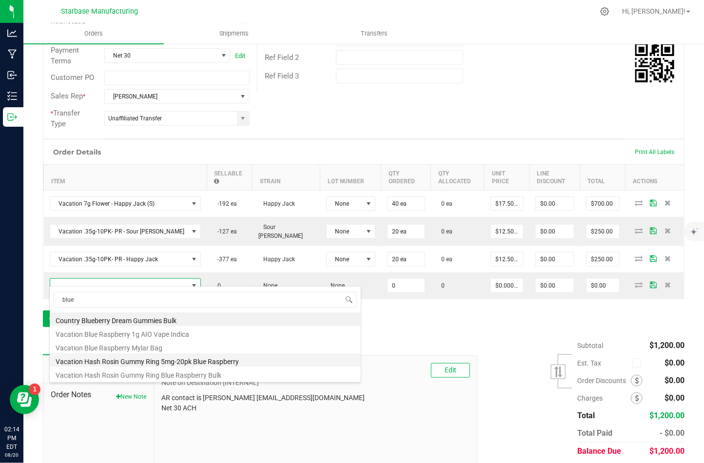
click at [106, 355] on li "Vacation Hash Rosin Gummy Ring 5mg-20pk Blue Raspberry" at bounding box center [205, 361] width 311 height 14
type input "0 ea"
type input "$12.00000"
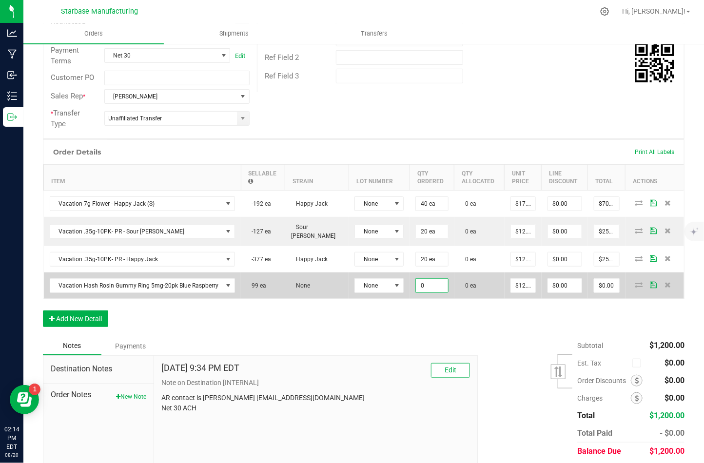
click at [423, 281] on input "0" at bounding box center [432, 286] width 32 height 14
type input "5 ea"
type input "12"
type input "$60.00"
click at [524, 280] on input "12" at bounding box center [523, 286] width 24 height 14
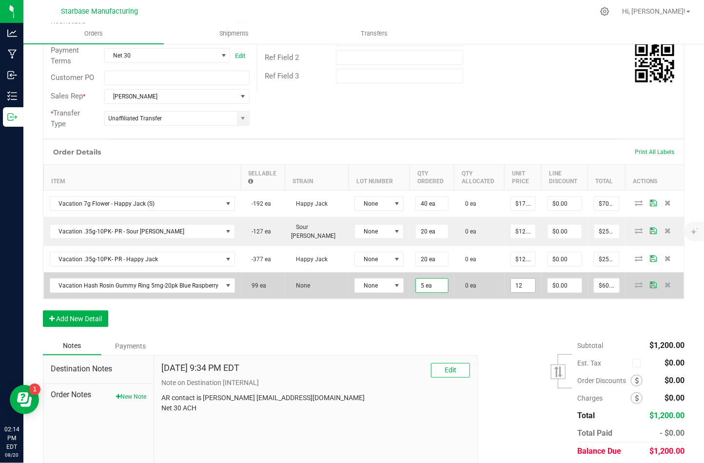
click at [524, 280] on input "12" at bounding box center [523, 286] width 24 height 14
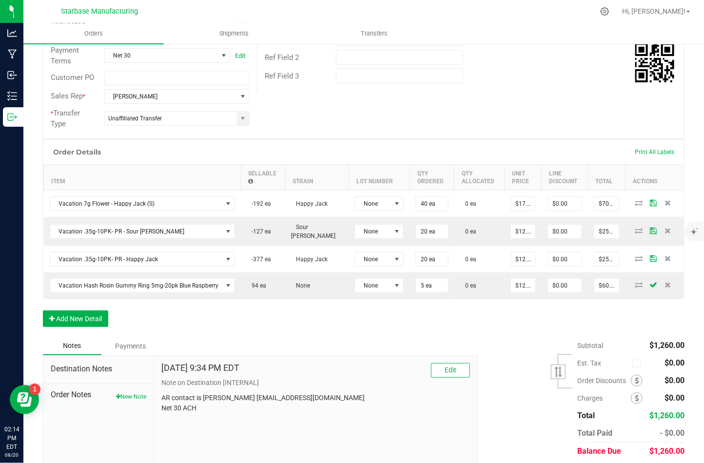
click at [500, 317] on div "Order Details Print All Labels Item Sellable Strain Lot Number Qty Ordered Qty …" at bounding box center [364, 238] width 642 height 198
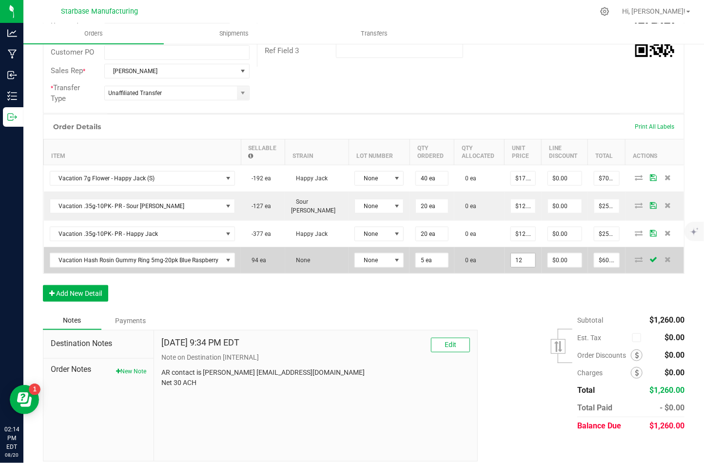
click at [515, 254] on input "12" at bounding box center [523, 261] width 24 height 14
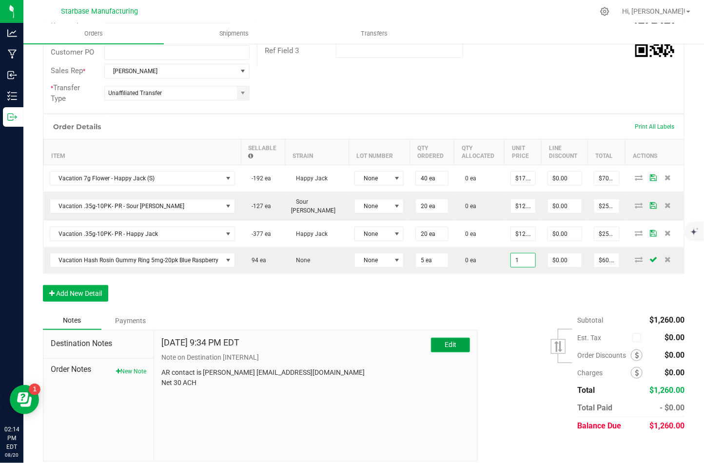
type input "$1.00000"
type input "$5.00"
click at [464, 340] on button "Edit" at bounding box center [450, 345] width 39 height 15
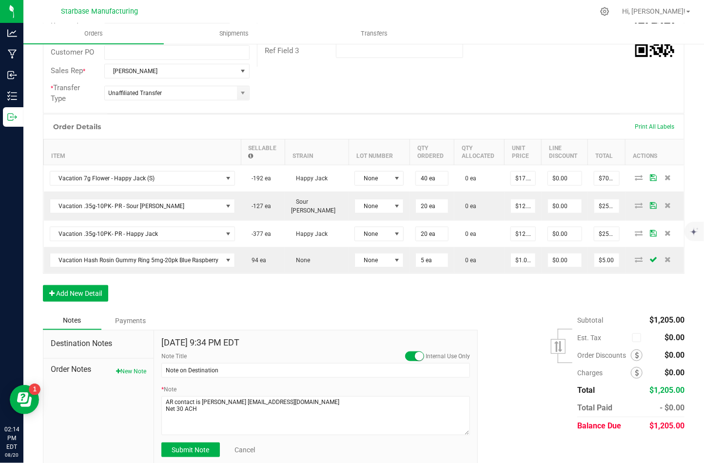
click at [430, 352] on label "Internal Use Only" at bounding box center [448, 356] width 44 height 9
click at [0, 0] on input "Internal Use Only" at bounding box center [0, 0] width 0 height 0
click at [419, 352] on span at bounding box center [415, 357] width 20 height 10
click at [419, 352] on small at bounding box center [419, 356] width 9 height 9
click at [419, 352] on span at bounding box center [415, 357] width 20 height 10
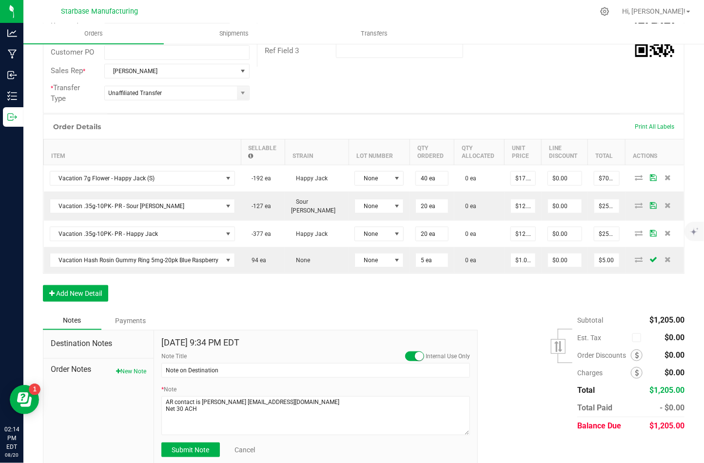
click at [510, 282] on div "Order Details Print All Labels Item Sellable Strain Lot Number Qty Ordered Qty …" at bounding box center [364, 213] width 642 height 198
click at [636, 370] on icon at bounding box center [637, 373] width 4 height 7
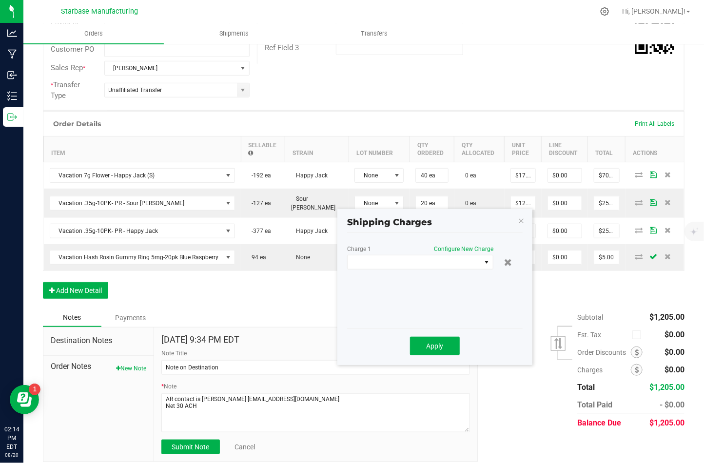
click at [525, 220] on kendo-window-titlebar "Shipping Charges" at bounding box center [434, 218] width 195 height 19
click at [523, 218] on icon "button" at bounding box center [521, 221] width 7 height 12
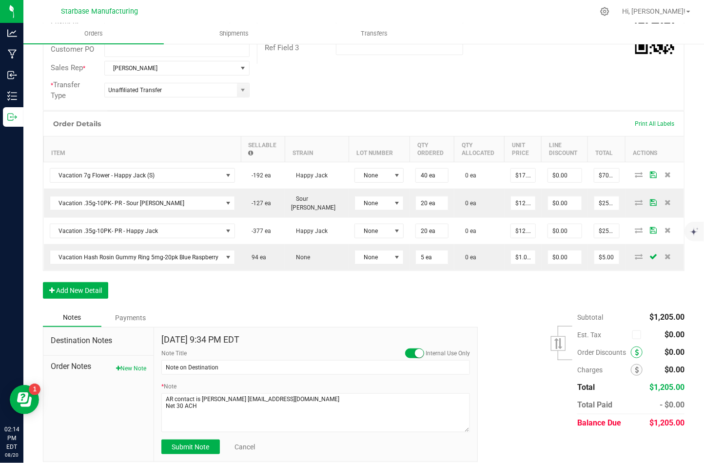
click at [638, 349] on icon at bounding box center [637, 352] width 4 height 7
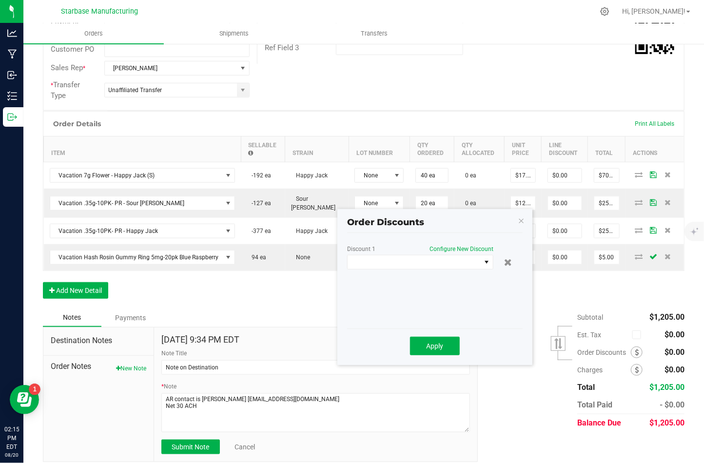
click at [417, 254] on div "Discount 1 Configure New Discount" at bounding box center [420, 250] width 146 height 9
click at [442, 263] on span at bounding box center [414, 263] width 133 height 14
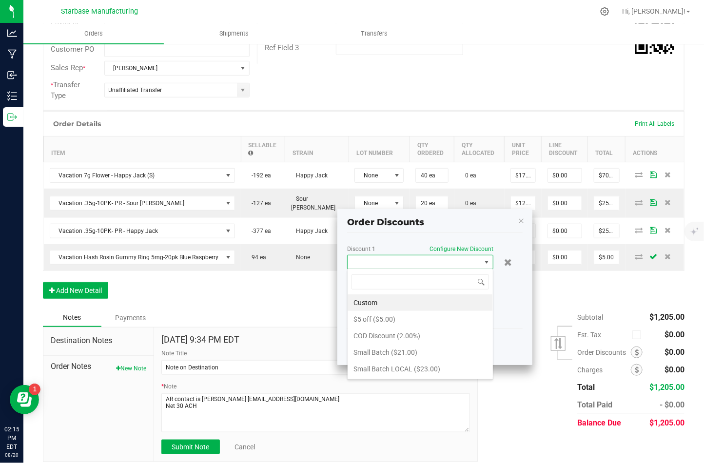
scroll to position [14, 146]
click at [413, 312] on li "$5 off ($5.00)" at bounding box center [420, 319] width 145 height 17
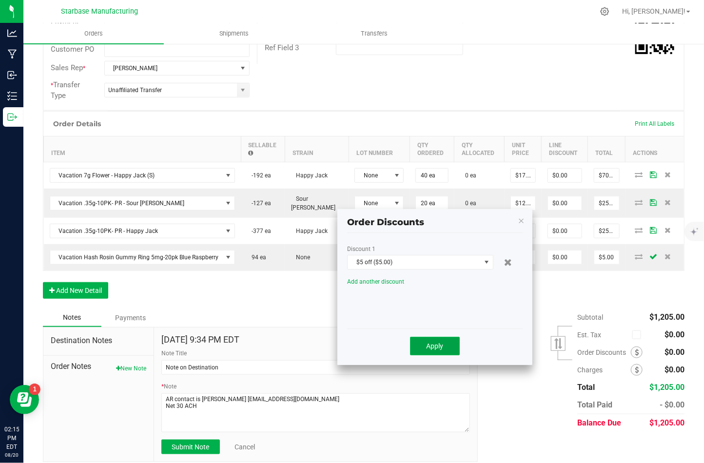
click at [441, 342] on span "Apply" at bounding box center [435, 346] width 17 height 8
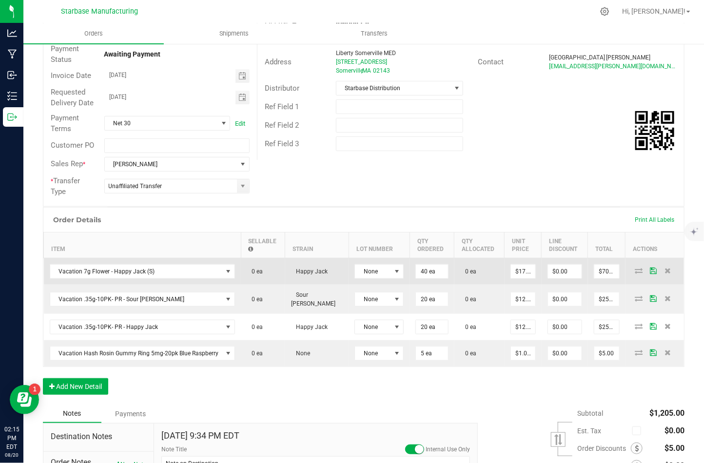
scroll to position [0, 0]
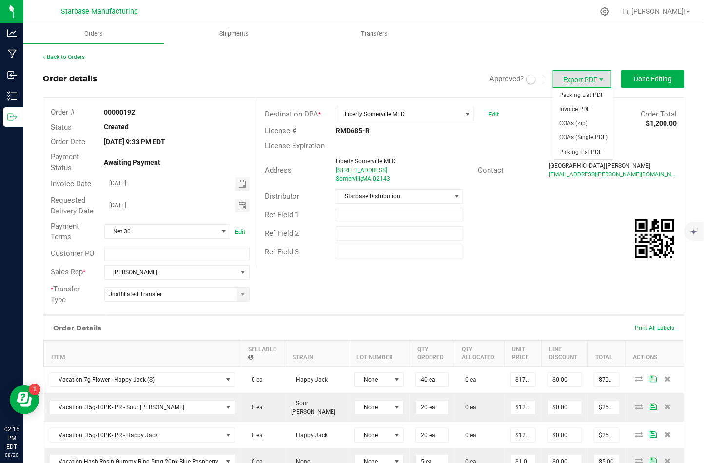
click at [591, 80] on span "Export PDF" at bounding box center [582, 79] width 59 height 18
drag, startPoint x: 591, startPoint y: 95, endPoint x: 614, endPoint y: 126, distance: 39.3
click at [582, 85] on span "Export PDF" at bounding box center [582, 79] width 59 height 18
click at [581, 108] on span "Invoice PDF" at bounding box center [583, 109] width 60 height 14
